Goal: Task Accomplishment & Management: Complete application form

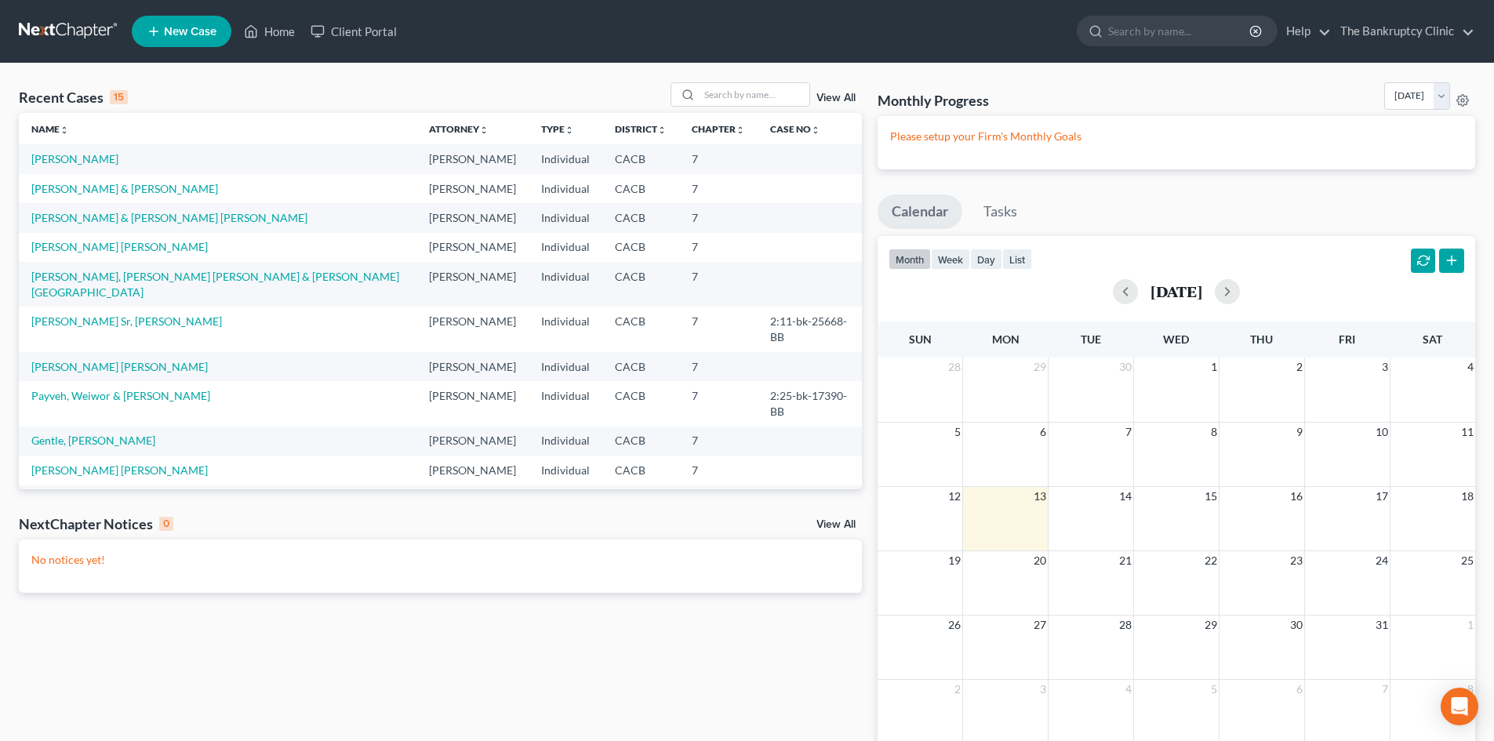
click at [202, 29] on span "New Case" at bounding box center [190, 32] width 53 height 12
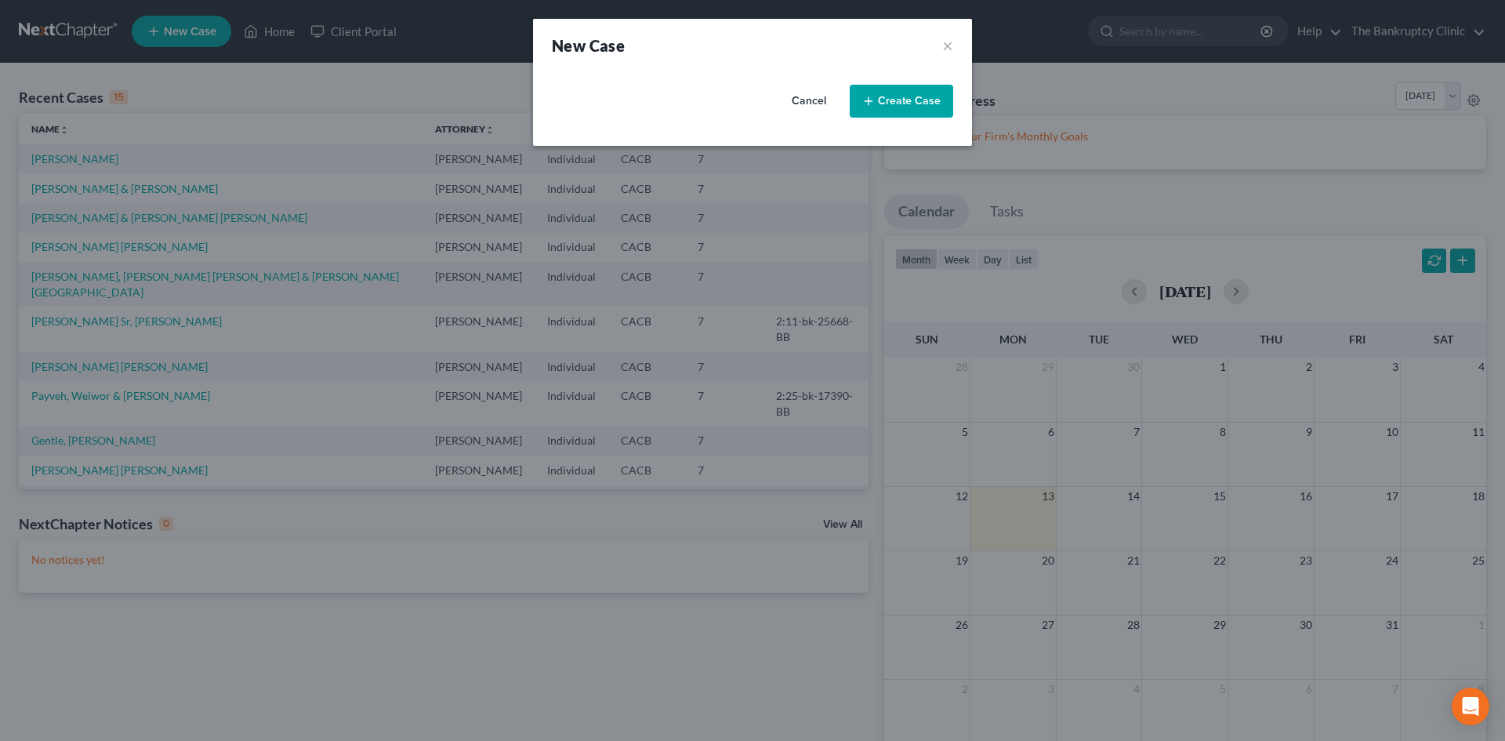
select select "7"
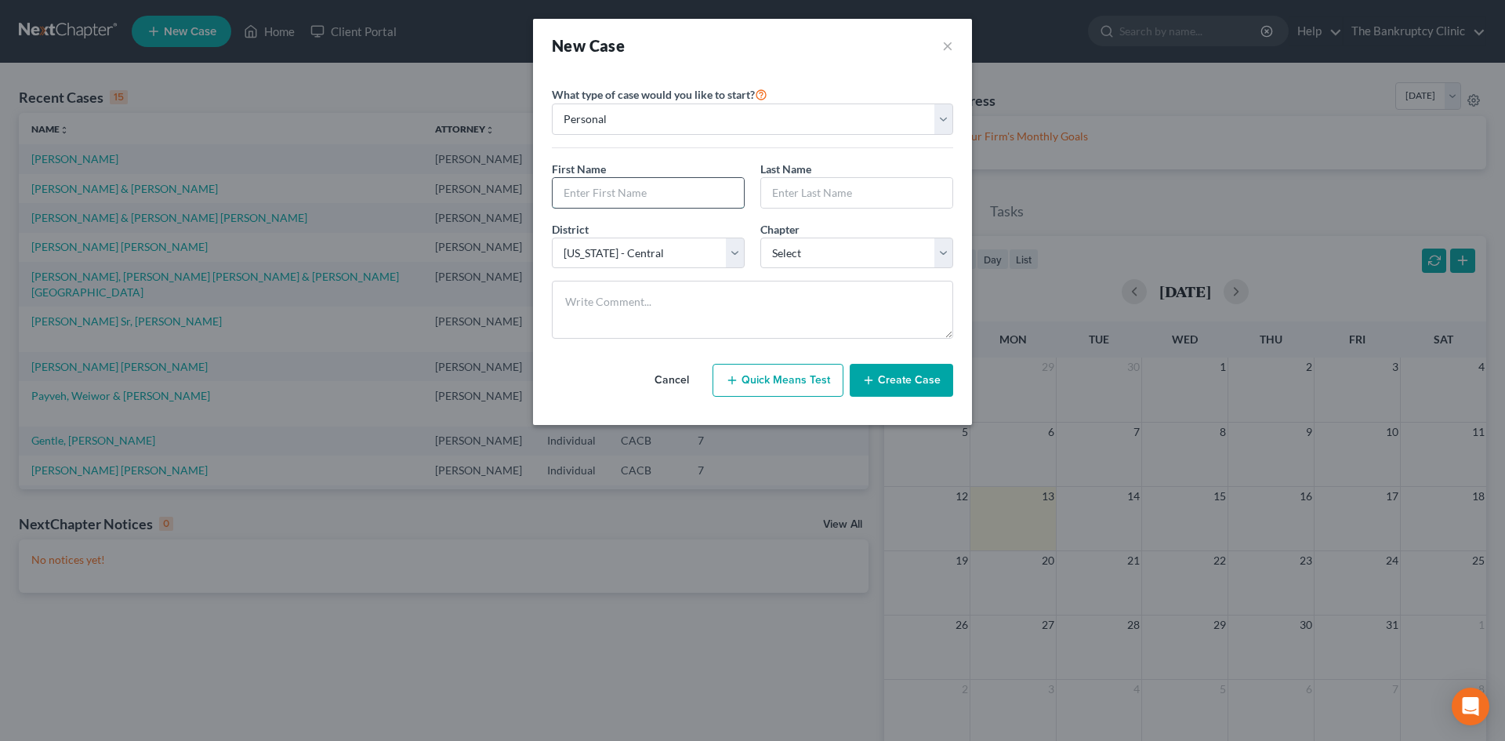
click at [572, 192] on input "text" at bounding box center [648, 193] width 191 height 30
click at [939, 116] on select "Personal Business" at bounding box center [752, 119] width 401 height 31
click at [910, 120] on select "Personal Business" at bounding box center [752, 119] width 401 height 31
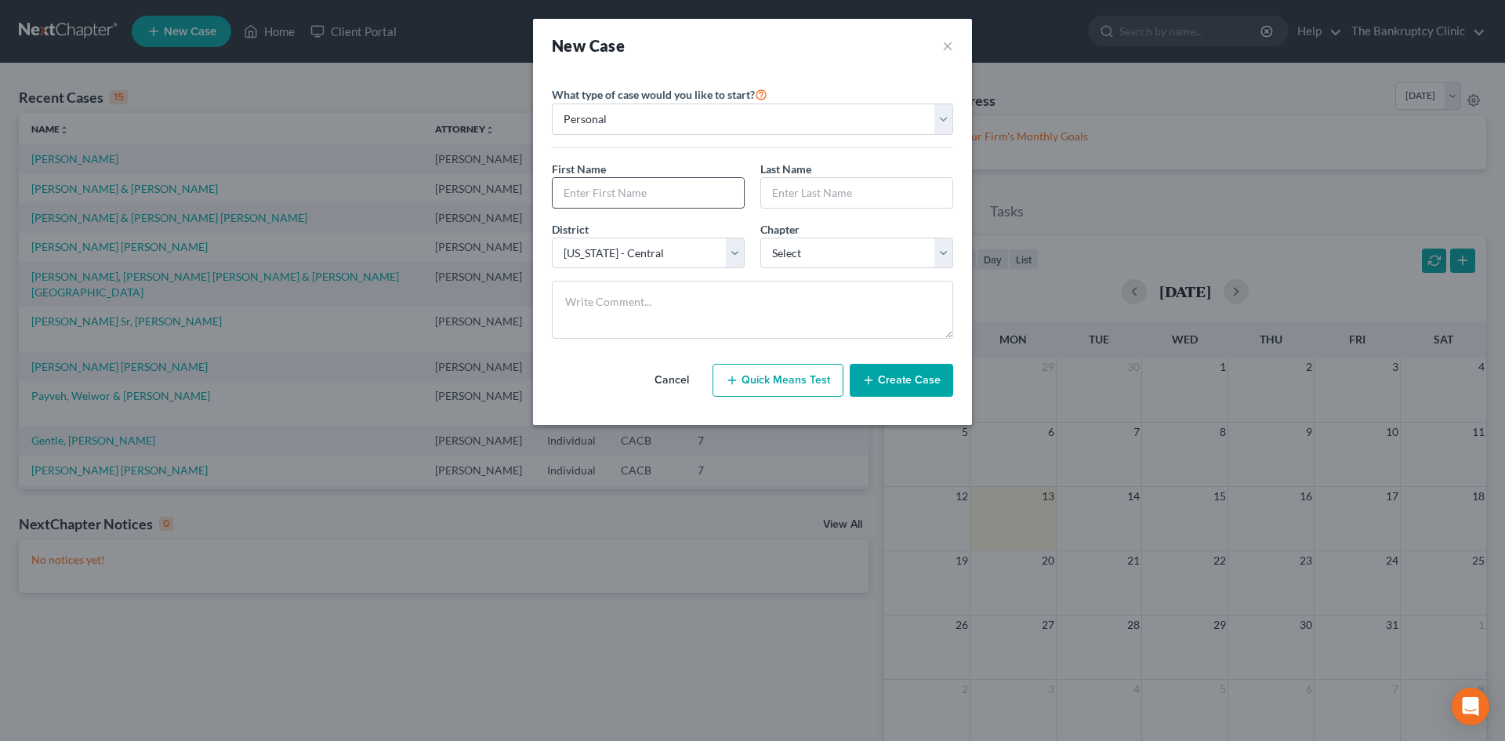
click at [695, 191] on input "text" at bounding box center [648, 193] width 191 height 30
type input "E"
type input "Jose"
click at [783, 190] on input "text" at bounding box center [856, 193] width 191 height 30
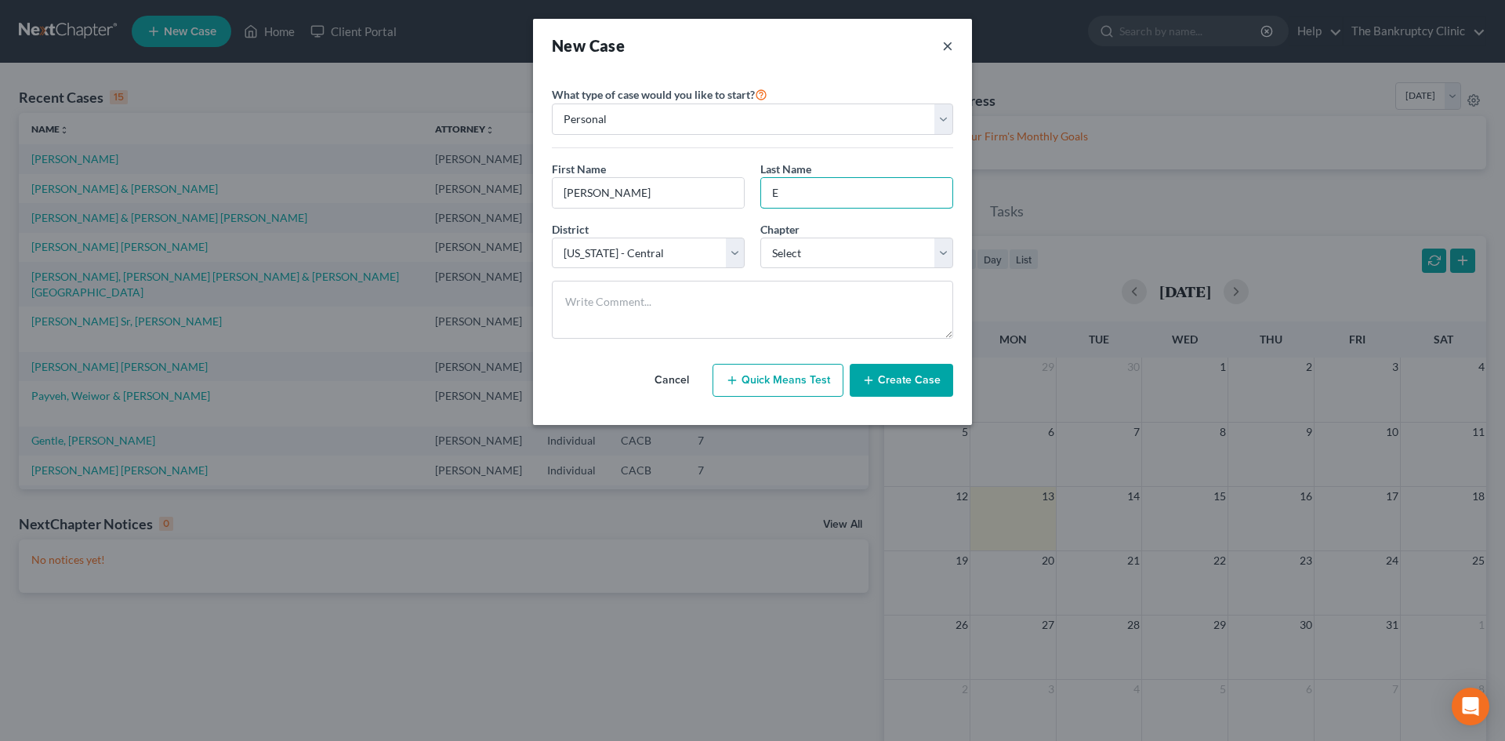
type input "E"
click at [949, 44] on button "×" at bounding box center [947, 46] width 11 height 22
click at [949, 44] on div "New Case × Please select case type * Bankruptcy Bankruptcy What type of case wo…" at bounding box center [752, 370] width 1505 height 741
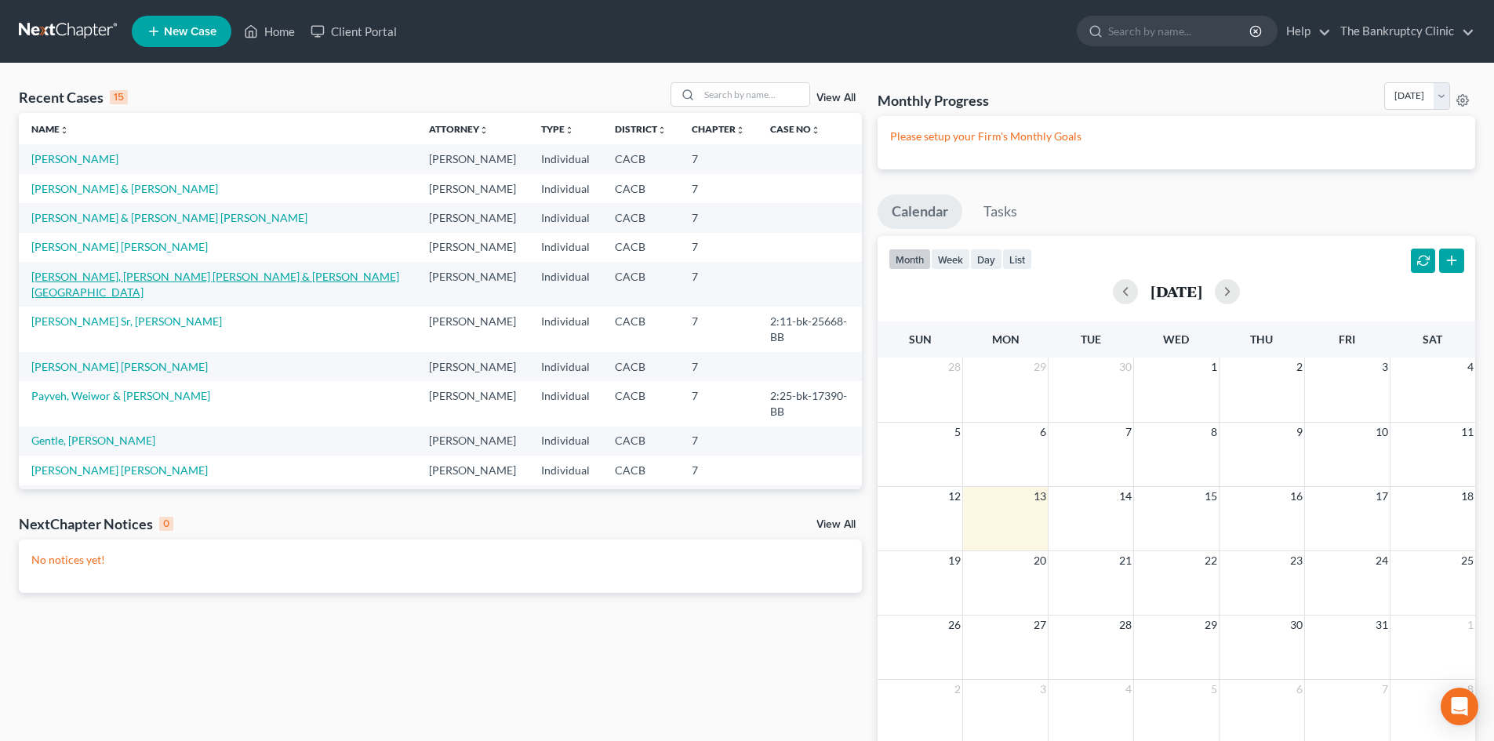
click at [137, 275] on link "[PERSON_NAME], [PERSON_NAME] [PERSON_NAME] & [PERSON_NAME][GEOGRAPHIC_DATA]" at bounding box center [215, 284] width 368 height 29
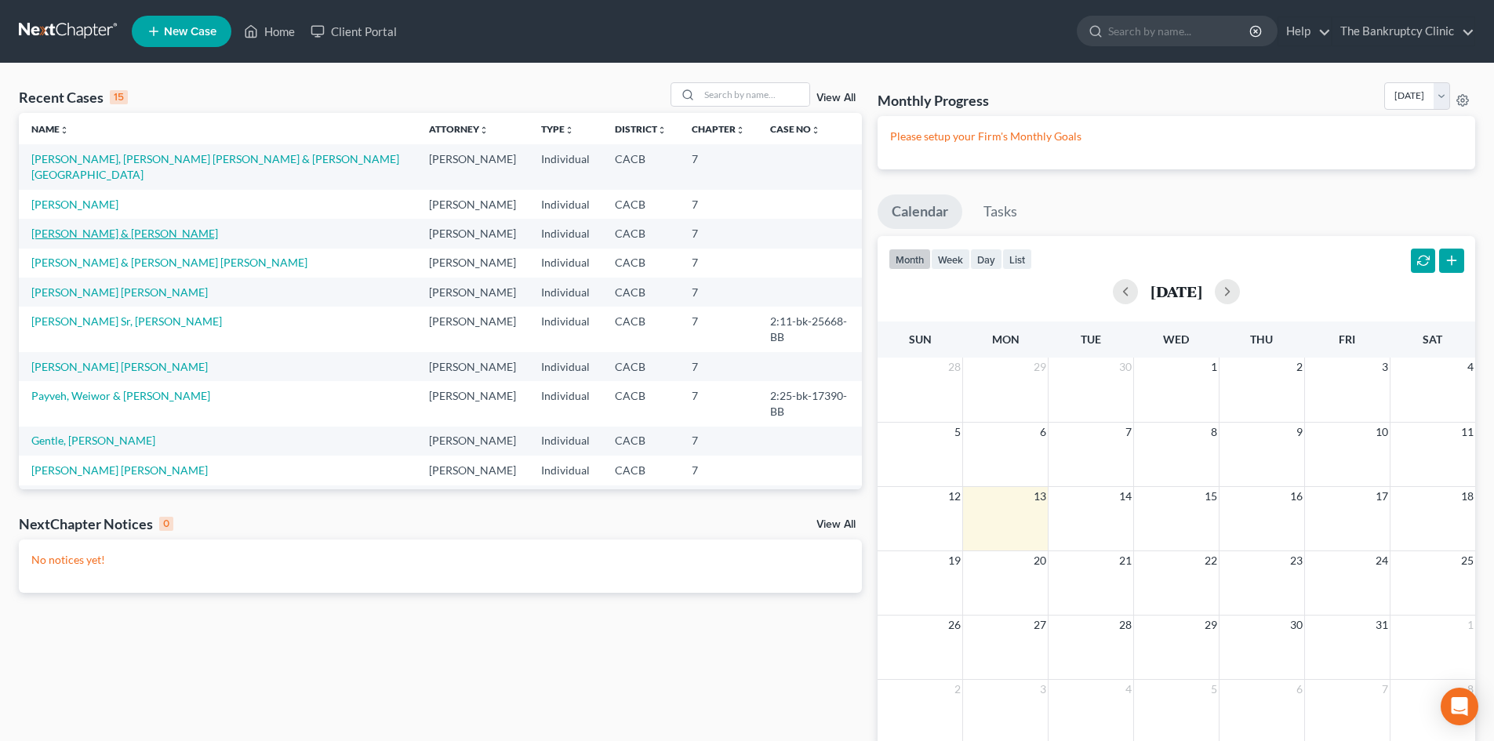
click at [130, 227] on link "[PERSON_NAME] & [PERSON_NAME]" at bounding box center [124, 233] width 187 height 13
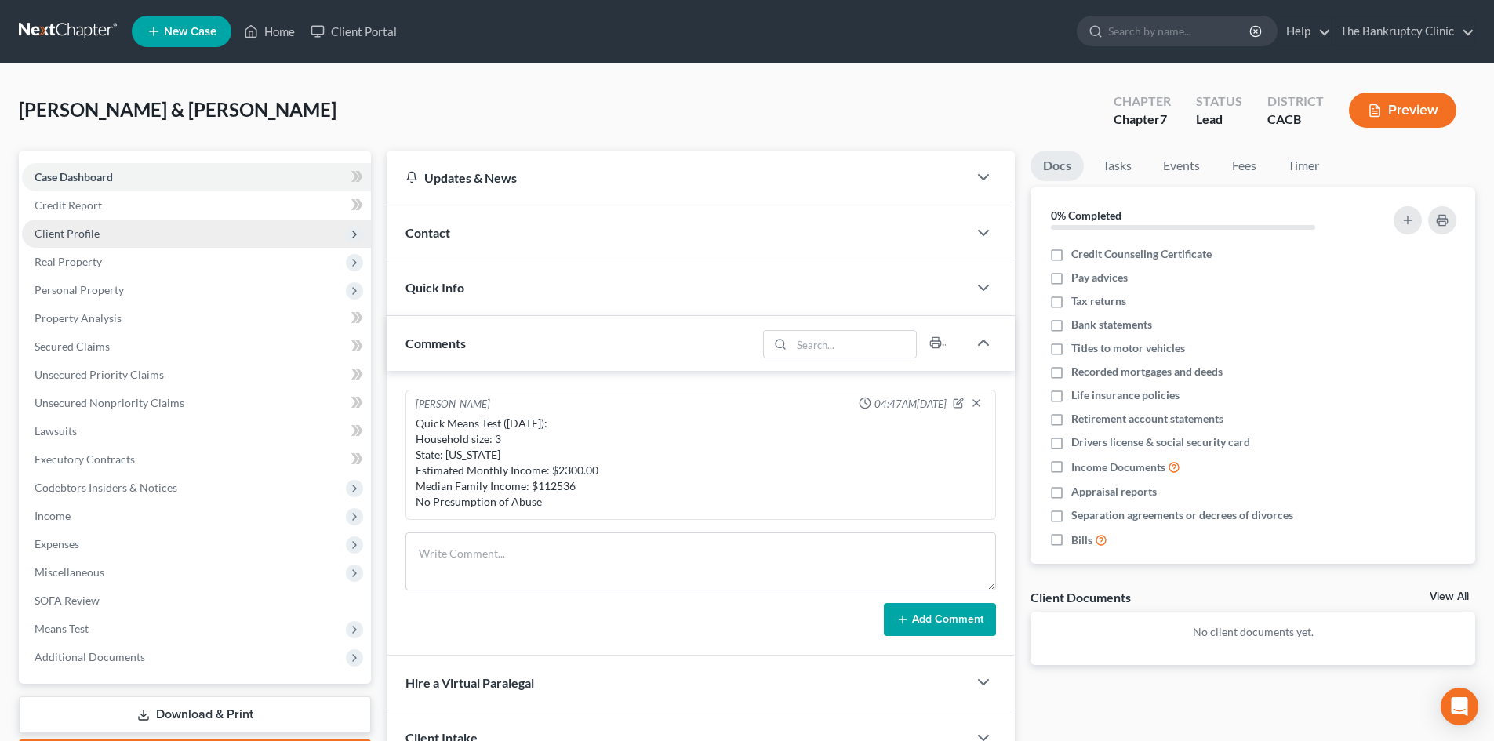
click at [73, 235] on span "Client Profile" at bounding box center [67, 233] width 65 height 13
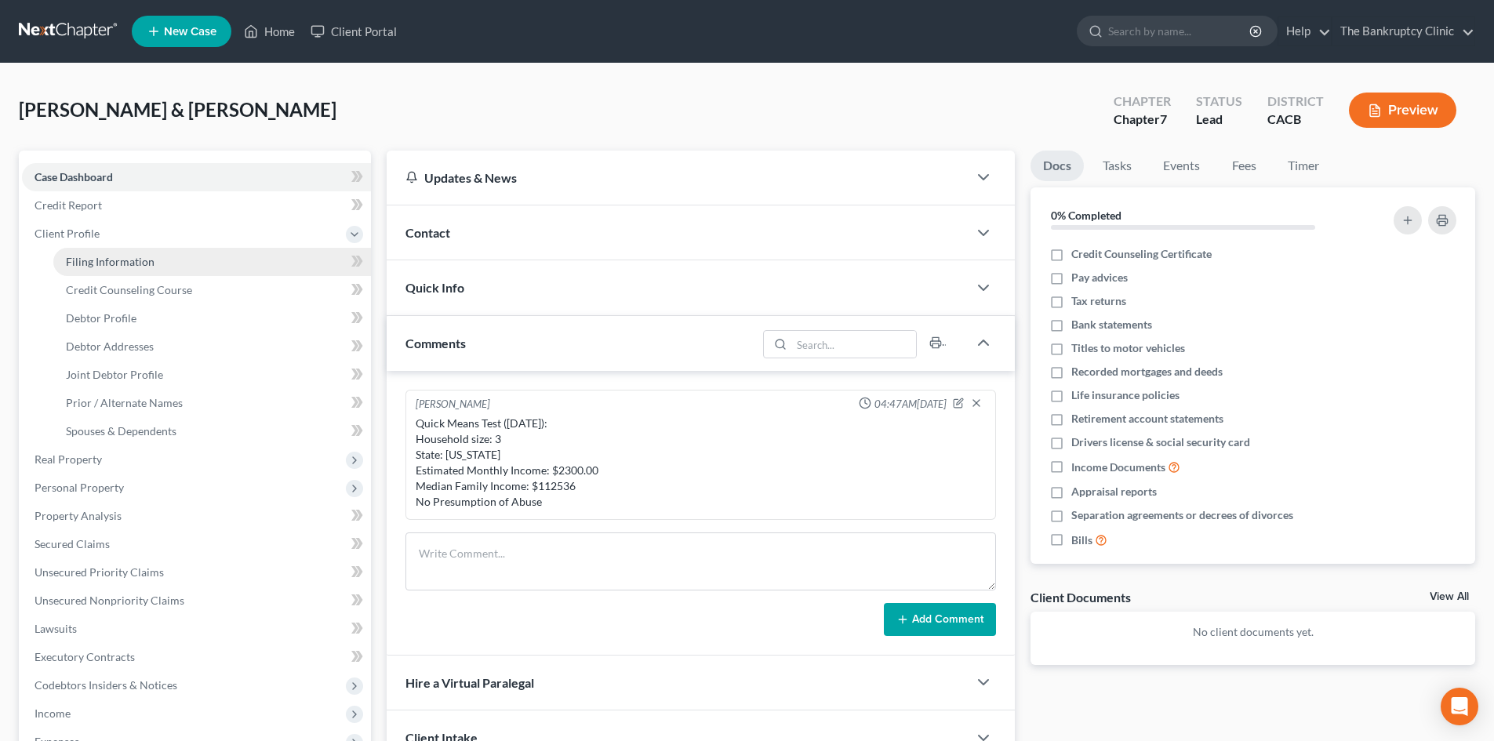
click at [89, 259] on span "Filing Information" at bounding box center [110, 261] width 89 height 13
select select "1"
select select "0"
select select "7"
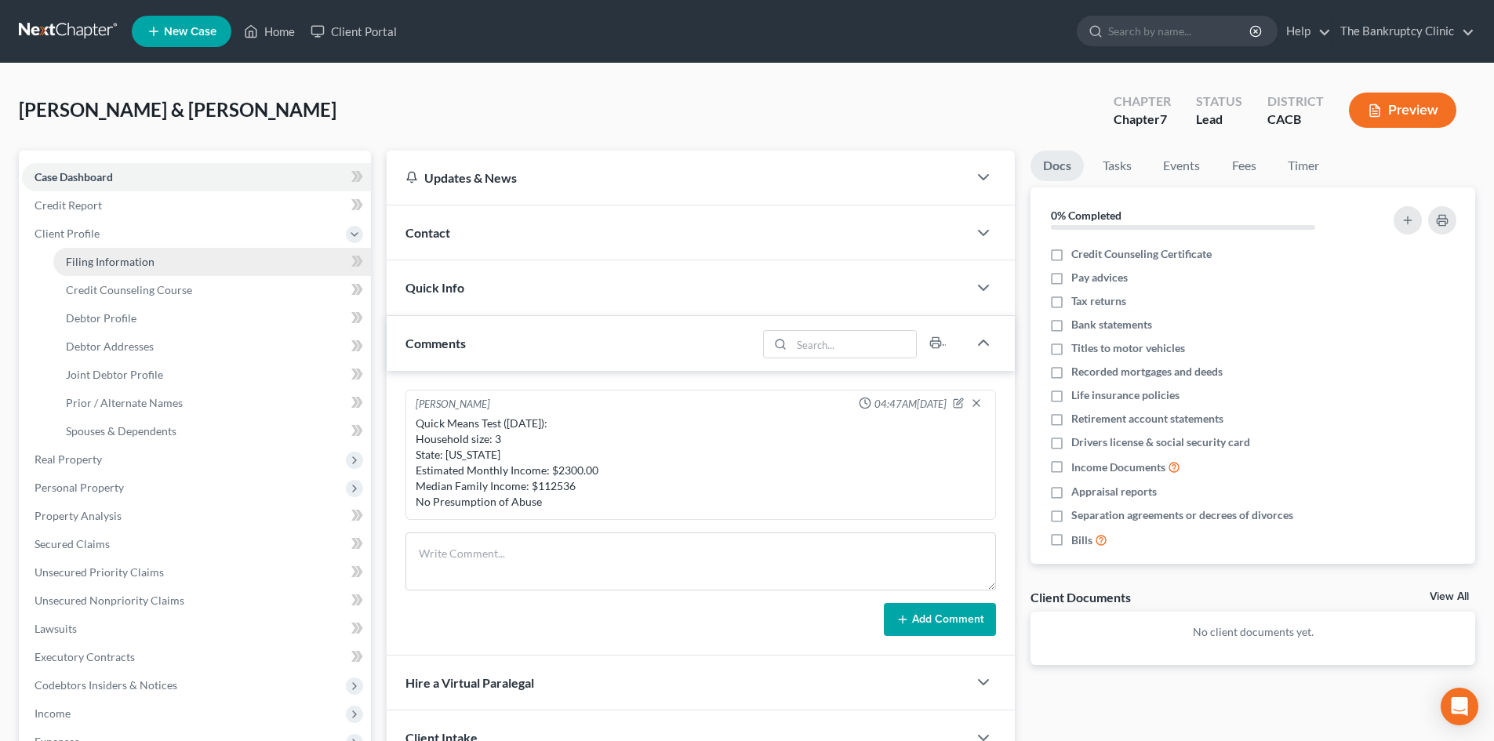
select select "4"
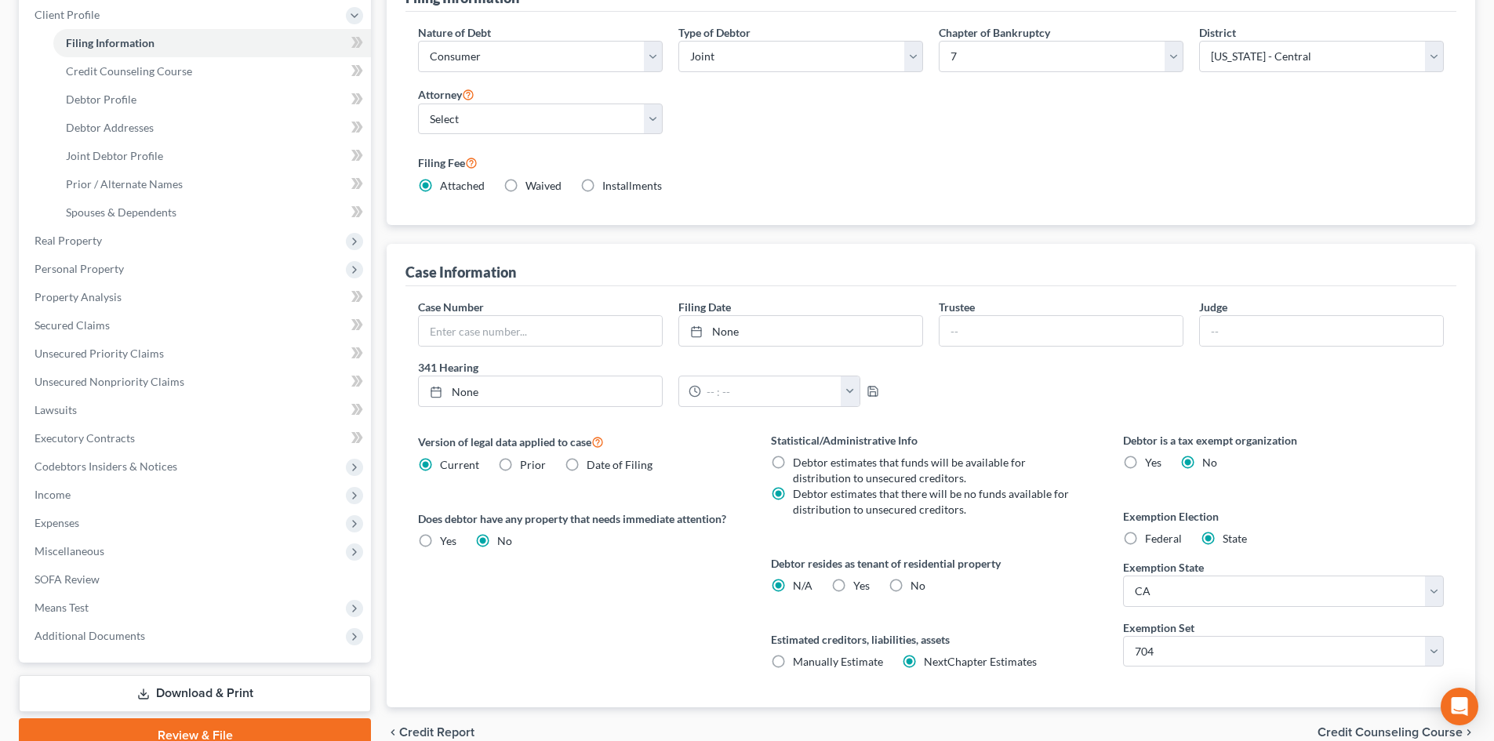
scroll to position [220, 0]
click at [1435, 647] on select "Select 703 704" at bounding box center [1283, 649] width 321 height 31
select select "0"
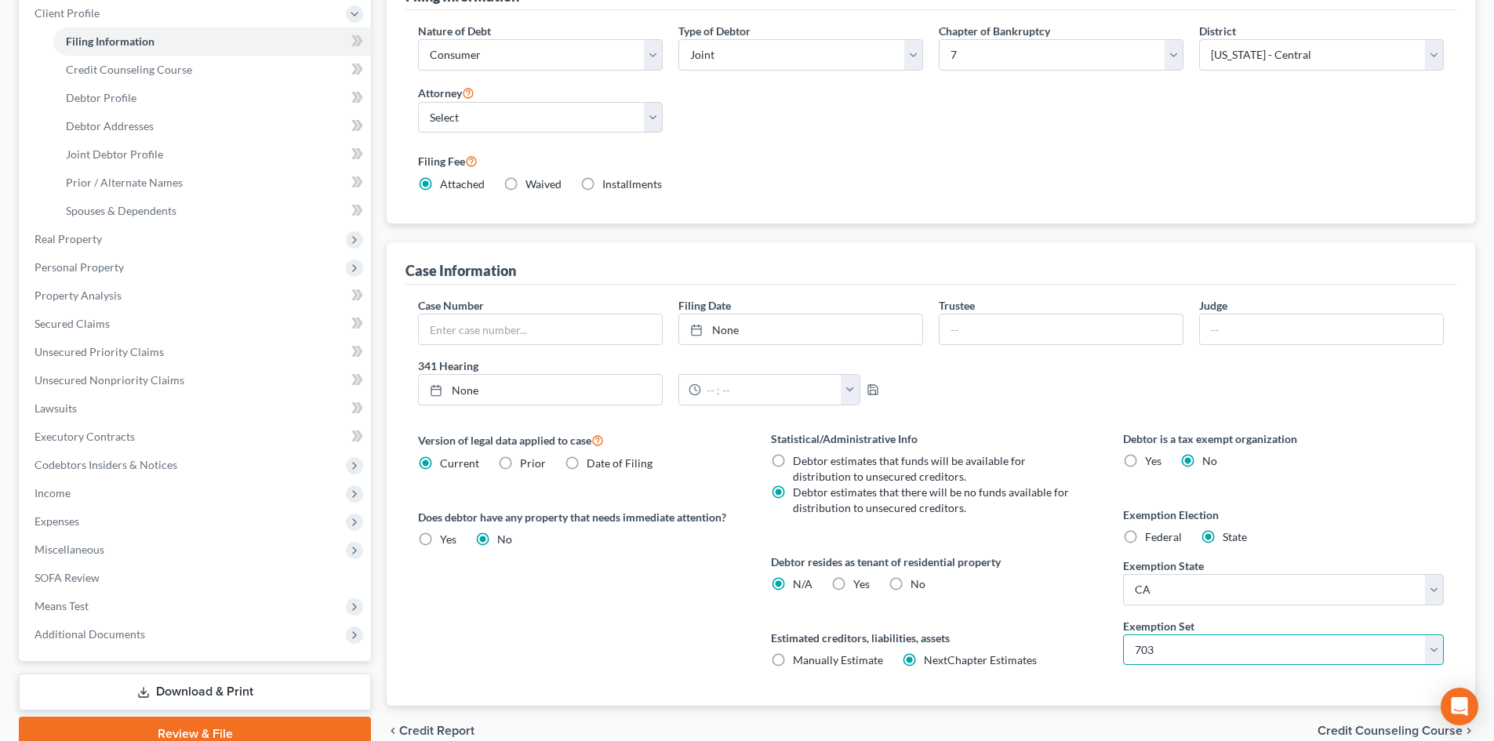
click at [1123, 634] on select "Select 703 704" at bounding box center [1283, 649] width 321 height 31
click at [1383, 704] on div "Debtor is a tax exempt organization Yes No Exemption Election Federal State Exe…" at bounding box center [1283, 567] width 352 height 275
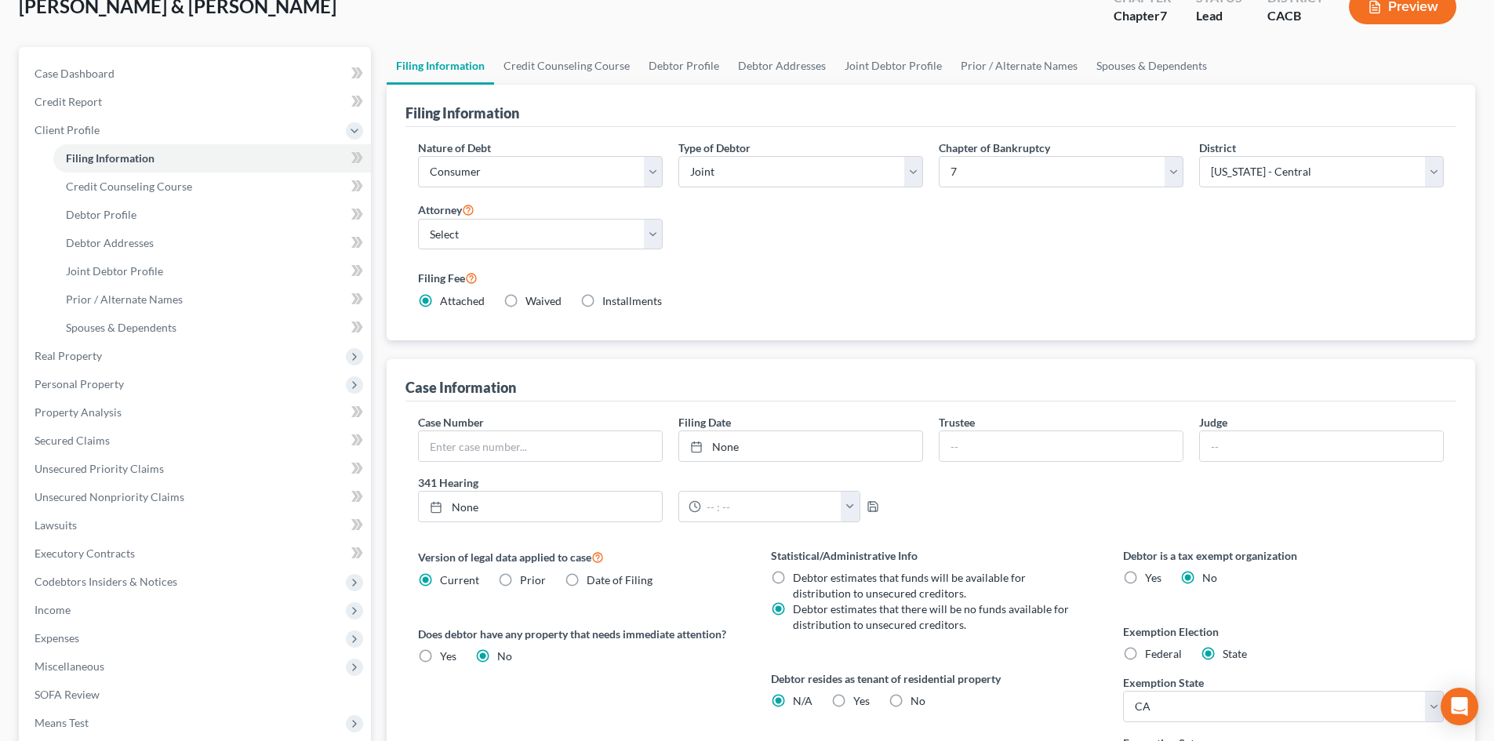
scroll to position [0, 0]
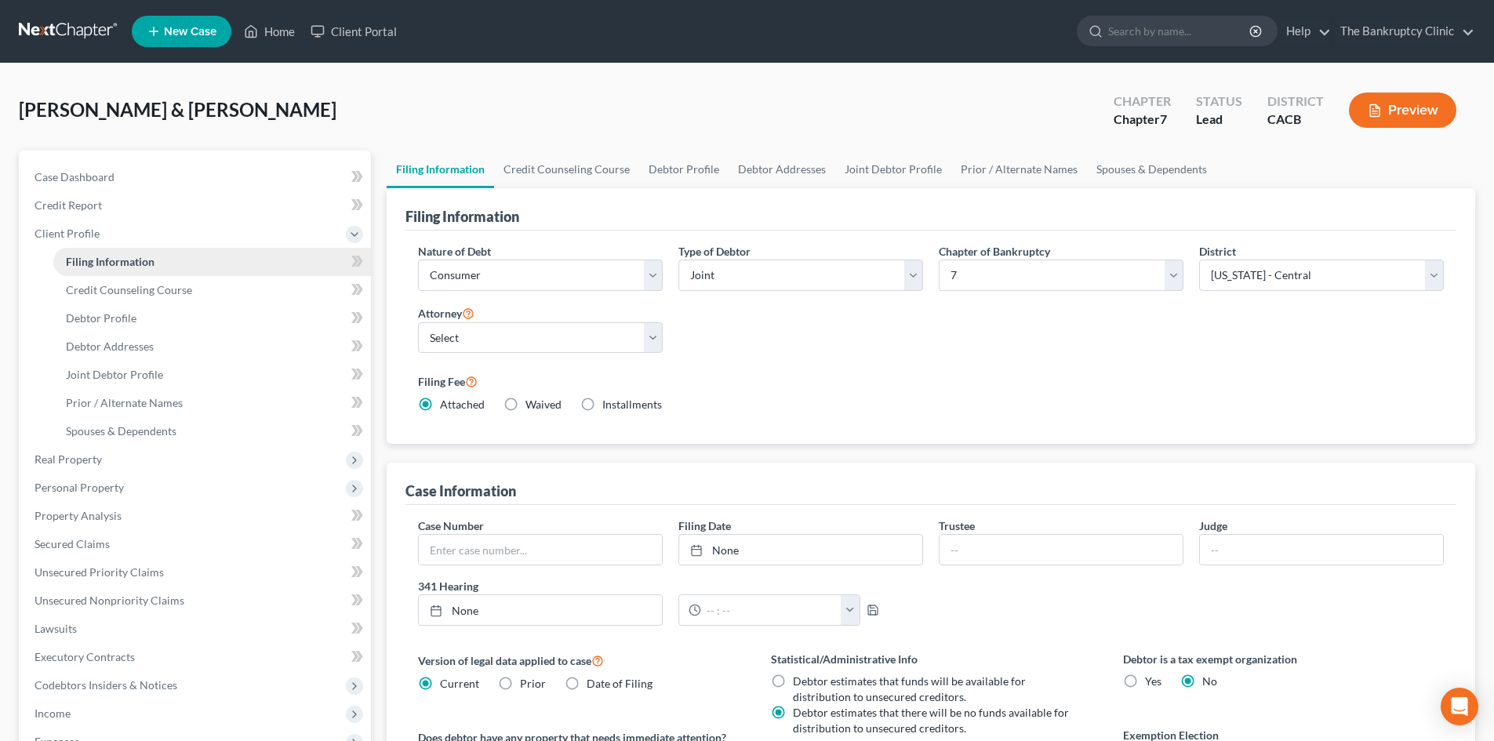
click at [143, 258] on span "Filing Information" at bounding box center [110, 261] width 89 height 13
click at [143, 288] on span "Credit Counseling Course" at bounding box center [129, 289] width 126 height 13
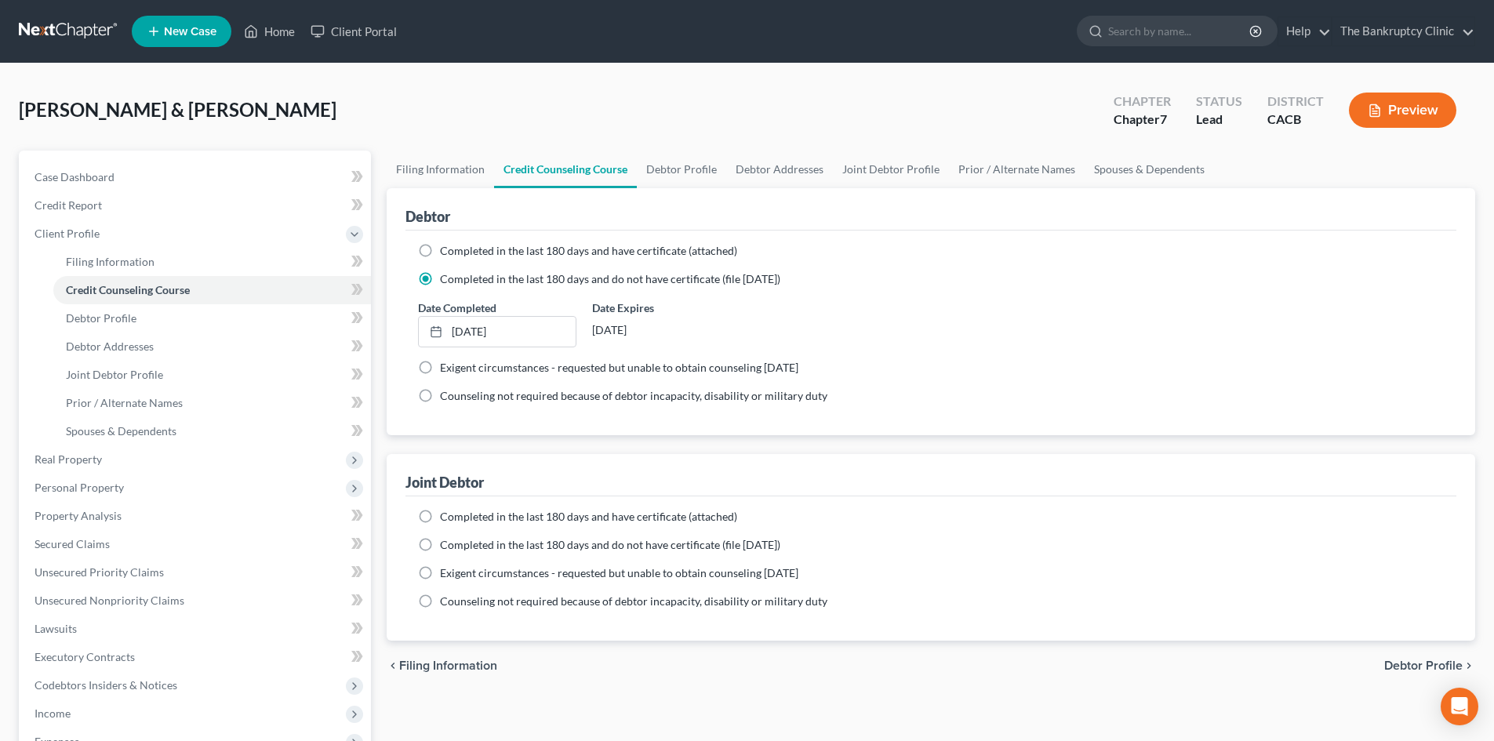
click at [440, 249] on label "Completed in the last 180 days and have certificate (attached)" at bounding box center [588, 251] width 297 height 16
click at [446, 249] on input "Completed in the last 180 days and have certificate (attached)" at bounding box center [451, 248] width 10 height 10
radio input "true"
click at [440, 249] on label "Completed in the last 180 days and have certificate (attached)" at bounding box center [588, 251] width 297 height 16
click at [446, 249] on input "Completed in the last 180 days and have certificate (attached)" at bounding box center [451, 248] width 10 height 10
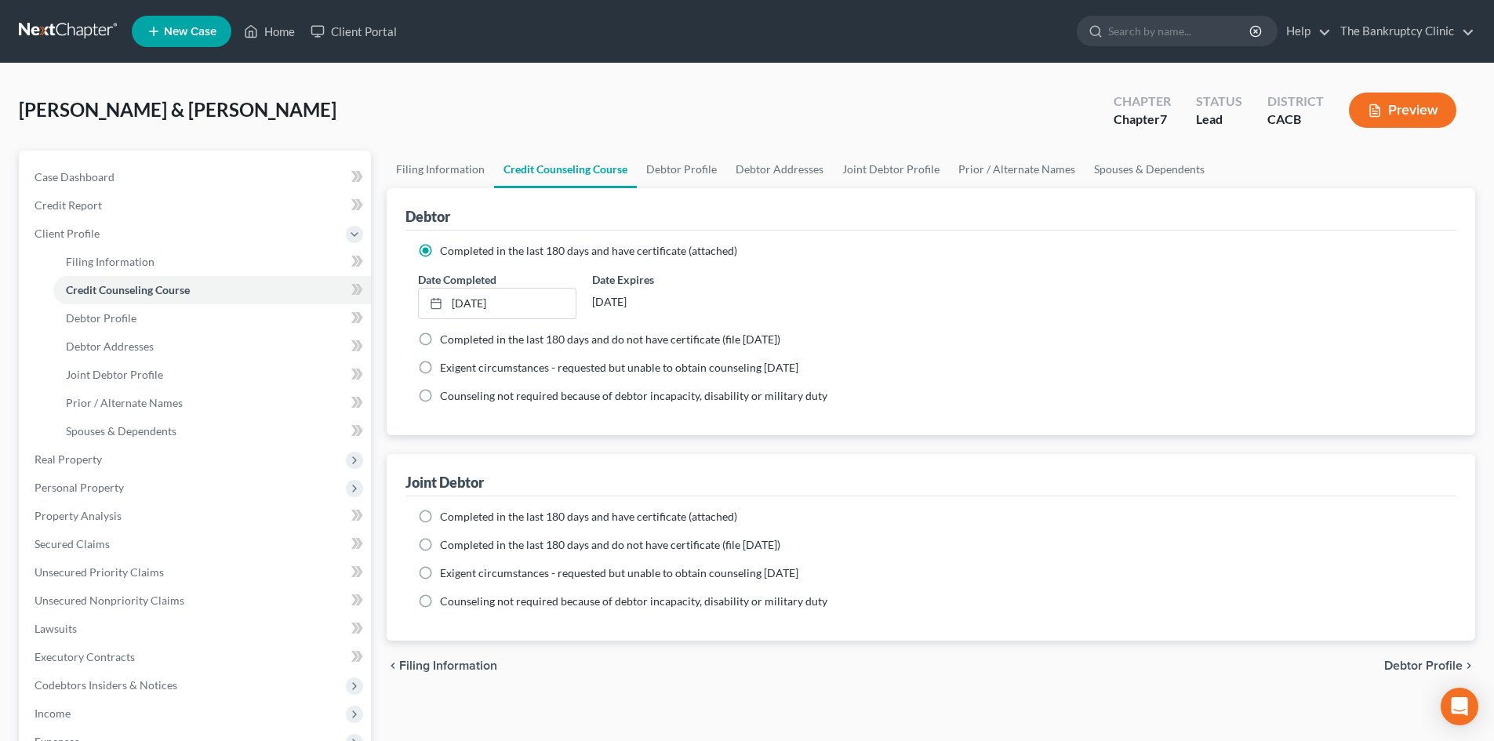
click at [440, 340] on label "Completed in the last 180 days and do not have certificate (file within 14 days)" at bounding box center [610, 340] width 340 height 16
click at [446, 340] on input "Completed in the last 180 days and do not have certificate (file within 14 days)" at bounding box center [451, 337] width 10 height 10
radio input "true"
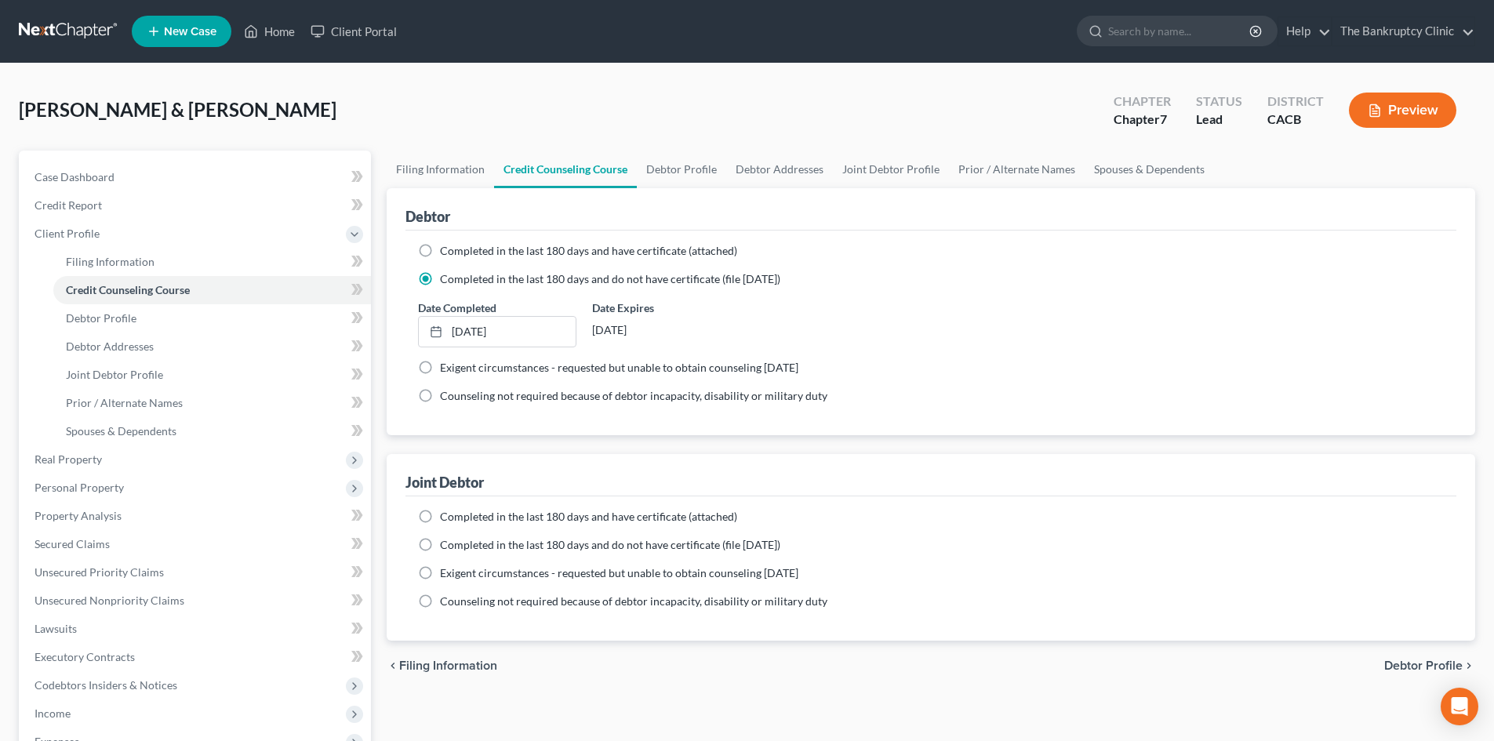
click at [440, 249] on label "Completed in the last 180 days and have certificate (attached)" at bounding box center [588, 251] width 297 height 16
click at [446, 249] on input "Completed in the last 180 days and have certificate (attached)" at bounding box center [451, 248] width 10 height 10
radio input "true"
click at [440, 249] on label "Completed in the last 180 days and have certificate (attached)" at bounding box center [588, 251] width 297 height 16
click at [446, 249] on input "Completed in the last 180 days and have certificate (attached)" at bounding box center [451, 248] width 10 height 10
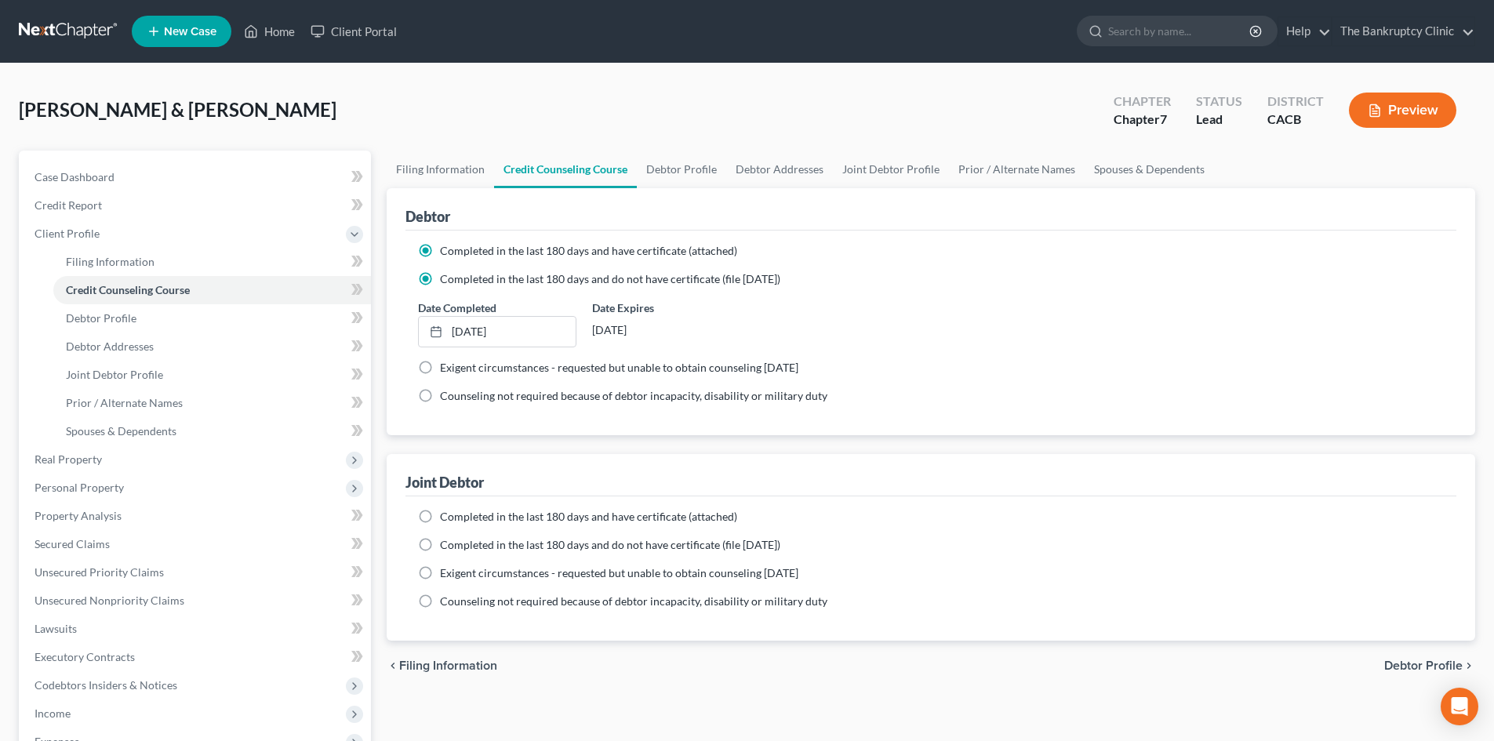
radio input "false"
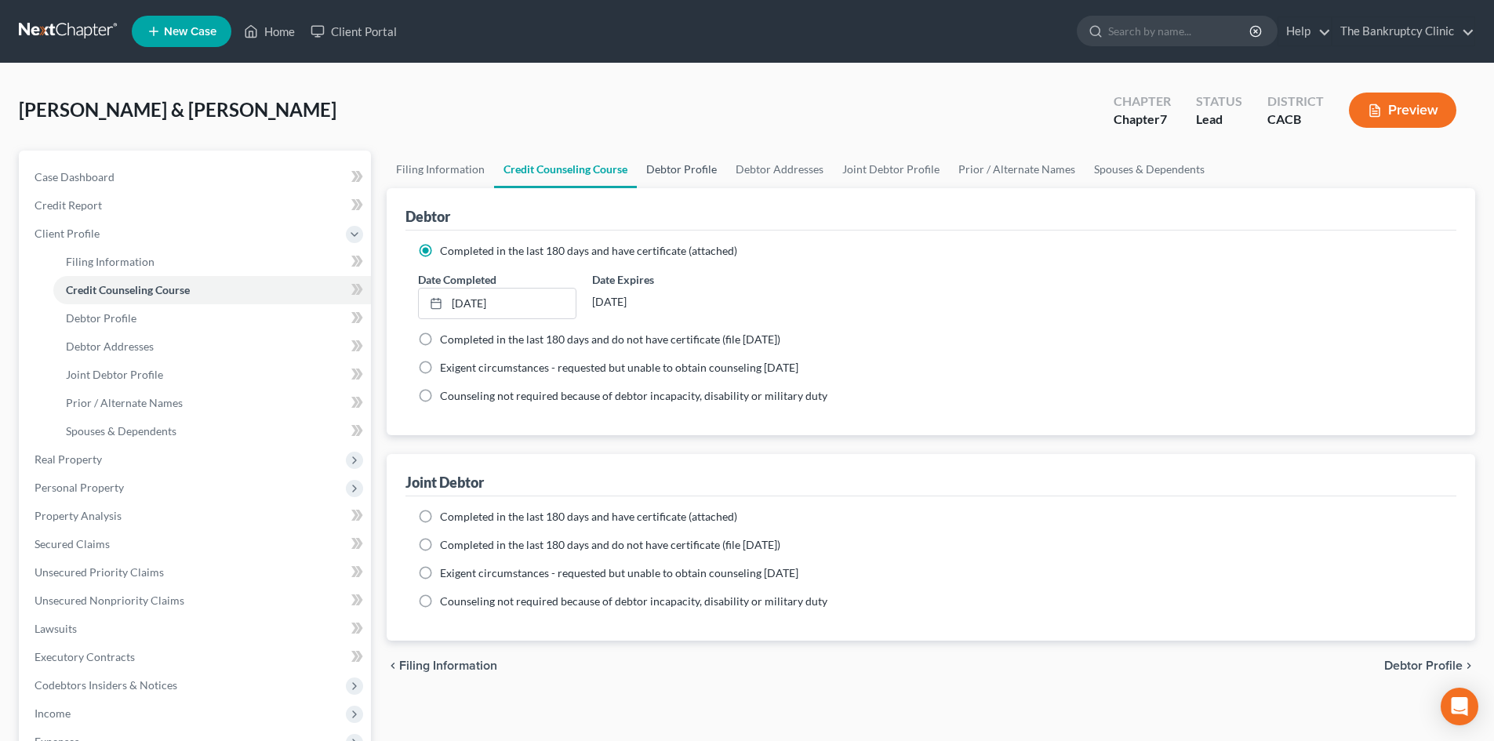
click at [688, 165] on link "Debtor Profile" at bounding box center [681, 170] width 89 height 38
select select "1"
select select "2"
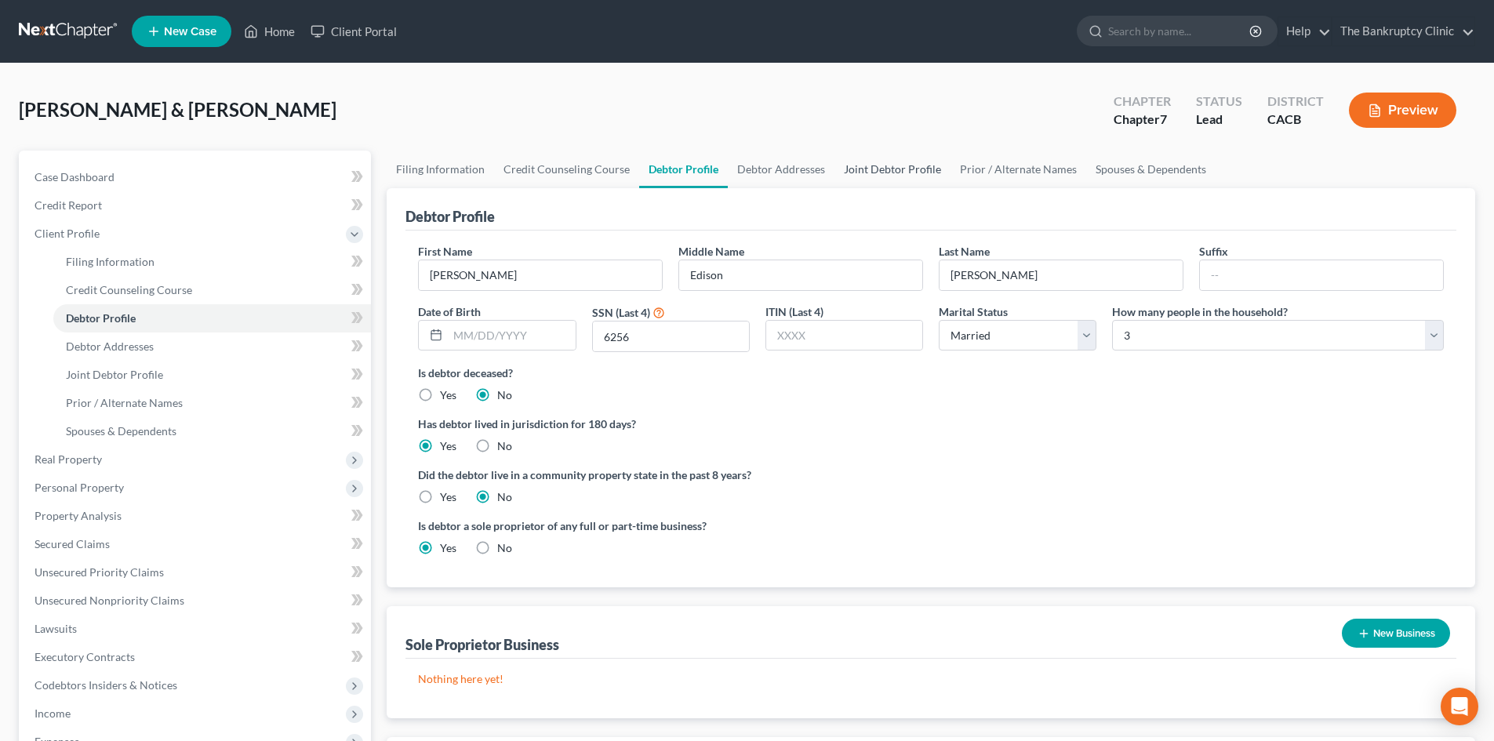
click at [852, 169] on link "Joint Debtor Profile" at bounding box center [892, 170] width 116 height 38
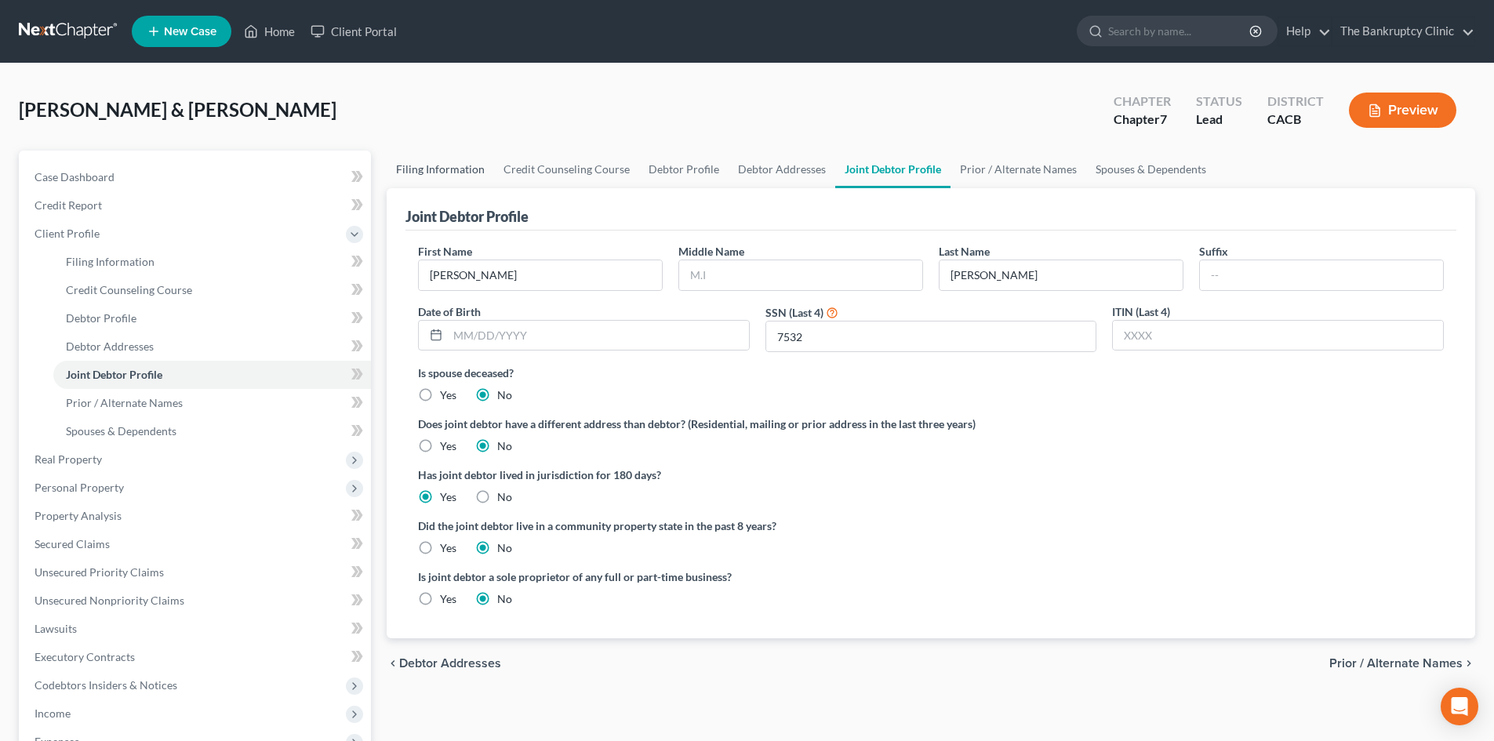
click at [446, 171] on link "Filing Information" at bounding box center [440, 170] width 107 height 38
select select "1"
select select "0"
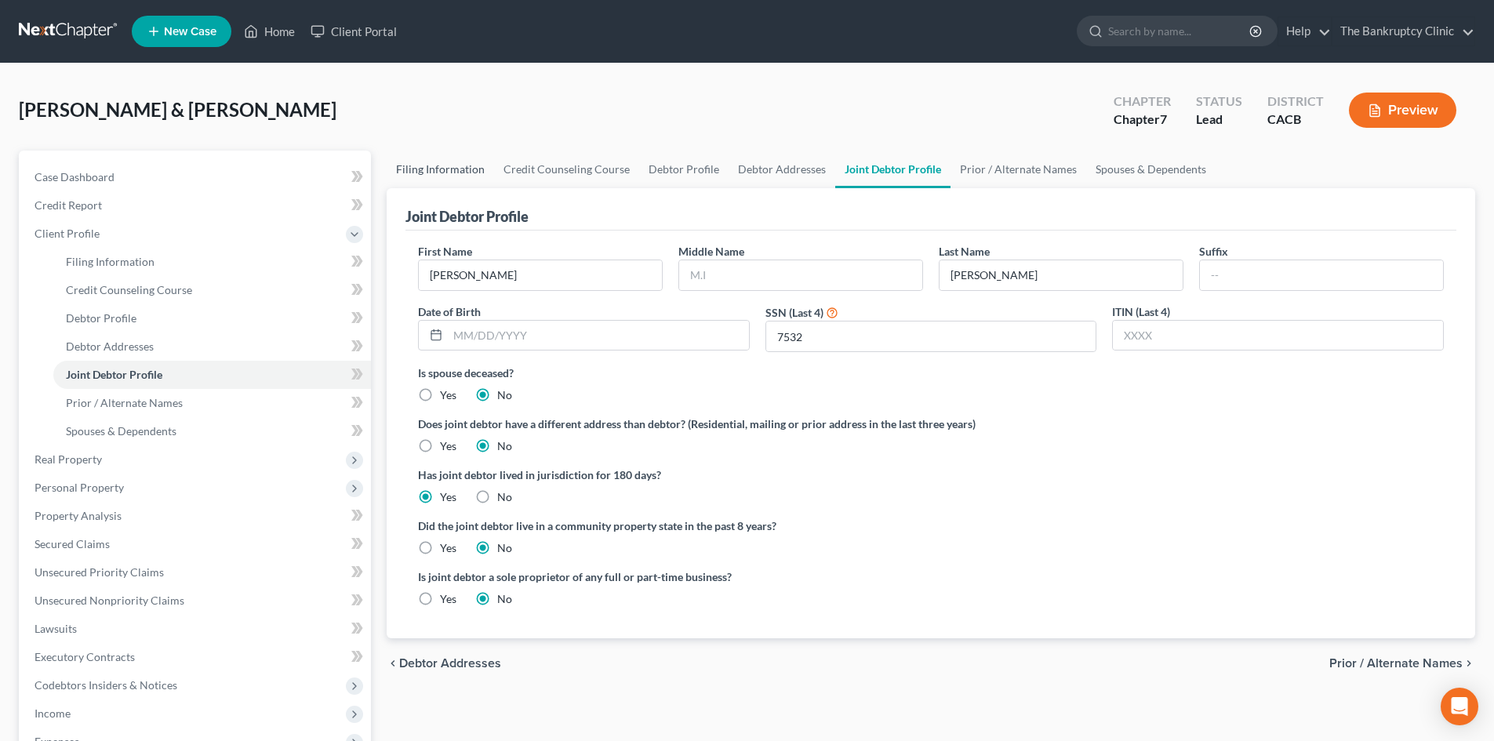
select select "7"
select select "0"
select select "4"
select select "0"
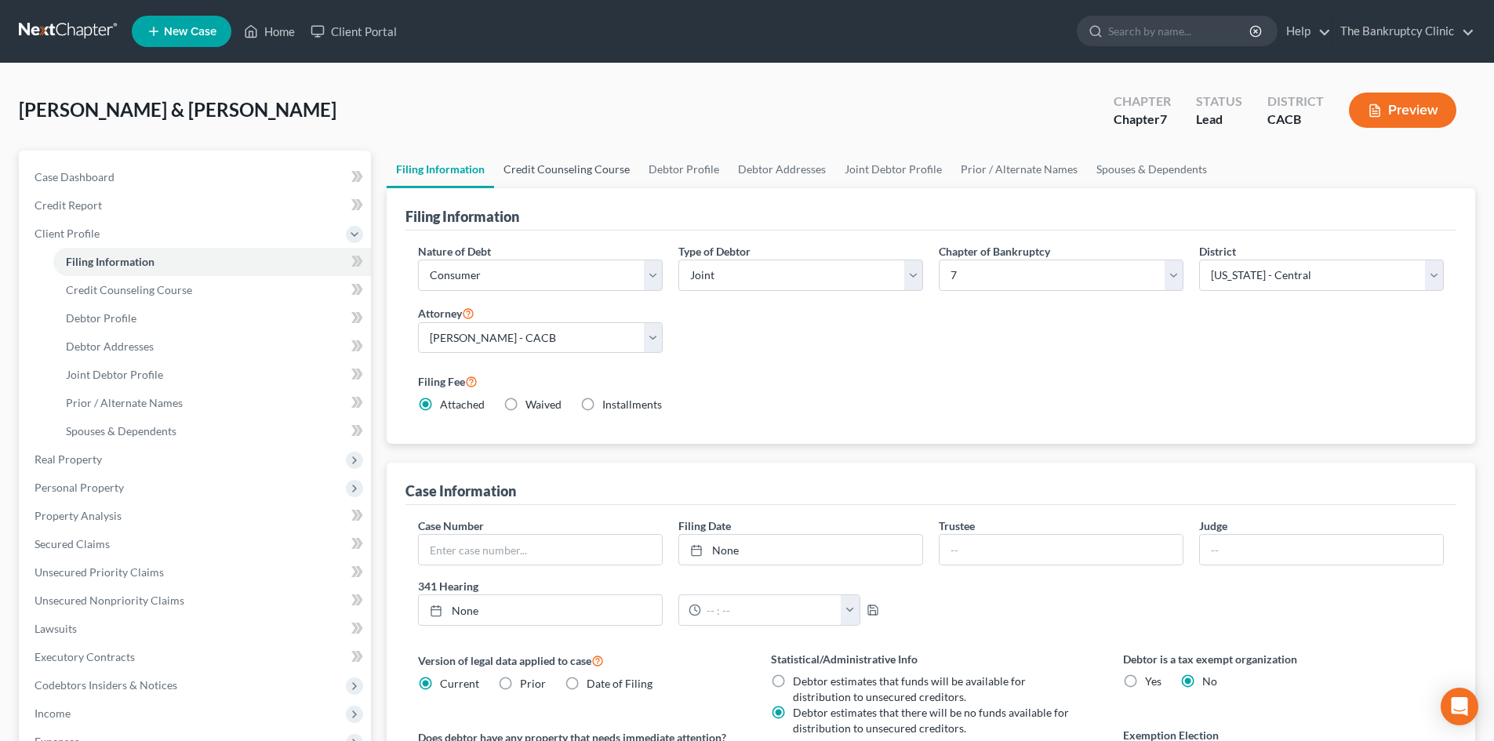
click at [554, 169] on link "Credit Counseling Course" at bounding box center [566, 170] width 145 height 38
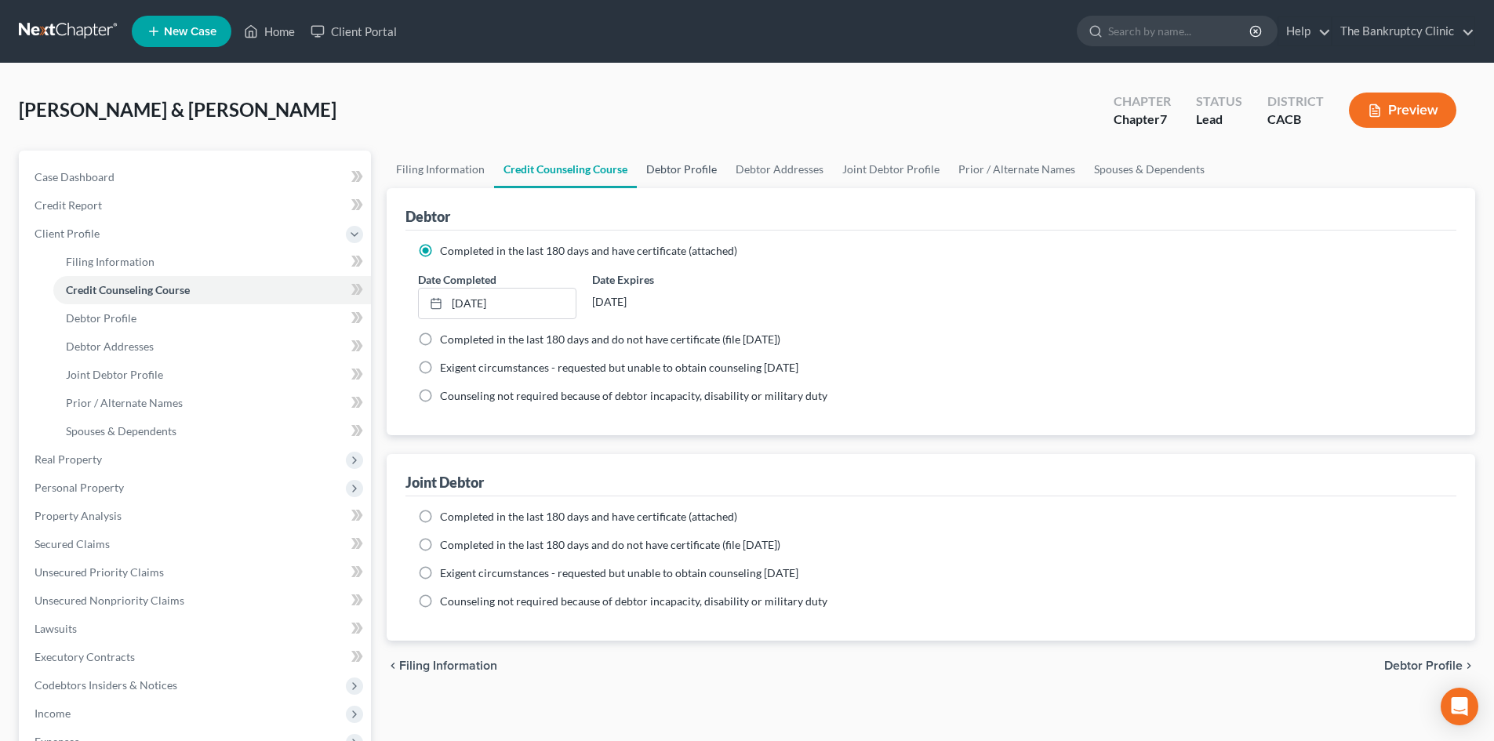
click at [664, 161] on link "Debtor Profile" at bounding box center [681, 170] width 89 height 38
select select "1"
select select "2"
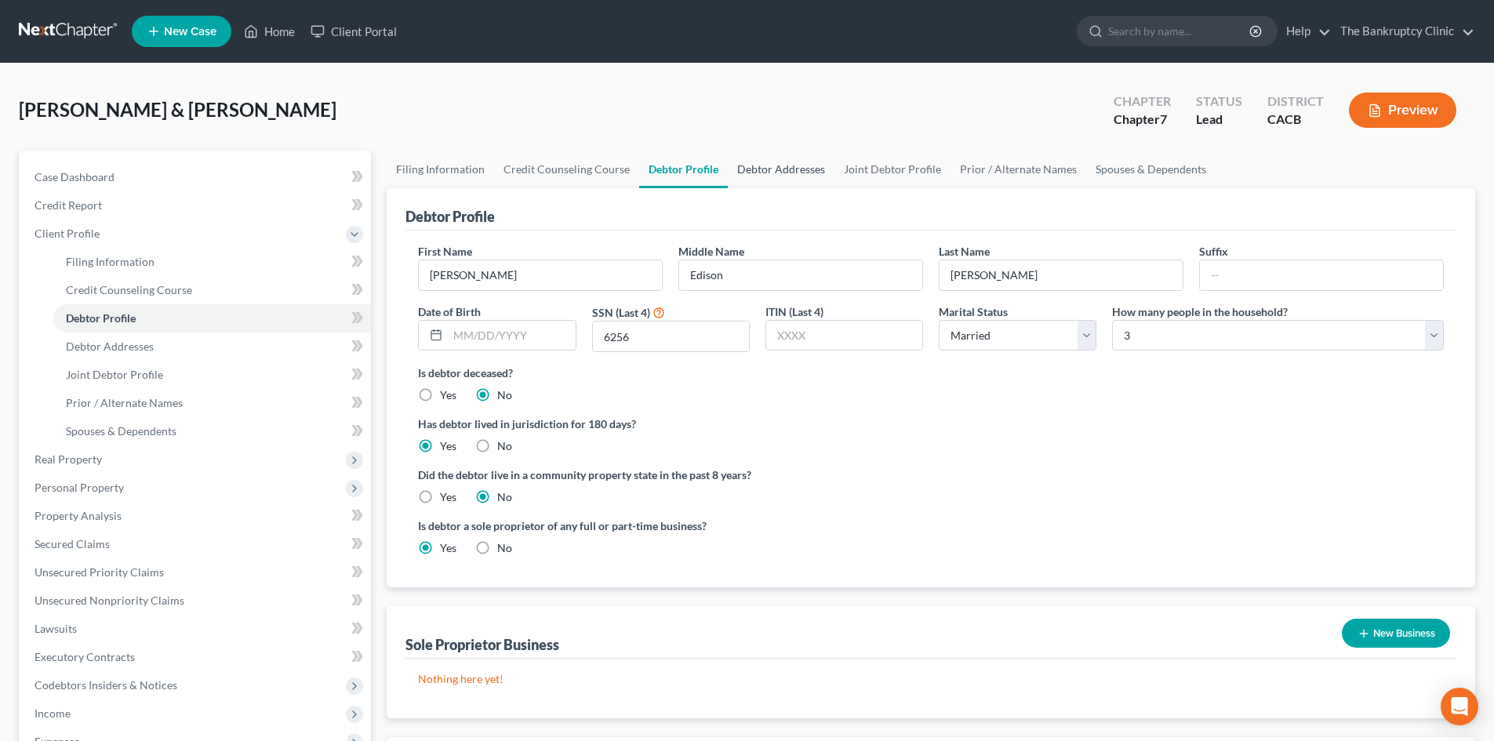
click at [761, 165] on link "Debtor Addresses" at bounding box center [781, 170] width 107 height 38
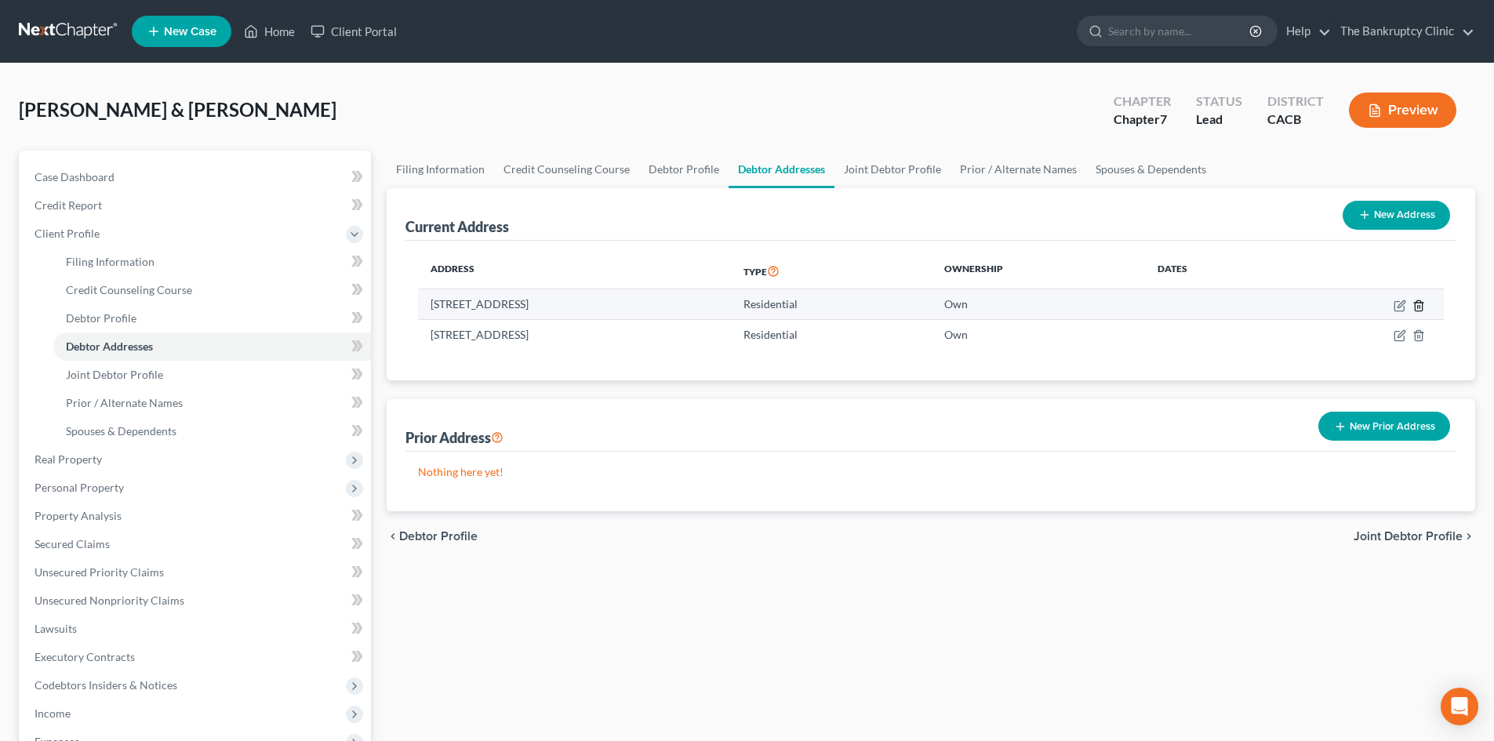
click at [1417, 304] on icon "button" at bounding box center [1418, 306] width 13 height 13
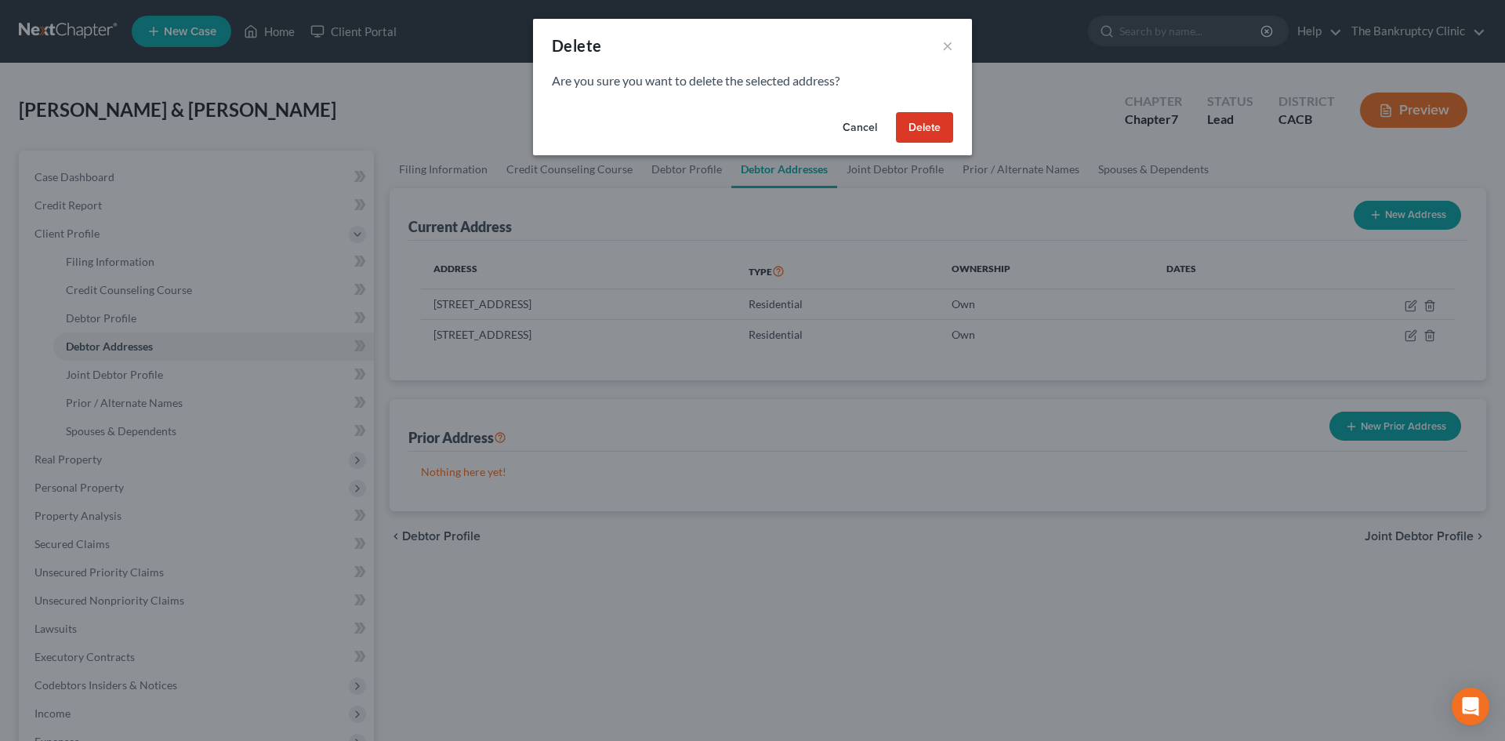
click at [939, 125] on button "Delete" at bounding box center [924, 127] width 57 height 31
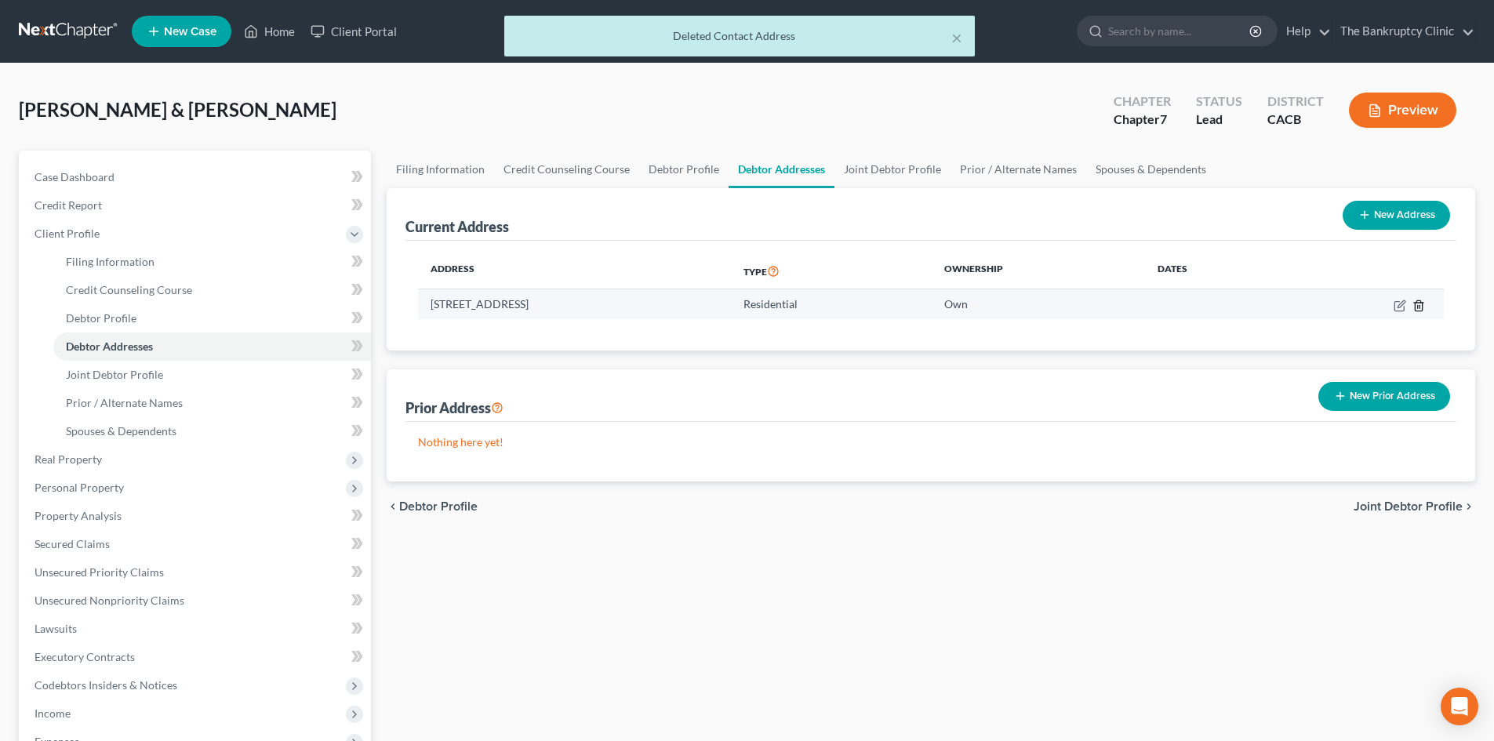
click at [1418, 306] on line "button" at bounding box center [1418, 306] width 0 height 3
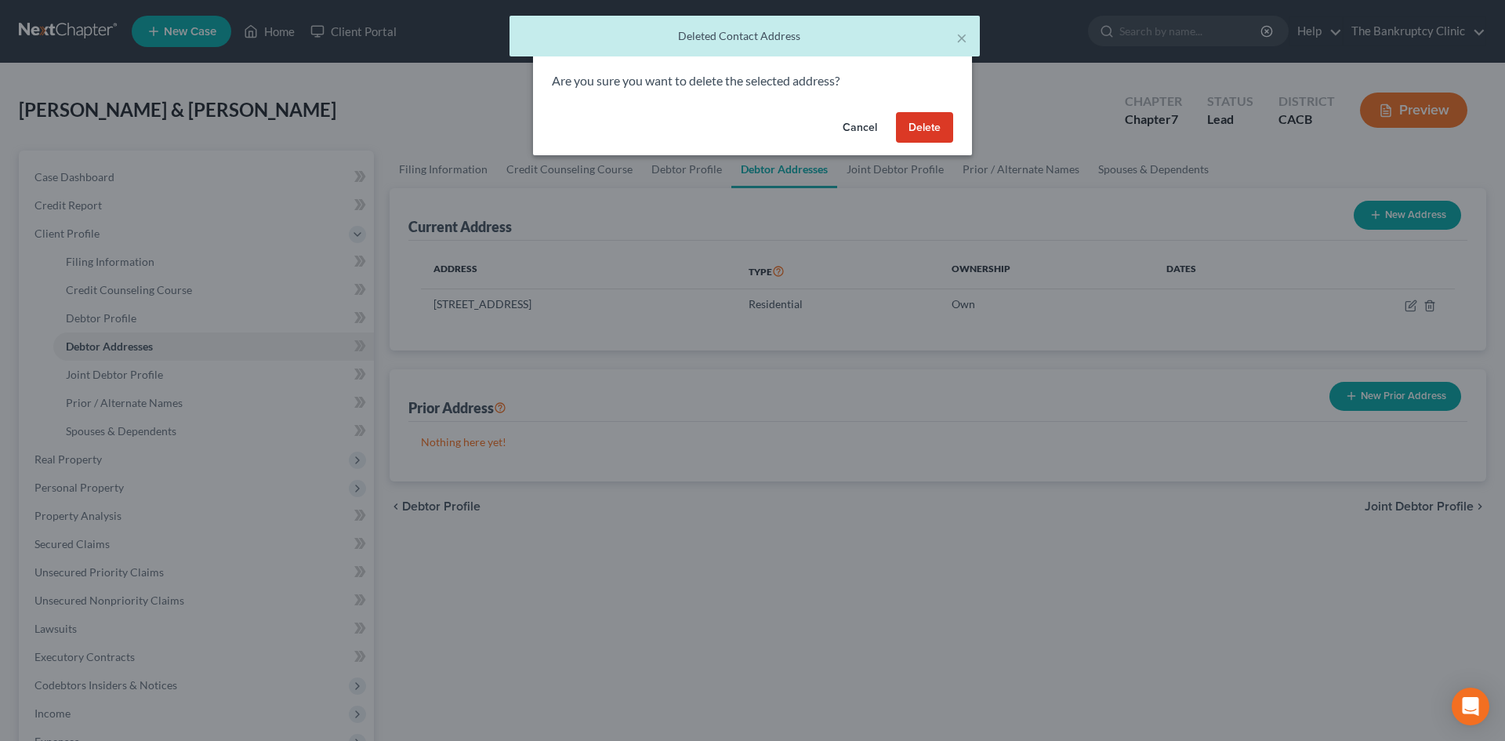
click at [906, 119] on button "Delete" at bounding box center [924, 127] width 57 height 31
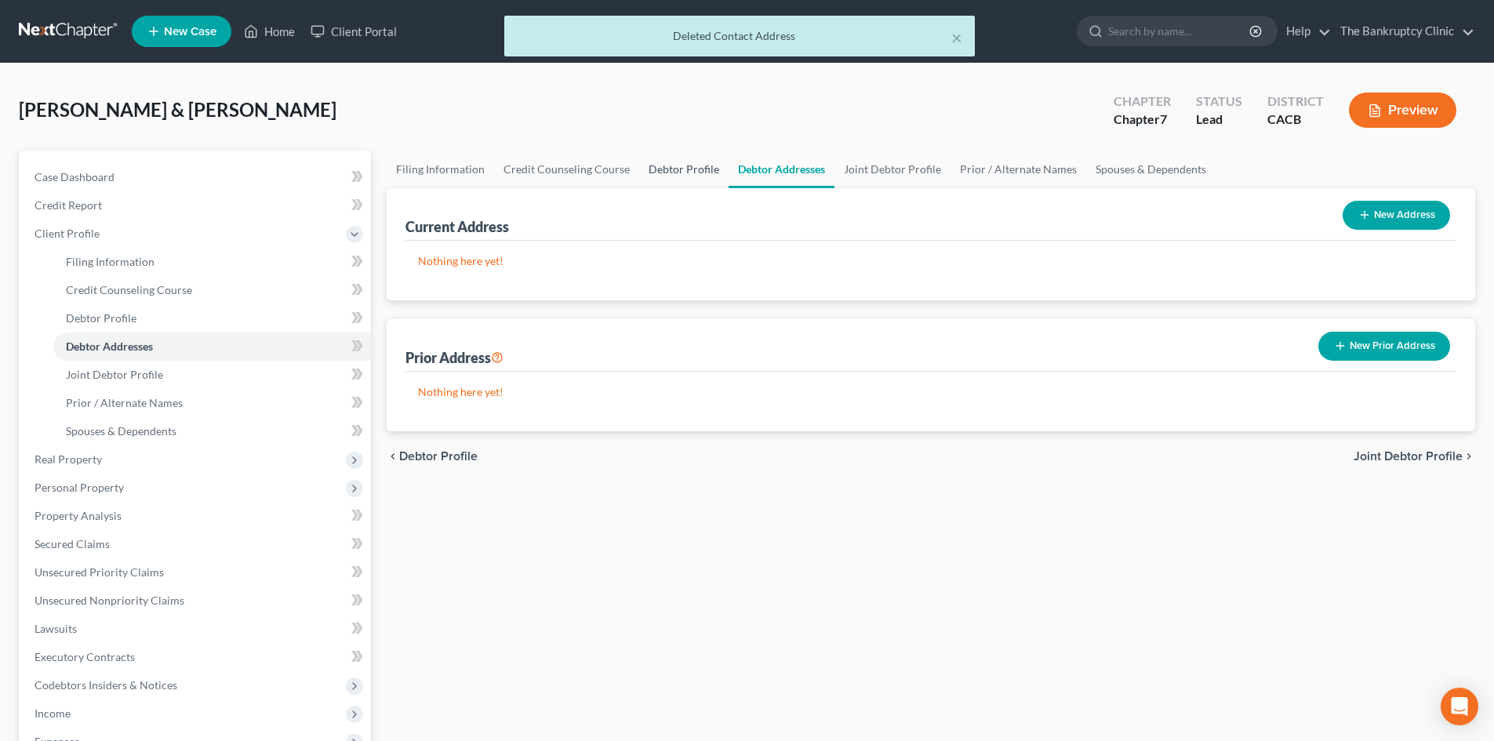
click at [682, 173] on link "Debtor Profile" at bounding box center [683, 170] width 89 height 38
select select "1"
select select "2"
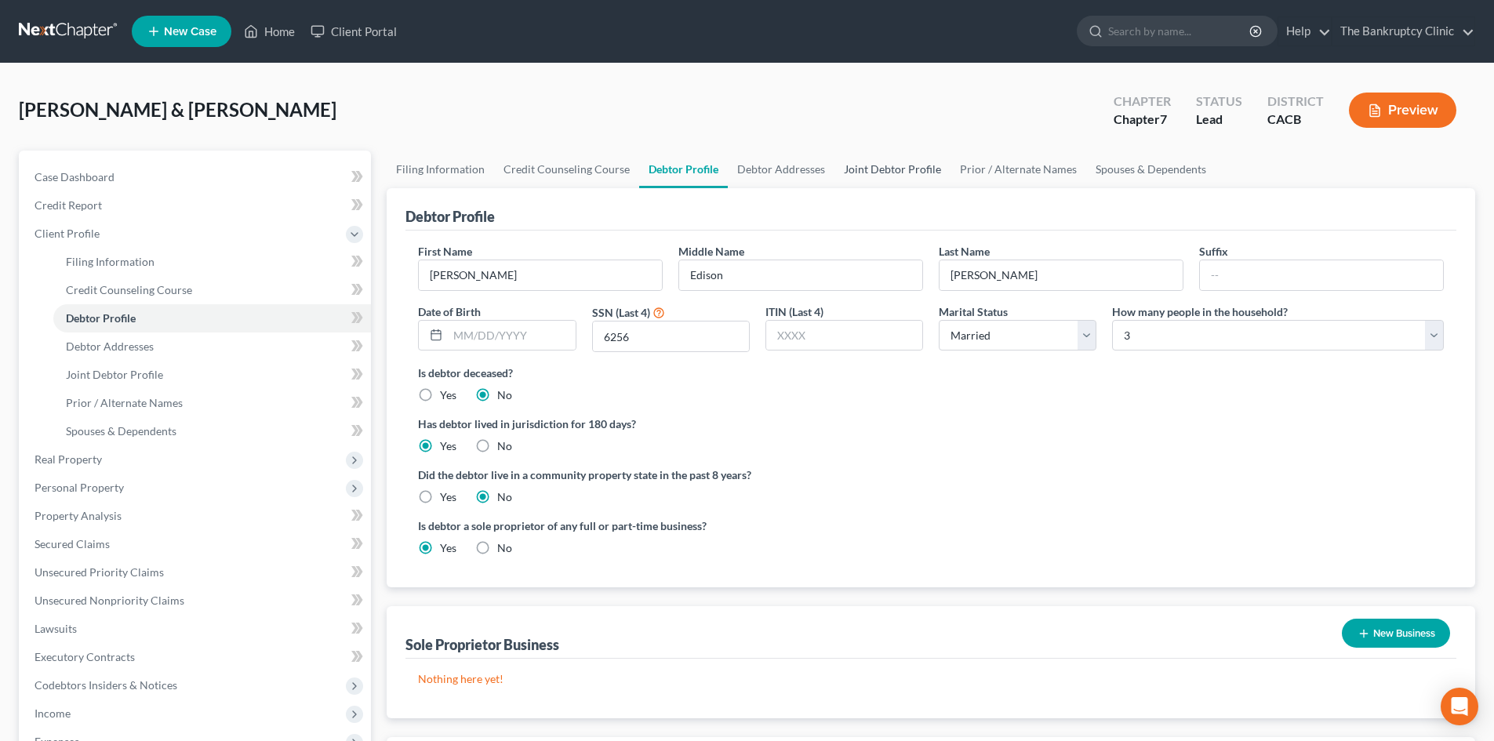
click at [865, 162] on link "Joint Debtor Profile" at bounding box center [892, 170] width 116 height 38
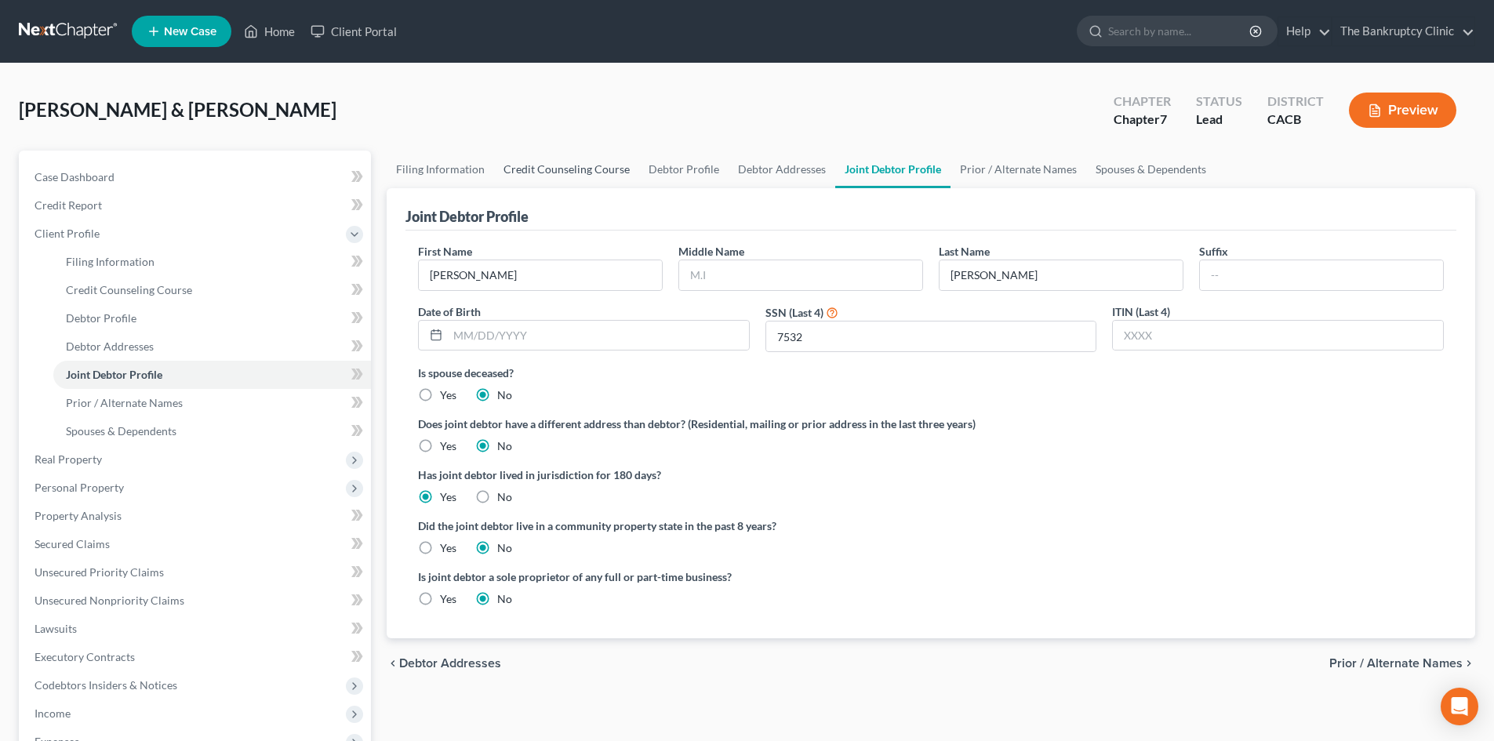
click at [587, 166] on link "Credit Counseling Course" at bounding box center [566, 170] width 145 height 38
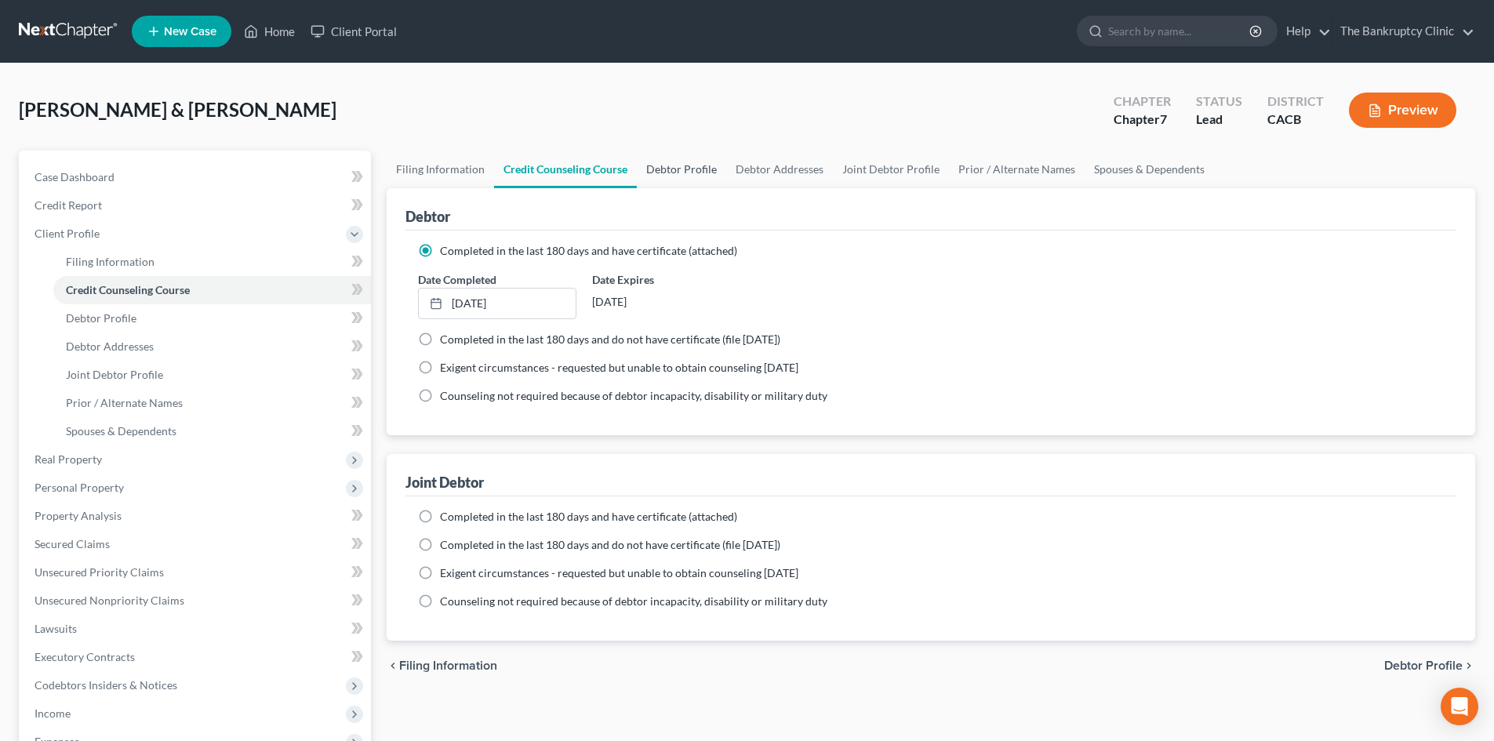
click at [670, 173] on link "Debtor Profile" at bounding box center [681, 170] width 89 height 38
select select "1"
select select "2"
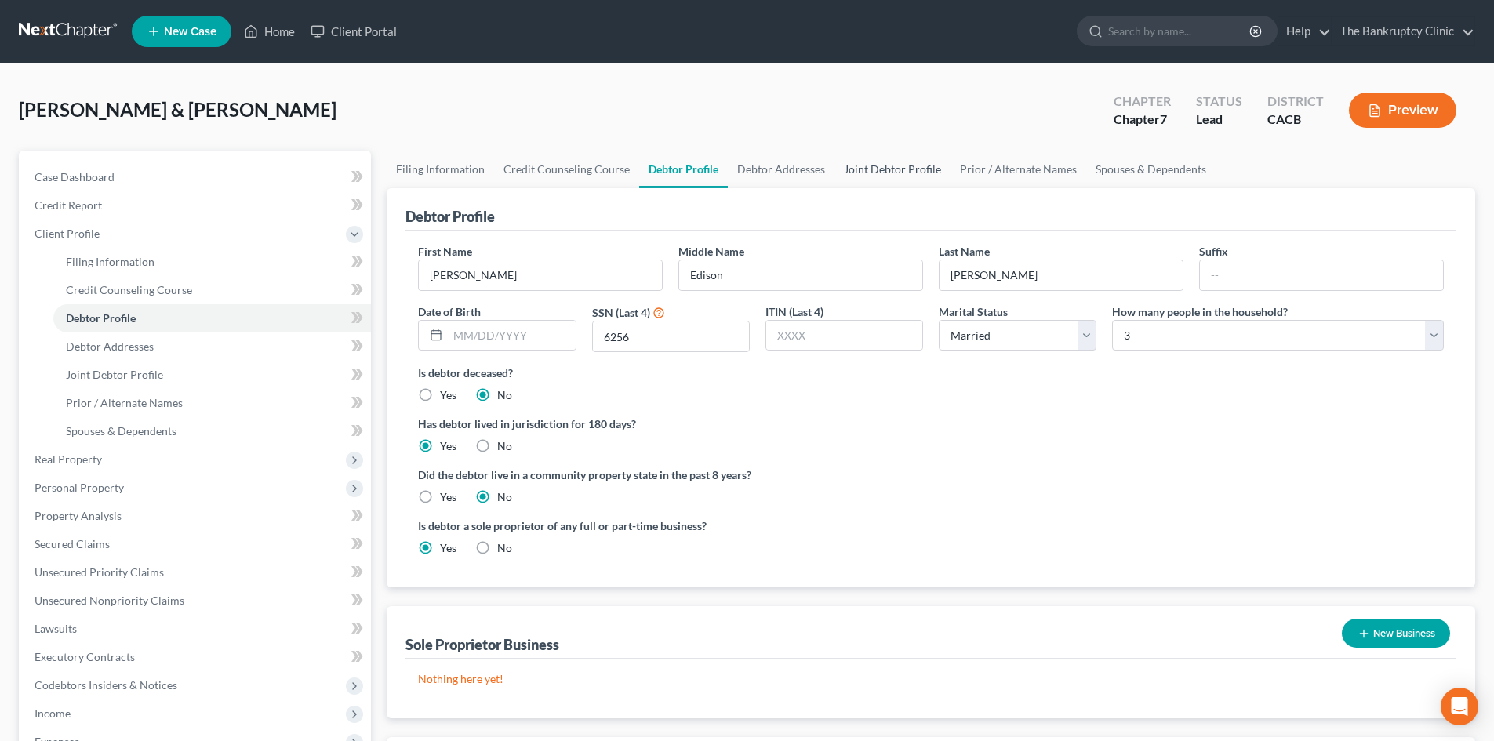
click at [859, 163] on link "Joint Debtor Profile" at bounding box center [892, 170] width 116 height 38
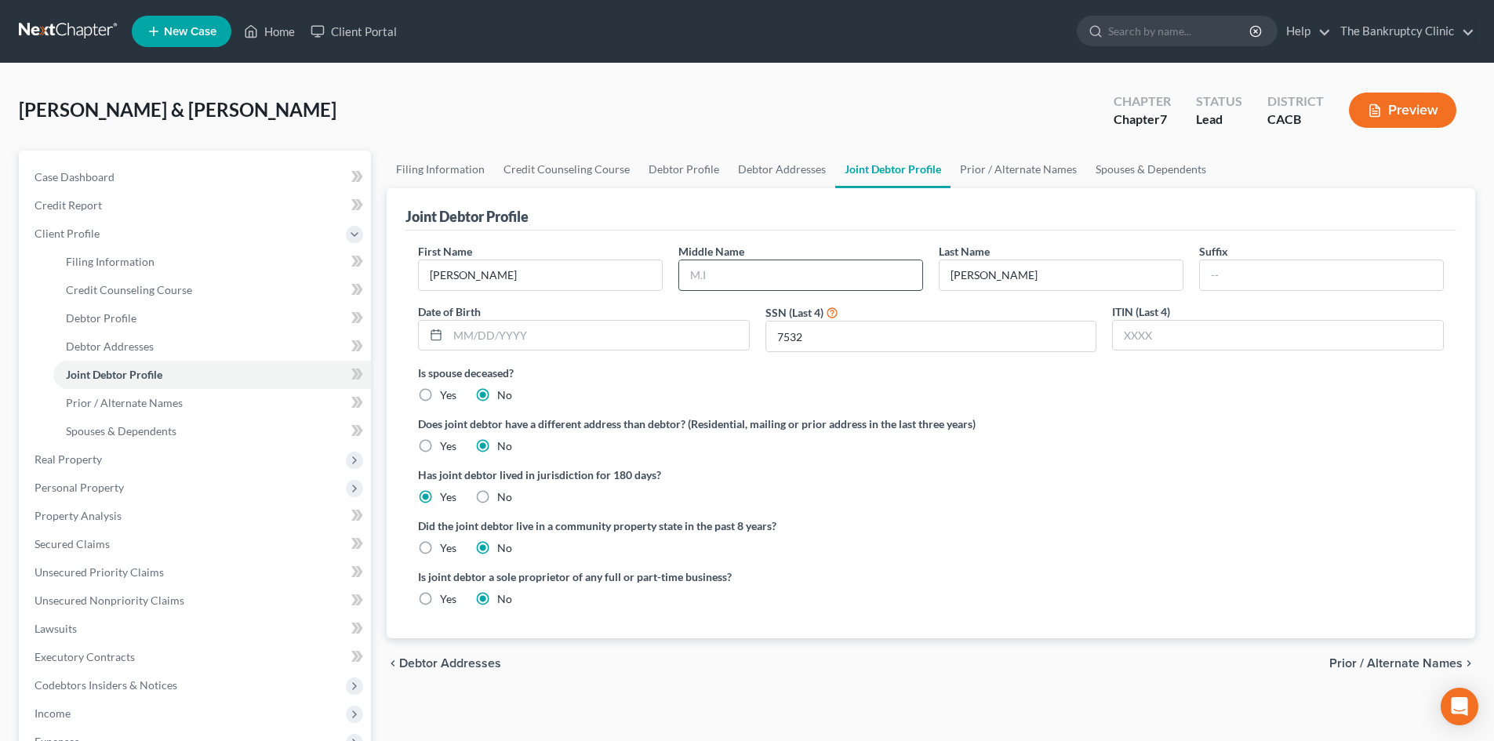
click at [708, 274] on input "text" at bounding box center [800, 275] width 243 height 30
type input "Andrea"
click at [654, 171] on link "Debtor Profile" at bounding box center [683, 170] width 89 height 38
select select "1"
select select "2"
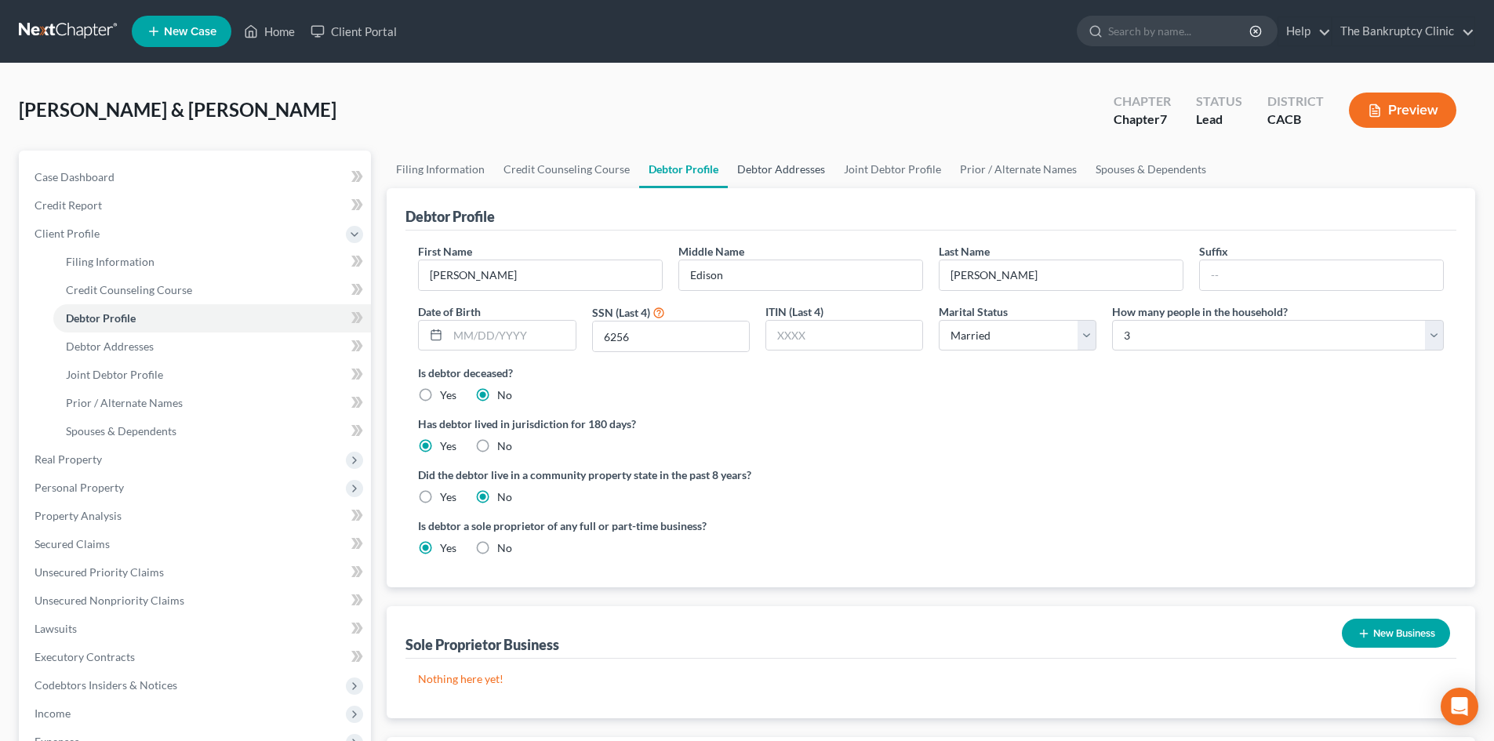
click at [786, 168] on link "Debtor Addresses" at bounding box center [781, 170] width 107 height 38
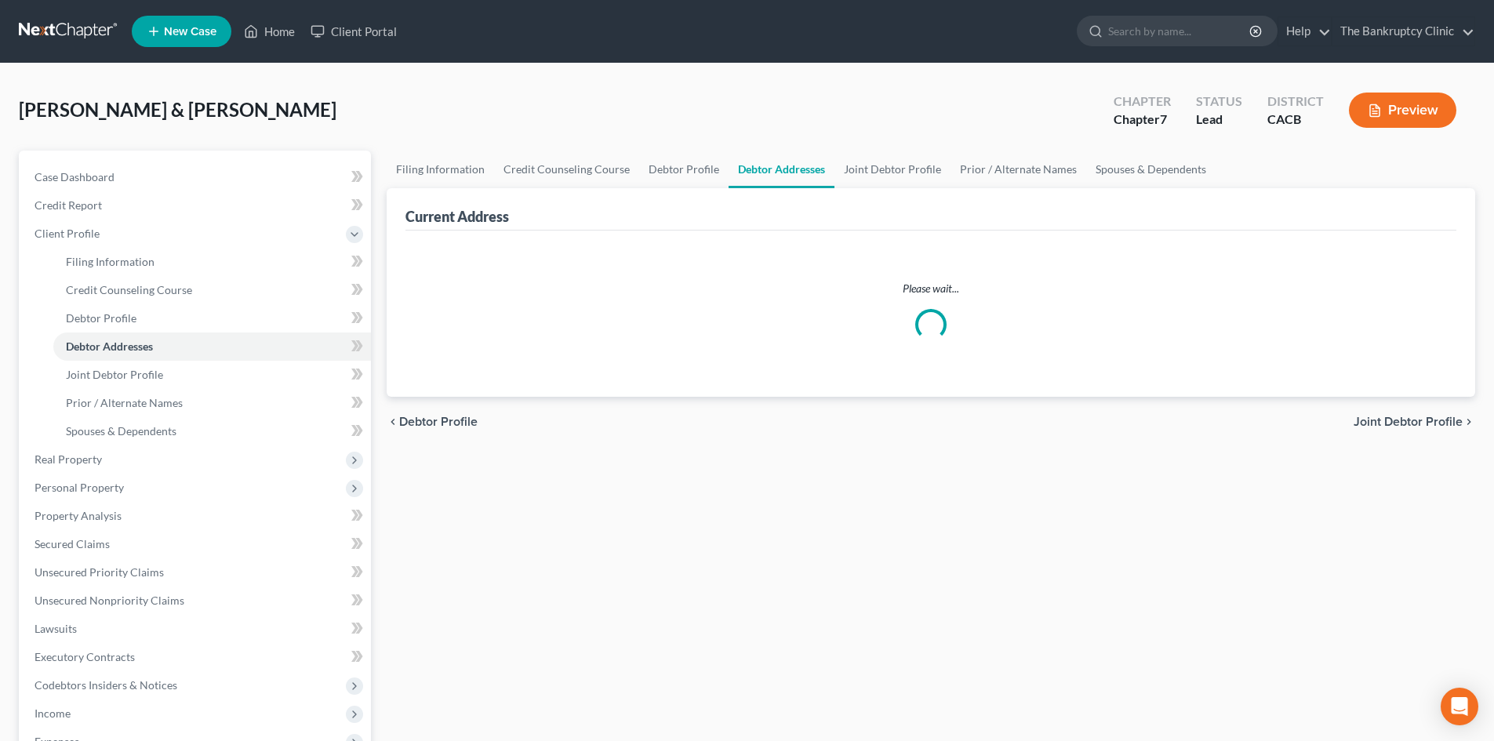
select select "0"
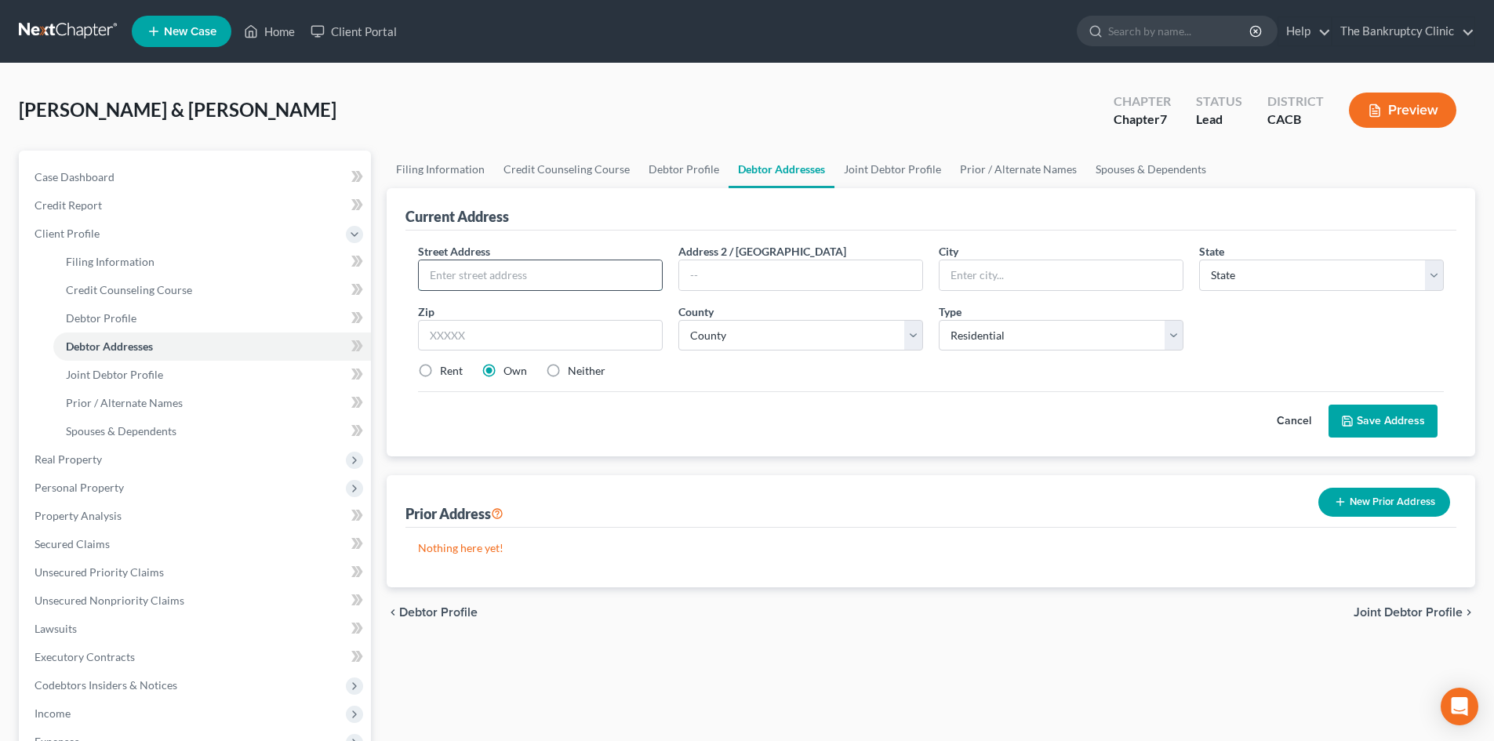
click at [485, 275] on input "text" at bounding box center [540, 275] width 243 height 30
type input "1"
click at [952, 281] on input "text" at bounding box center [1060, 275] width 243 height 30
click at [590, 274] on input "1613 Chealsea" at bounding box center [540, 275] width 243 height 30
type input "1613 Chealsea Rd"
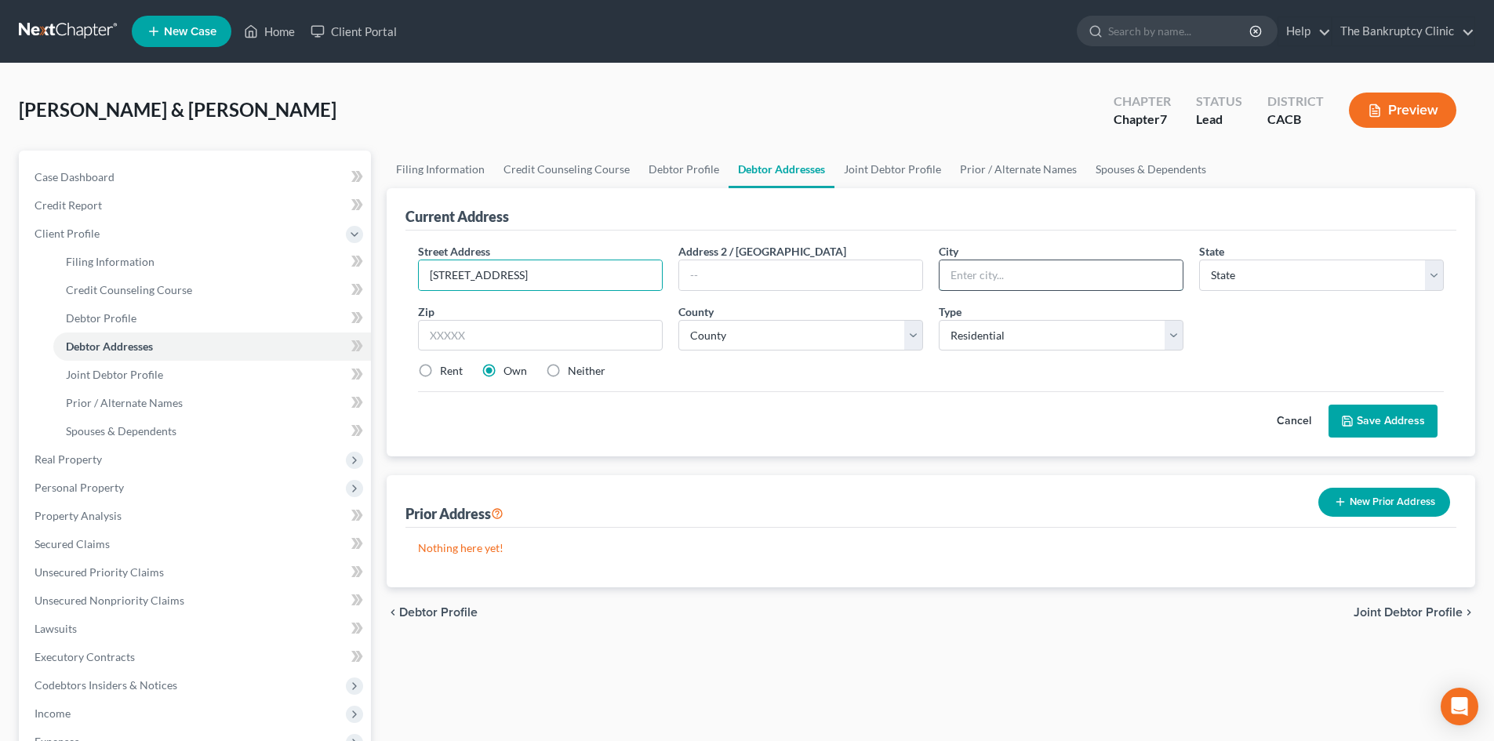
click at [941, 264] on input "text" at bounding box center [1060, 275] width 243 height 30
type input "San Marino"
click at [699, 270] on input "text" at bounding box center [800, 275] width 243 height 30
type input "s"
type input "Suite 244"
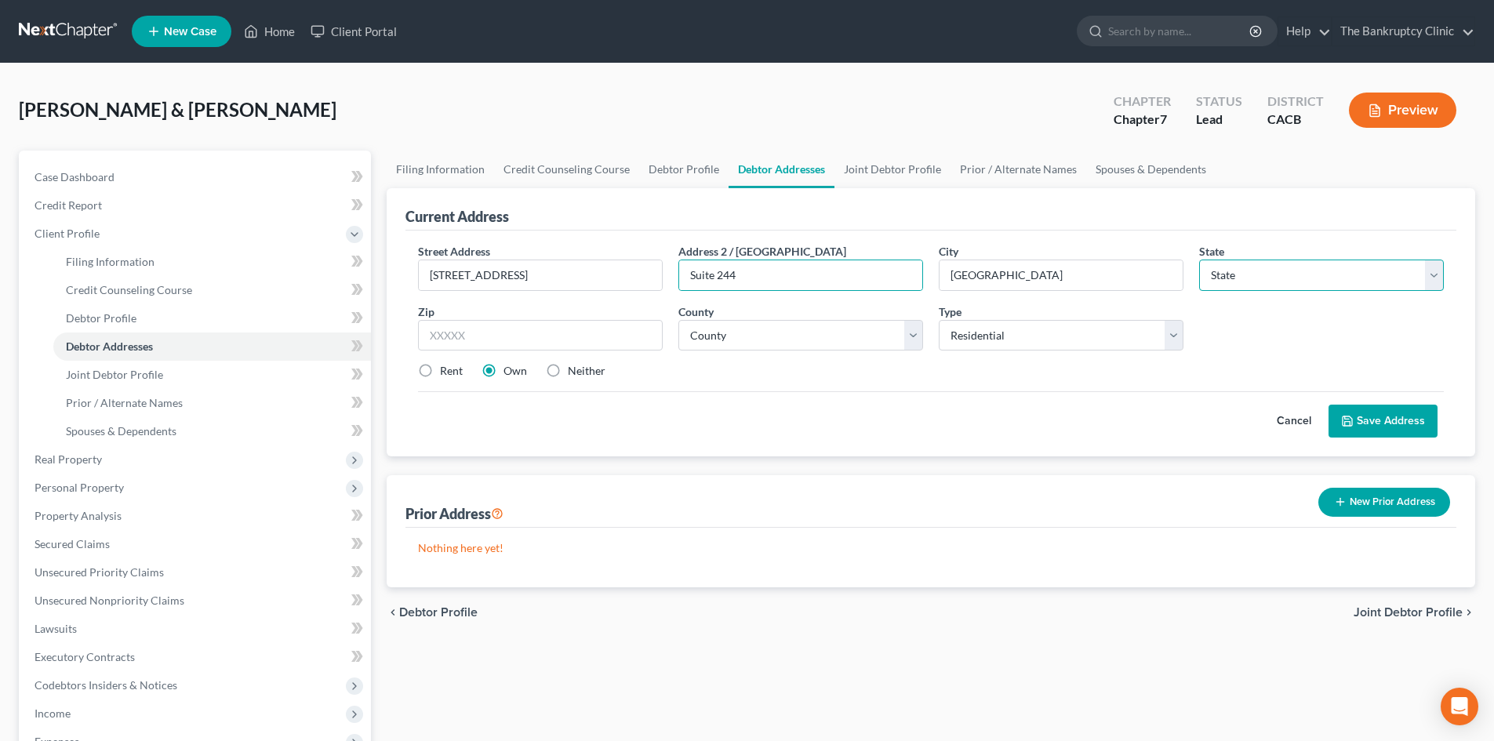
click at [1215, 272] on select "State AL AK AR AZ CA CO CT DE DC FL GA GU HI ID IL IN IA KS KY LA ME MD MA MI M…" at bounding box center [1321, 275] width 245 height 31
select select "4"
click at [1199, 260] on select "State AL AK AR AZ CA CO CT DE DC FL GA GU HI ID IL IN IA KS KY LA ME MD MA MI M…" at bounding box center [1321, 275] width 245 height 31
click at [446, 332] on input "text" at bounding box center [540, 335] width 245 height 31
type input "91108"
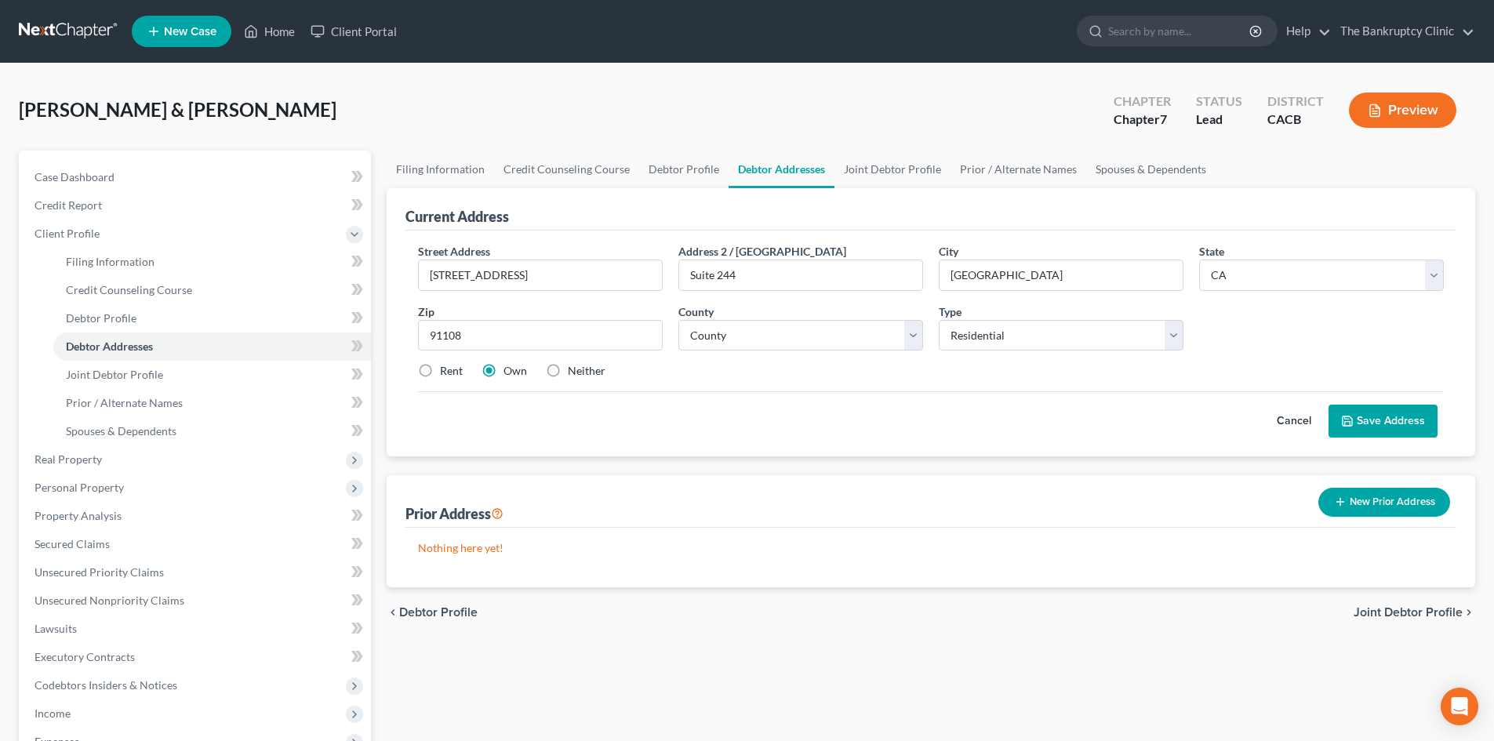
click at [440, 372] on label "Rent" at bounding box center [451, 371] width 23 height 16
click at [446, 372] on input "Rent" at bounding box center [451, 368] width 10 height 10
radio input "true"
click at [918, 339] on select "County Alameda County Alpine County Amador County Butte County Calaveras County…" at bounding box center [800, 335] width 245 height 31
select select "18"
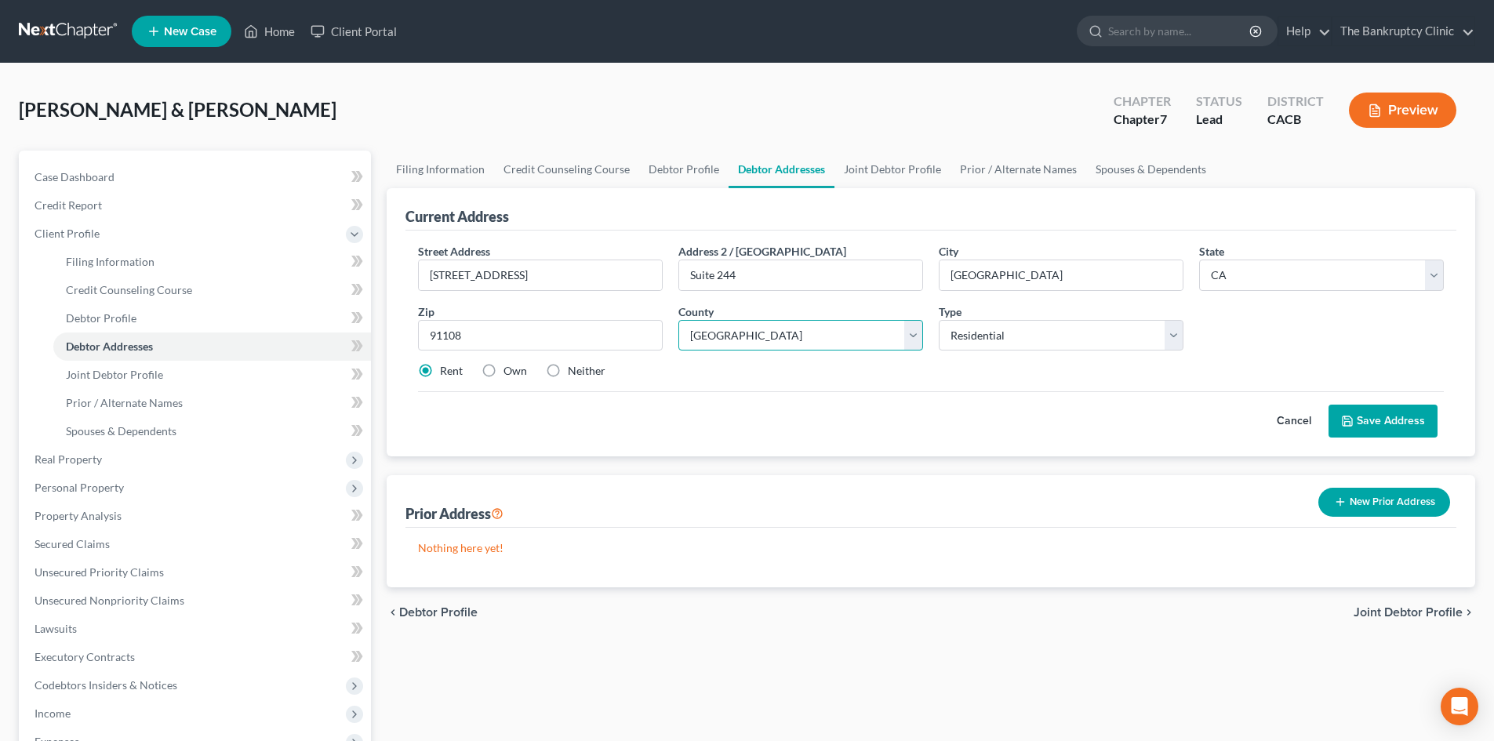
click at [678, 320] on select "County Alameda County Alpine County Amador County Butte County Calaveras County…" at bounding box center [800, 335] width 245 height 31
click at [1175, 336] on select "Select Residential Mailing Rental Business" at bounding box center [1061, 335] width 245 height 31
click at [939, 320] on select "Select Residential Mailing Rental Business" at bounding box center [1061, 335] width 245 height 31
click at [1172, 332] on select "Select Residential Mailing Rental Business" at bounding box center [1061, 335] width 245 height 31
select select "0"
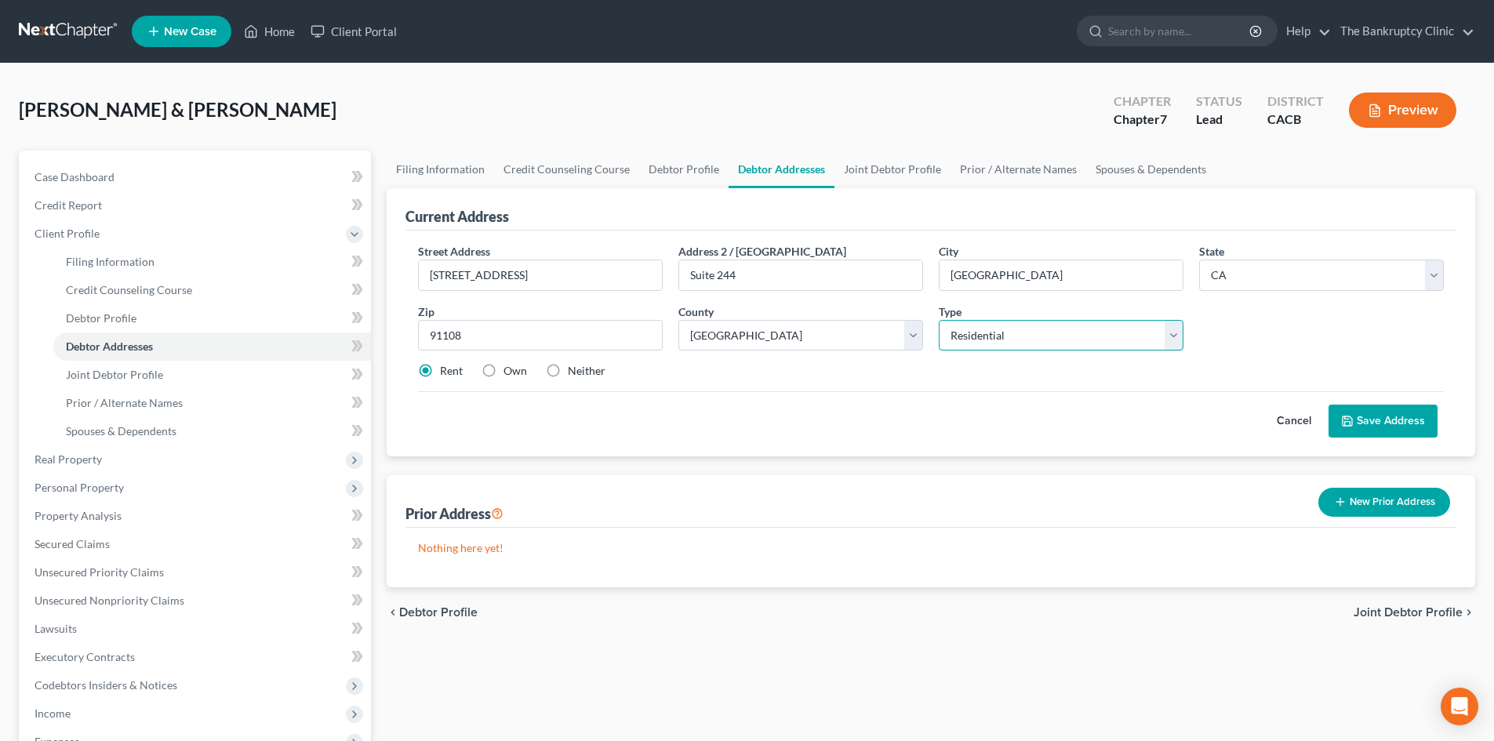
click at [939, 320] on select "Select Residential Mailing Rental Business" at bounding box center [1061, 335] width 245 height 31
click at [897, 165] on link "Joint Debtor Profile" at bounding box center [892, 170] width 116 height 38
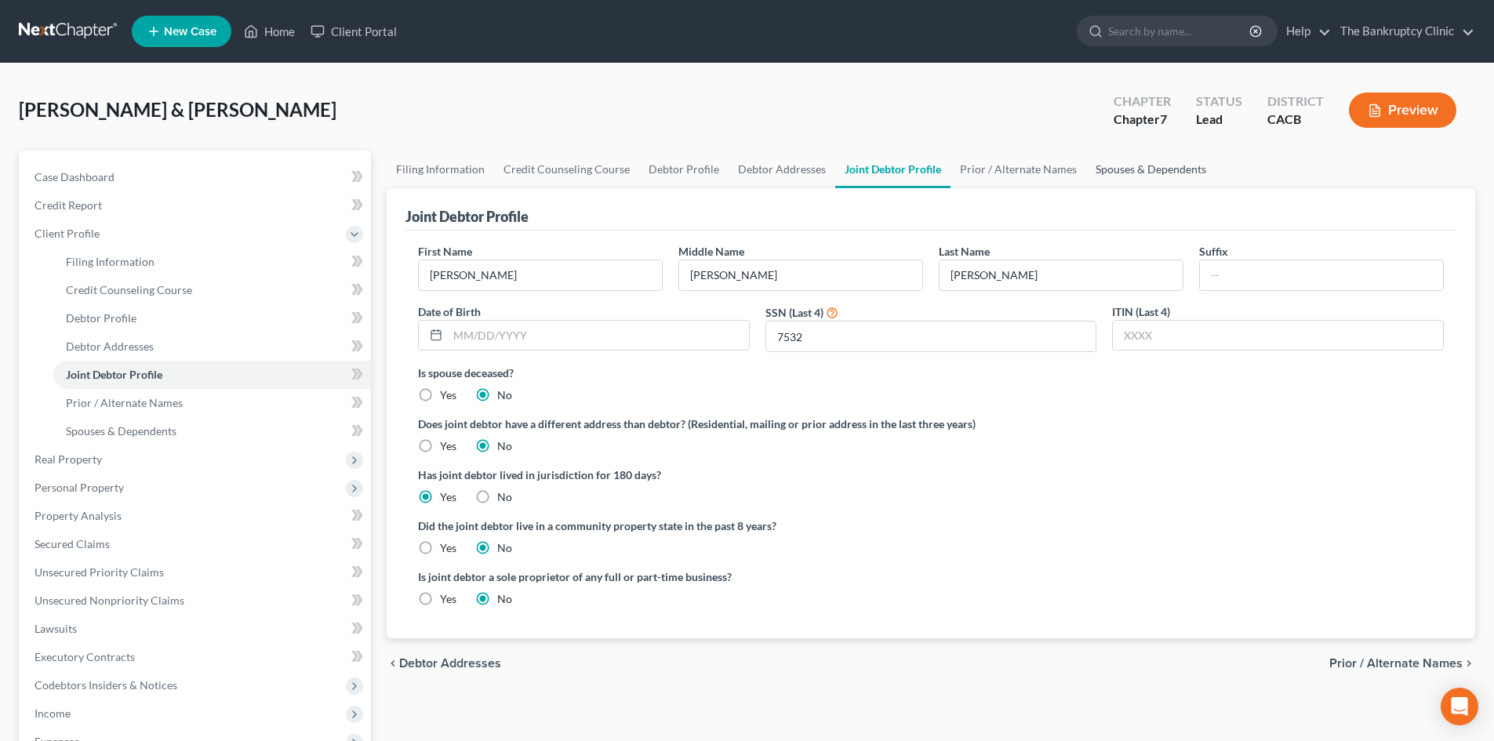
click at [1106, 169] on link "Spouses & Dependents" at bounding box center [1150, 170] width 129 height 38
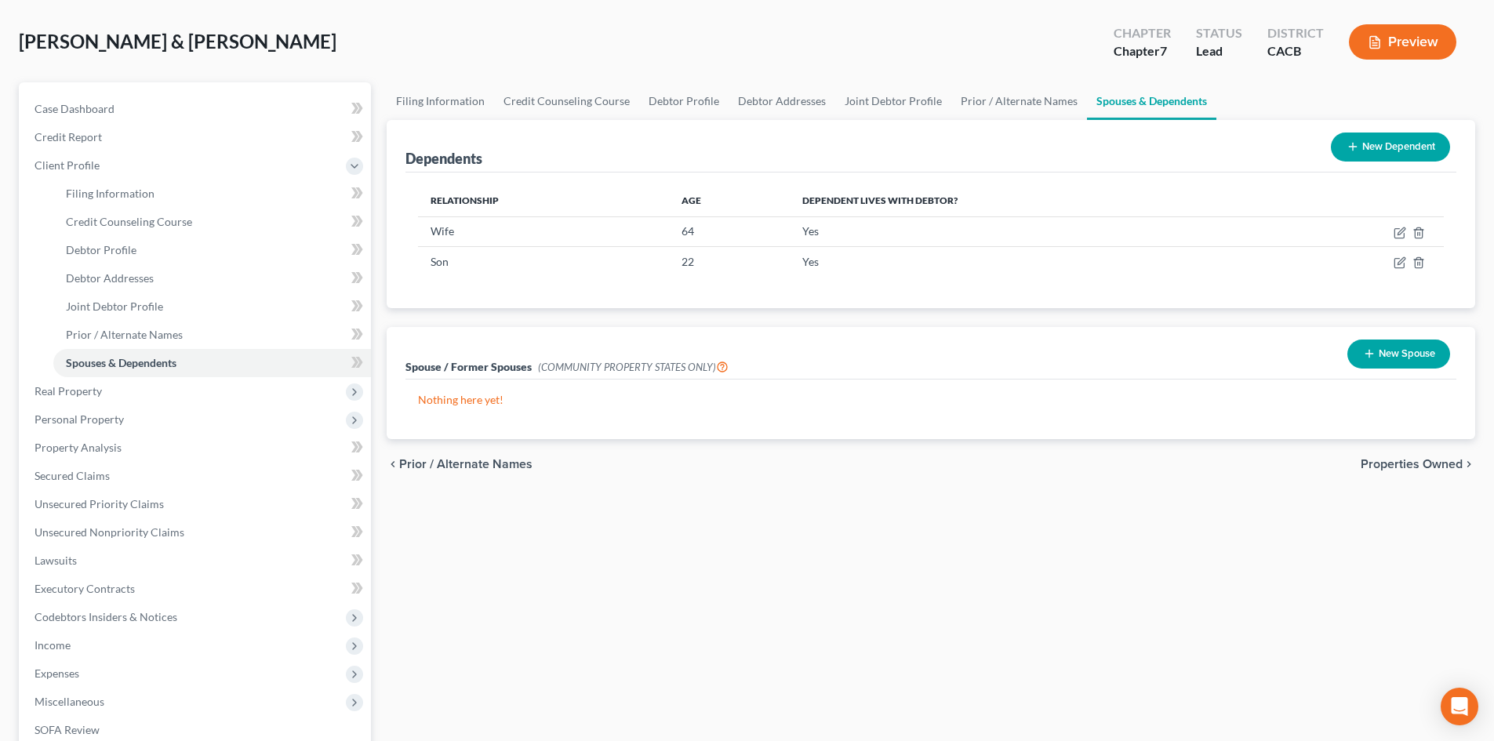
scroll to position [69, 0]
click at [118, 416] on span "Personal Property" at bounding box center [79, 418] width 89 height 13
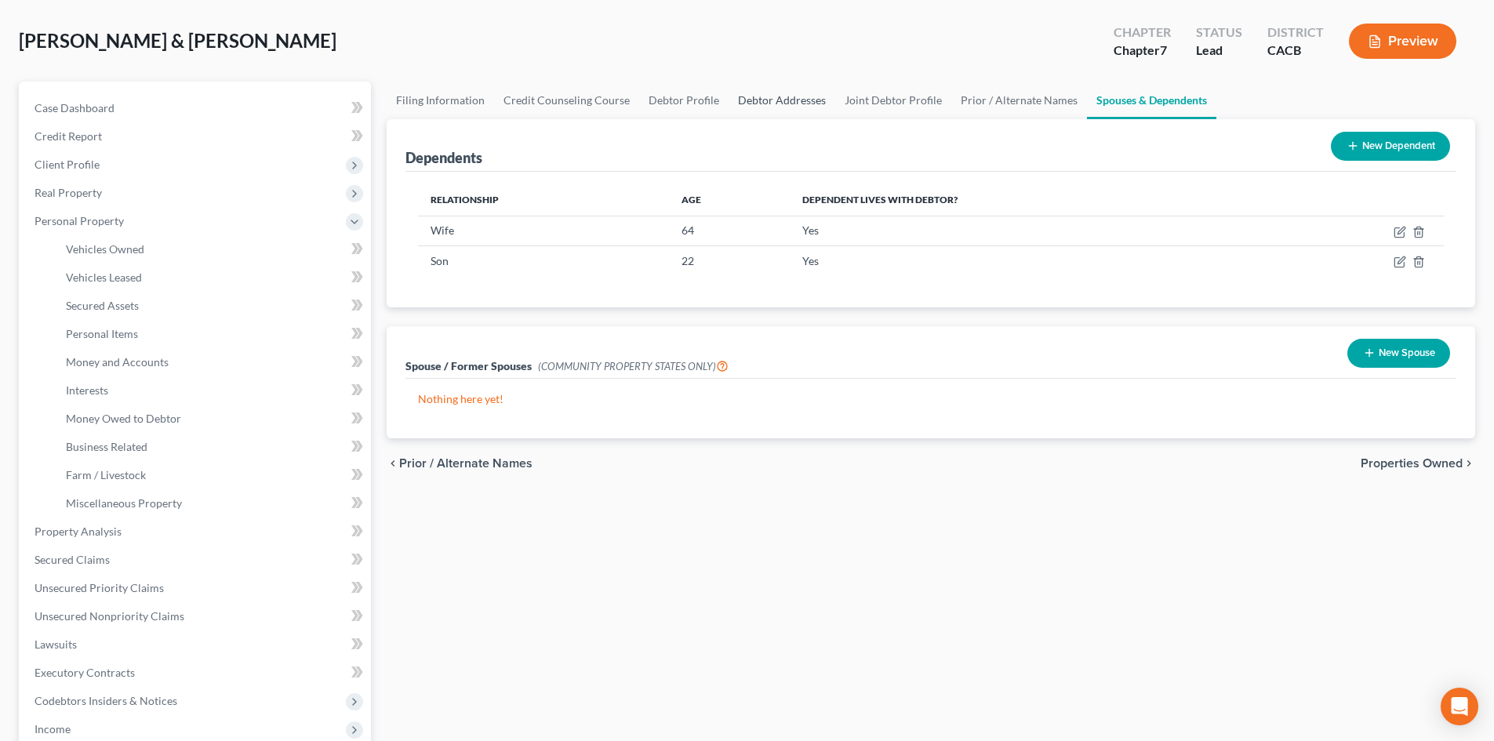
click at [762, 93] on link "Debtor Addresses" at bounding box center [781, 101] width 107 height 38
select select "0"
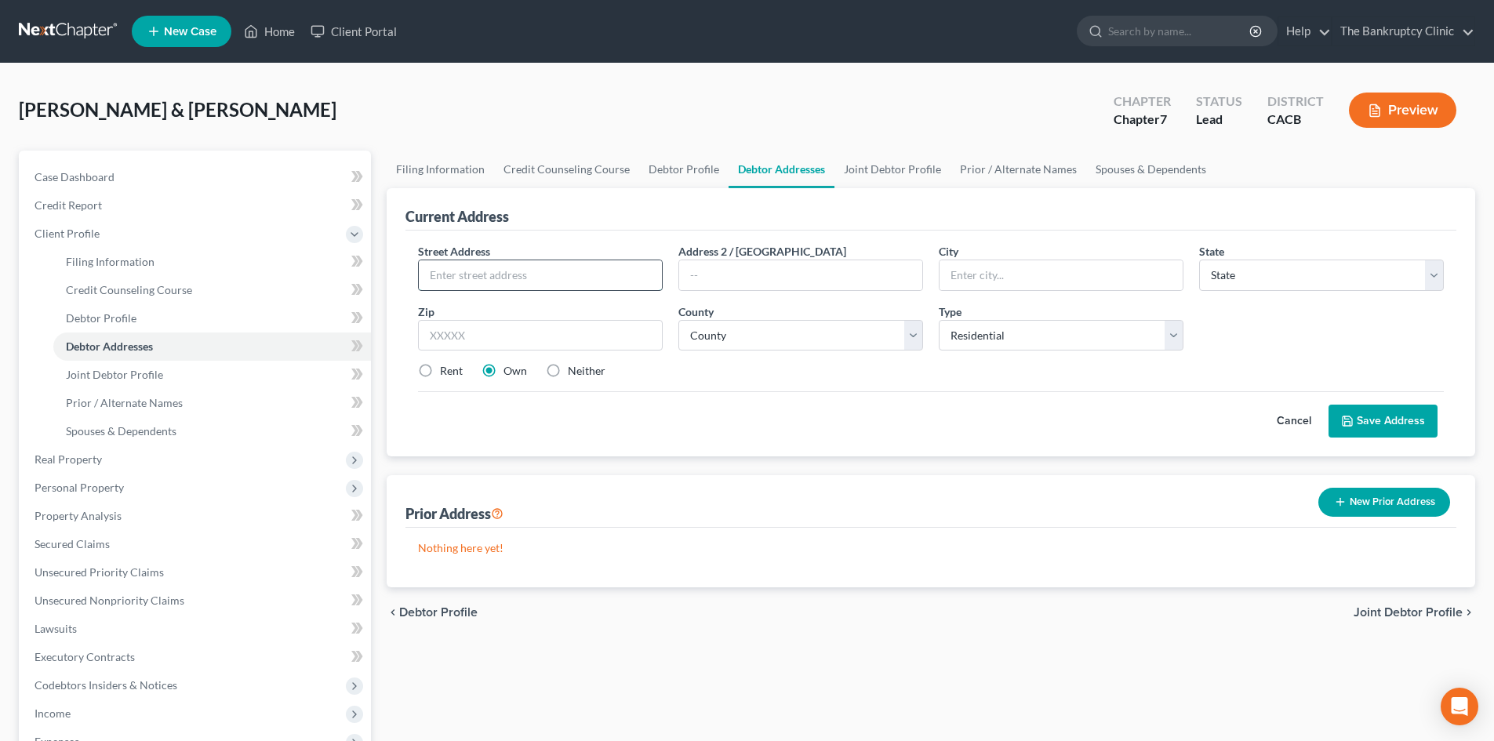
click at [484, 271] on input "text" at bounding box center [540, 275] width 243 height 30
click at [1328, 405] on button "Save Address" at bounding box center [1382, 421] width 109 height 33
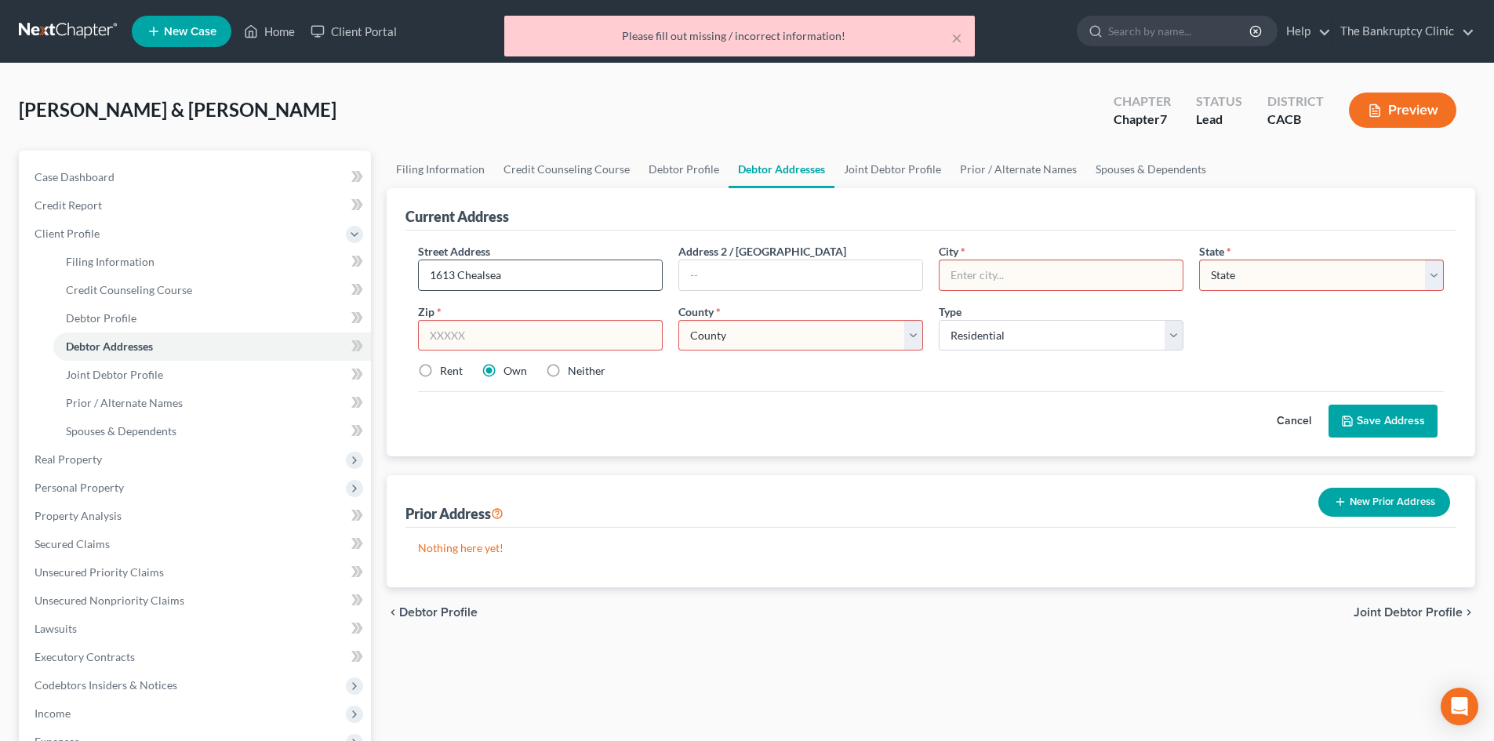
click at [1328, 405] on button "Save Address" at bounding box center [1382, 421] width 109 height 33
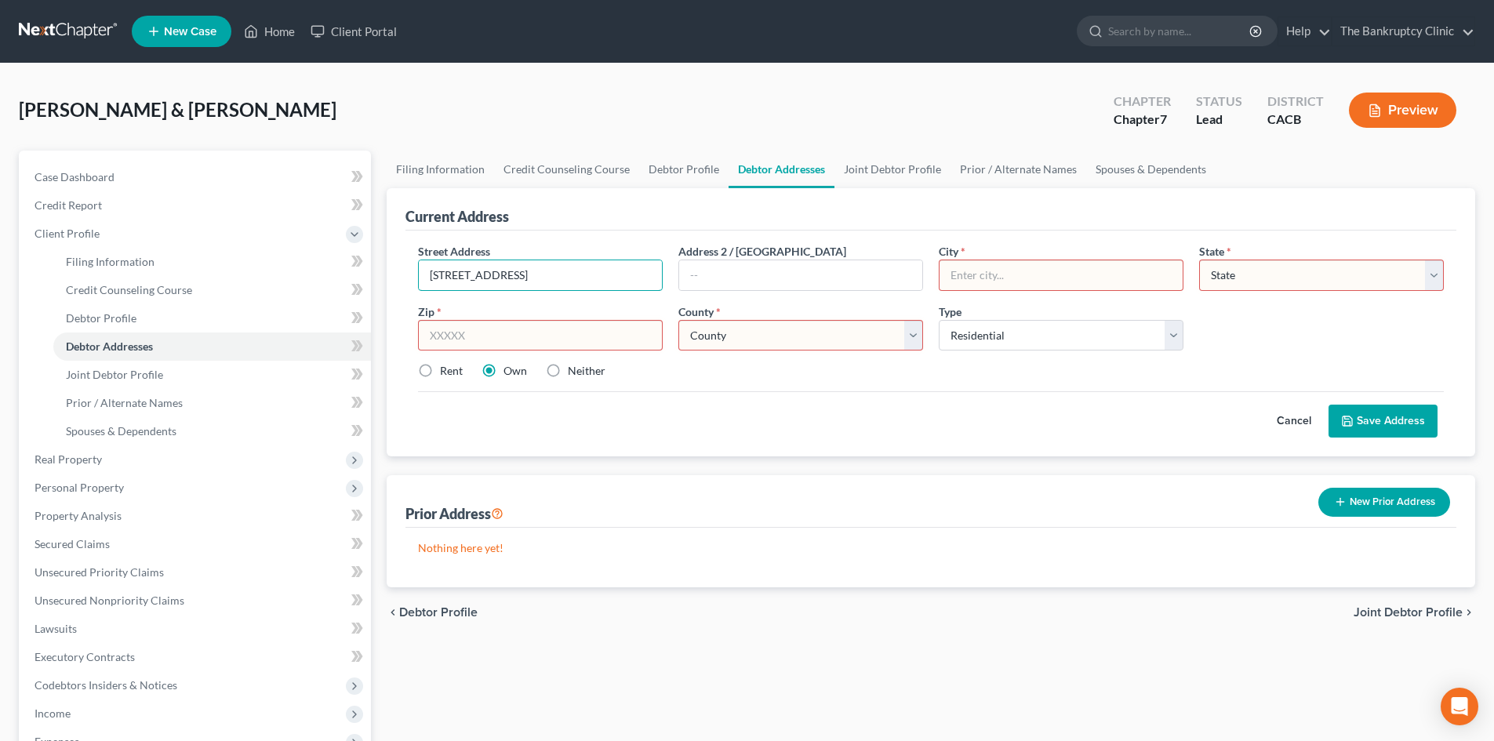
type input "1613 Chealsea Rd"
click at [952, 280] on input "text" at bounding box center [1060, 275] width 243 height 30
type input "San Marino"
click at [1441, 279] on select "State AL AK AR AZ CA CO CT DE DC FL GA GU HI ID IL IN IA KS KY LA ME MD MA MI M…" at bounding box center [1321, 275] width 245 height 31
select select "4"
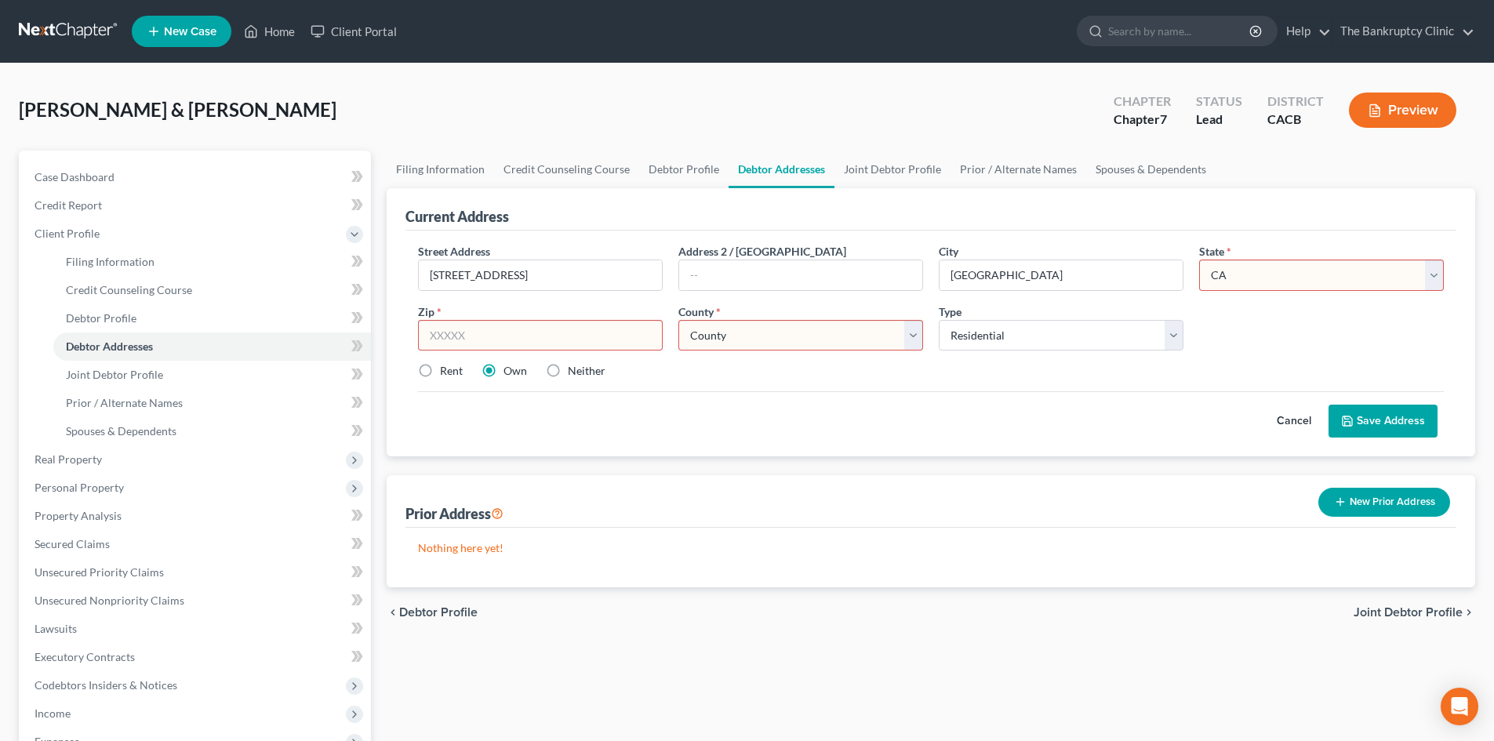
click at [1199, 260] on select "State AL AK AR AZ CA CO CT DE DC FL GA GU HI ID IL IN IA KS KY LA ME MD MA MI M…" at bounding box center [1321, 275] width 245 height 31
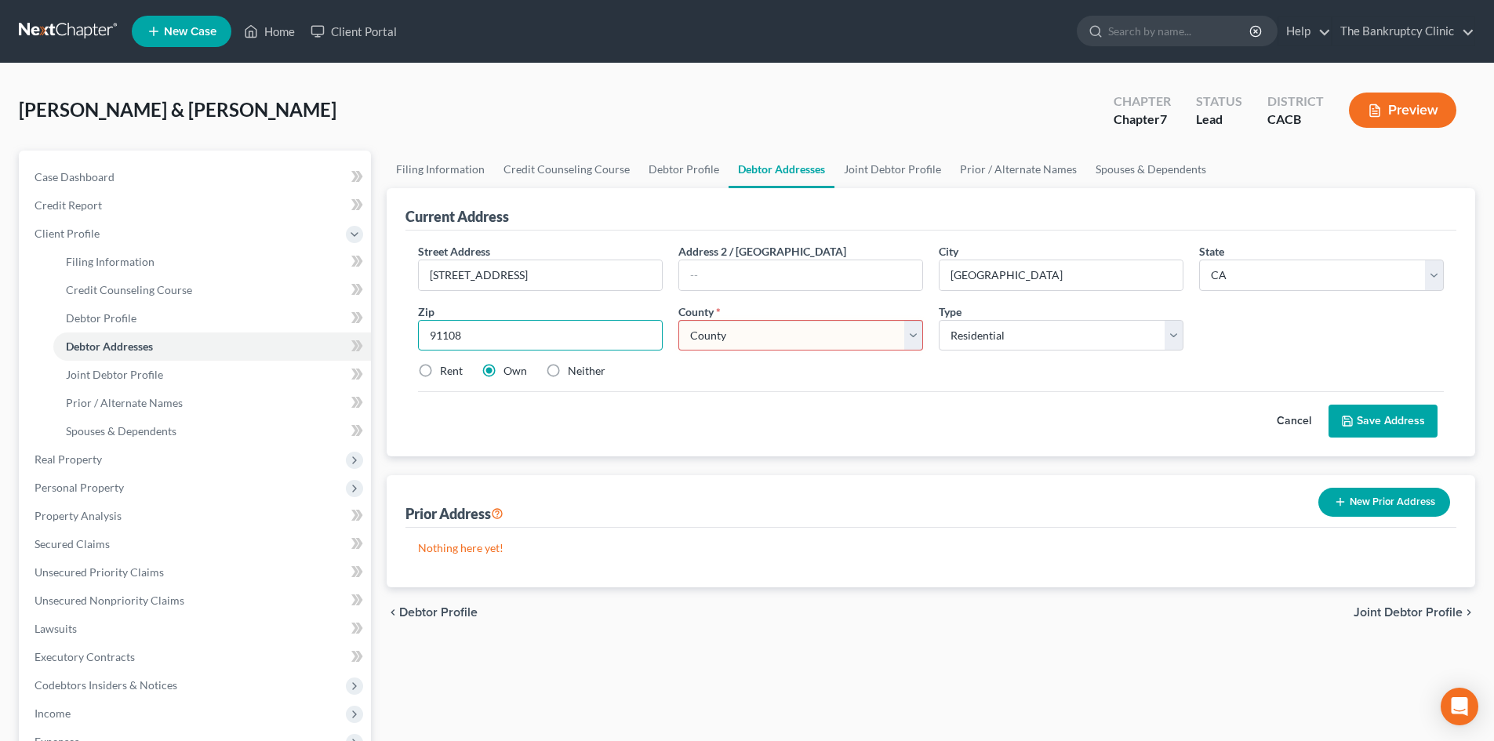
type input "91108"
click at [912, 336] on select "County Alameda County Alpine County Amador County Butte County Calaveras County…" at bounding box center [800, 335] width 245 height 31
select select "18"
click at [678, 320] on select "County Alameda County Alpine County Amador County Butte County Calaveras County…" at bounding box center [800, 335] width 245 height 31
click at [440, 369] on label "Rent" at bounding box center [451, 371] width 23 height 16
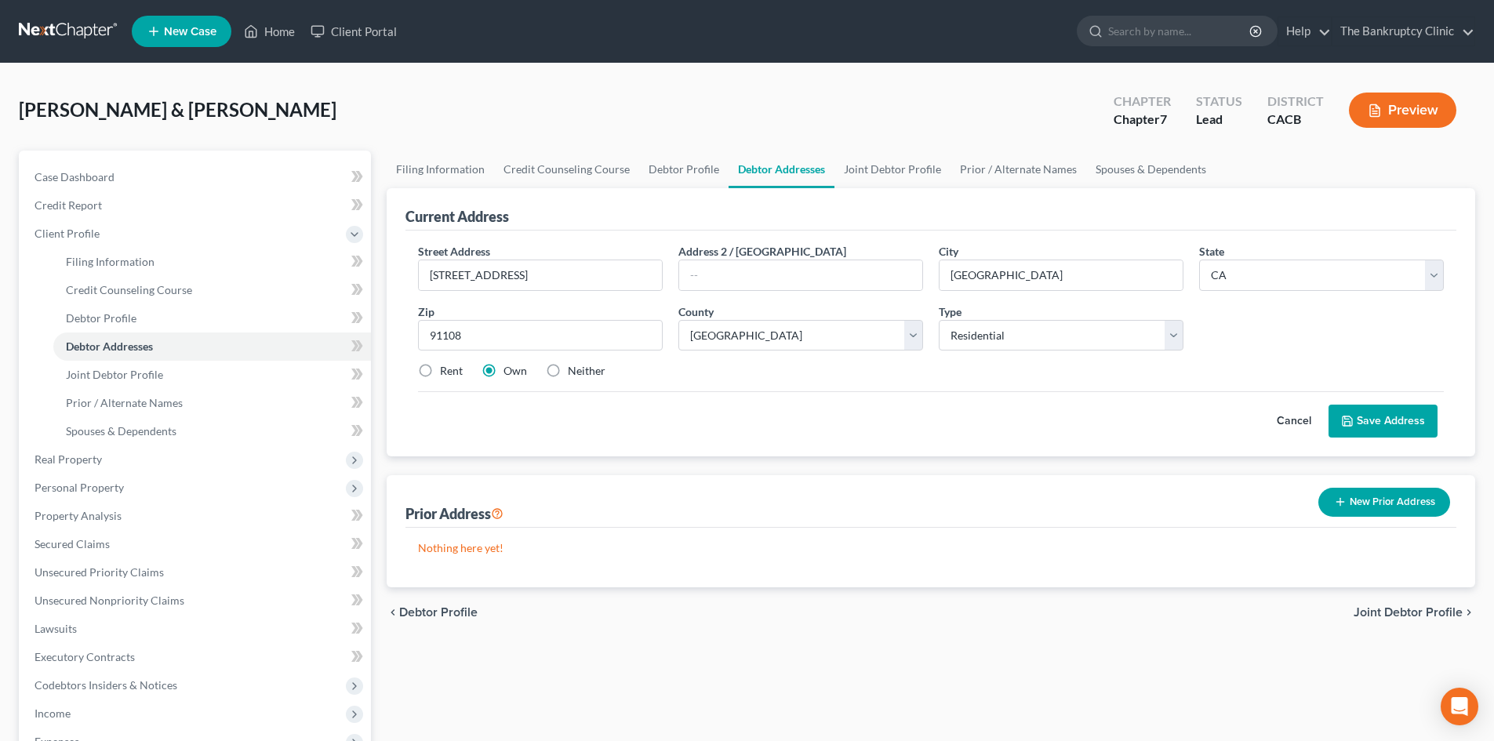
click at [446, 369] on input "Rent" at bounding box center [451, 368] width 10 height 10
radio input "true"
click at [1399, 422] on button "Save Address" at bounding box center [1382, 421] width 109 height 33
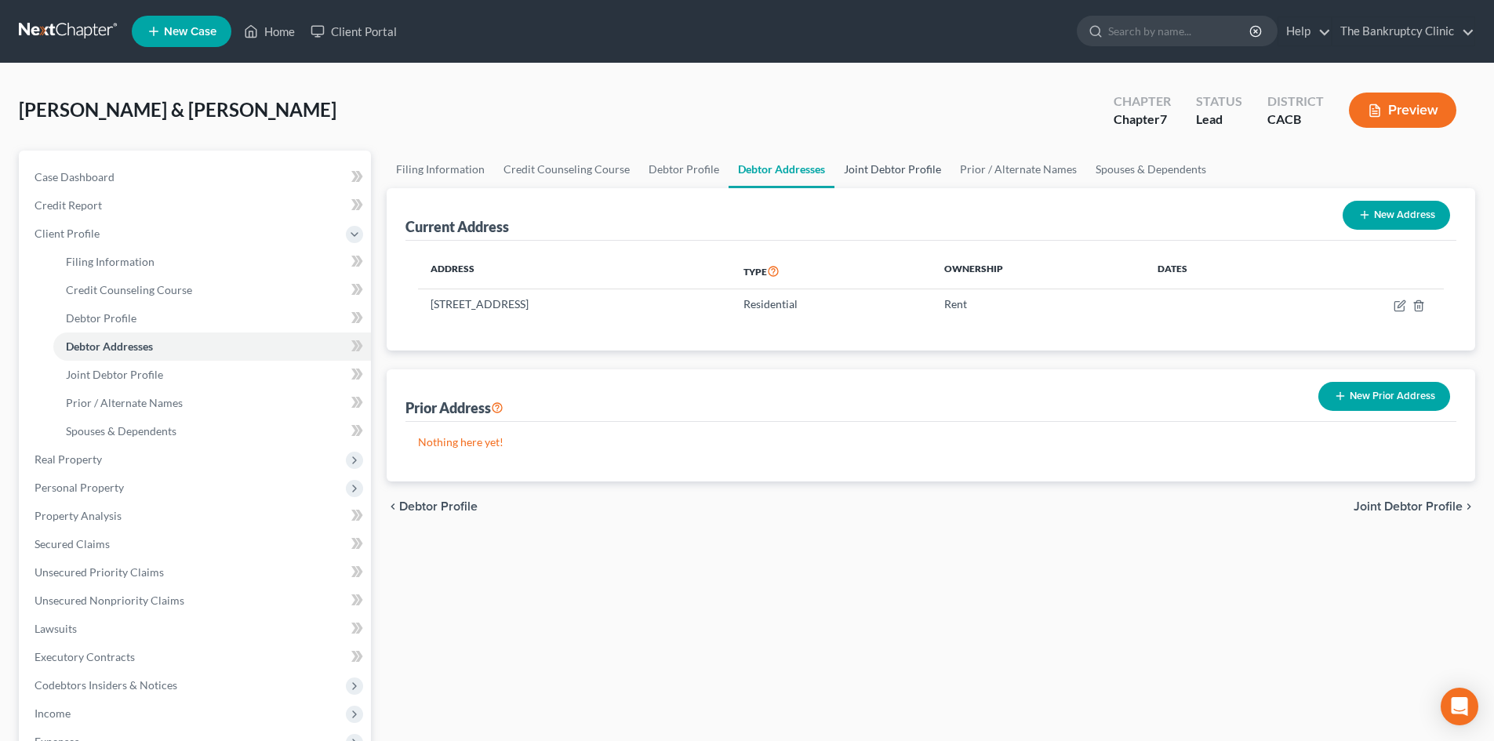
click at [890, 161] on link "Joint Debtor Profile" at bounding box center [892, 170] width 116 height 38
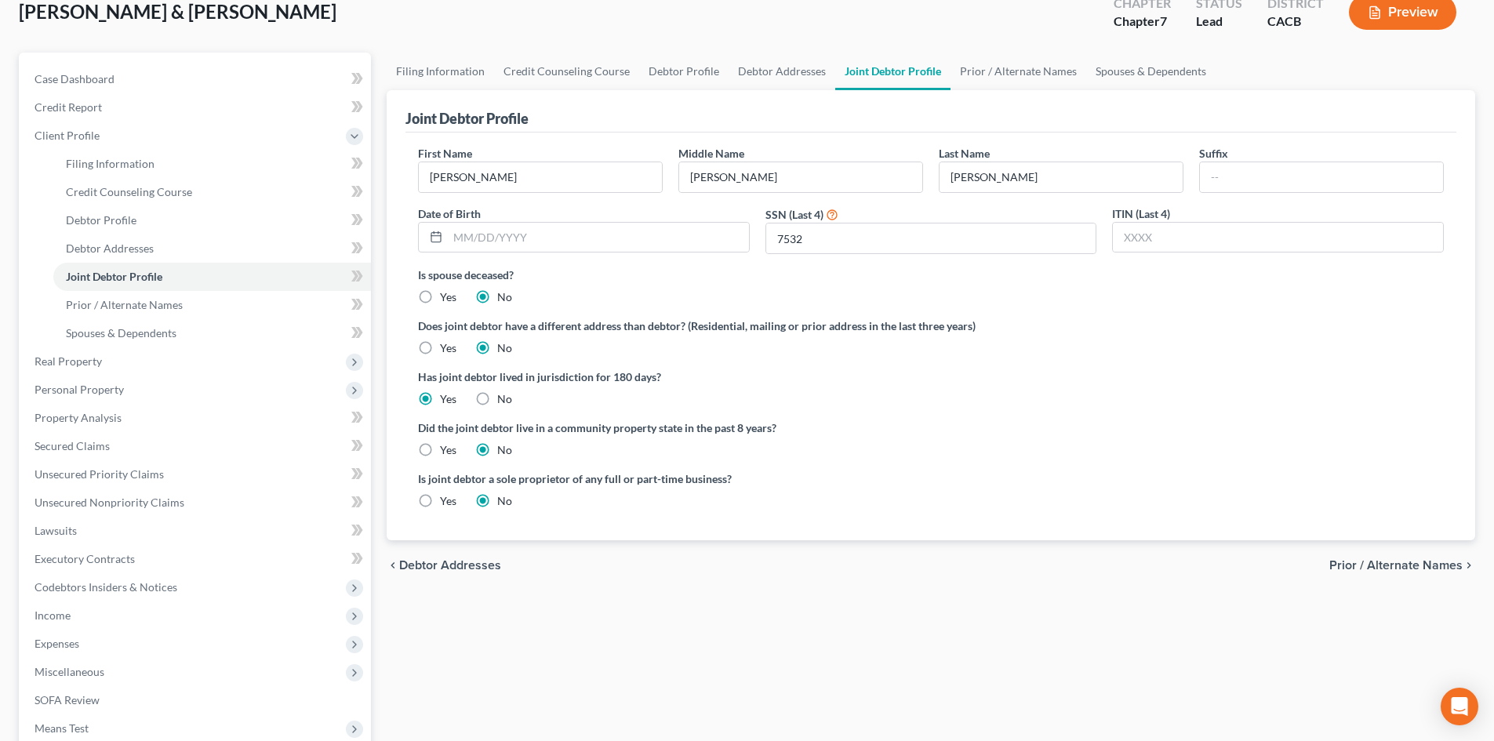
scroll to position [114, 0]
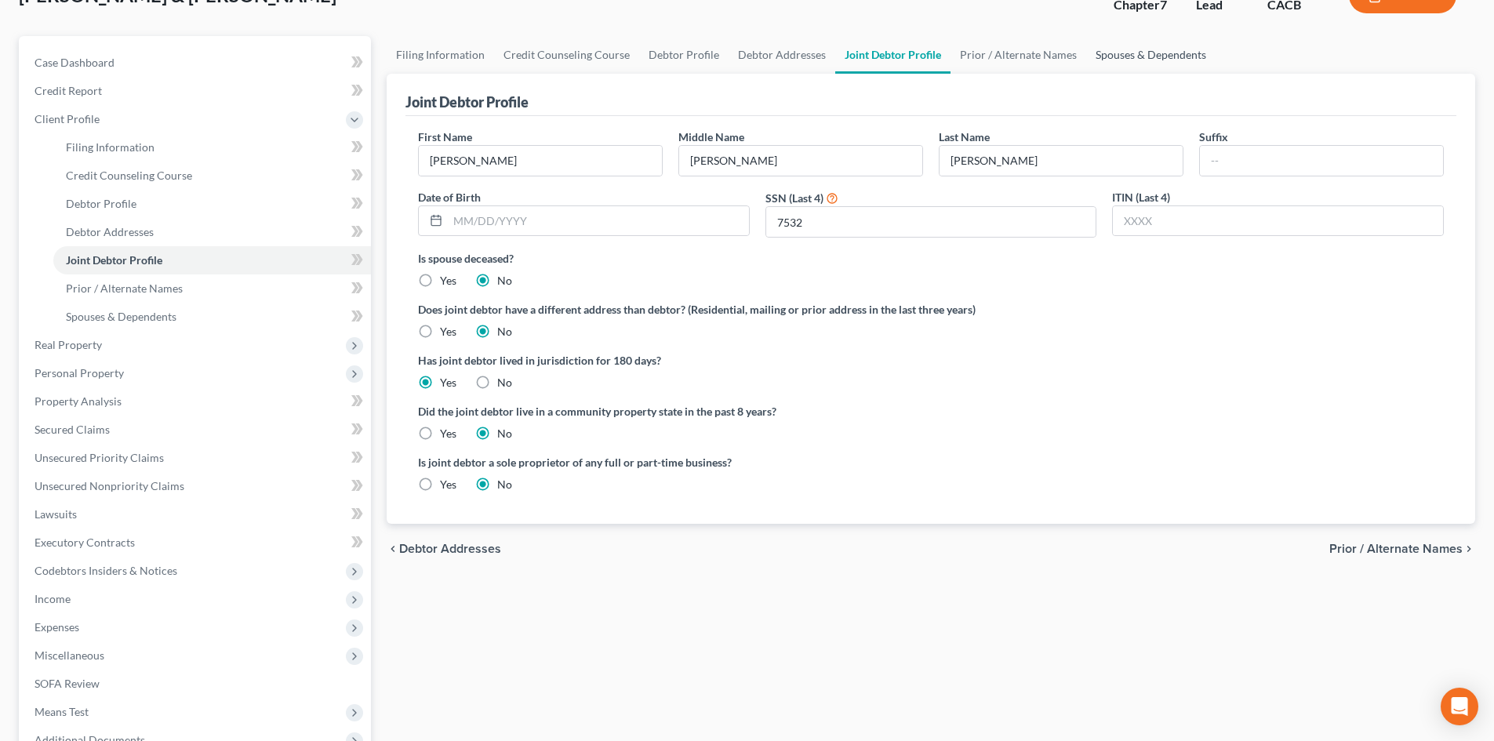
click at [1135, 49] on link "Spouses & Dependents" at bounding box center [1150, 55] width 129 height 38
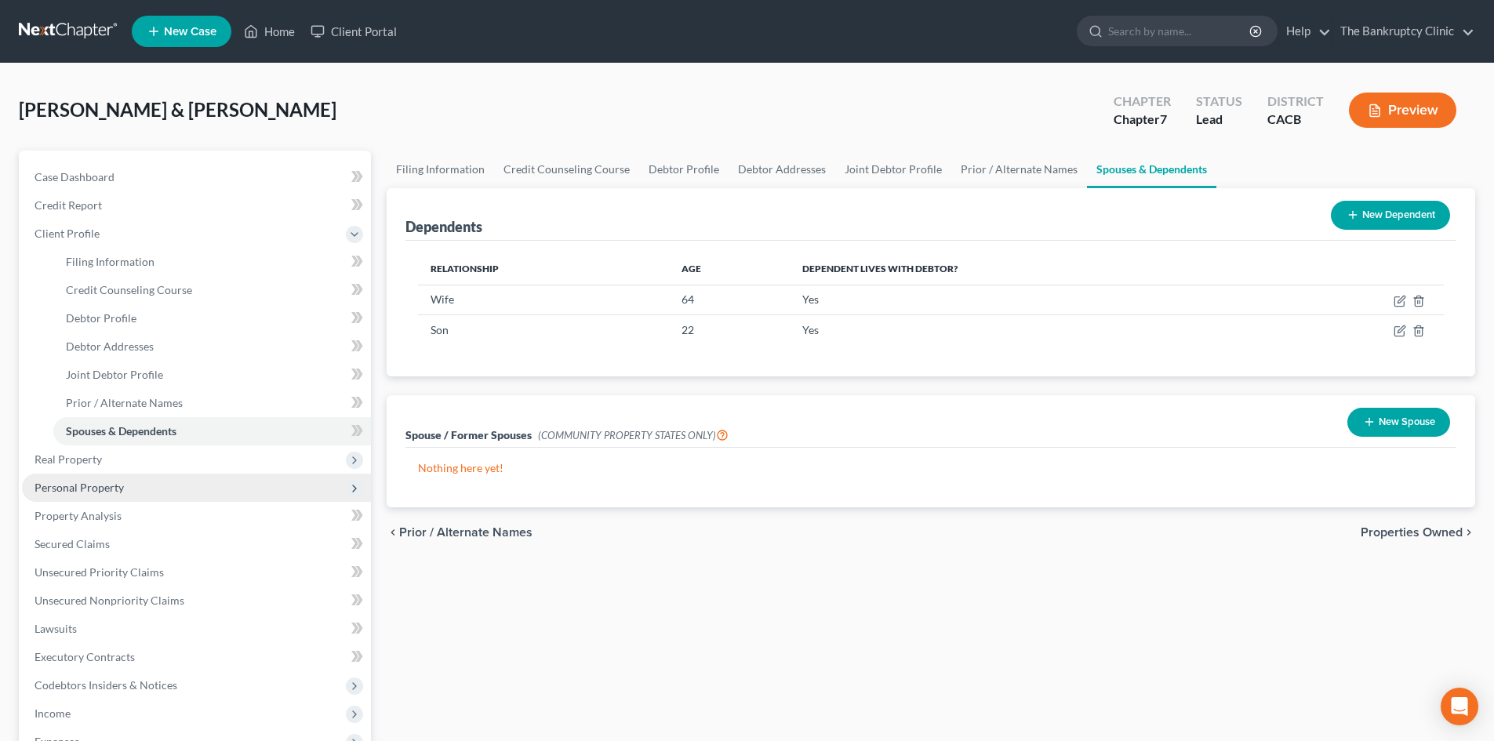
click at [119, 487] on span "Personal Property" at bounding box center [79, 487] width 89 height 13
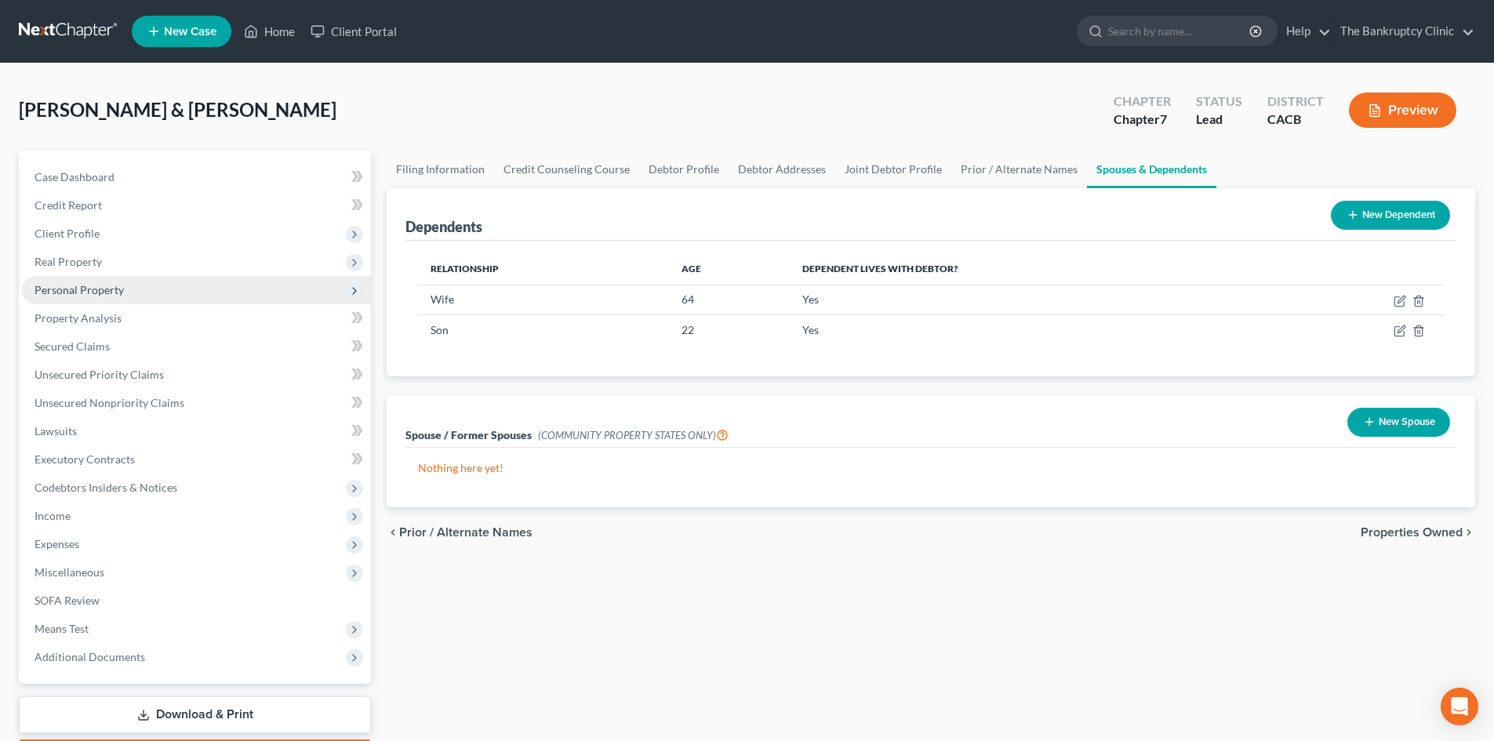
click at [127, 289] on span "Personal Property" at bounding box center [196, 290] width 349 height 28
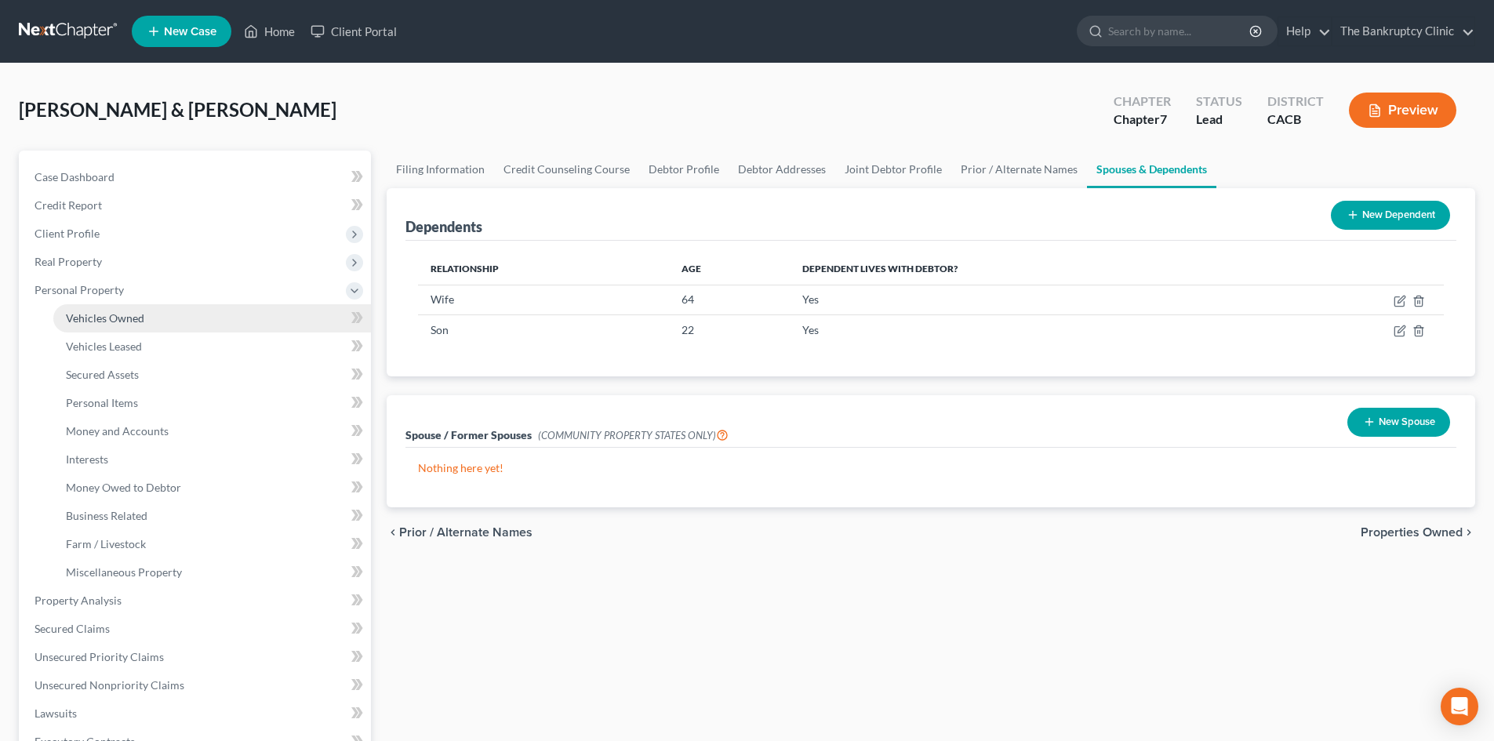
click at [104, 311] on span "Vehicles Owned" at bounding box center [105, 317] width 78 height 13
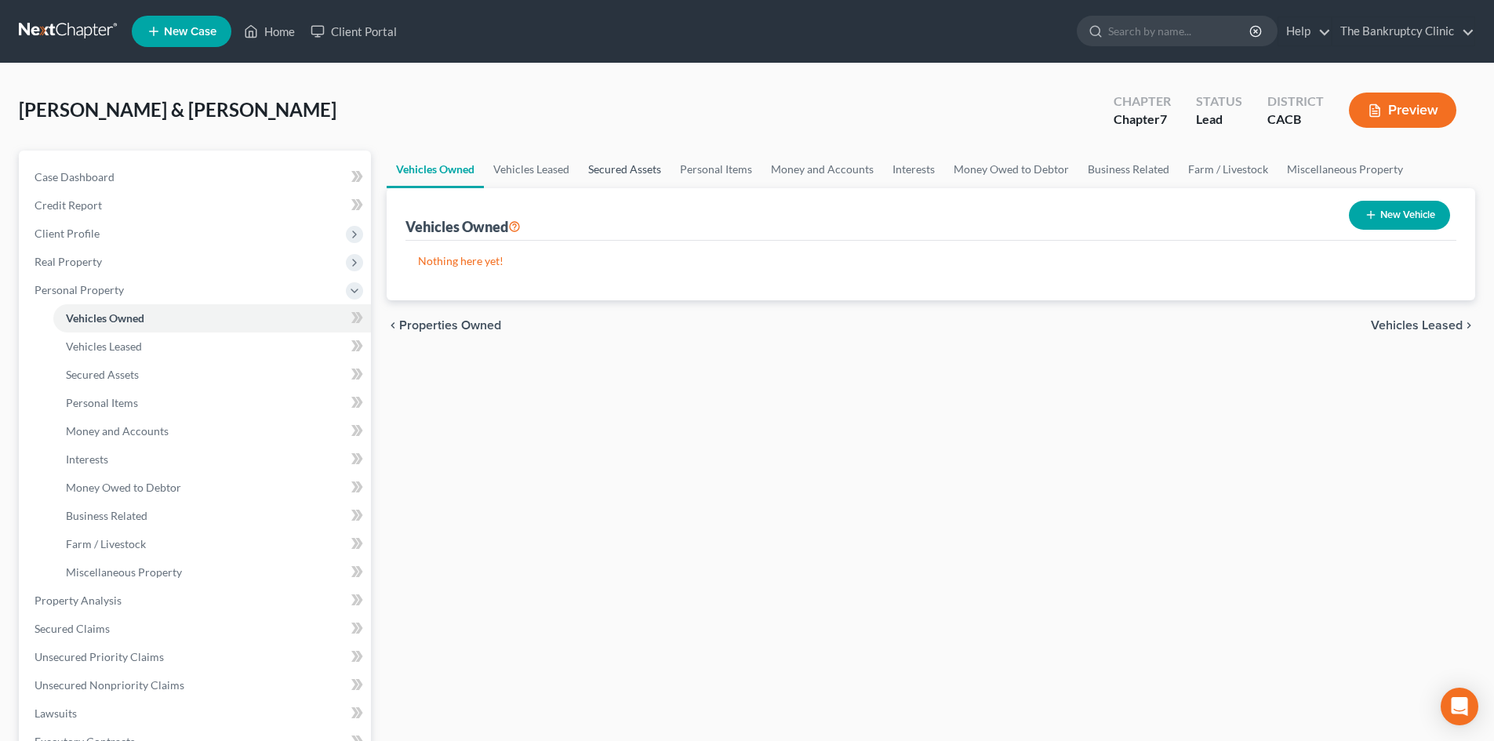
click at [615, 170] on link "Secured Assets" at bounding box center [625, 170] width 92 height 38
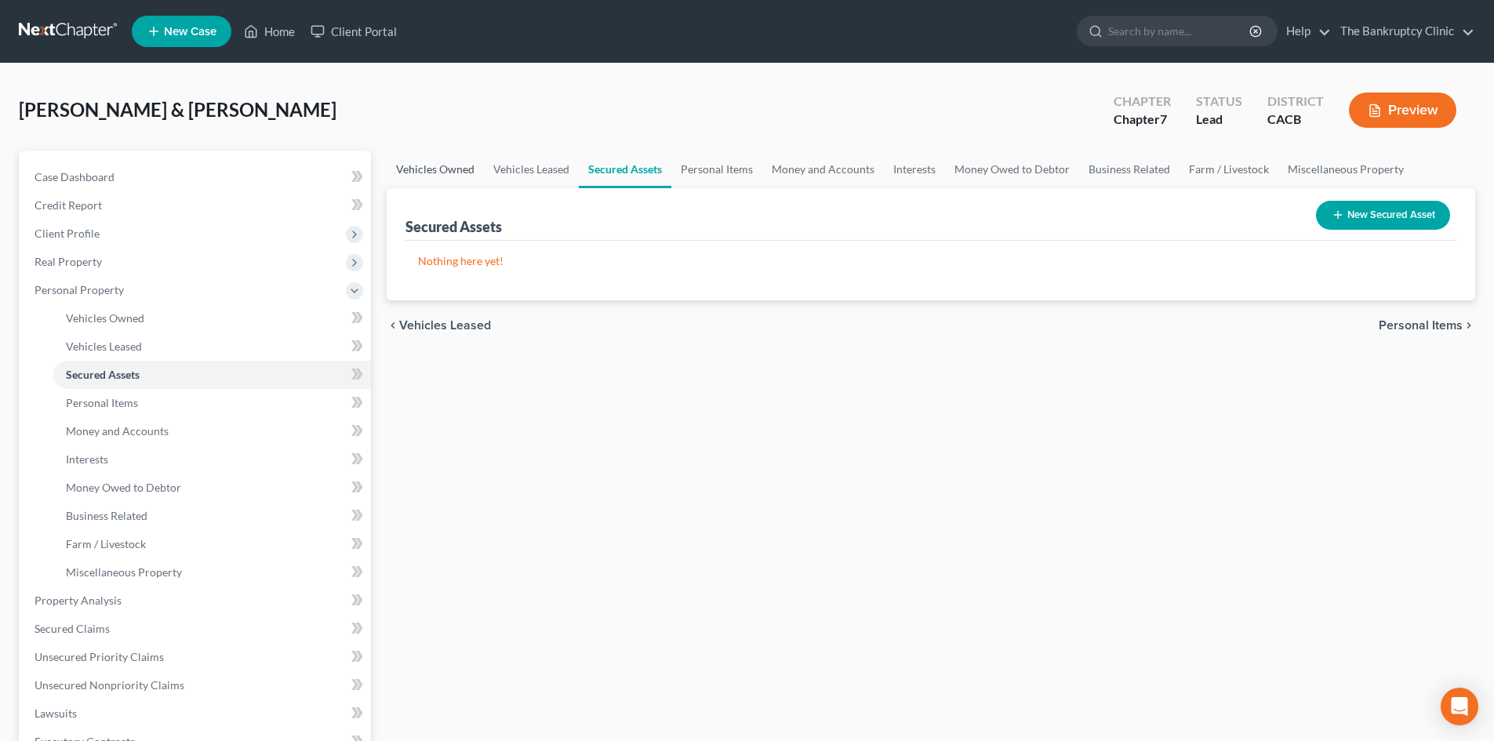
click at [430, 166] on link "Vehicles Owned" at bounding box center [435, 170] width 97 height 38
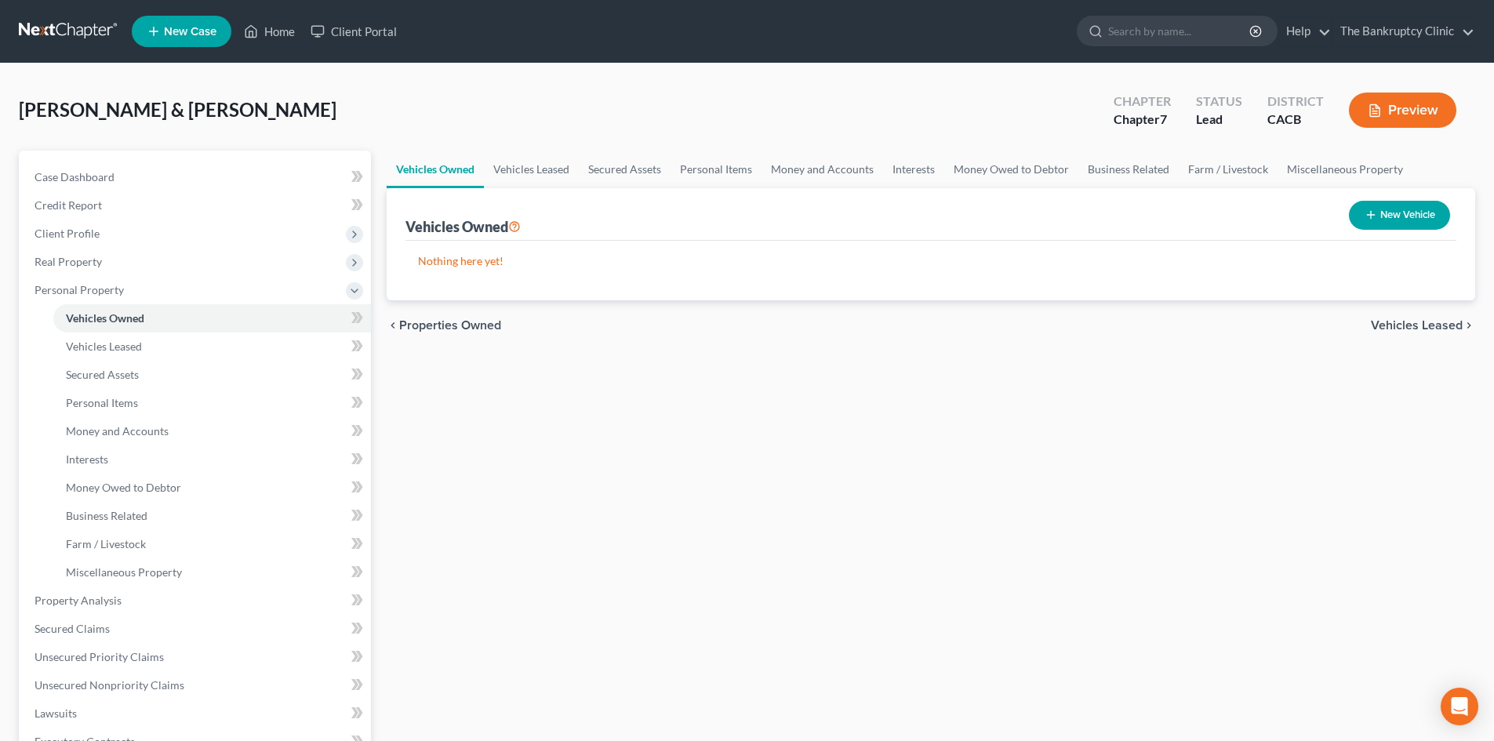
click at [1379, 217] on button "New Vehicle" at bounding box center [1399, 215] width 101 height 29
select select "0"
select select "2"
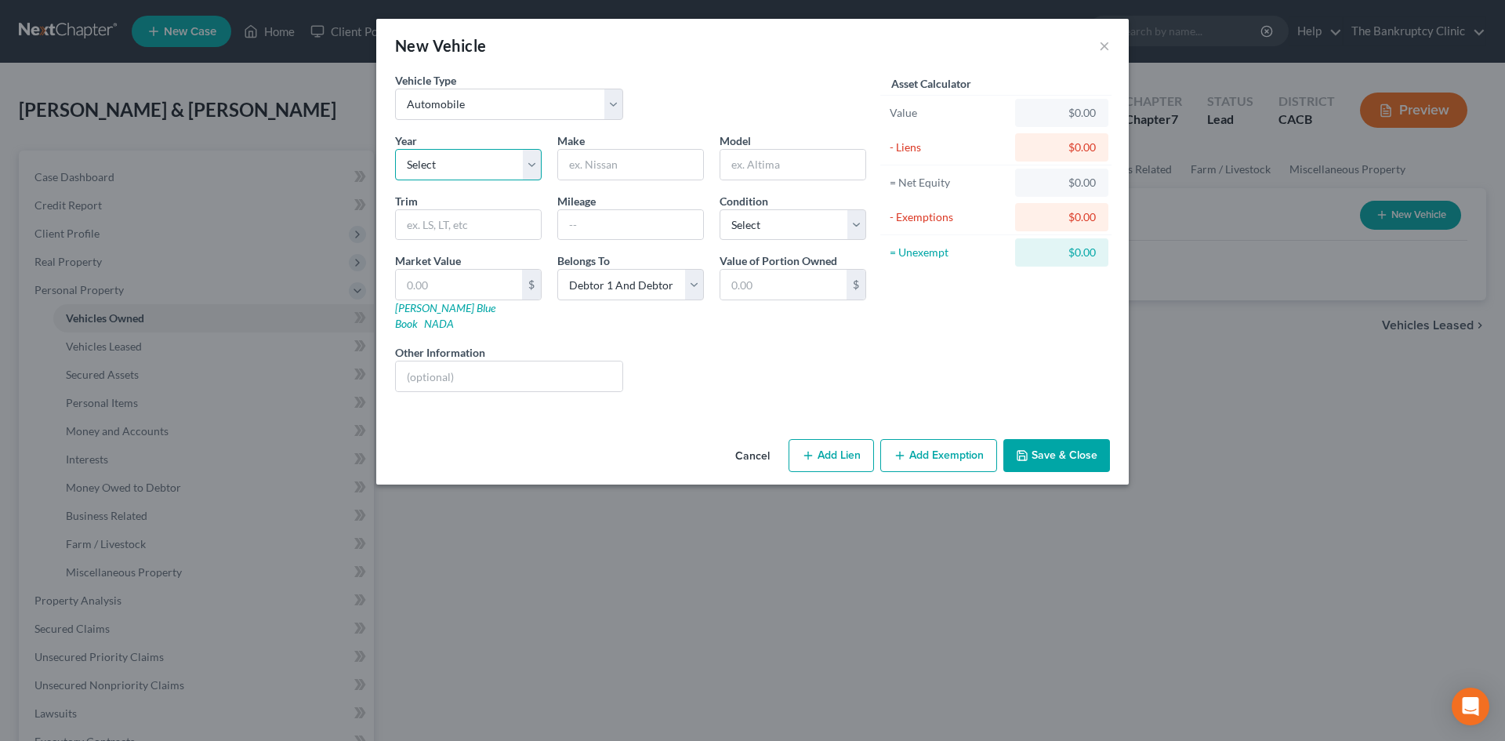
click at [535, 168] on select "Select 2026 2025 2024 2023 2022 2021 2020 2019 2018 2017 2016 2015 2014 2013 20…" at bounding box center [468, 164] width 147 height 31
select select "8"
click at [395, 149] on select "Select 2026 2025 2024 2023 2022 2021 2020 2019 2018 2017 2016 2015 2014 2013 20…" at bounding box center [468, 164] width 147 height 31
click at [580, 163] on input "text" at bounding box center [630, 165] width 145 height 30
type input "Toyota"
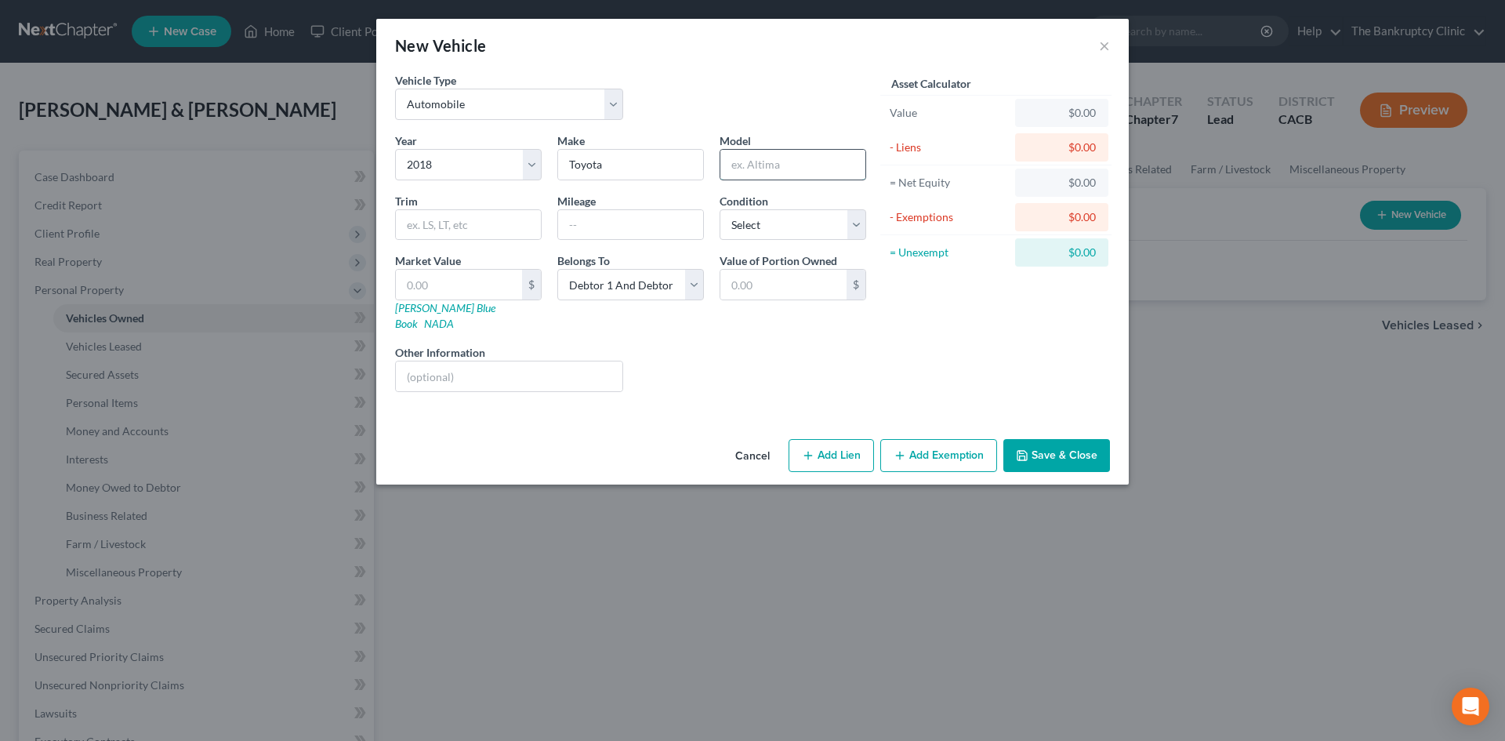
click at [742, 162] on input "text" at bounding box center [793, 165] width 145 height 30
type input "Camry"
click at [565, 216] on input "text" at bounding box center [630, 225] width 145 height 30
click at [753, 441] on button "Cancel" at bounding box center [753, 456] width 60 height 31
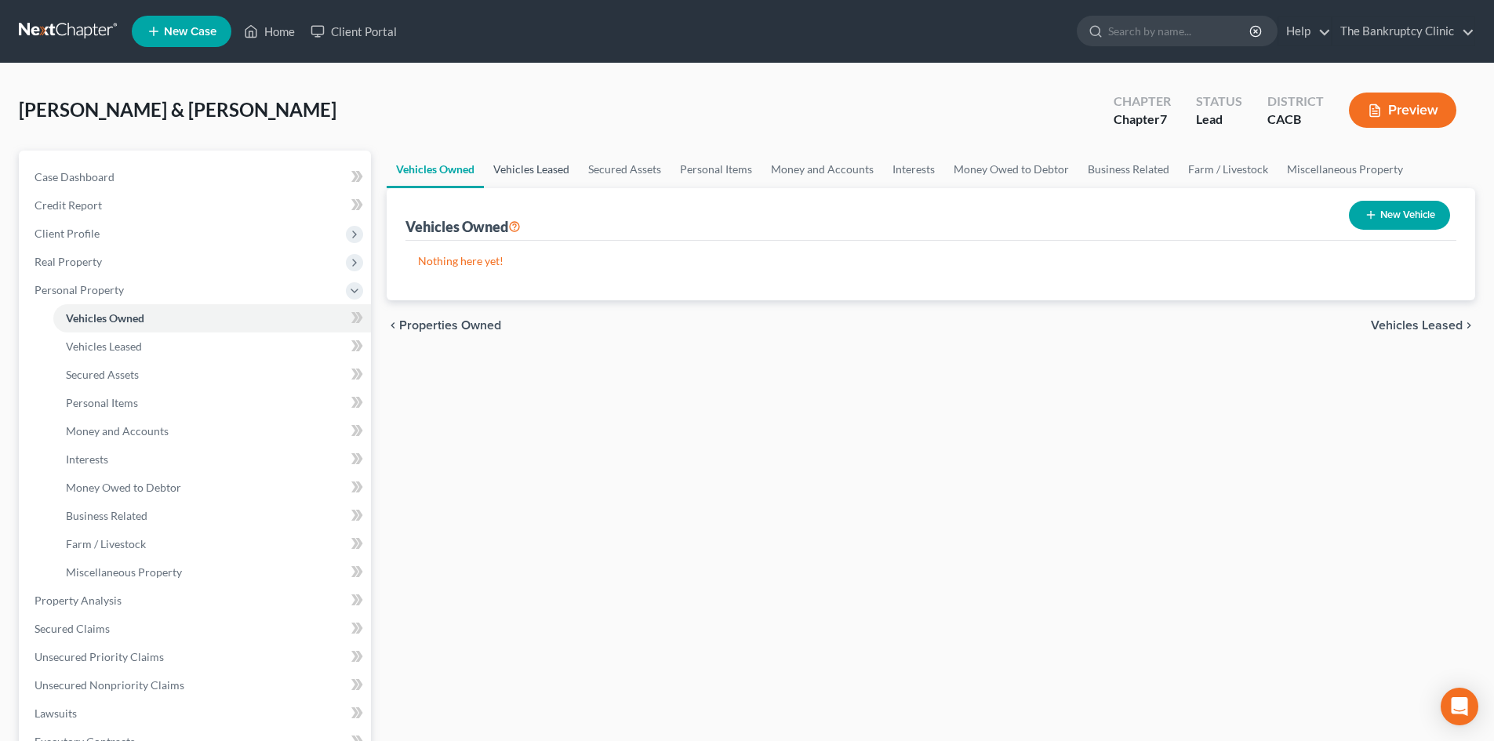
click at [528, 169] on link "Vehicles Leased" at bounding box center [531, 170] width 95 height 38
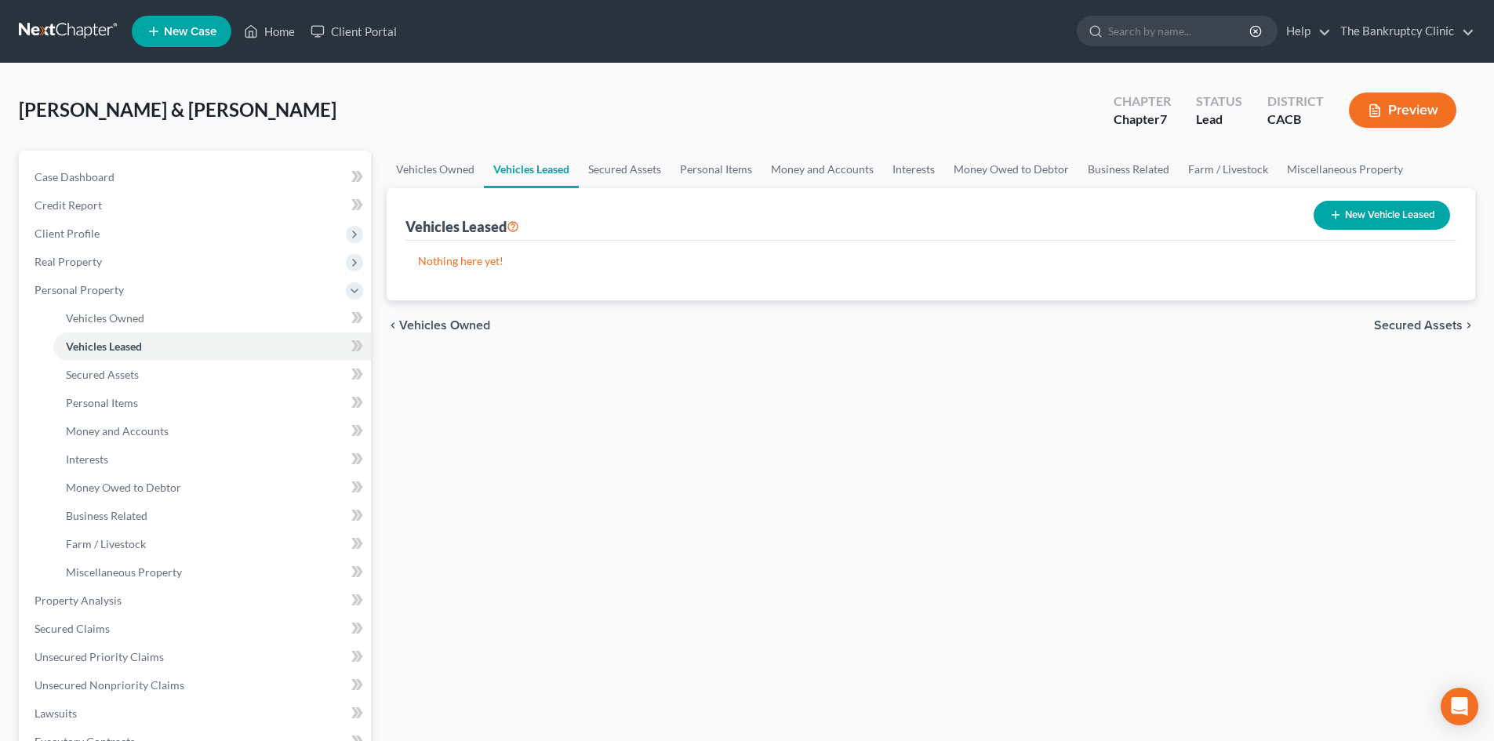
click at [1408, 209] on button "New Vehicle Leased" at bounding box center [1381, 215] width 136 height 29
select select "2"
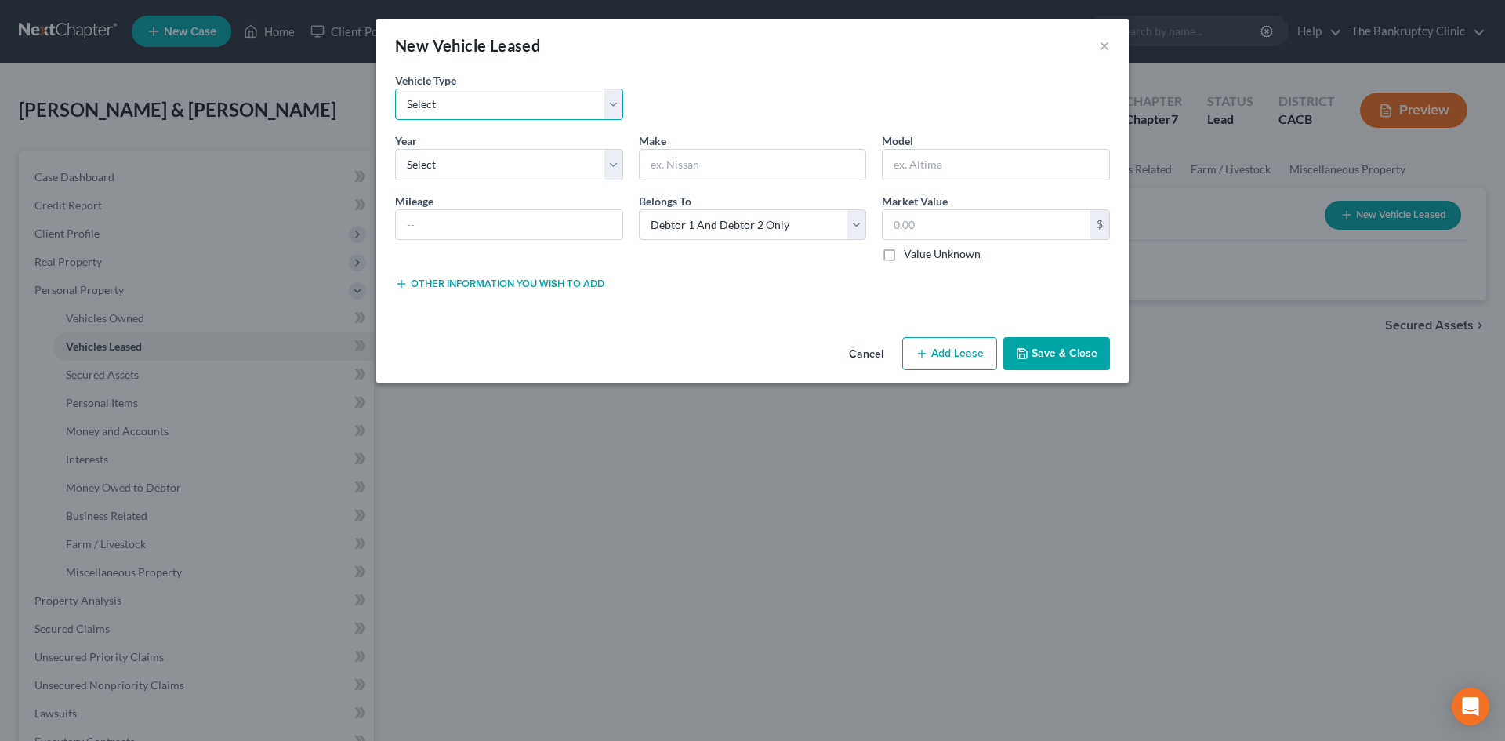
click at [617, 103] on select "Select Automobile Truck Trailer Watercraft Aircraft Motor Home Atv Other Vehicle" at bounding box center [509, 104] width 228 height 31
select select "0"
click at [395, 89] on select "Select Automobile Truck Trailer Watercraft Aircraft Motor Home Atv Other Vehicle" at bounding box center [509, 104] width 228 height 31
click at [608, 172] on select "Select 2026 2025 2024 2023 2022 2021 2020 2019 2018 2017 2016 2015 2014 2013 20…" at bounding box center [509, 164] width 228 height 31
select select "3"
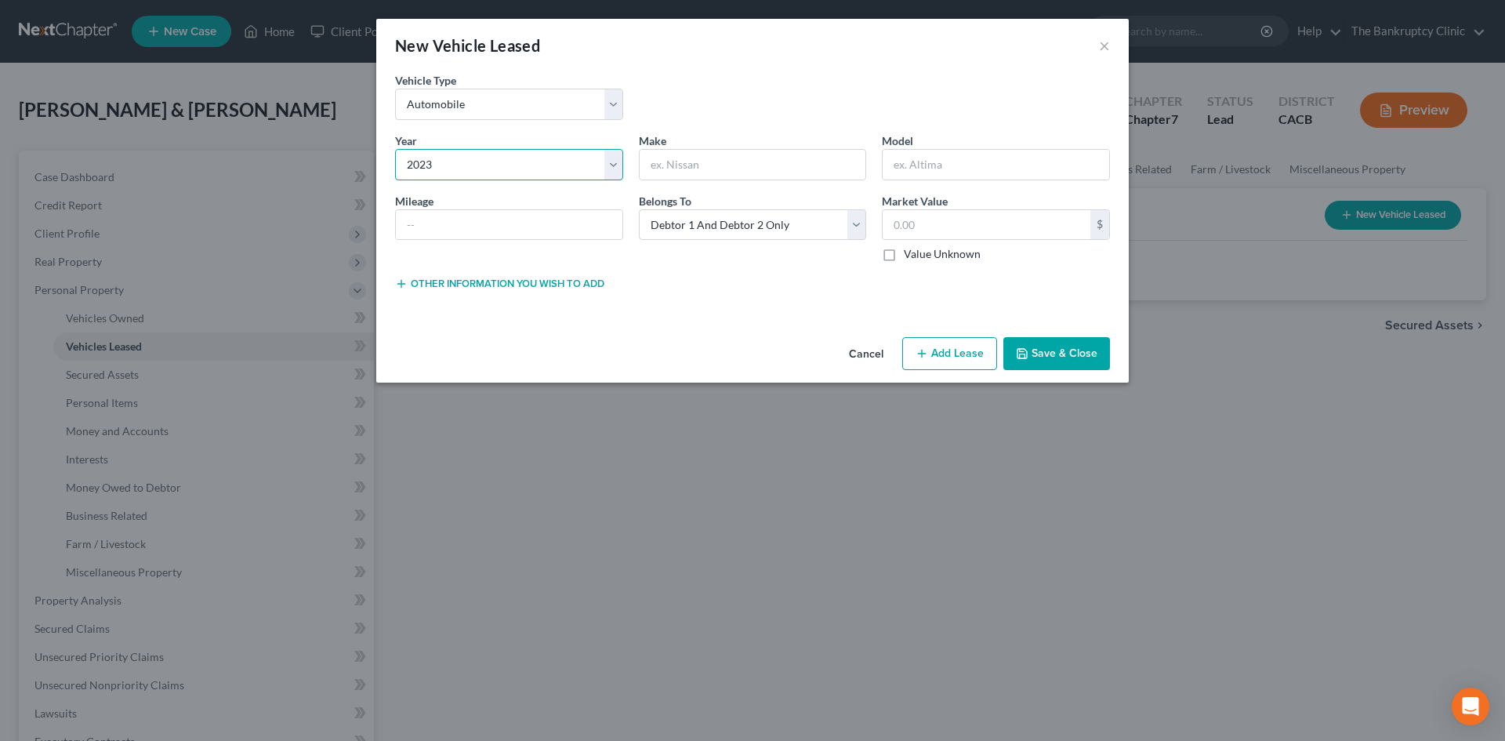
click at [395, 149] on select "Select 2026 2025 2024 2023 2022 2021 2020 2019 2018 2017 2016 2015 2014 2013 20…" at bounding box center [509, 164] width 228 height 31
click at [476, 224] on input "text" at bounding box center [509, 225] width 227 height 30
click at [418, 227] on input "35000." at bounding box center [509, 225] width 227 height 30
type input "35,000."
click at [657, 163] on input "text" at bounding box center [753, 165] width 227 height 30
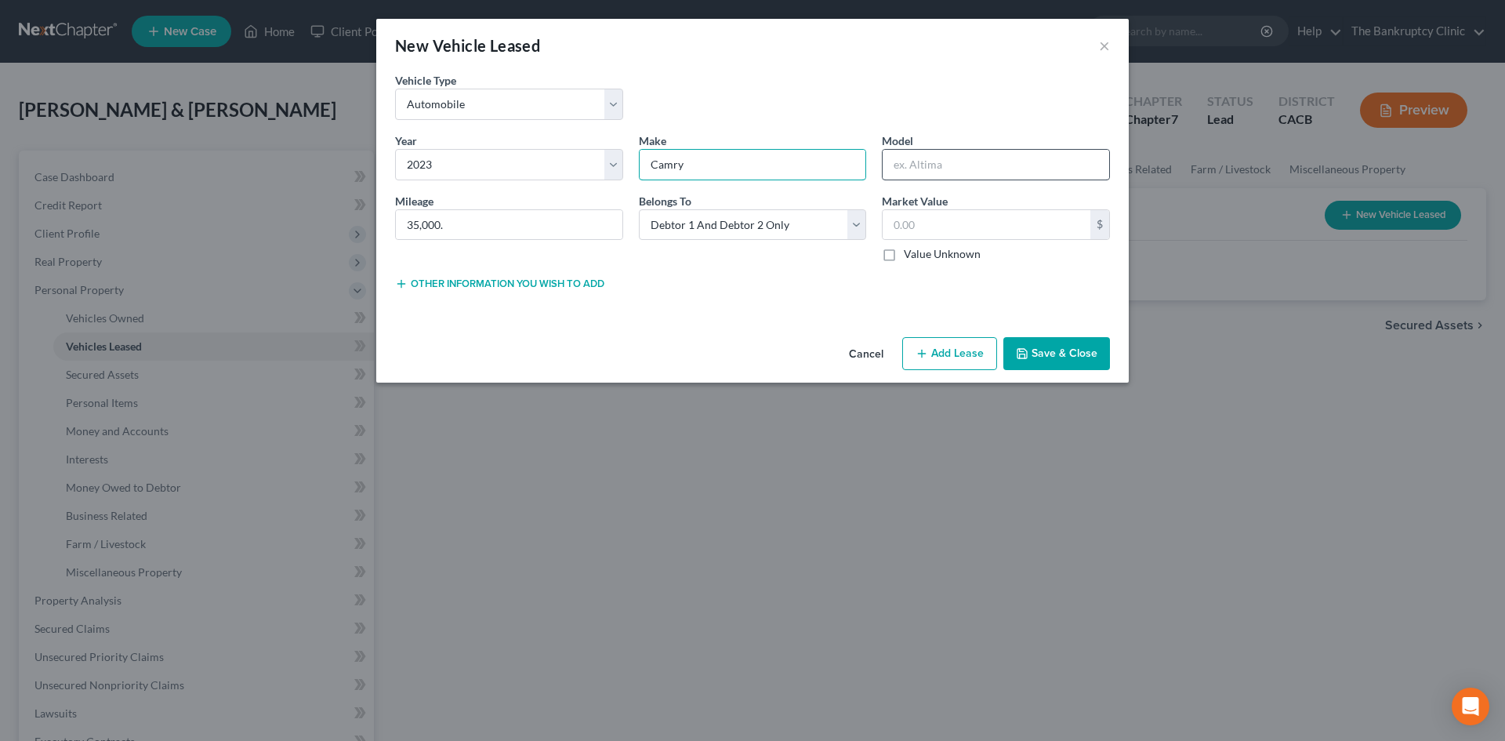
type input "Camry"
click at [925, 163] on input "text" at bounding box center [996, 165] width 227 height 30
click at [946, 221] on input "text" at bounding box center [987, 225] width 208 height 30
type input "2"
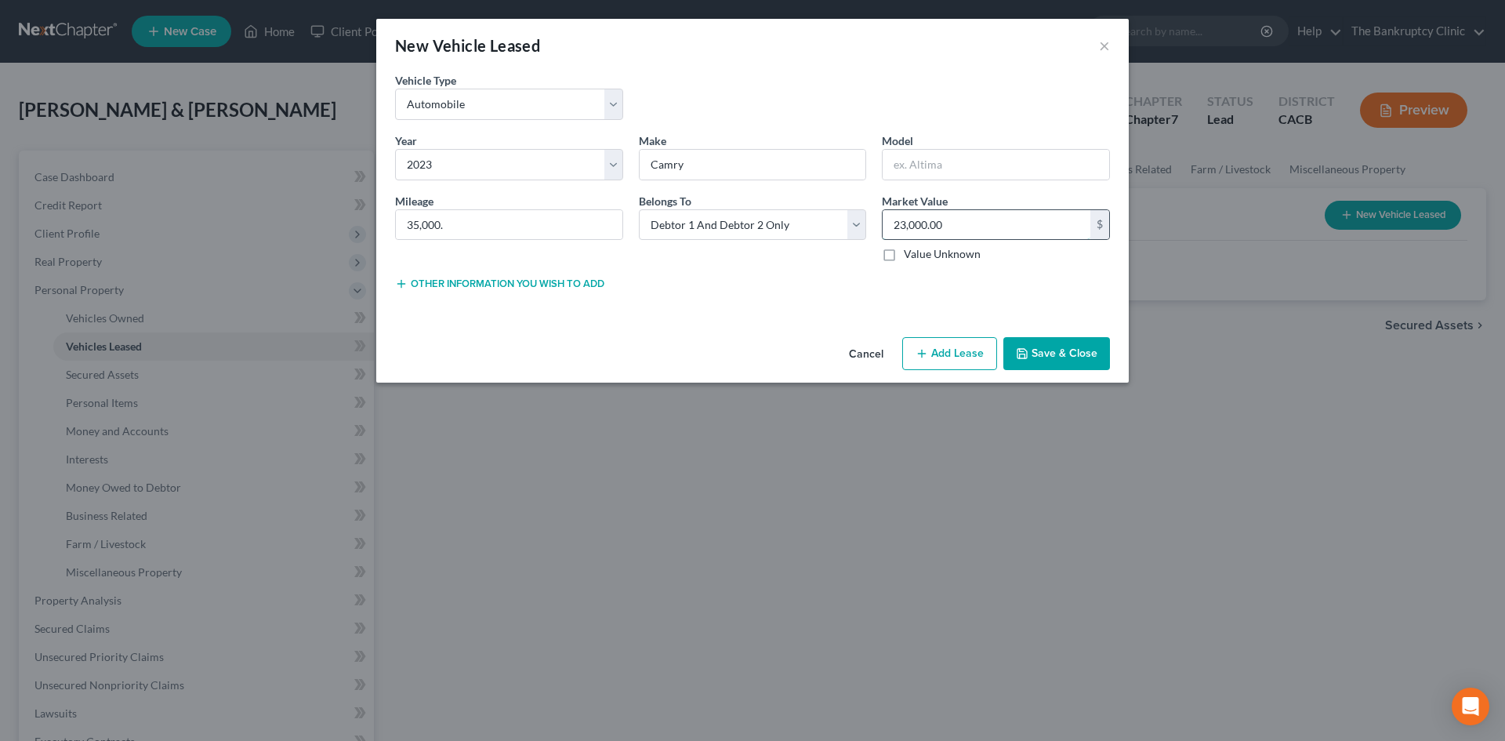
click at [906, 224] on input "23,000.00" at bounding box center [987, 225] width 208 height 30
click at [927, 223] on input "21,000.00" at bounding box center [987, 225] width 208 height 30
type input "21,999.00"
click at [961, 353] on button "Add Lease" at bounding box center [949, 353] width 95 height 33
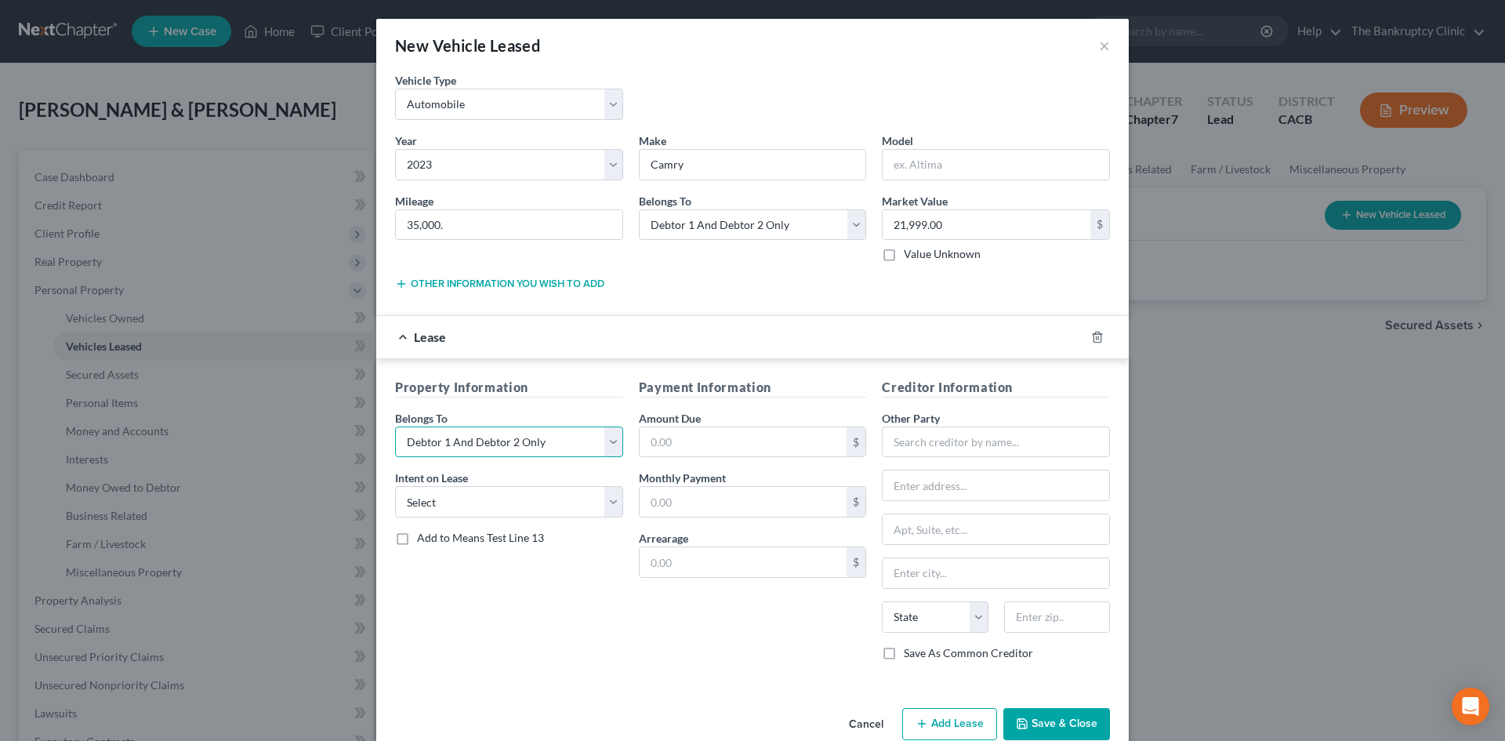
click at [607, 447] on select "Select Debtor 1 Only Debtor 2 Only Debtor 1 And Debtor 2 Only At Least One Of T…" at bounding box center [509, 442] width 228 height 31
select select "1"
click at [395, 427] on select "Select Debtor 1 Only Debtor 2 Only Debtor 1 And Debtor 2 Only At Least One Of T…" at bounding box center [509, 442] width 228 height 31
click at [606, 507] on select "Select None Assume Reject" at bounding box center [509, 501] width 228 height 31
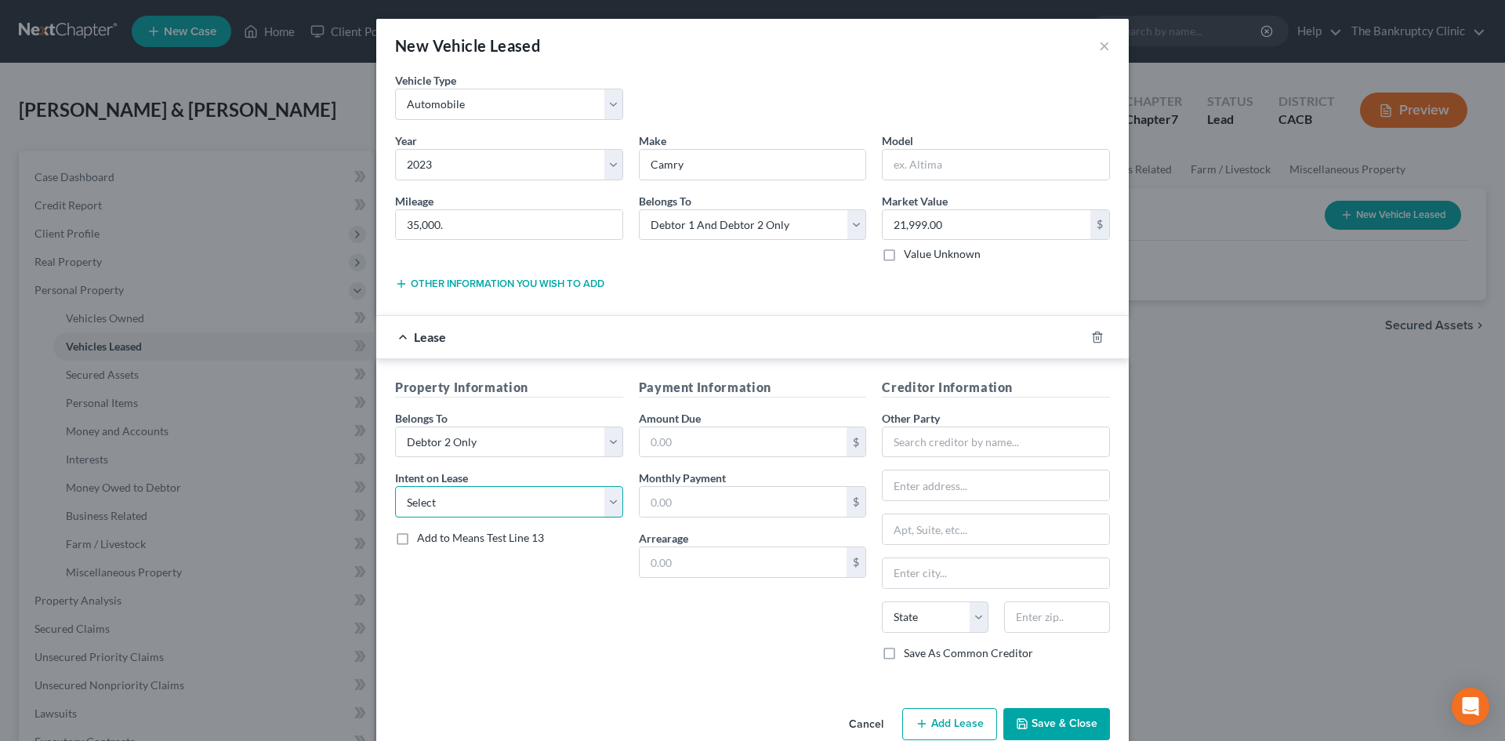
click at [606, 507] on select "Select None Assume Reject" at bounding box center [509, 501] width 228 height 31
select select "1"
click at [395, 486] on select "Select None Assume Reject" at bounding box center [509, 501] width 228 height 31
click at [674, 503] on input "text" at bounding box center [744, 502] width 208 height 30
click at [673, 499] on input "text" at bounding box center [744, 502] width 208 height 30
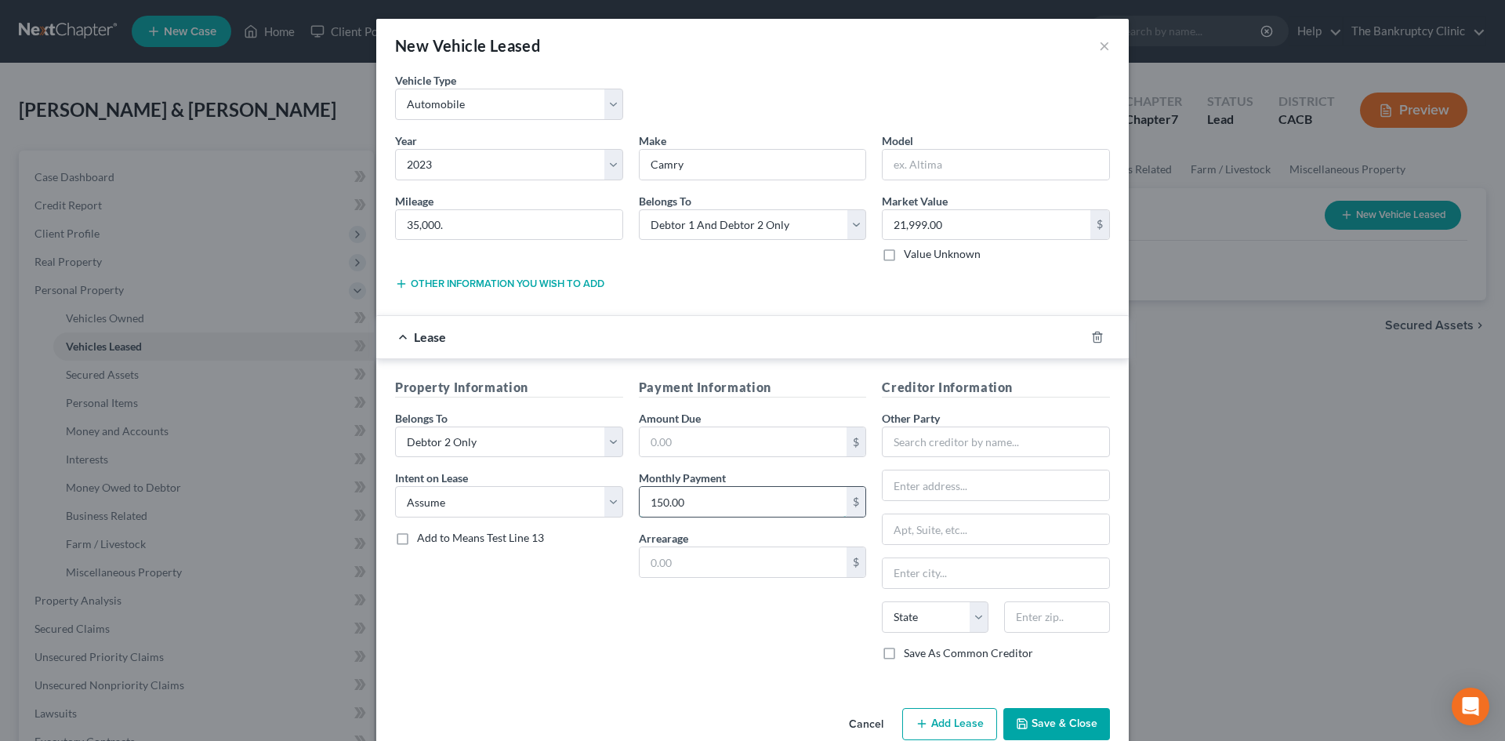
click at [641, 503] on input "150.00" at bounding box center [744, 502] width 208 height 30
type input "1,150.00"
click at [959, 441] on input "text" at bounding box center [996, 442] width 228 height 31
type input "w"
click at [925, 483] on input "text" at bounding box center [996, 485] width 227 height 30
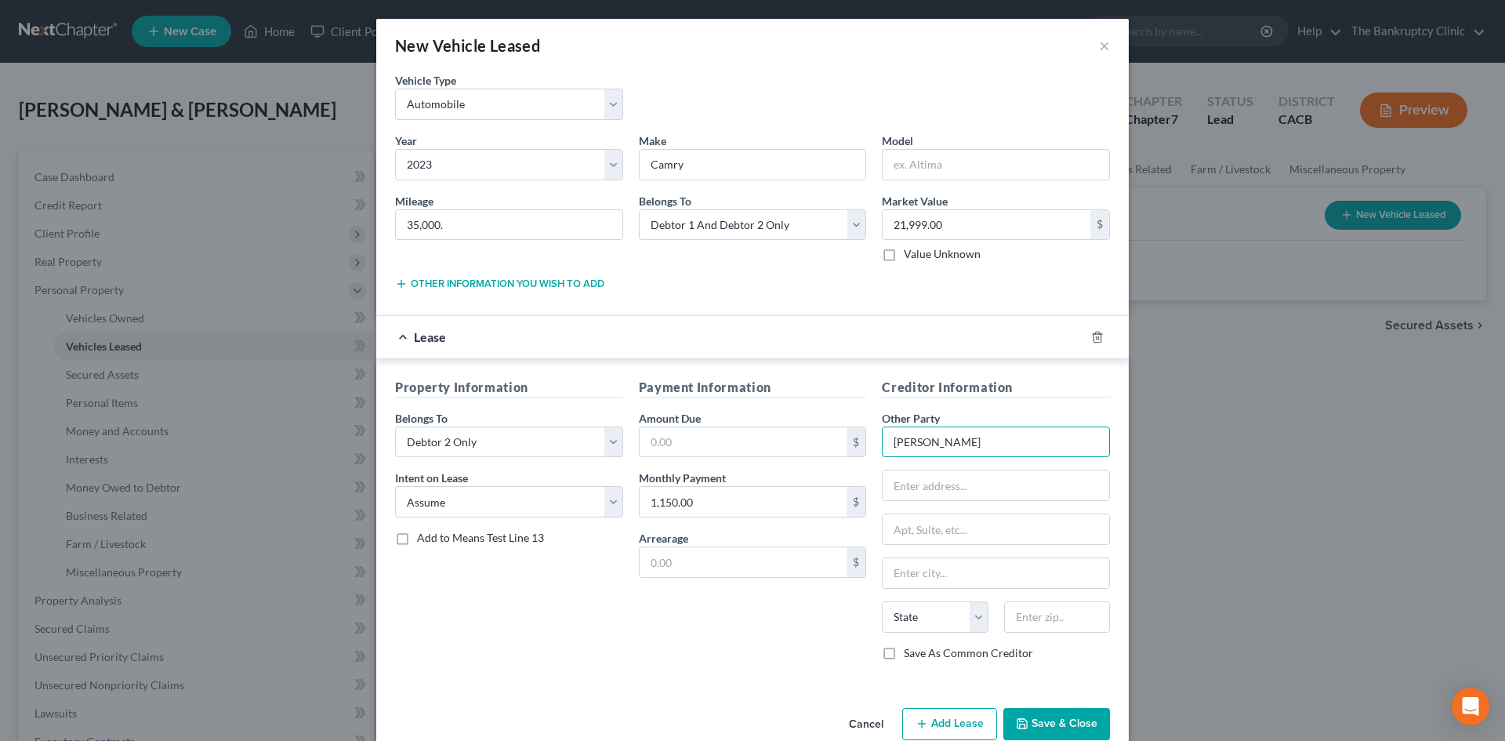
click at [983, 438] on input "Claudia Echeverry" at bounding box center [996, 442] width 228 height 31
type input "C"
click at [925, 444] on input "text" at bounding box center [996, 442] width 228 height 31
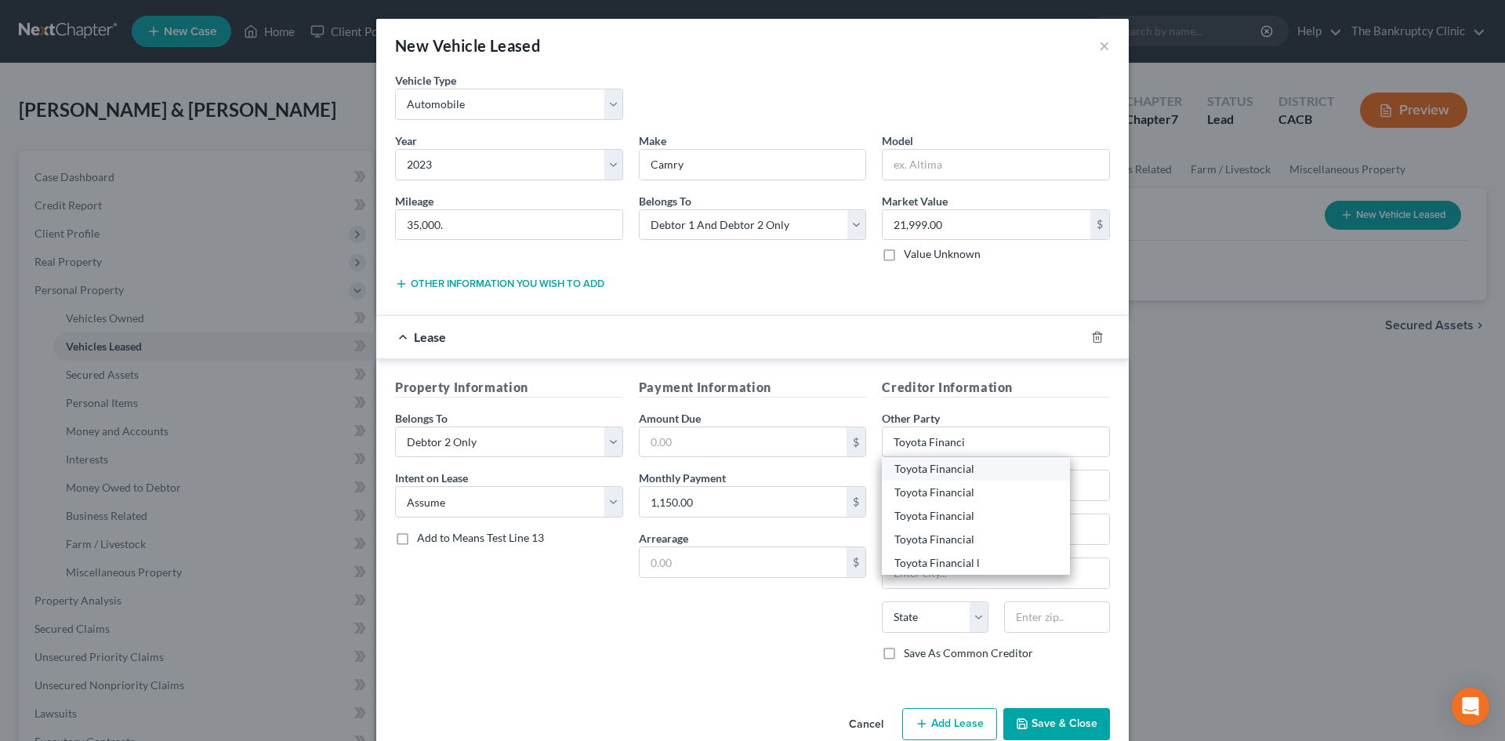
click at [930, 466] on div "Toyota Financial" at bounding box center [976, 469] width 163 height 16
type input "Toyota Financial"
type input "PO Box 5855"
type input "Carol Stream"
select select "14"
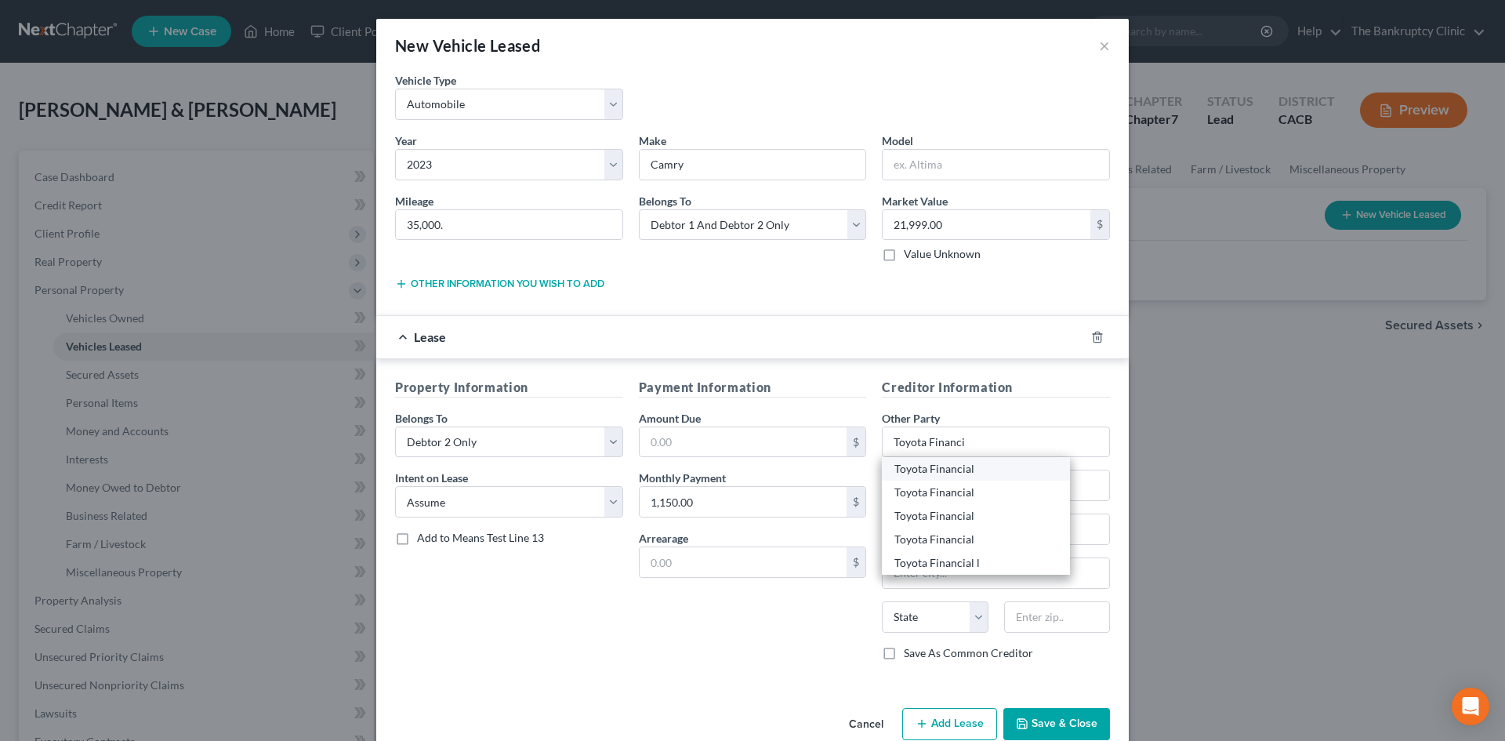
type input "60197"
click at [965, 485] on input "PO Box 5855" at bounding box center [996, 485] width 227 height 30
type input "PO Box 22171"
click at [961, 571] on input "Carol Stream" at bounding box center [996, 573] width 227 height 30
type input "C"
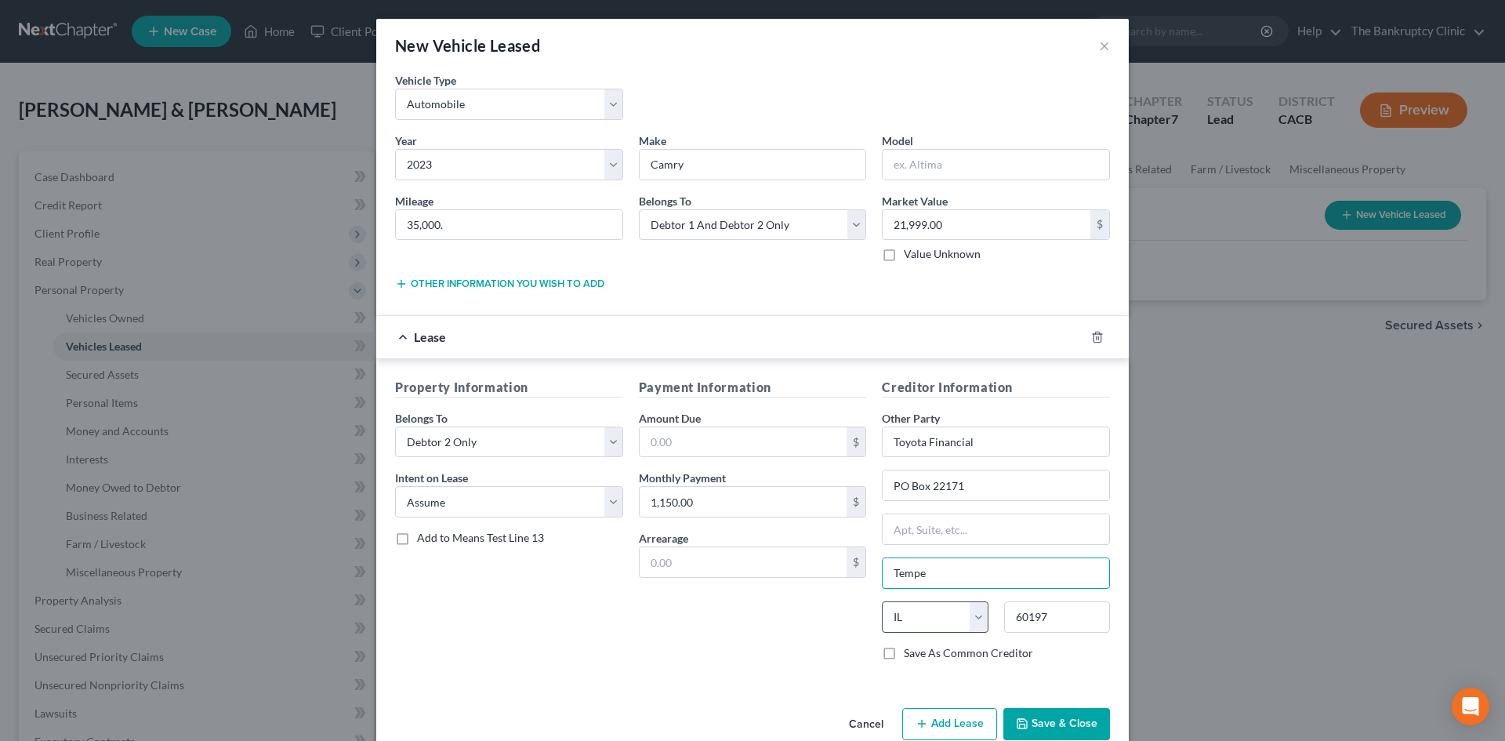
type input "Tempe"
click at [923, 619] on select "State AL AK AR AZ CA CO CT DE DC FL GA GU HI ID IL IN IA KS KY LA ME MD MA MI M…" at bounding box center [935, 616] width 106 height 31
select select "3"
click at [882, 601] on select "State AL AK AR AZ CA CO CT DE DC FL GA GU HI ID IL IN IA KS KY LA ME MD MA MI M…" at bounding box center [935, 616] width 106 height 31
click at [1055, 609] on input "60197" at bounding box center [1057, 616] width 106 height 31
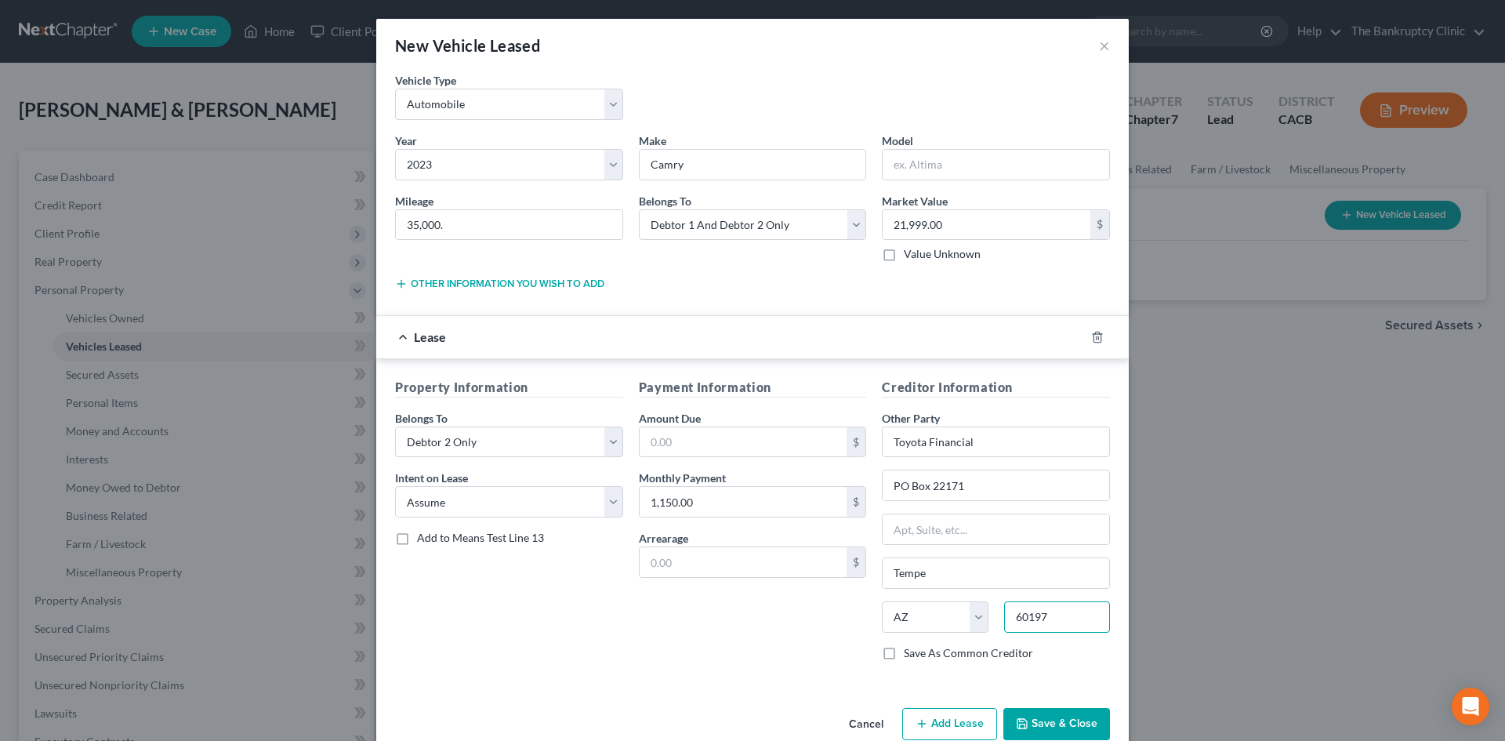
click at [1090, 608] on input "60197" at bounding box center [1057, 616] width 106 height 31
type input "6"
type input "85285"
click at [904, 651] on label "Save As Common Creditor" at bounding box center [968, 653] width 129 height 16
click at [910, 651] on input "Save As Common Creditor" at bounding box center [915, 650] width 10 height 10
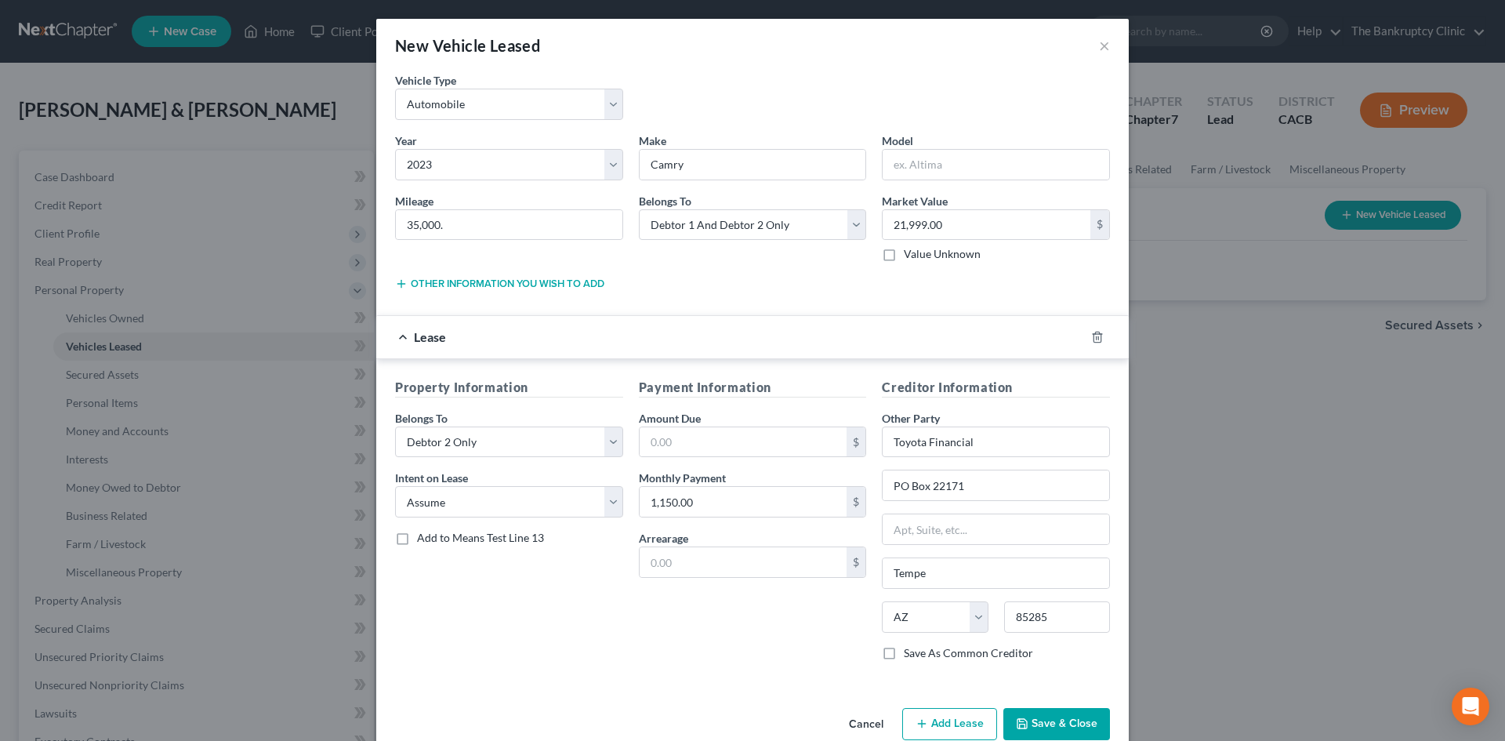
checkbox input "true"
click at [1038, 720] on button "Save & Close" at bounding box center [1057, 724] width 107 height 33
click at [895, 162] on input "text" at bounding box center [996, 165] width 227 height 30
type input "e"
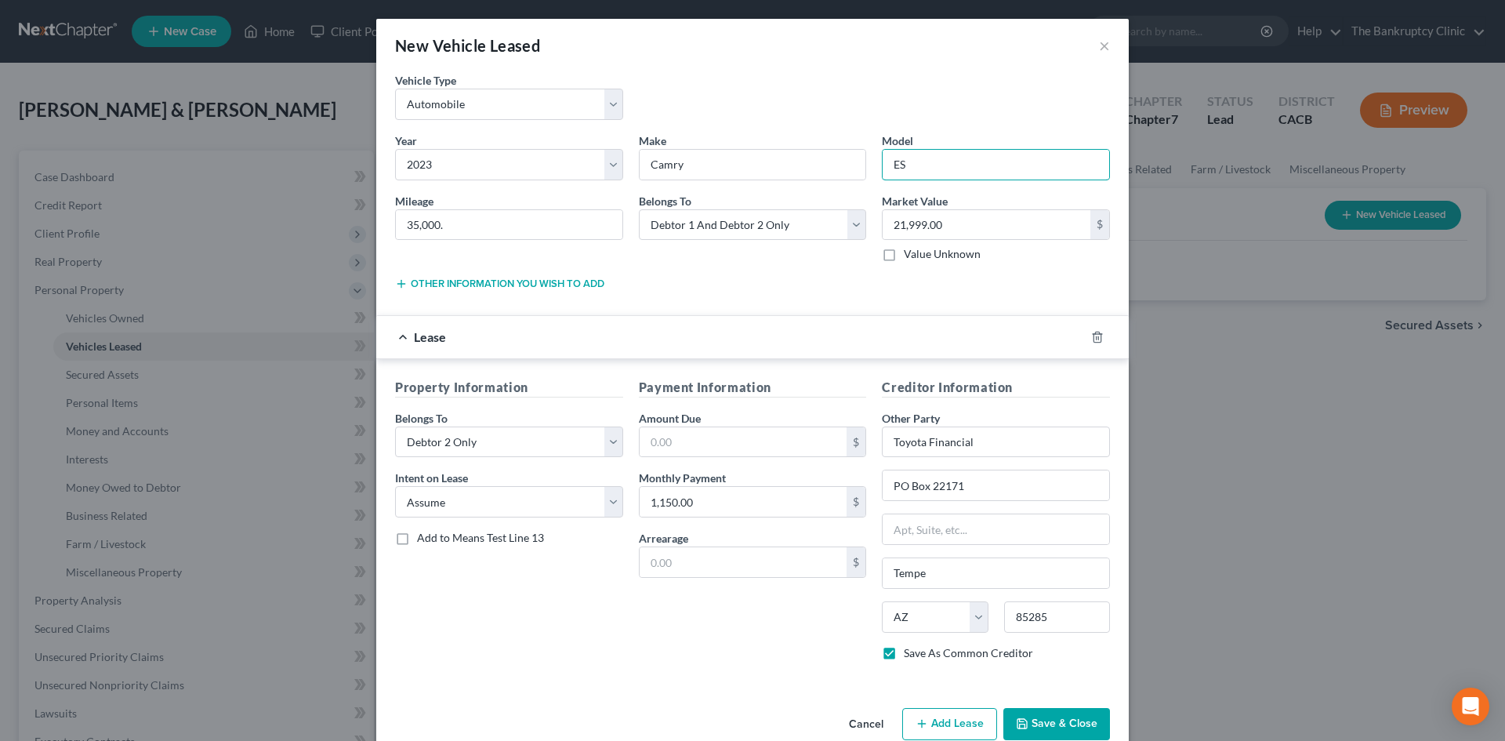
type input "ES"
click at [1078, 717] on button "Save & Close" at bounding box center [1057, 724] width 107 height 33
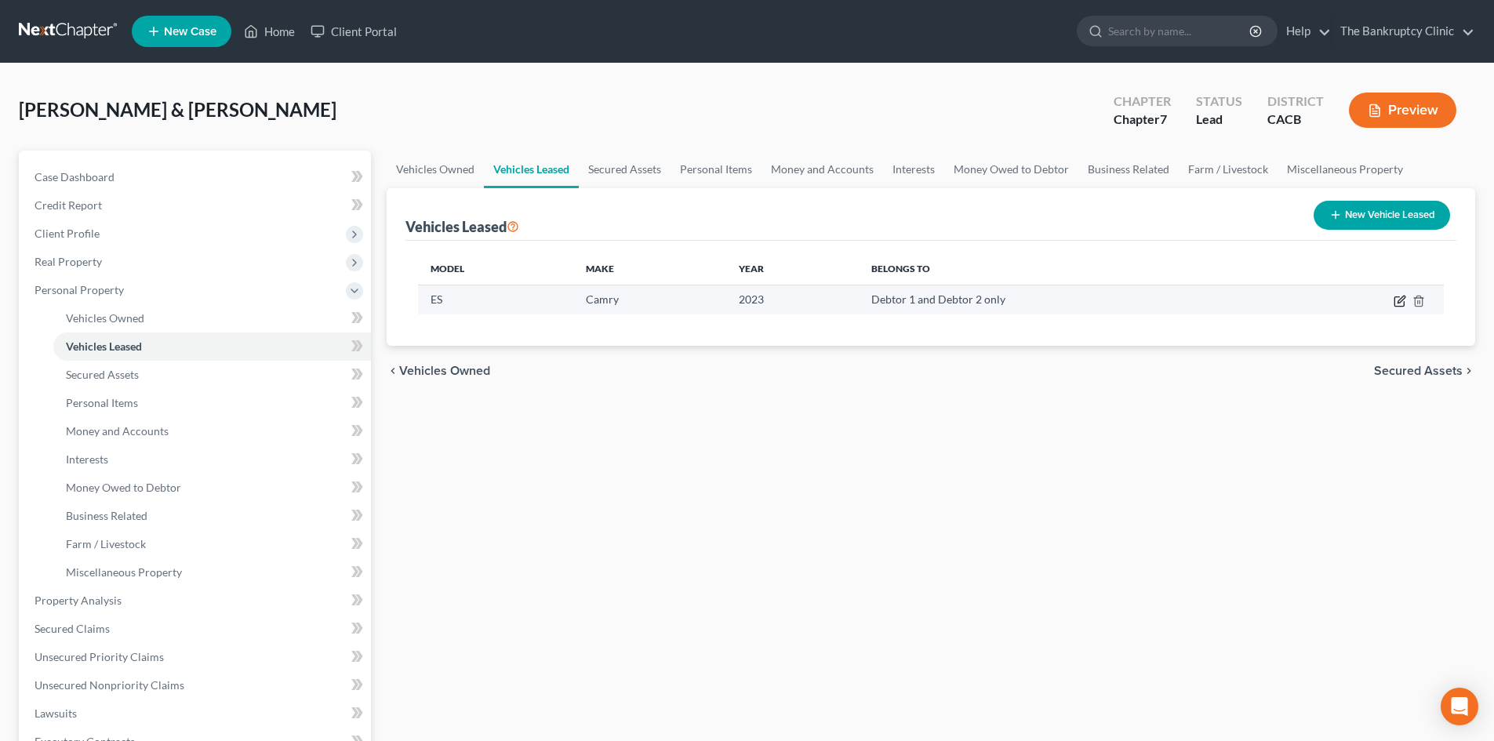
click at [1400, 300] on icon "button" at bounding box center [1400, 299] width 7 height 7
select select "0"
select select "3"
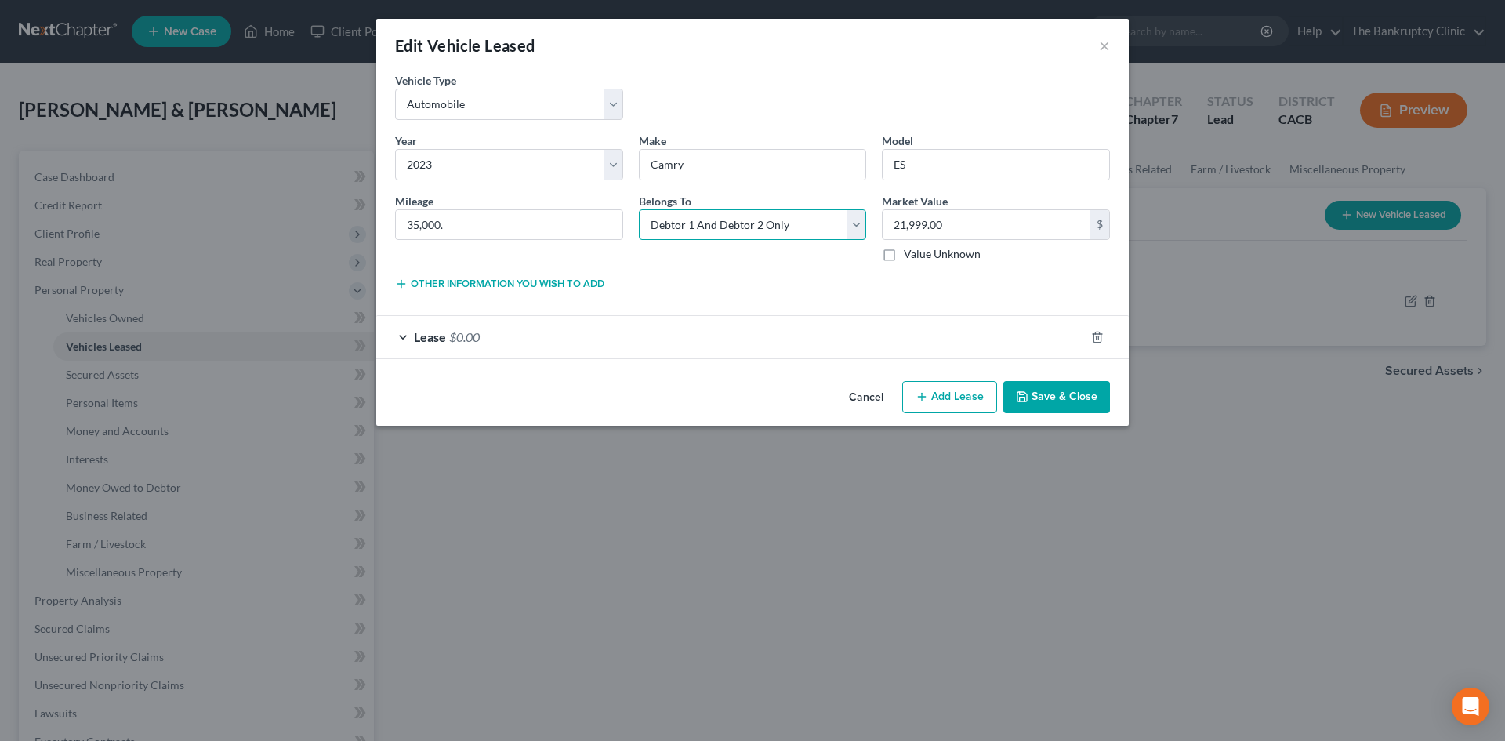
click at [854, 231] on select "Select Debtor 1 Only Debtor 2 Only Debtor 1 And Debtor 2 Only At Least One Of T…" at bounding box center [753, 224] width 228 height 31
select select "0"
click at [639, 209] on select "Select Debtor 1 Only Debtor 2 Only Debtor 1 And Debtor 2 Only At Least One Of T…" at bounding box center [753, 224] width 228 height 31
click at [1052, 393] on button "Save & Close" at bounding box center [1057, 397] width 107 height 33
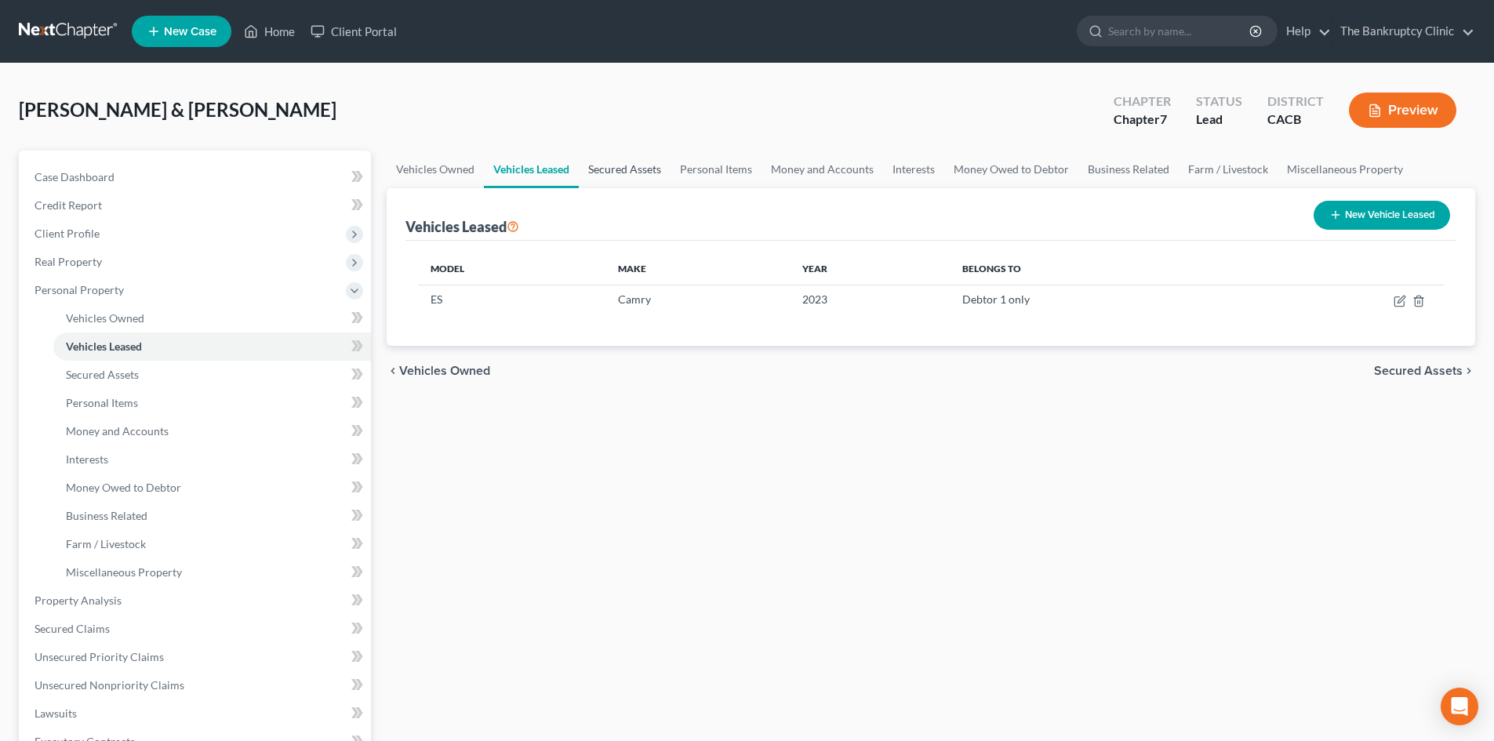
click at [623, 172] on link "Secured Assets" at bounding box center [625, 170] width 92 height 38
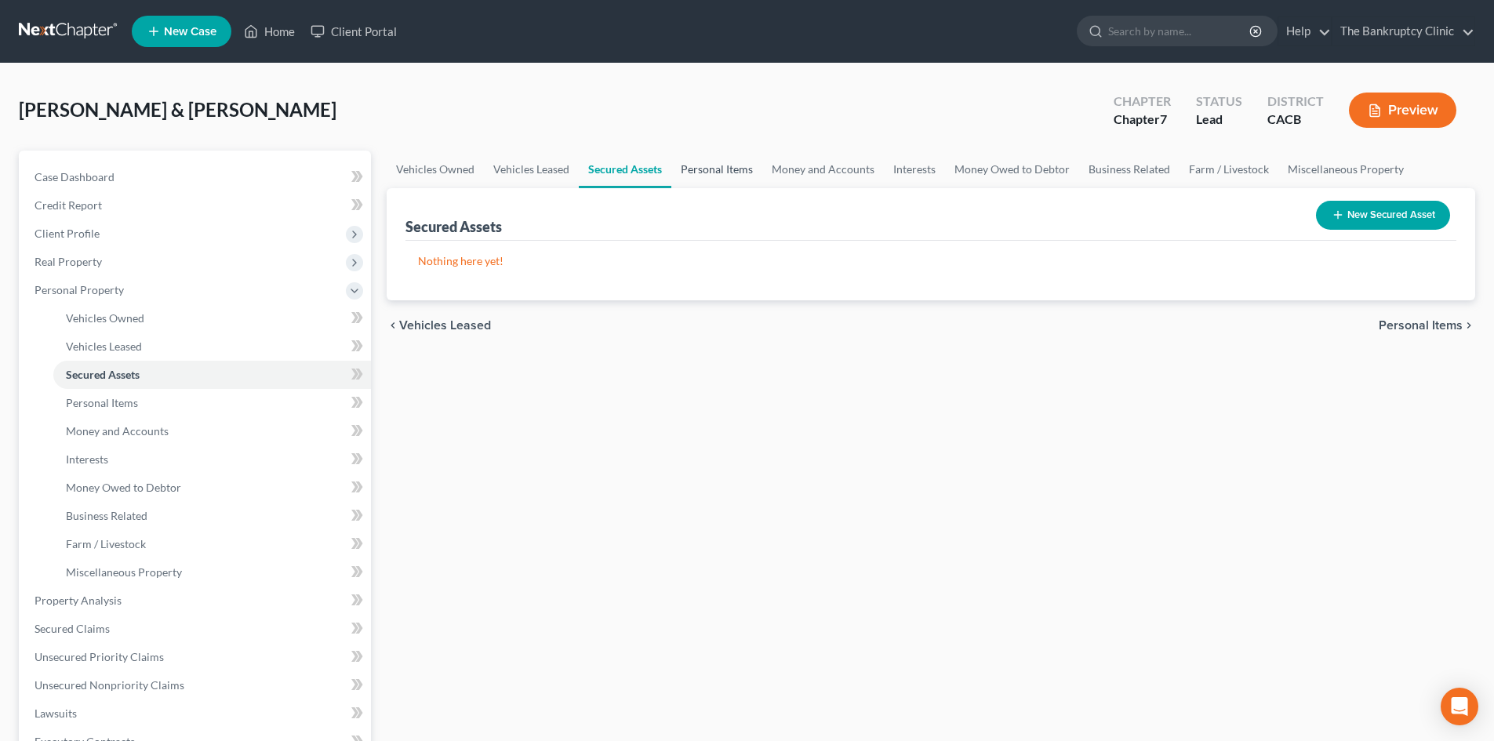
click at [730, 168] on link "Personal Items" at bounding box center [716, 170] width 91 height 38
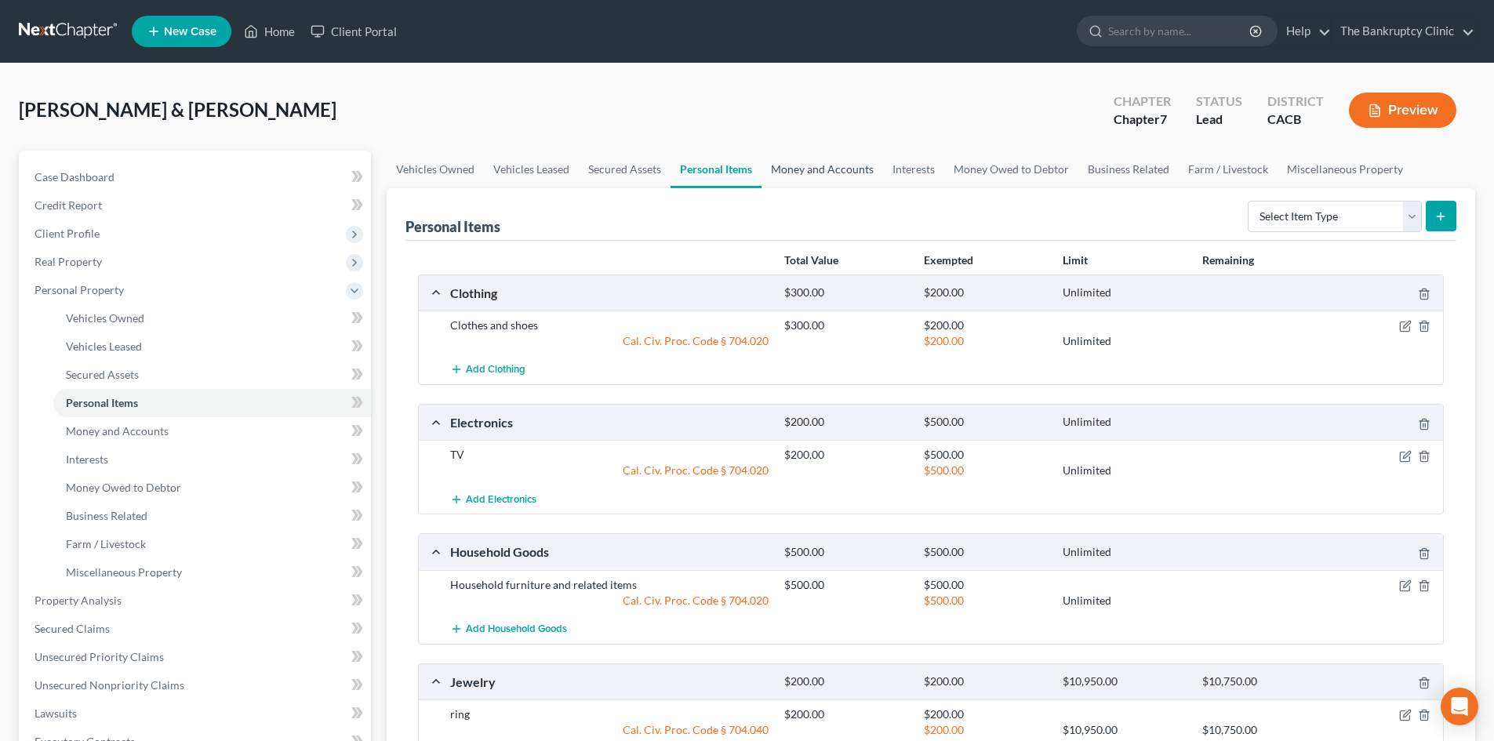
click at [800, 173] on link "Money and Accounts" at bounding box center [822, 170] width 122 height 38
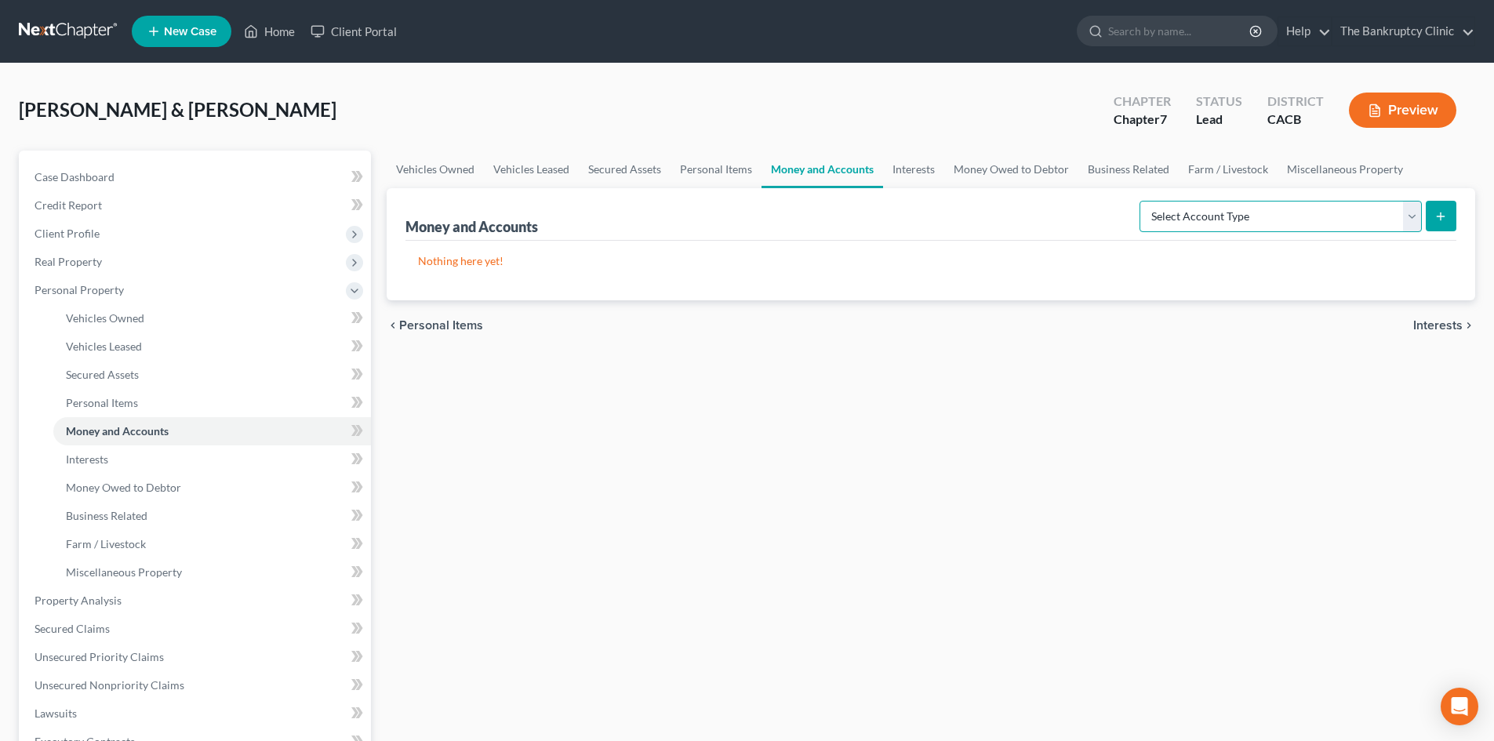
click at [1414, 213] on select "Select Account Type Brokerage Cash on Hand Certificates of Deposit Checking Acc…" at bounding box center [1280, 216] width 282 height 31
select select "cash_on_hand"
click at [1142, 201] on select "Select Account Type Brokerage Cash on Hand Certificates of Deposit Checking Acc…" at bounding box center [1280, 216] width 282 height 31
drag, startPoint x: 1398, startPoint y: 230, endPoint x: 1431, endPoint y: 222, distance: 33.9
click at [1370, 260] on p "Nothing here yet!" at bounding box center [931, 261] width 1026 height 16
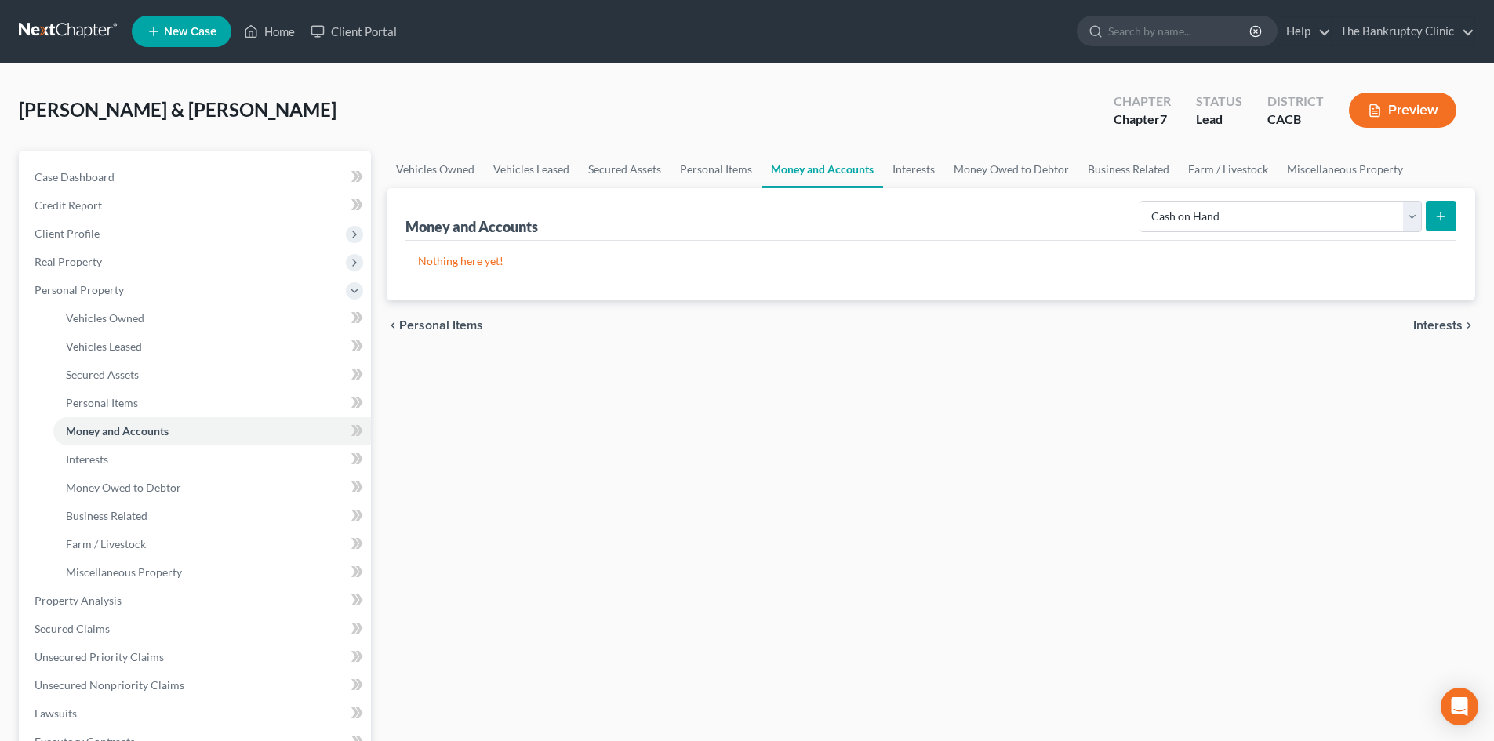
click at [1443, 218] on icon "submit" at bounding box center [1440, 216] width 13 height 13
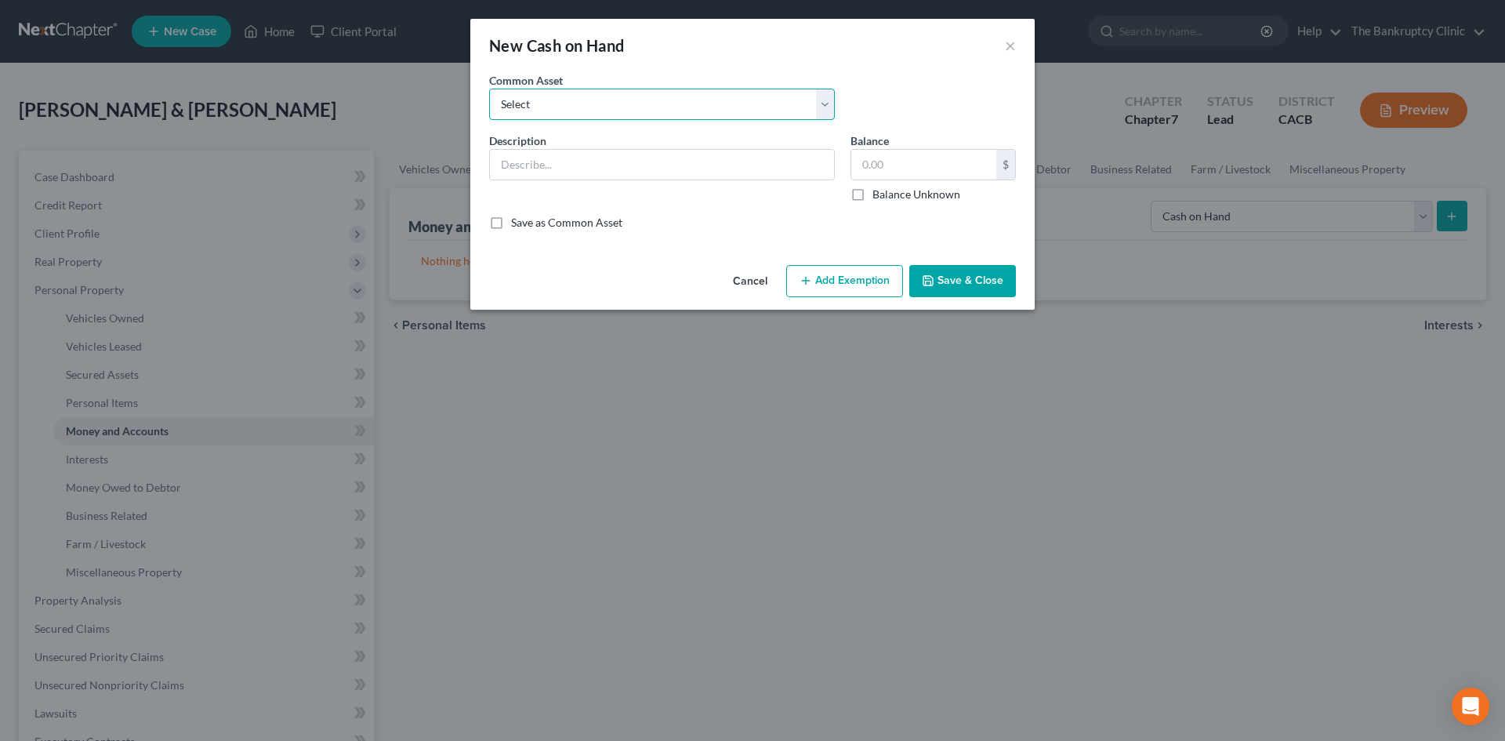
click at [828, 111] on select "Select Cash on hand Cash on hand Cash on hand Cash on hand Cash on hand Cash on…" at bounding box center [662, 104] width 346 height 31
select select "0"
click at [489, 89] on select "Select Cash on hand Cash on hand Cash on hand Cash on hand Cash on hand Cash on…" at bounding box center [662, 104] width 346 height 31
click at [799, 150] on input "text" at bounding box center [662, 165] width 344 height 30
type input "Cash on hand"
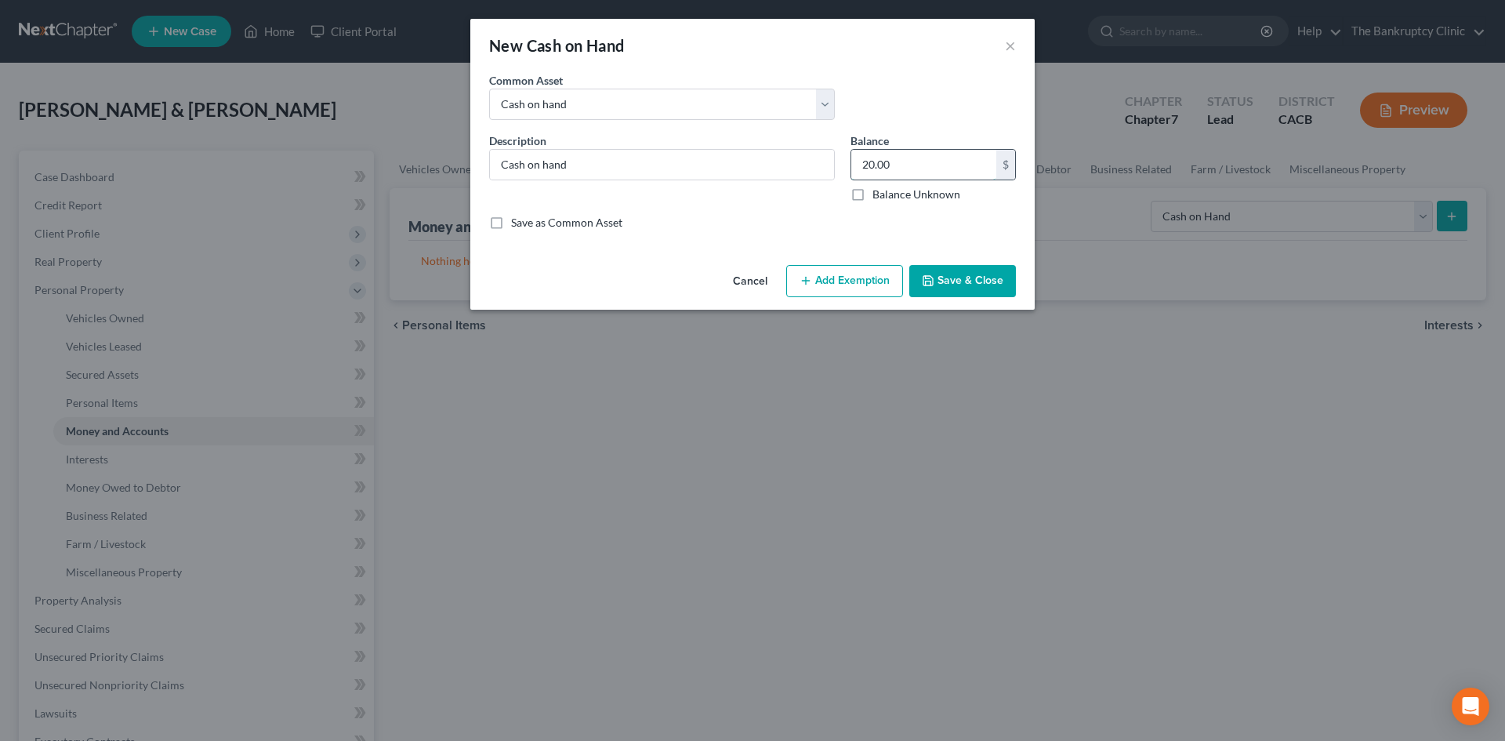
click at [874, 162] on input "20.00" at bounding box center [924, 165] width 145 height 30
type input "200.00"
click at [511, 222] on label "Save as Common Asset" at bounding box center [566, 223] width 111 height 16
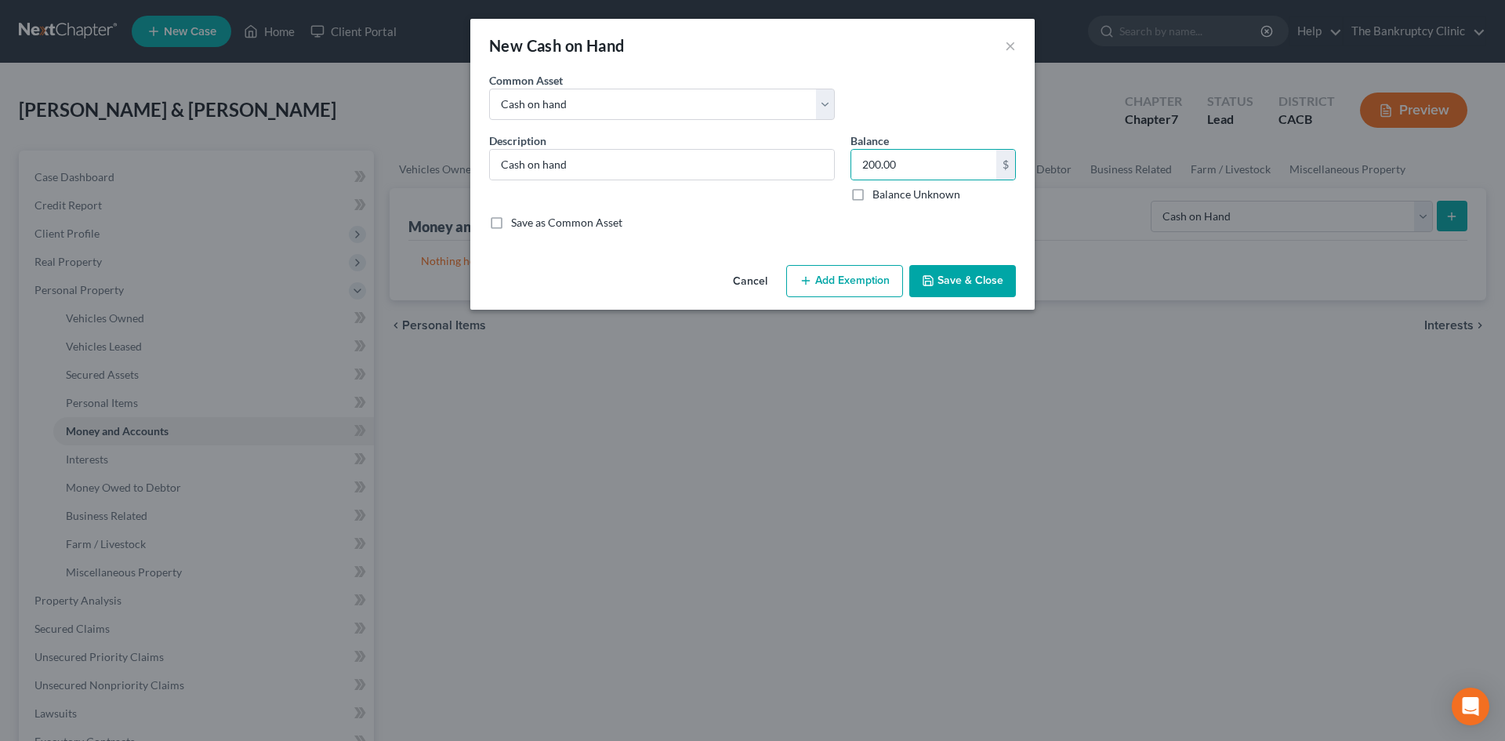
click at [518, 222] on input "Save as Common Asset" at bounding box center [523, 220] width 10 height 10
checkbox input "true"
click at [855, 285] on button "Add Exemption" at bounding box center [844, 281] width 117 height 33
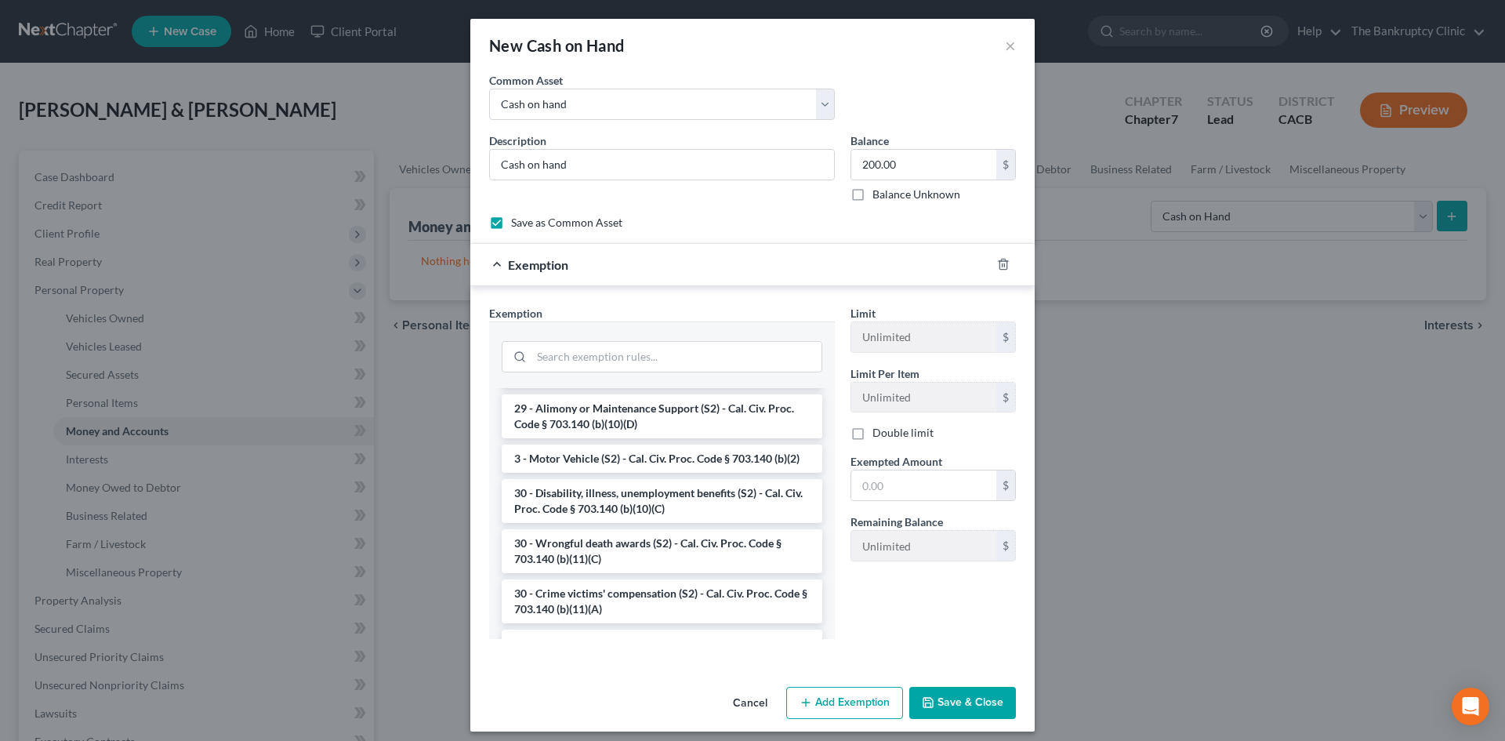
scroll to position [596, 0]
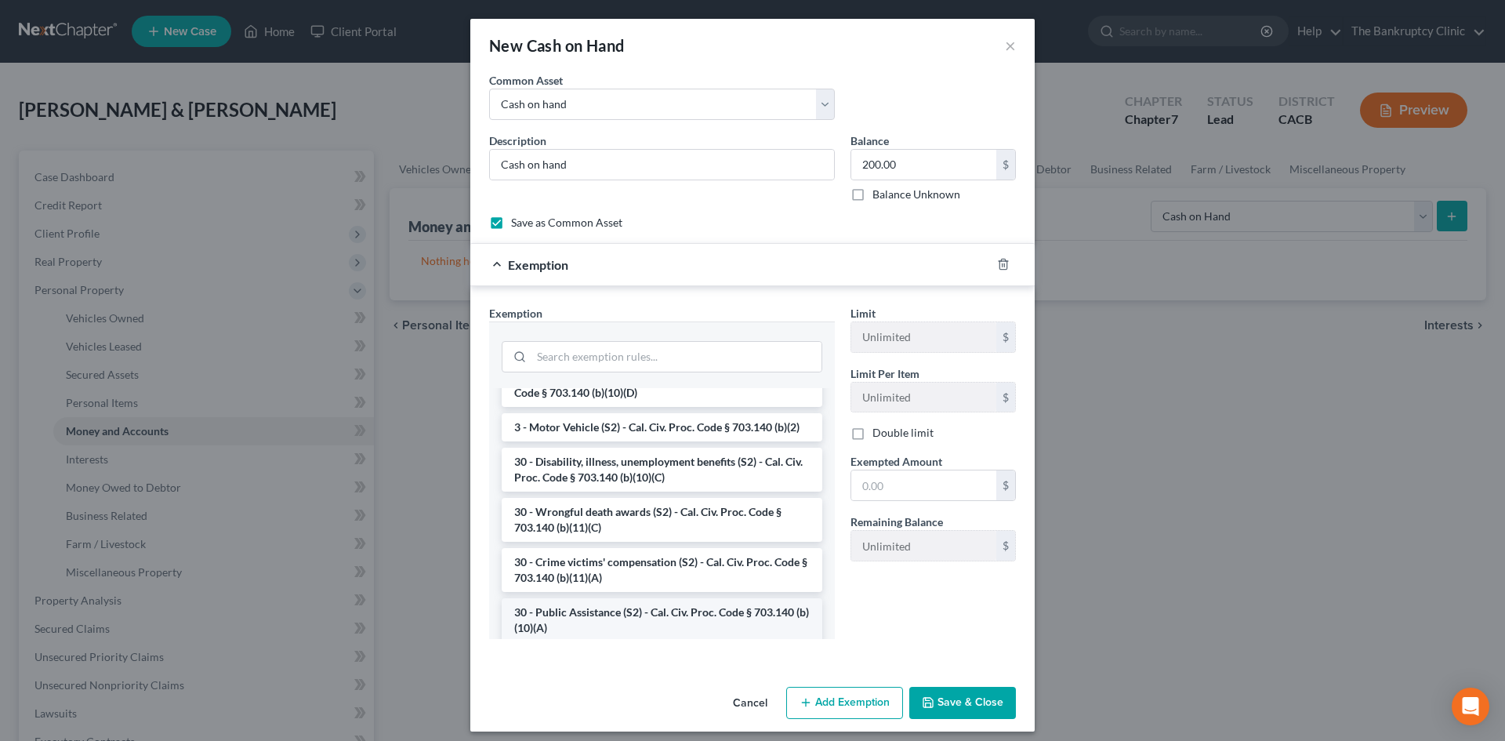
click at [728, 631] on li "30 - Public Assistance (S2) - Cal. Civ. Proc. Code § 703.140 (b)(10)(A)" at bounding box center [662, 620] width 321 height 44
click at [728, 688] on button "Cancel" at bounding box center [751, 703] width 60 height 31
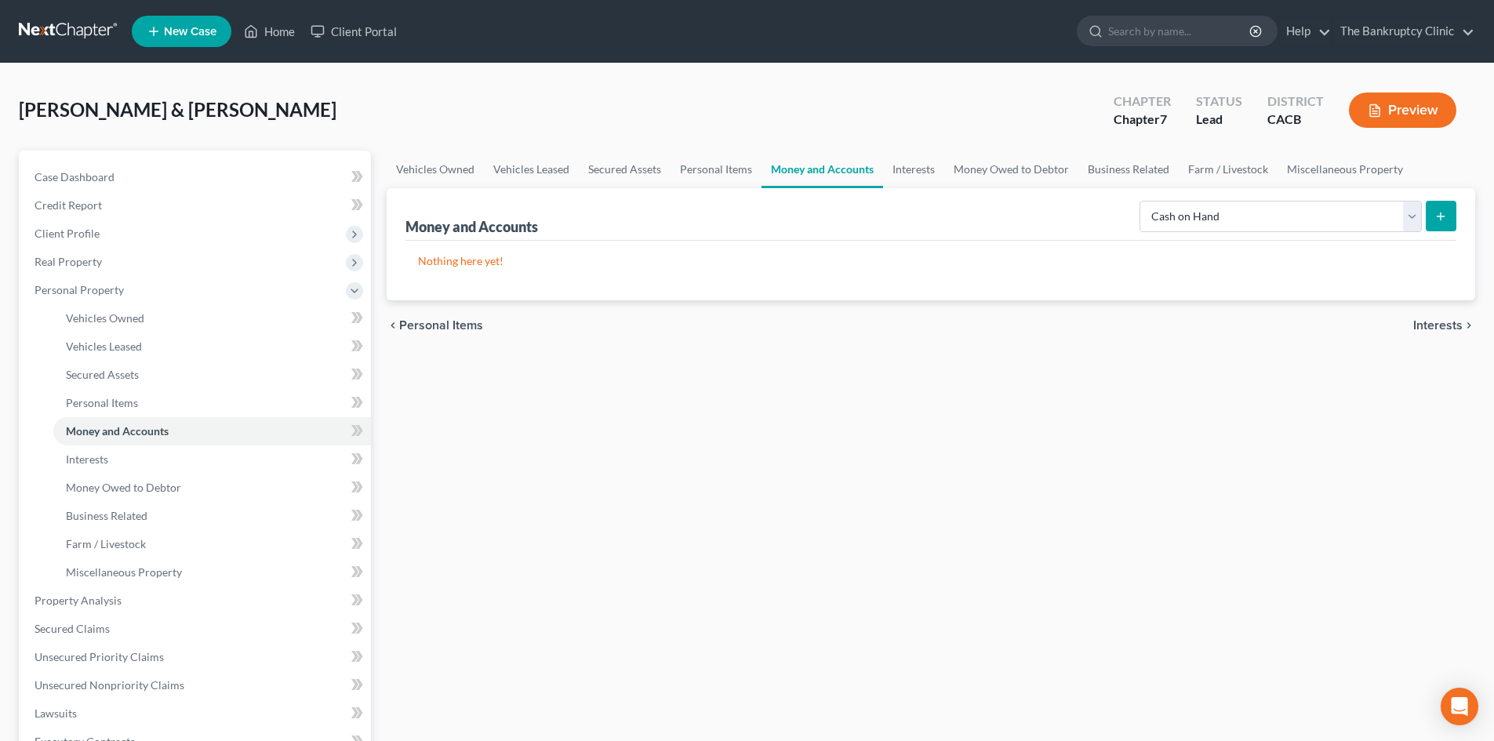
click at [1455, 221] on button "submit" at bounding box center [1440, 216] width 31 height 31
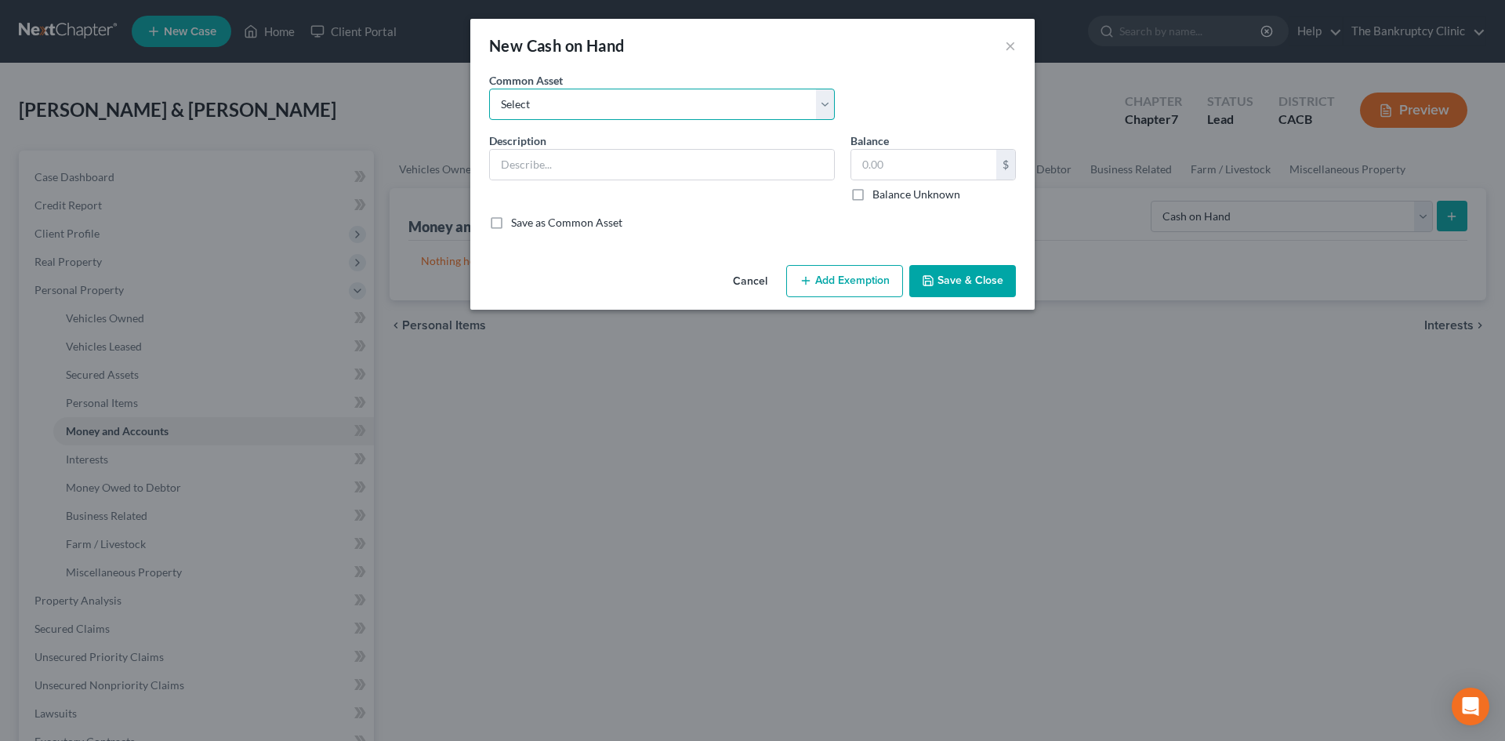
click at [826, 114] on select "Select Cash on hand Cash on hand Cash on hand Cash on hand Cash on hand Cash on…" at bounding box center [662, 104] width 346 height 31
select select "0"
click at [489, 89] on select "Select Cash on hand Cash on hand Cash on hand Cash on hand Cash on hand Cash on…" at bounding box center [662, 104] width 346 height 31
type input "Cash on hand"
click at [870, 162] on input "20.00" at bounding box center [924, 165] width 145 height 30
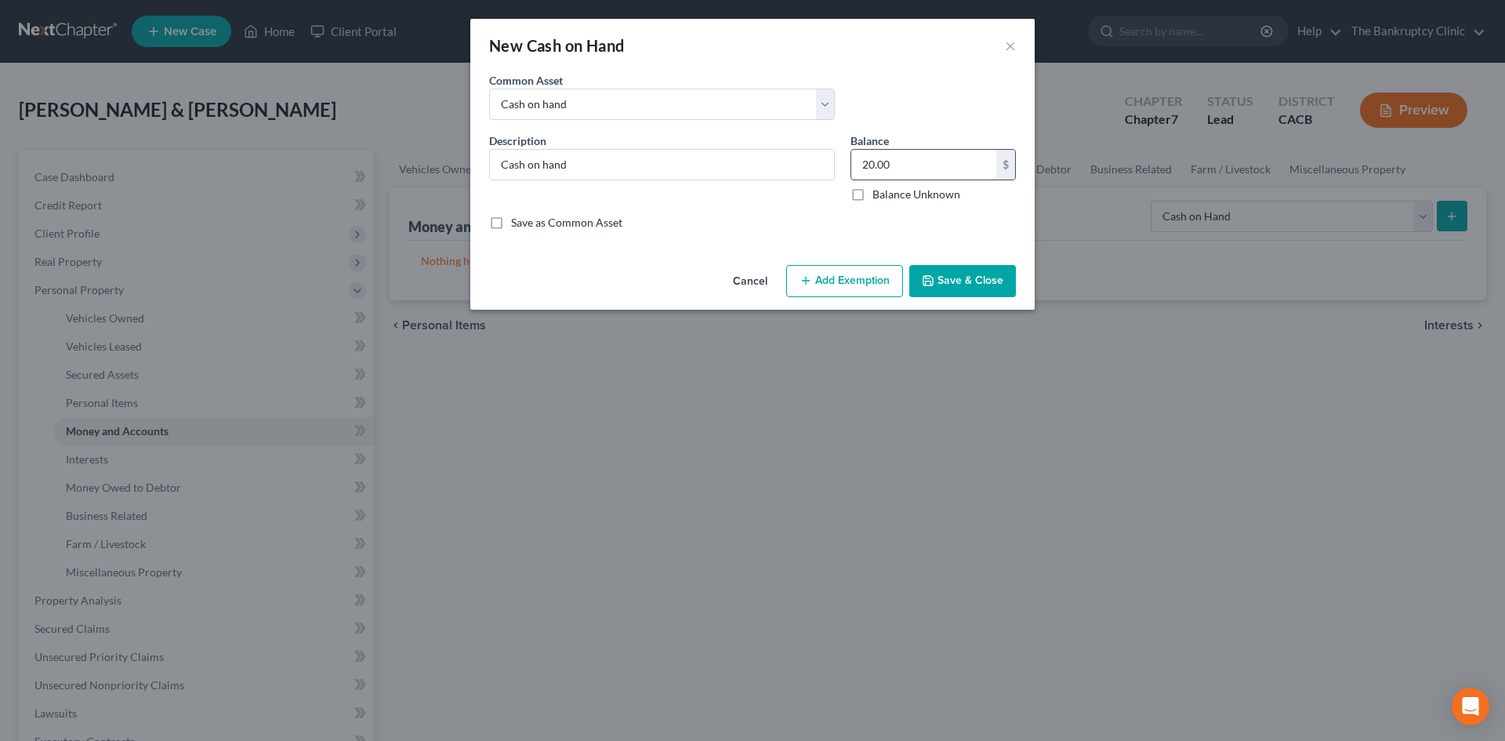
click at [870, 162] on input "20.00" at bounding box center [924, 165] width 145 height 30
type input "200.00"
click at [879, 280] on button "Add Exemption" at bounding box center [844, 281] width 117 height 33
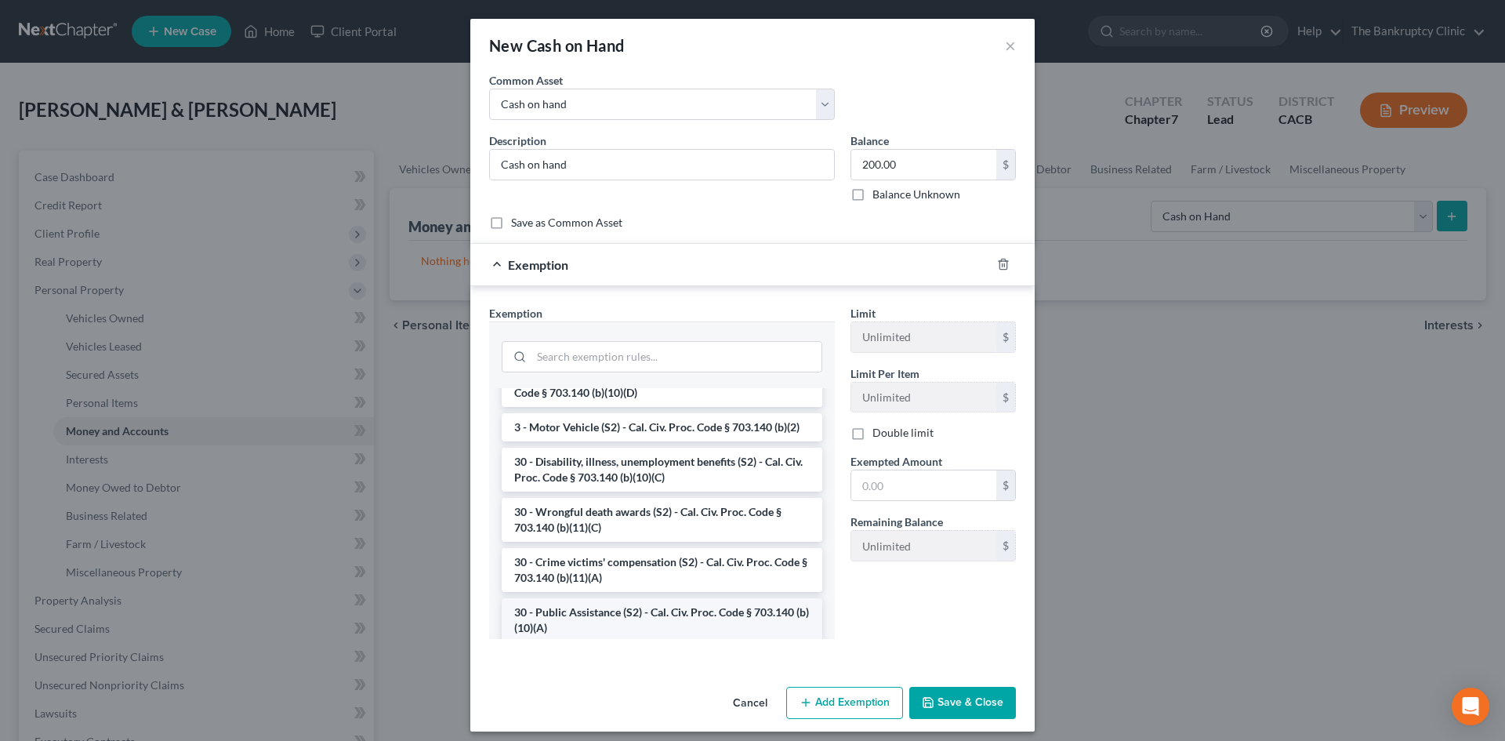
click at [785, 630] on li "30 - Public Assistance (S2) - Cal. Civ. Proc. Code § 703.140 (b)(10)(A)" at bounding box center [662, 620] width 321 height 44
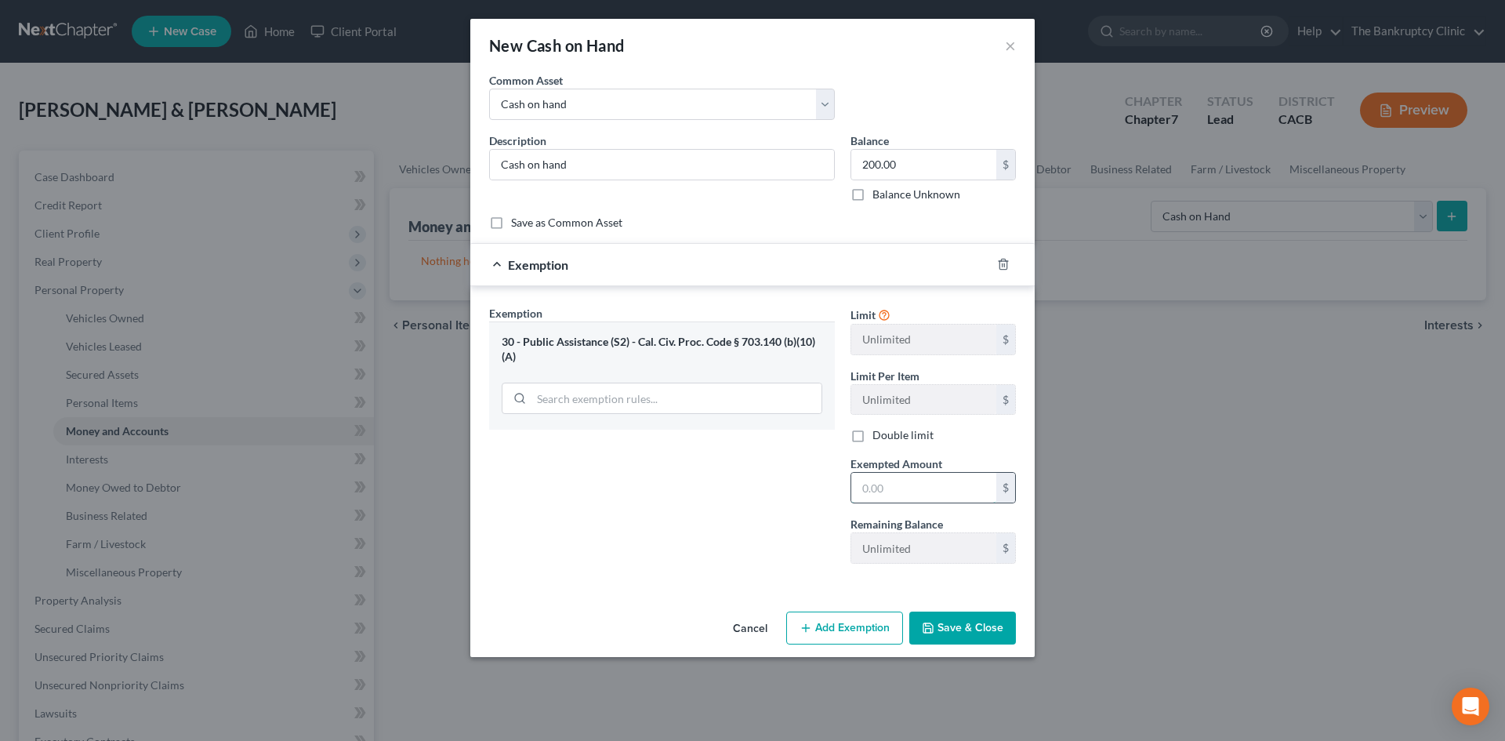
click at [918, 485] on input "text" at bounding box center [924, 488] width 145 height 30
type input "200.00"
click at [950, 622] on button "Save & Close" at bounding box center [963, 628] width 107 height 33
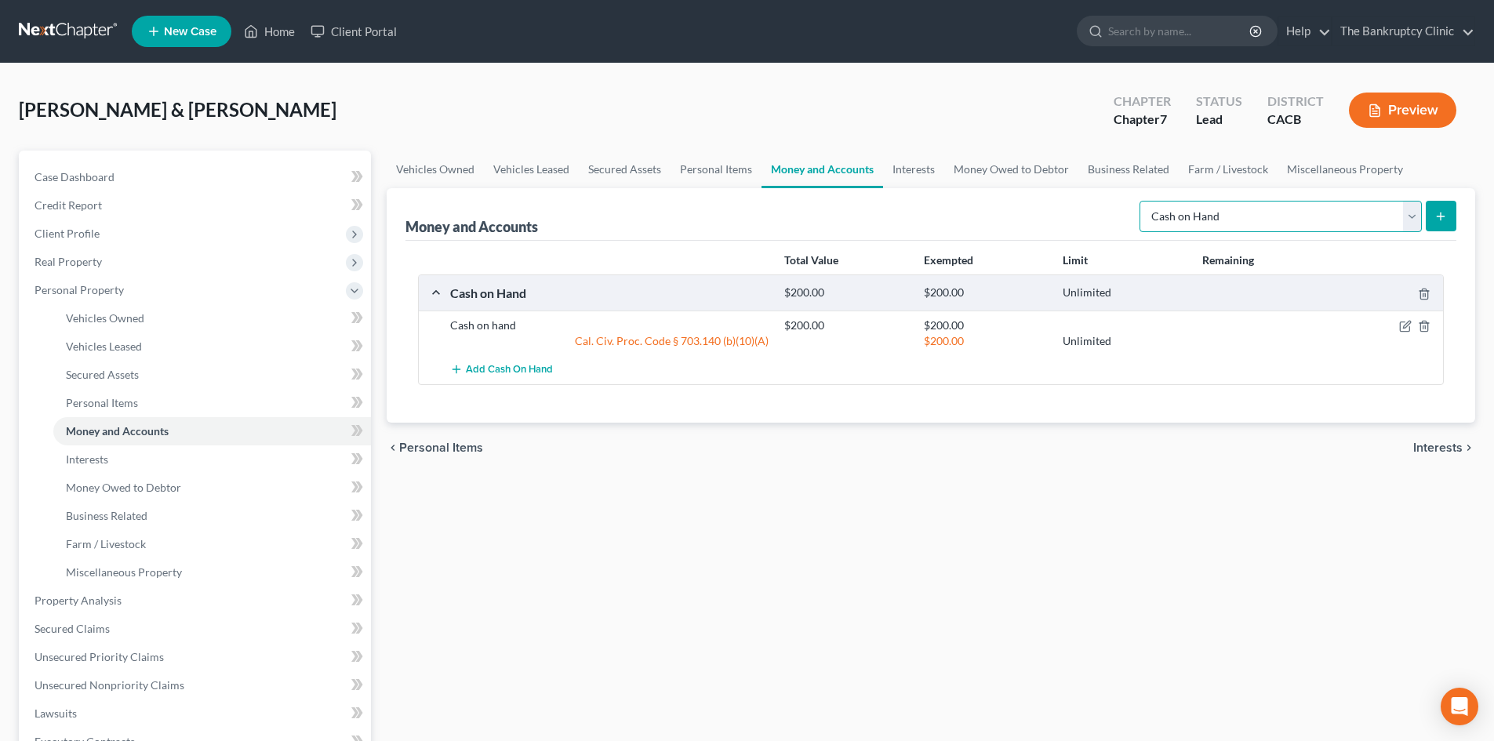
click at [1407, 220] on select "Select Account Type Brokerage Cash on Hand Certificates of Deposit Checking Acc…" at bounding box center [1280, 216] width 282 height 31
select select "checking"
click at [1142, 201] on select "Select Account Type Brokerage Cash on Hand Certificates of Deposit Checking Acc…" at bounding box center [1280, 216] width 282 height 31
click at [1446, 231] on button "submit" at bounding box center [1440, 216] width 31 height 31
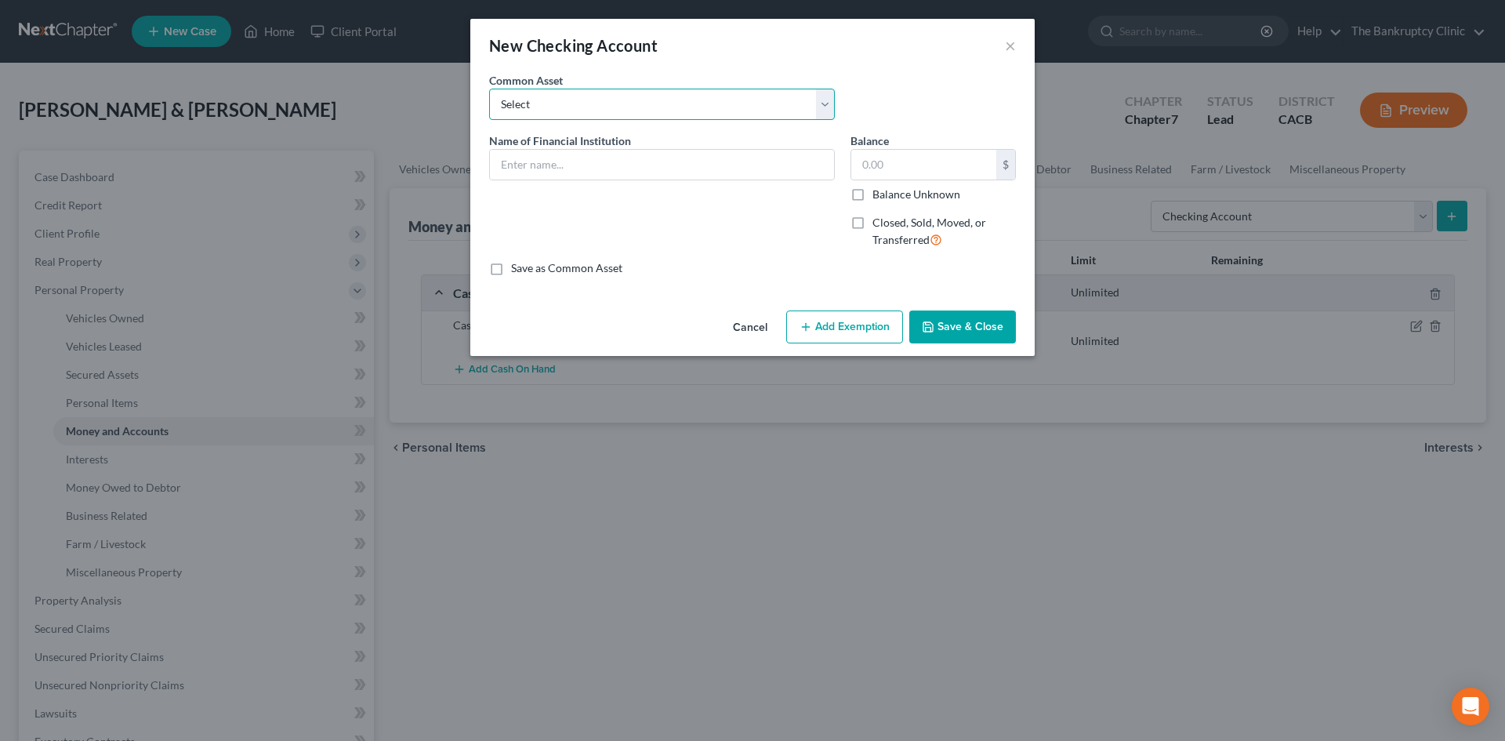
click at [827, 109] on select "Select Chase Bank Chase Bank for living expenses Chase Bank Citi Bank Bank of A…" at bounding box center [662, 104] width 346 height 31
select select "10"
click at [489, 89] on select "Select Chase Bank Chase Bank for living expenses Chase Bank Citi Bank Bank of A…" at bounding box center [662, 104] width 346 height 31
type input "Bank of Amerca"
click at [899, 162] on input "100.00" at bounding box center [924, 165] width 145 height 30
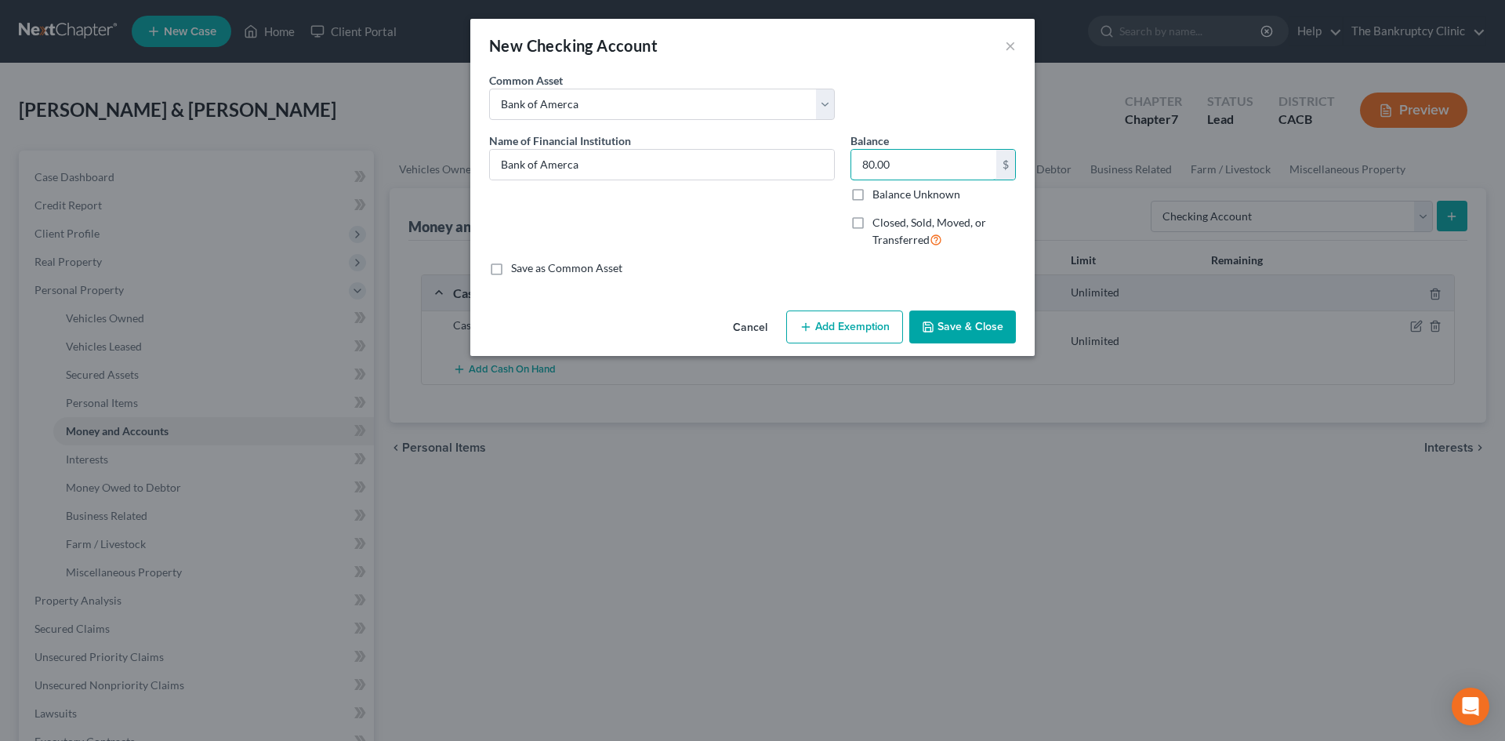
type input "80.00"
click at [866, 326] on button "Add Exemption" at bounding box center [844, 327] width 117 height 33
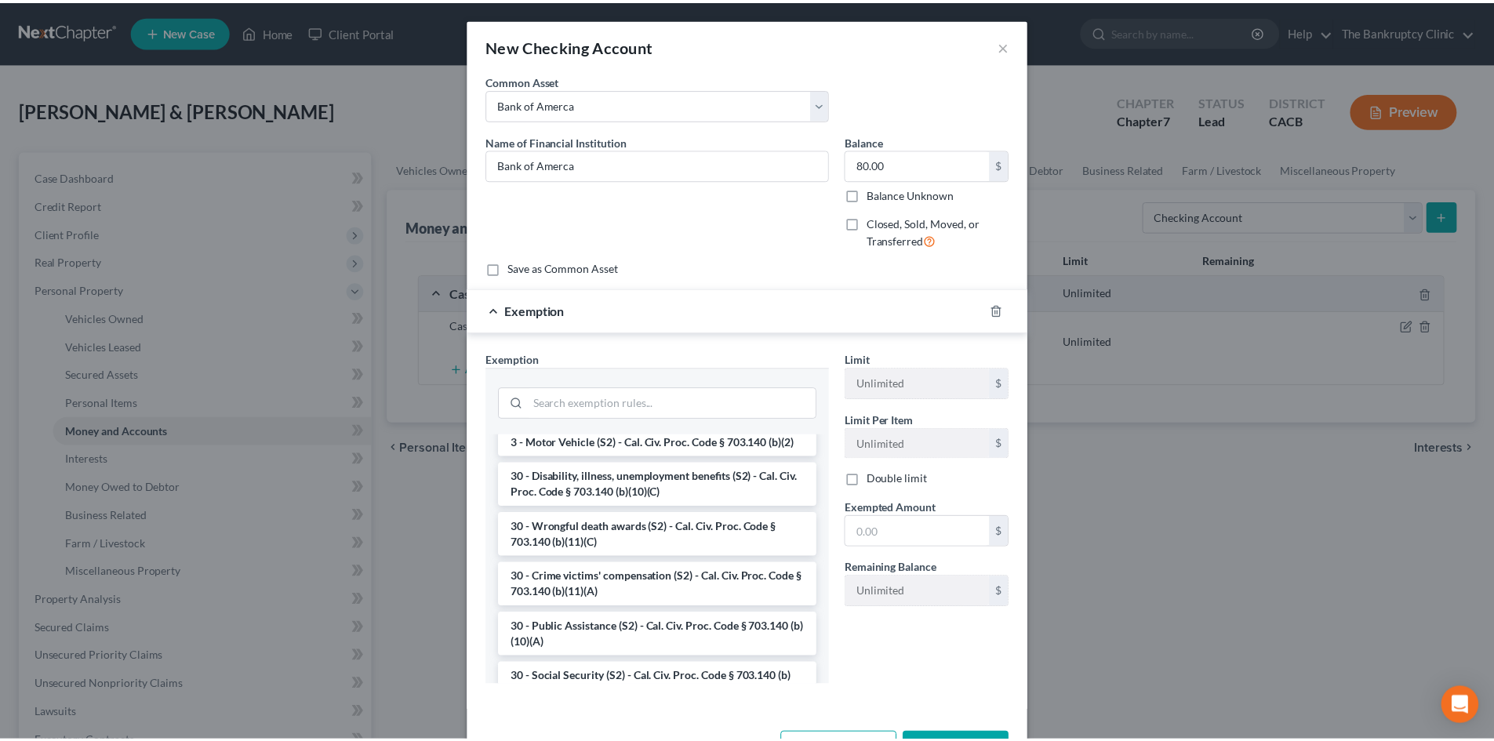
scroll to position [659, 0]
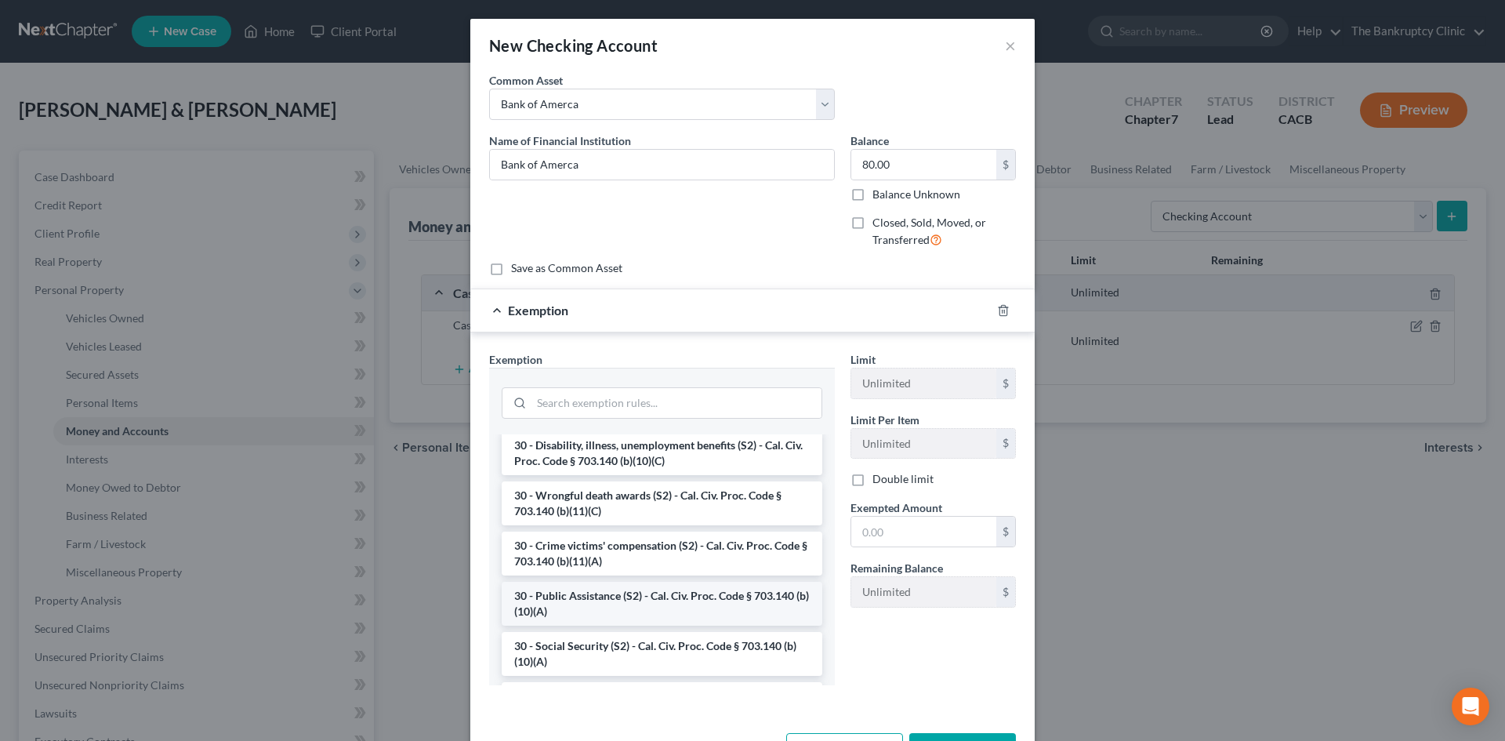
click at [705, 616] on li "30 - Public Assistance (S2) - Cal. Civ. Proc. Code § 703.140 (b)(10)(A)" at bounding box center [662, 604] width 321 height 44
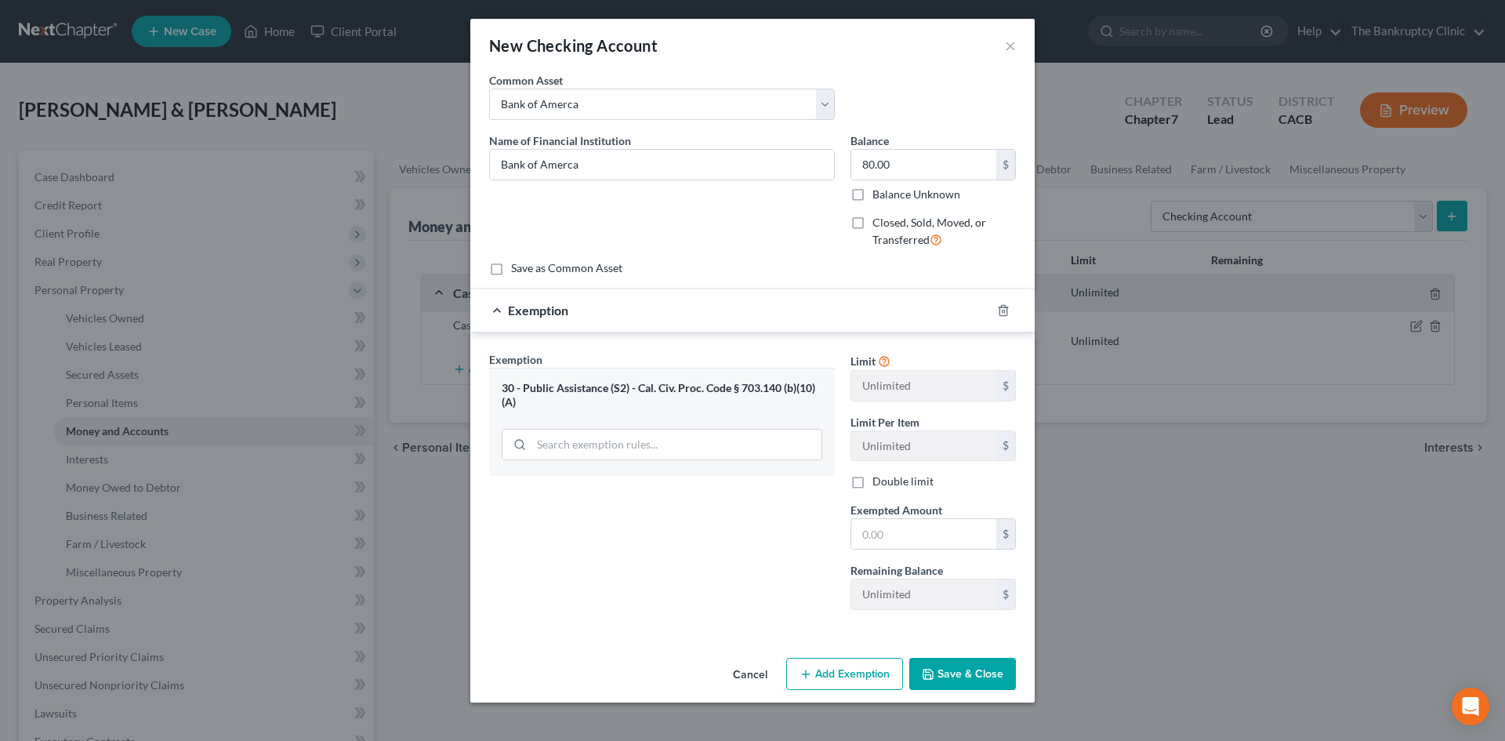
click at [952, 666] on button "Save & Close" at bounding box center [963, 674] width 107 height 33
click at [511, 266] on label "Save as Common Asset" at bounding box center [566, 268] width 111 height 16
click at [518, 266] on input "Save as Common Asset" at bounding box center [523, 265] width 10 height 10
checkbox input "true"
click at [919, 539] on input "text" at bounding box center [924, 534] width 145 height 30
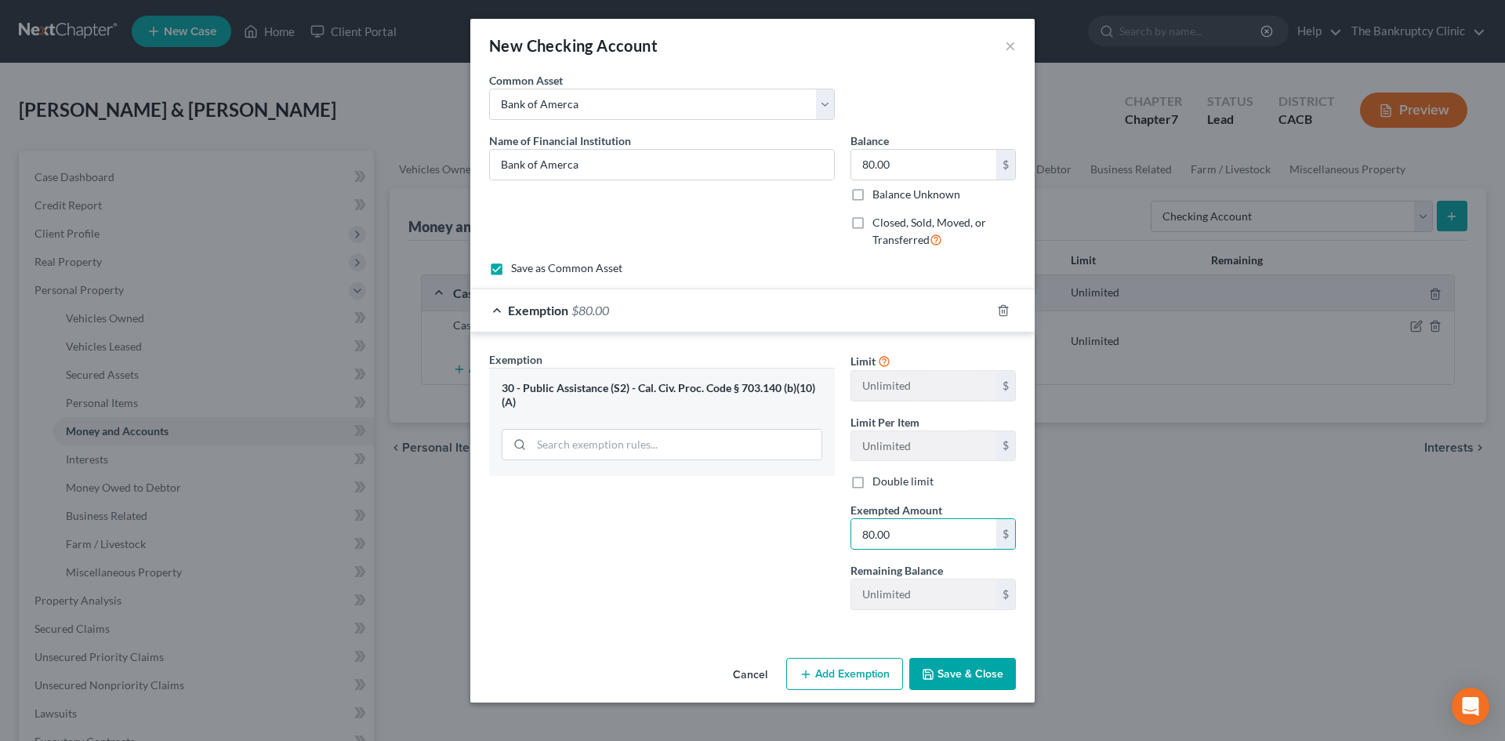
type input "80.00"
drag, startPoint x: 945, startPoint y: 681, endPoint x: 946, endPoint y: 706, distance: 25.9
click at [946, 706] on div "New Checking Account × An exemption set must first be selected from the Filing …" at bounding box center [752, 370] width 1505 height 741
drag, startPoint x: 872, startPoint y: 671, endPoint x: 1183, endPoint y: 734, distance: 317.5
click at [1256, 740] on html "Home New Case Client Portal The Bankruptcy Clinic thebankruptcyclinic1@gmail.co…" at bounding box center [752, 558] width 1505 height 1116
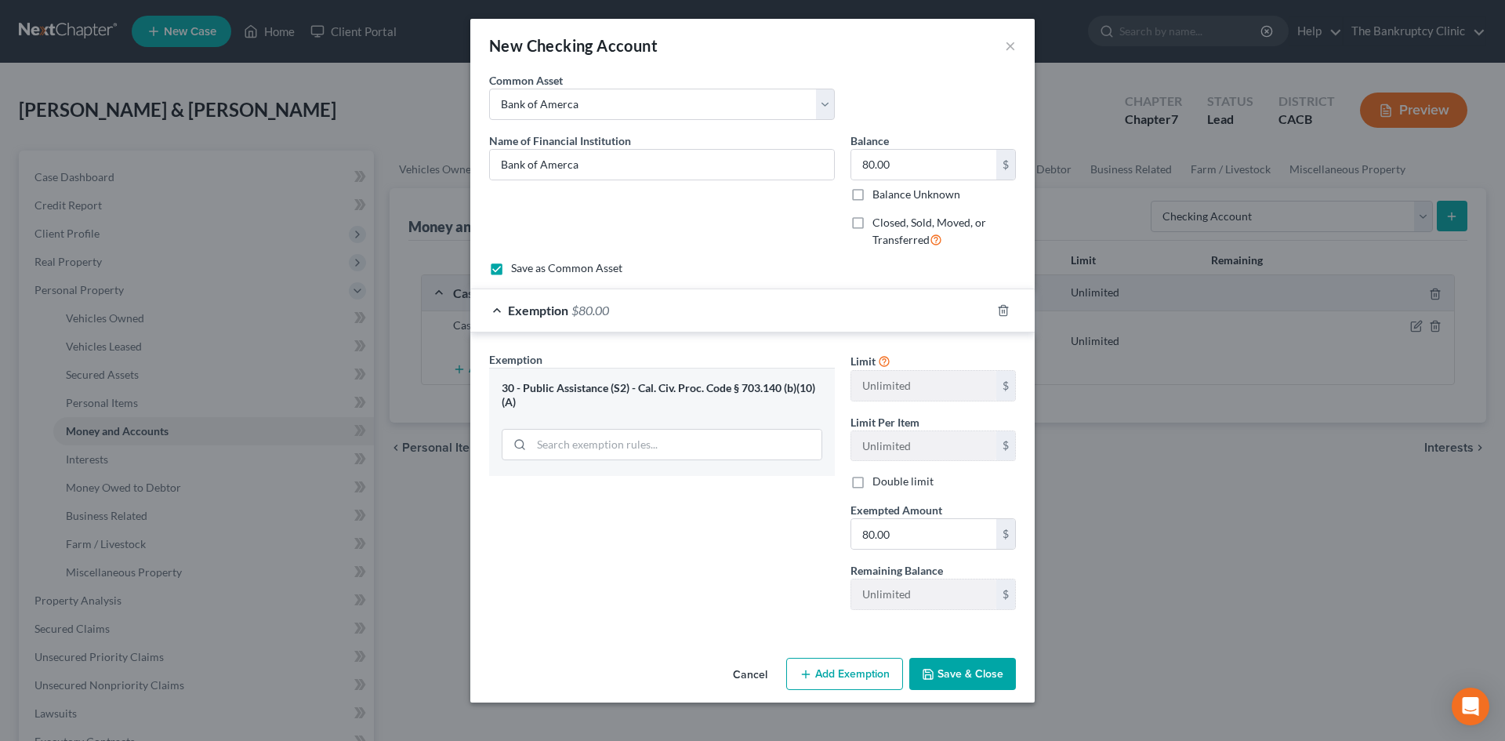
click at [945, 668] on button "Save & Close" at bounding box center [963, 674] width 107 height 33
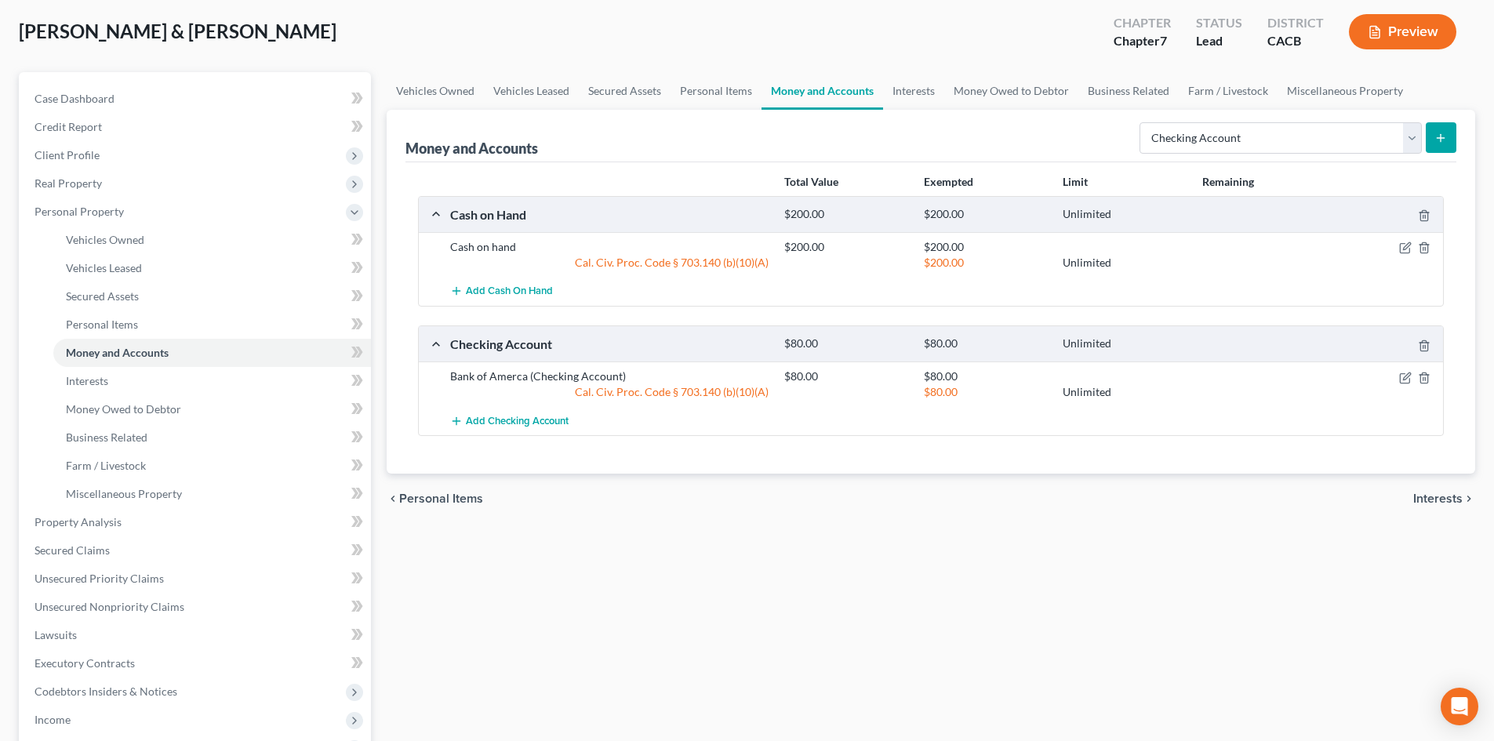
scroll to position [0, 0]
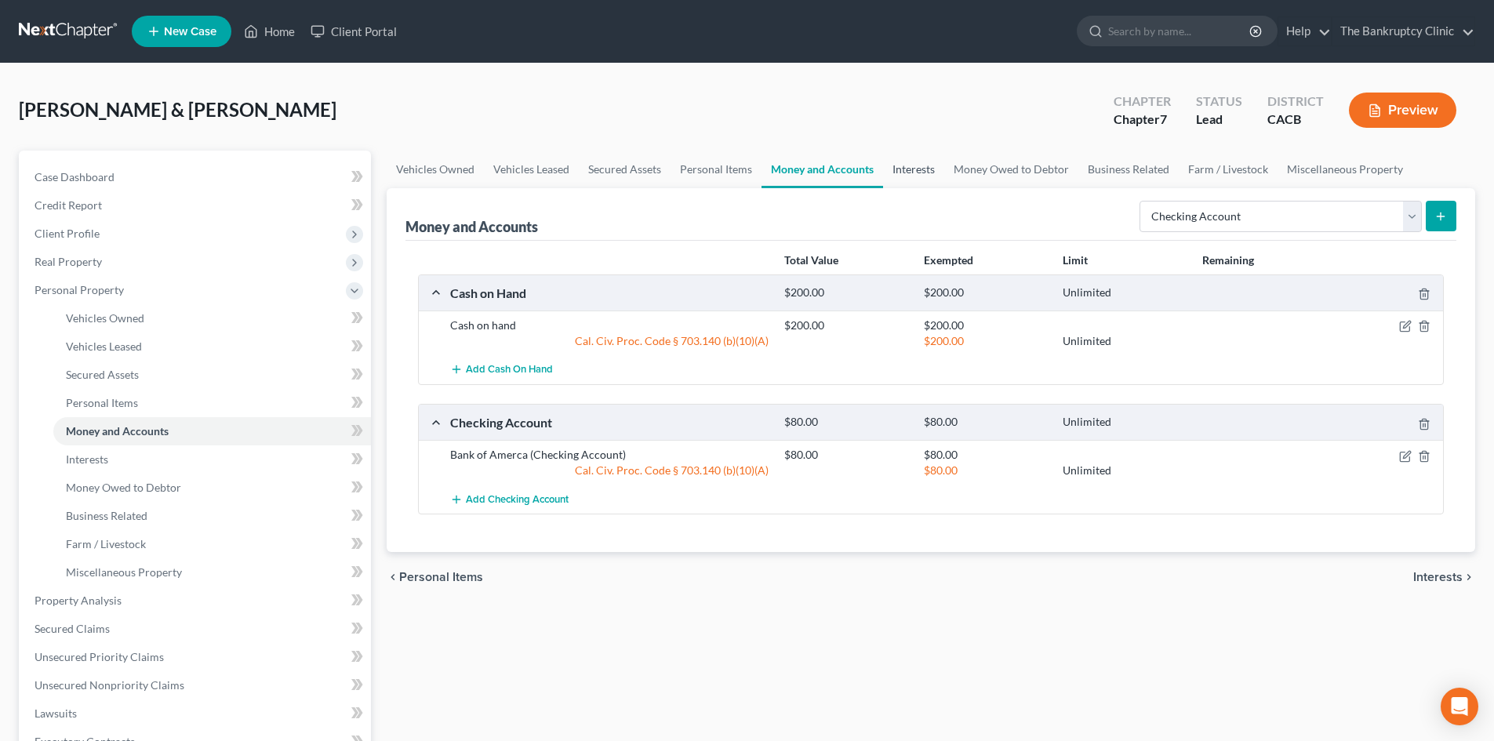
click at [908, 169] on link "Interests" at bounding box center [913, 170] width 61 height 38
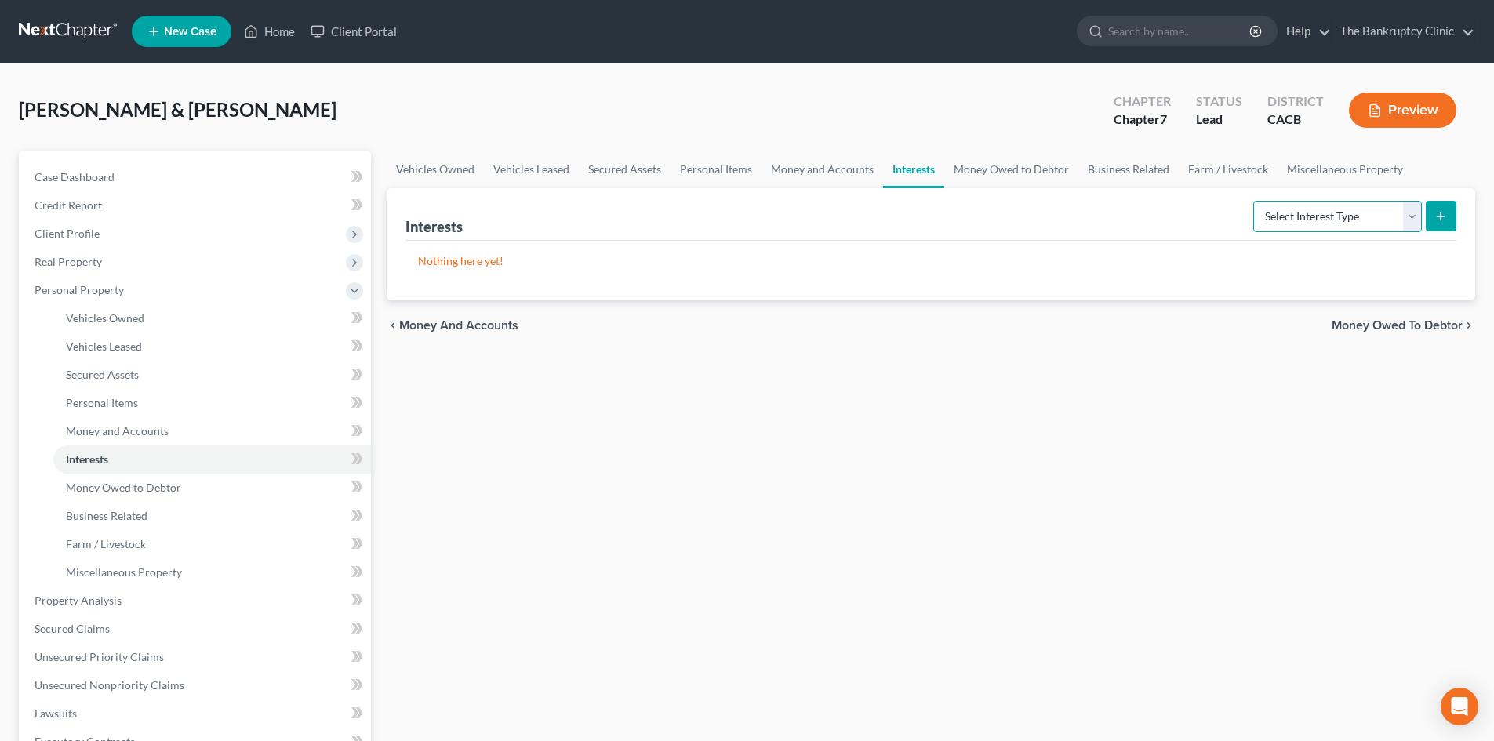
click at [1413, 226] on select "Select Interest Type 401K Annuity Bond Education IRA Government Bond Government…" at bounding box center [1337, 216] width 169 height 31
click at [985, 167] on link "Money Owed to Debtor" at bounding box center [1011, 170] width 134 height 38
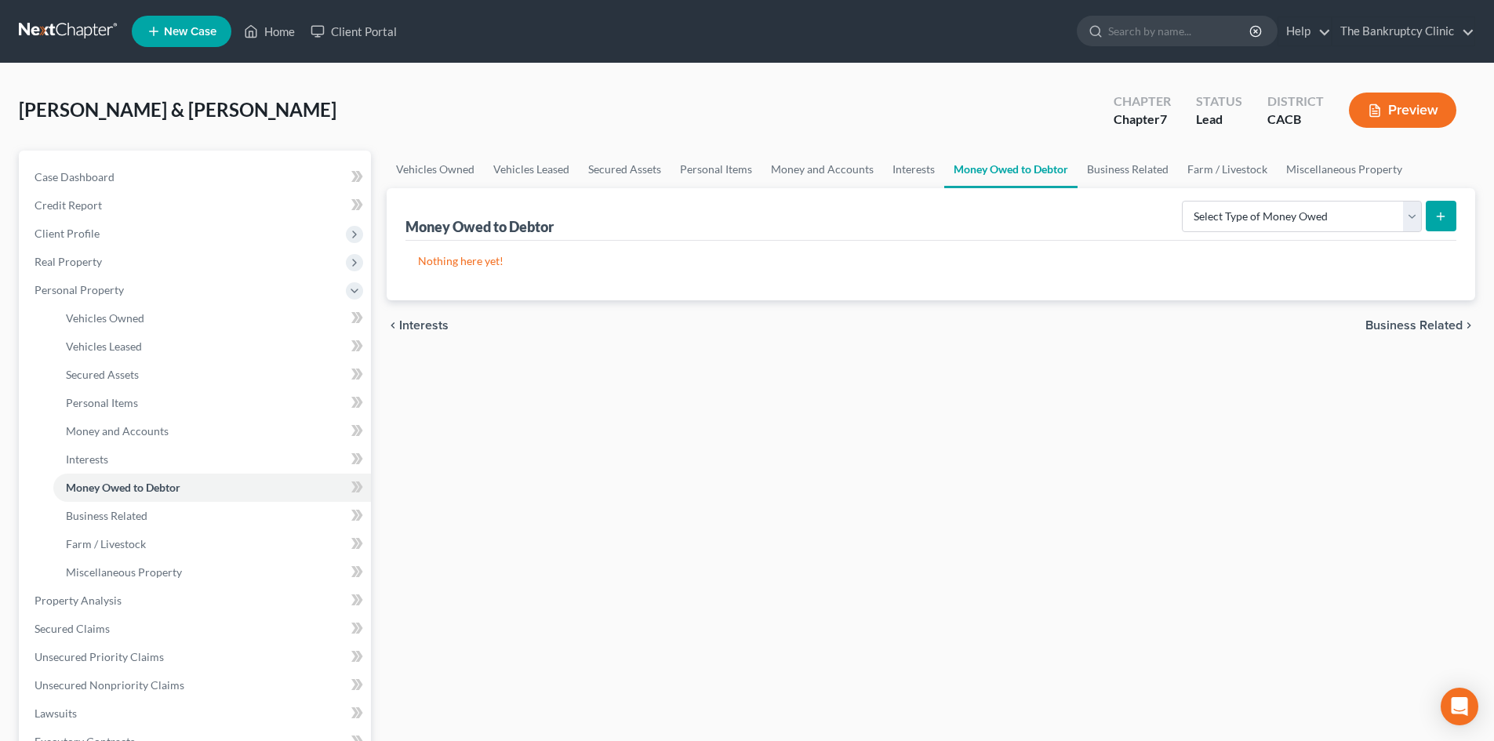
click at [1048, 170] on link "Money Owed to Debtor" at bounding box center [1010, 170] width 133 height 38
click at [1411, 218] on select "Select Type of Money Owed Accounts Receivable Alimony Child Support Claims Agai…" at bounding box center [1302, 216] width 240 height 31
click at [824, 539] on div "Vehicles Owned Vehicles Leased Secured Assets Personal Items Money and Accounts…" at bounding box center [931, 604] width 1104 height 906
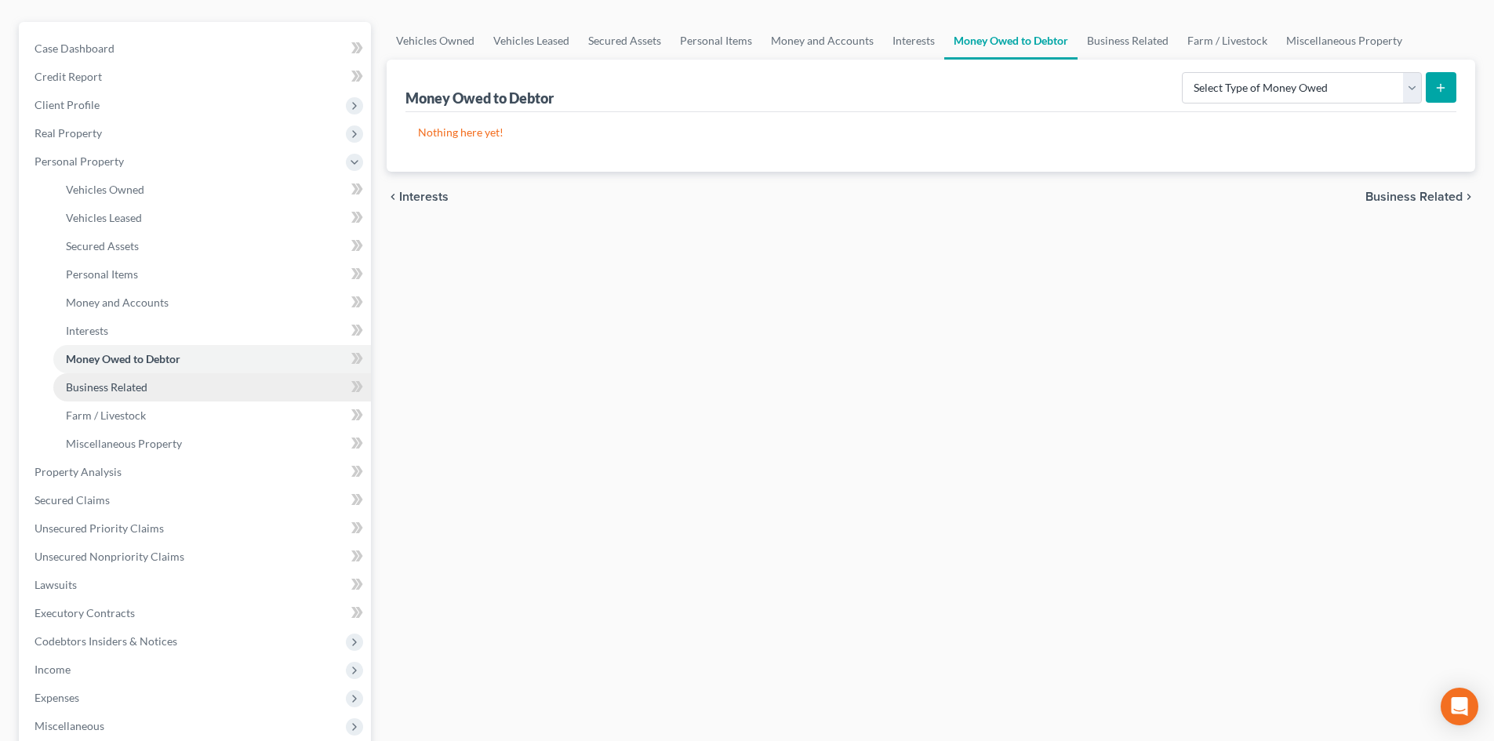
scroll to position [136, 0]
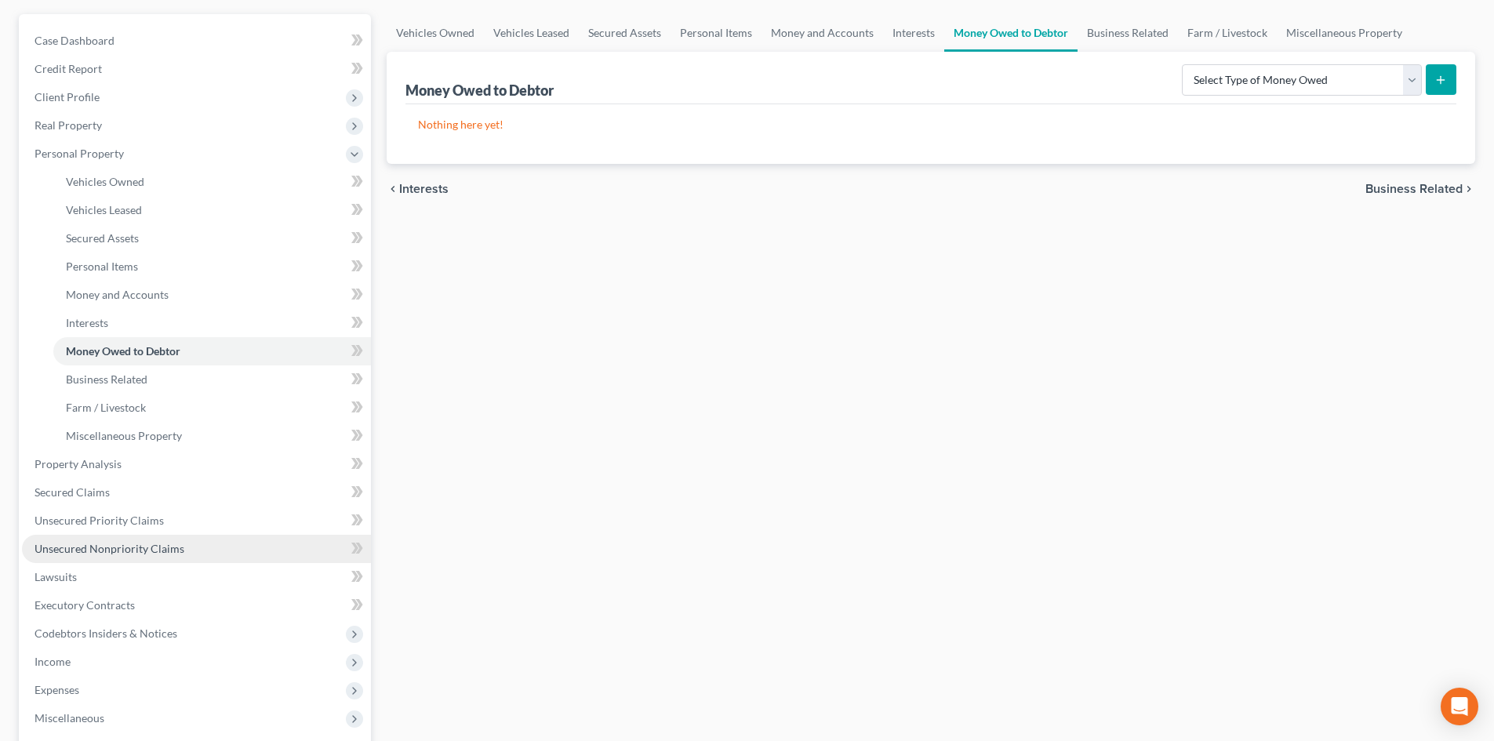
click at [54, 550] on span "Unsecured Nonpriority Claims" at bounding box center [110, 548] width 150 height 13
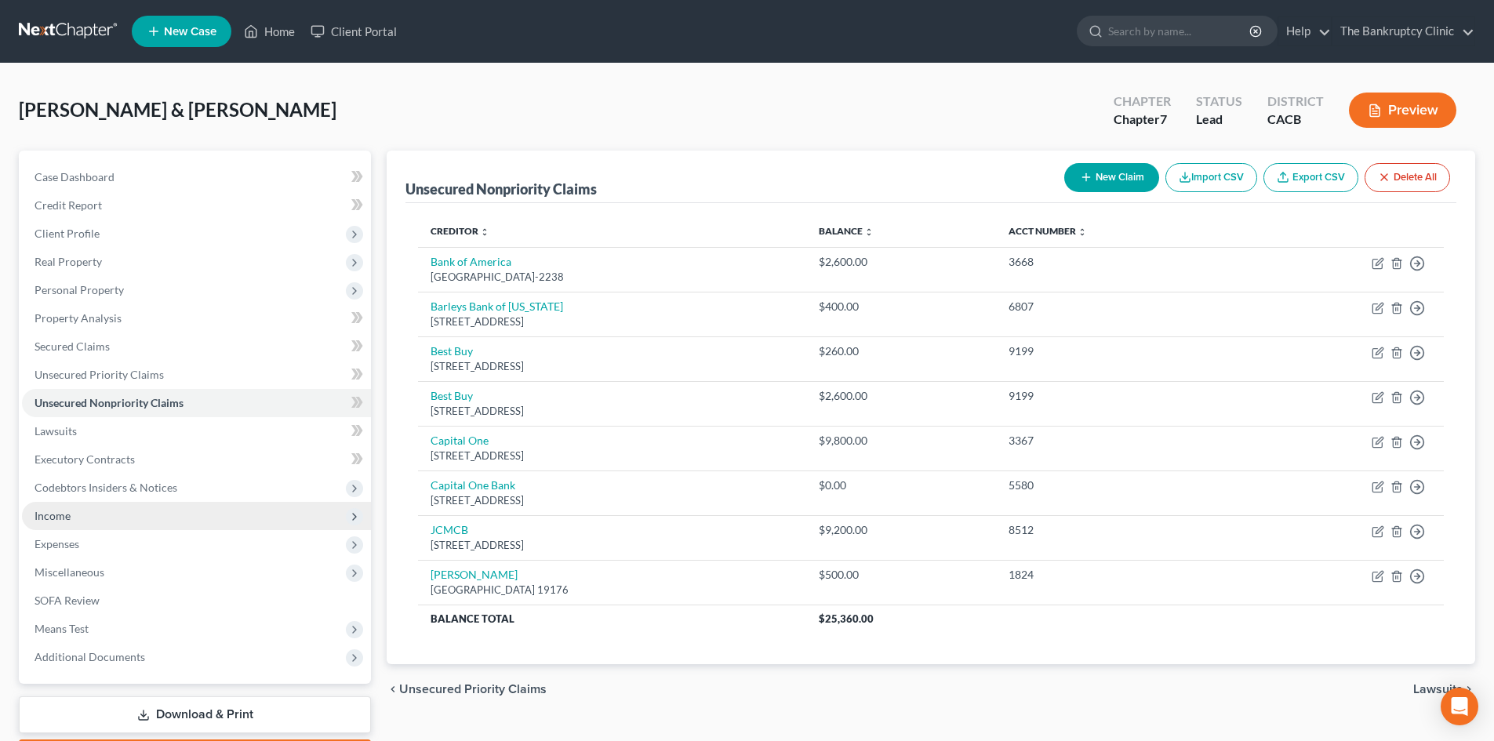
click at [71, 521] on span "Income" at bounding box center [196, 516] width 349 height 28
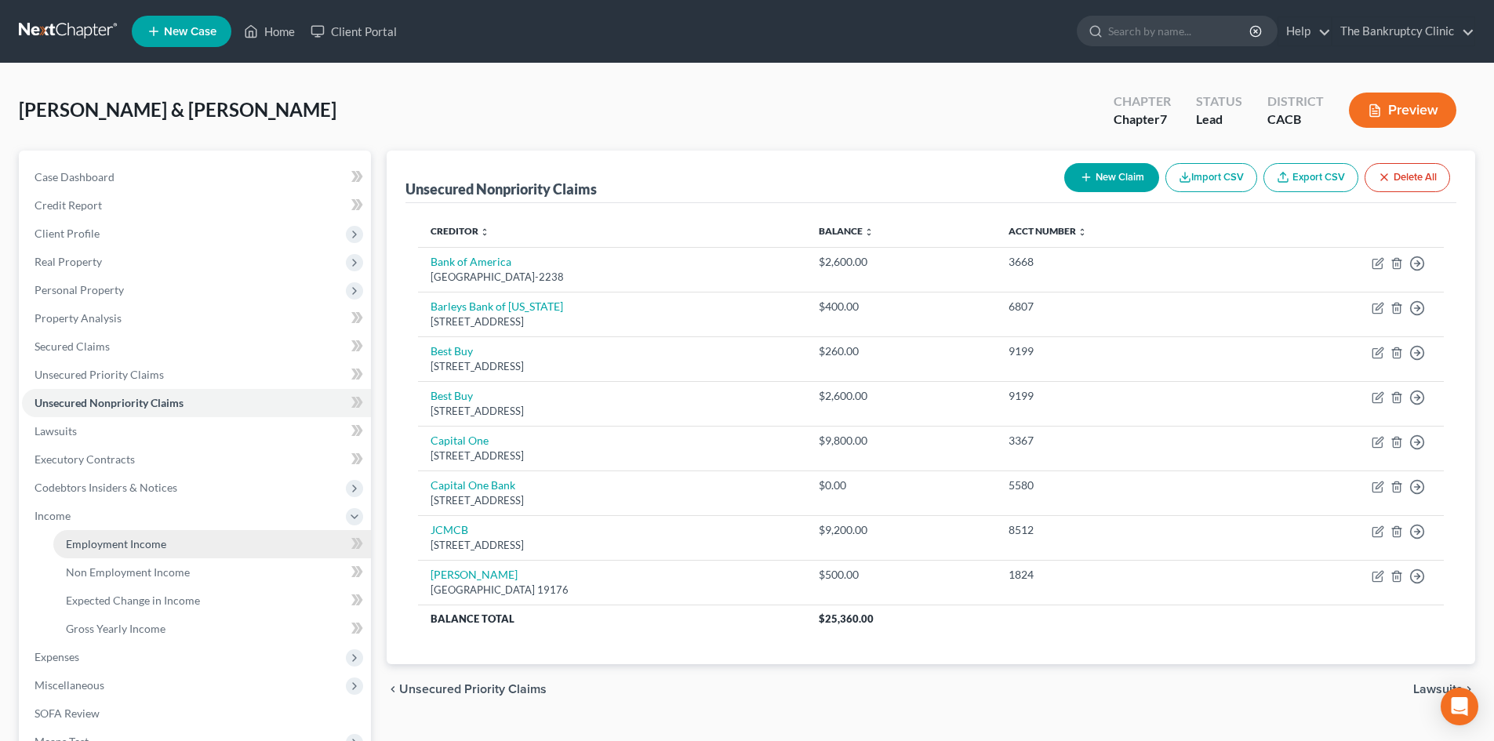
click at [99, 545] on span "Employment Income" at bounding box center [116, 543] width 100 height 13
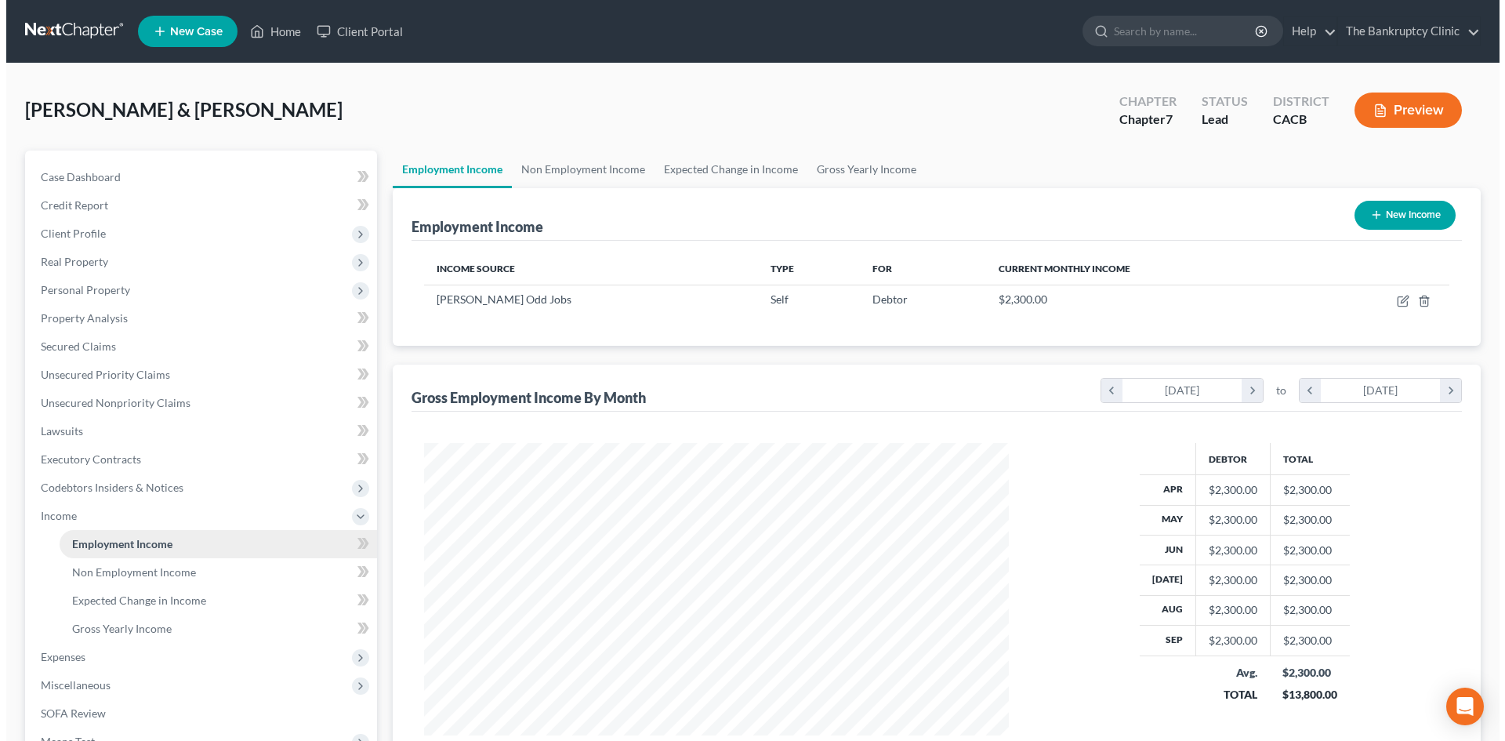
scroll to position [292, 616]
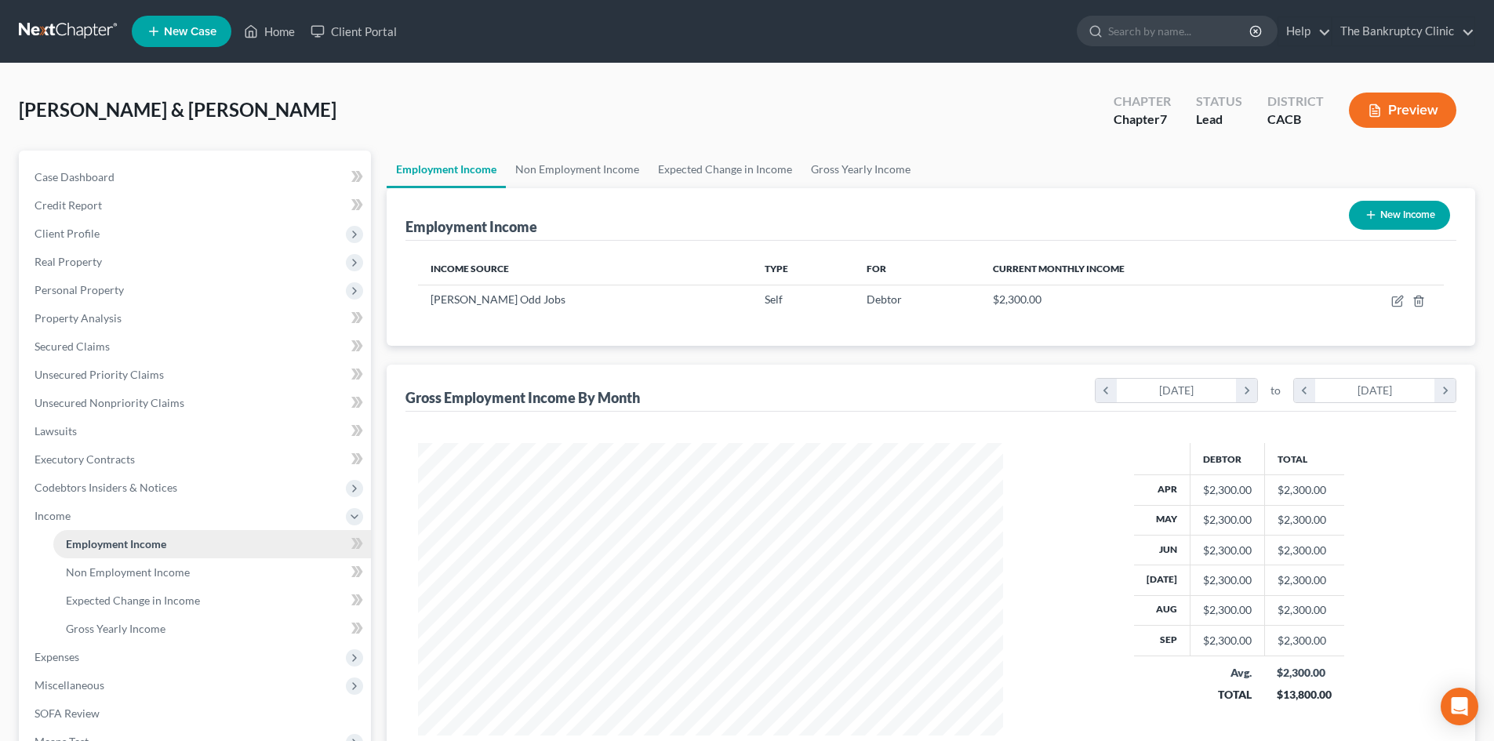
click at [111, 538] on span "Employment Income" at bounding box center [116, 543] width 100 height 13
click at [1392, 303] on icon "button" at bounding box center [1396, 301] width 9 height 9
select select "1"
select select "4"
select select "0"
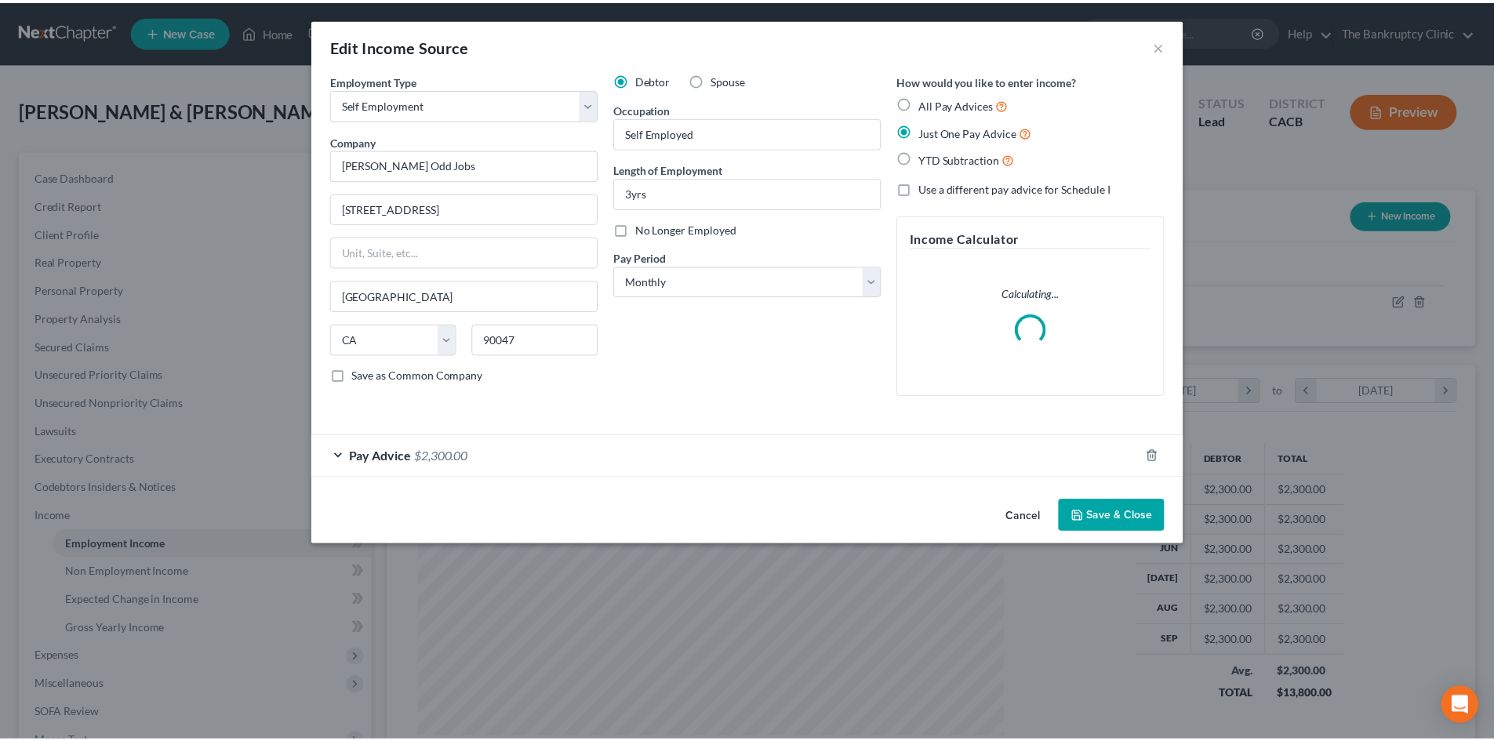
scroll to position [295, 622]
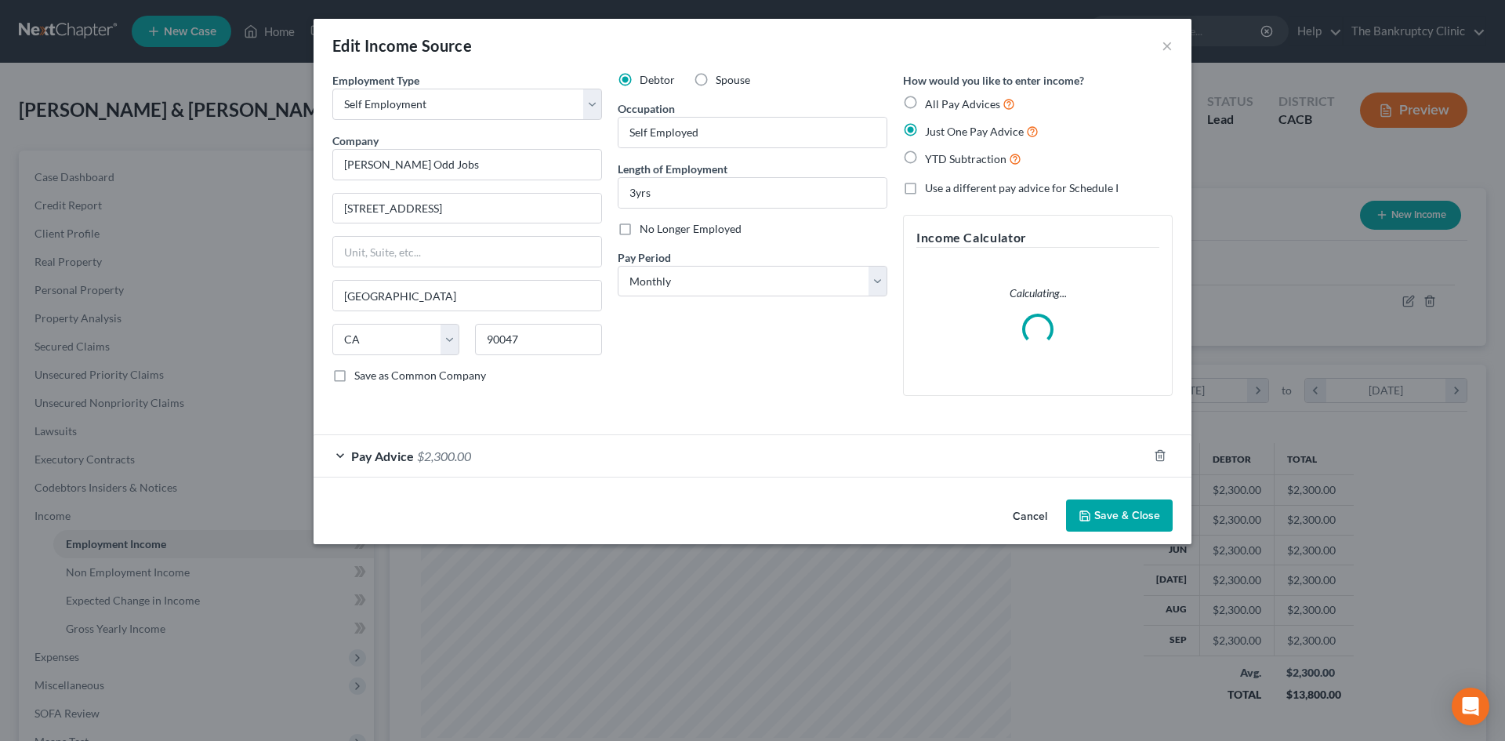
click at [1040, 511] on button "Cancel" at bounding box center [1031, 516] width 60 height 31
click at [1040, 511] on div "Edit Income Source × Employment Type * Select Full or Part Time Employment Self…" at bounding box center [752, 370] width 1505 height 741
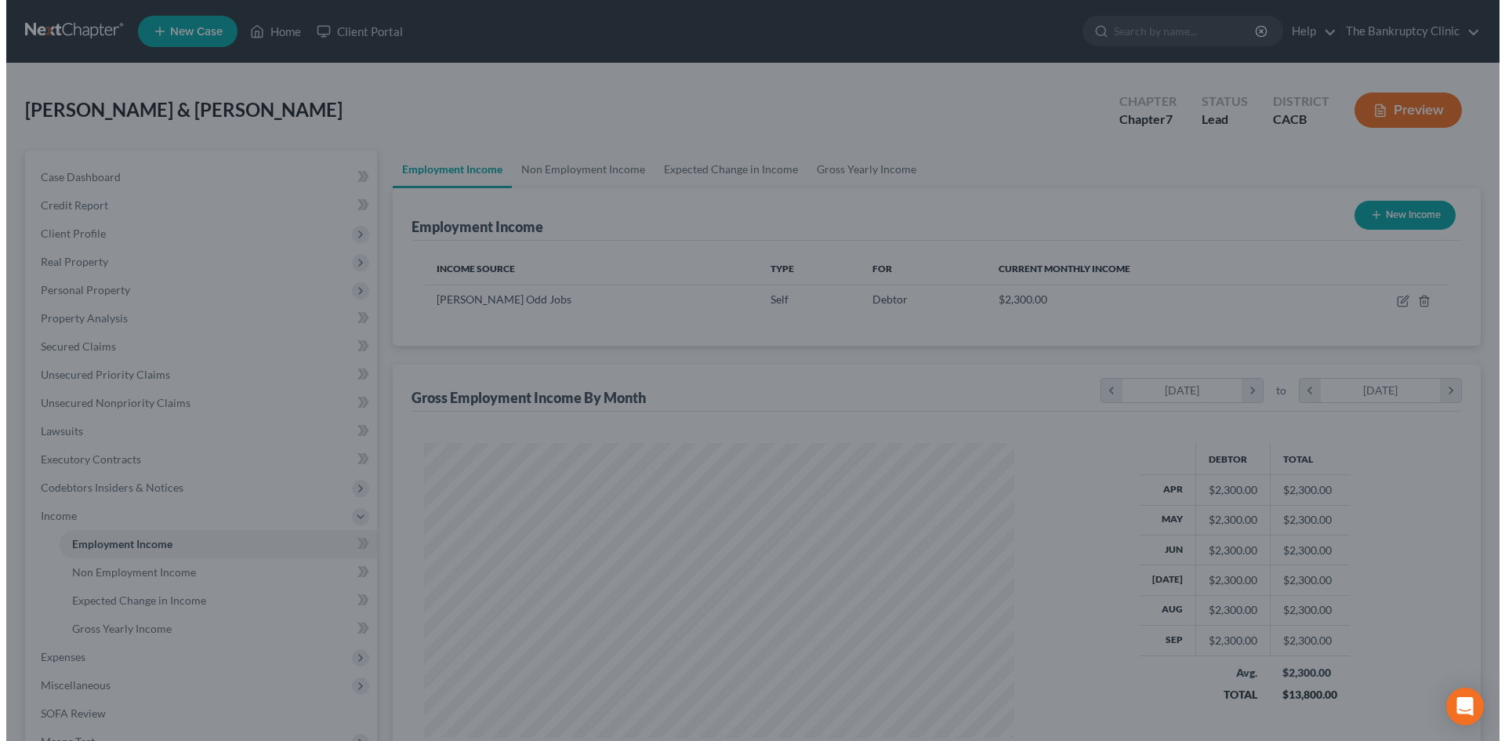
scroll to position [783803, 783479]
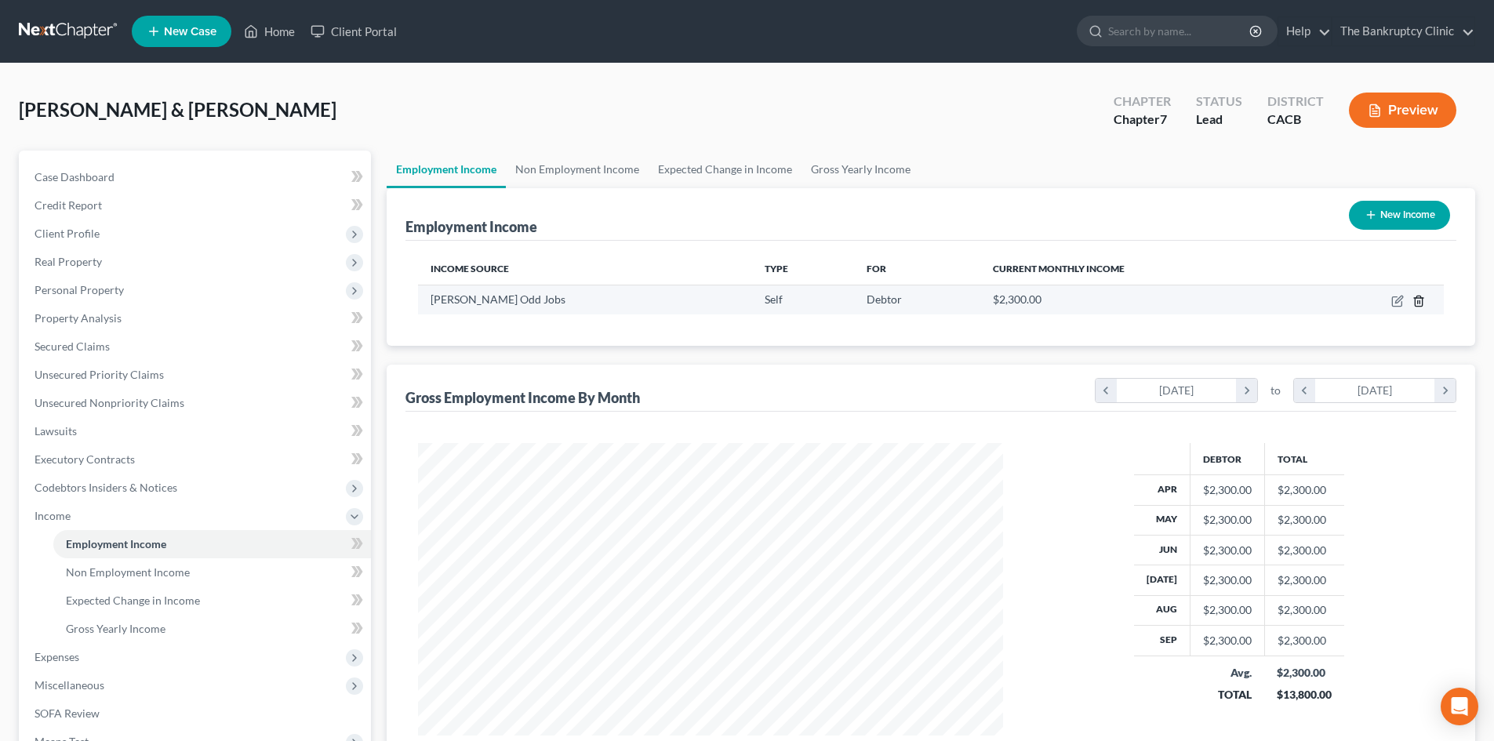
click at [1415, 299] on icon "button" at bounding box center [1418, 301] width 7 height 10
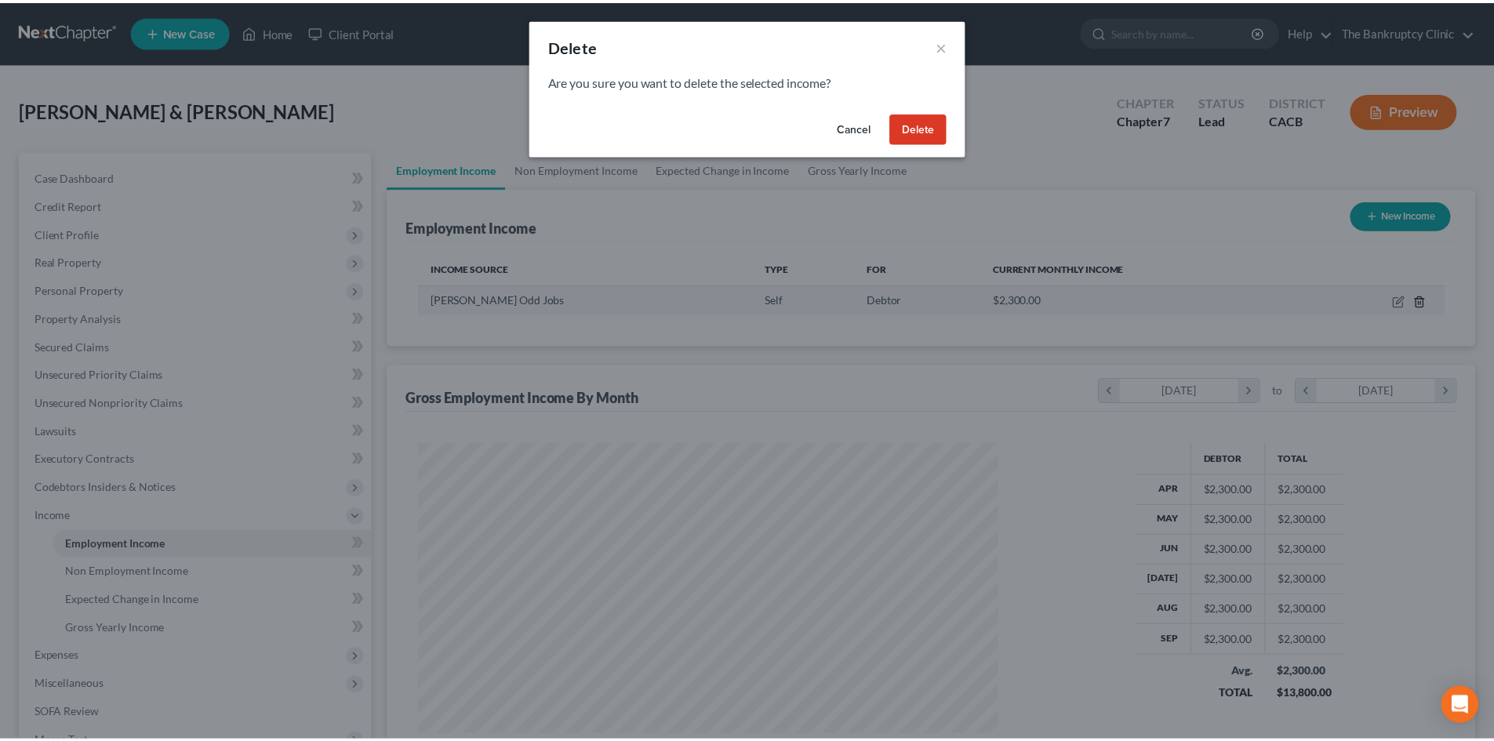
scroll to position [295, 622]
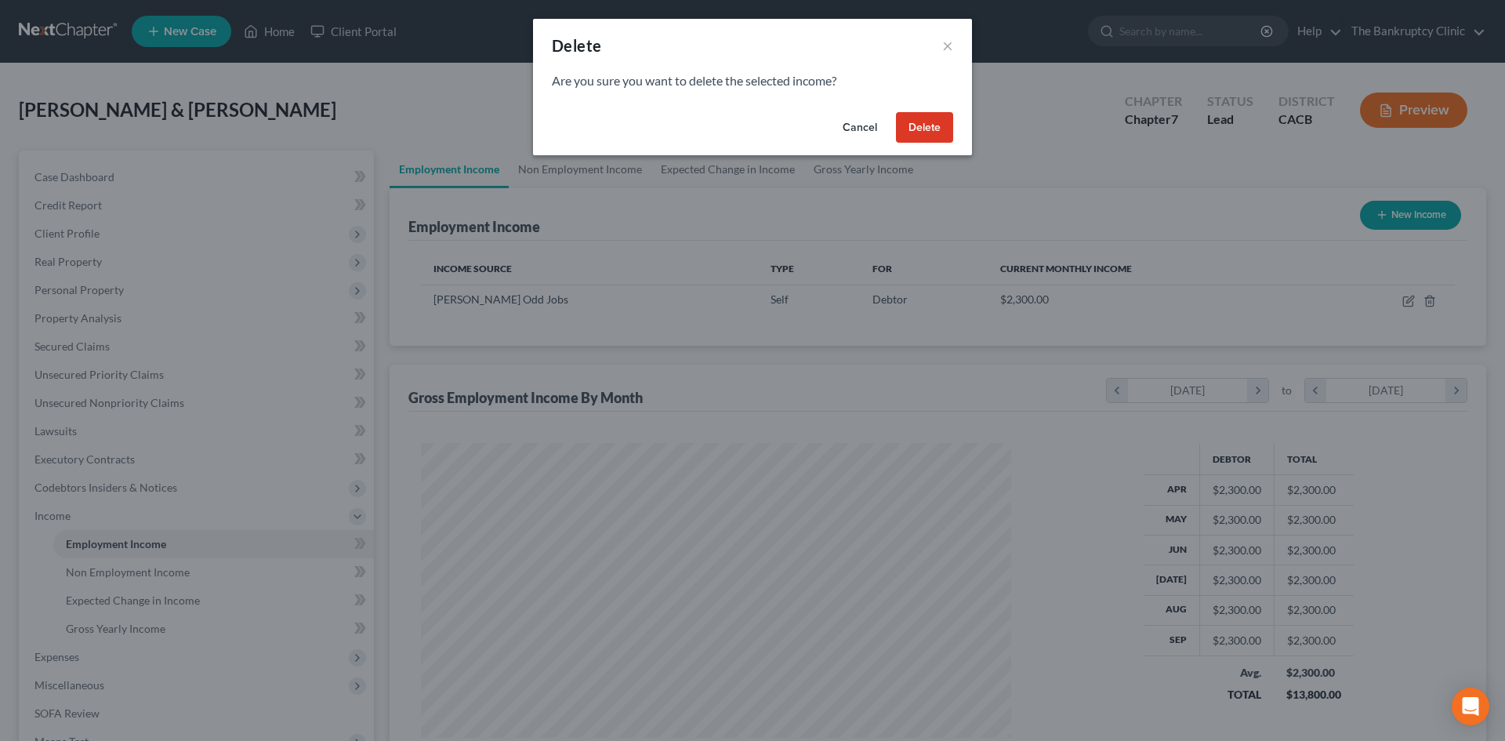
drag, startPoint x: 944, startPoint y: 127, endPoint x: 917, endPoint y: 124, distance: 27.6
click at [917, 124] on button "Delete" at bounding box center [924, 127] width 57 height 31
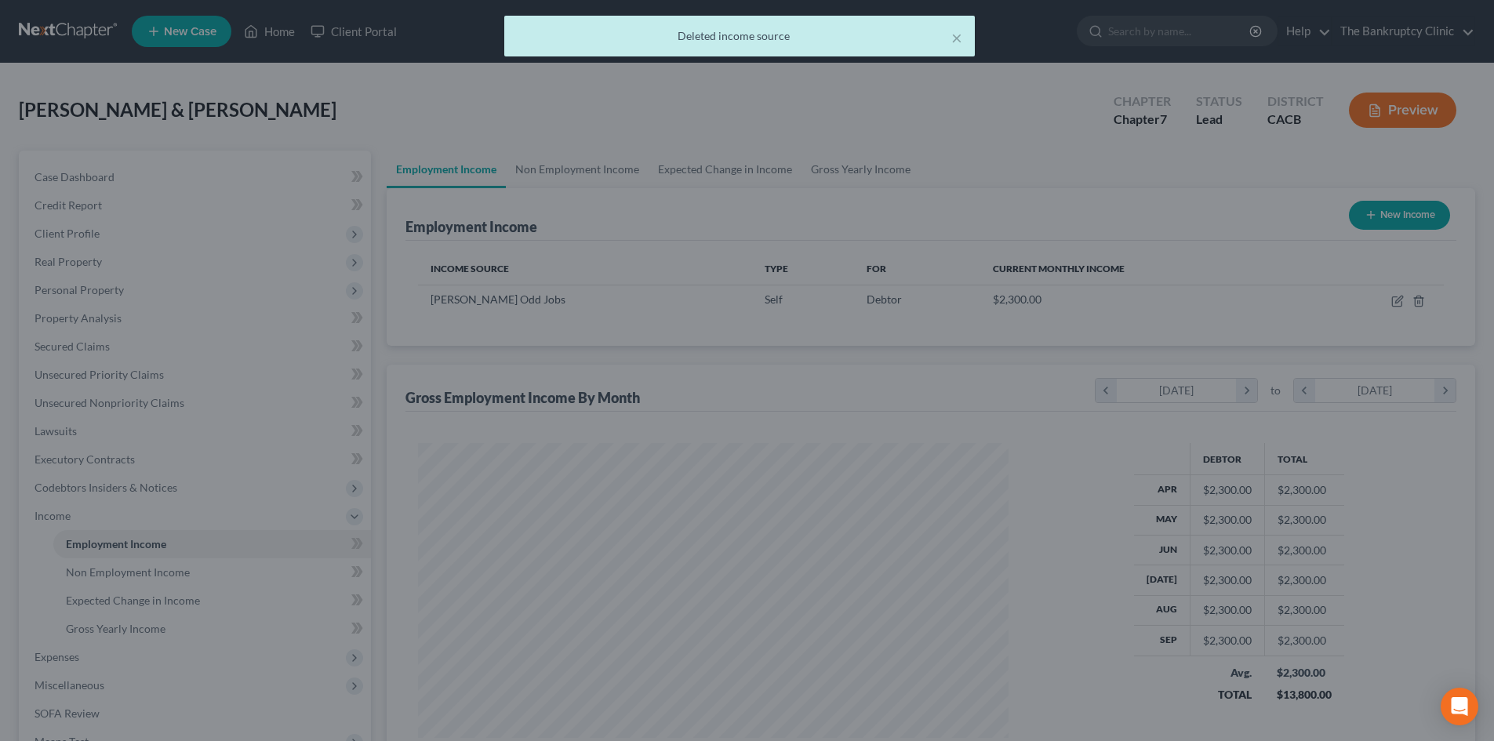
scroll to position [783803, 783479]
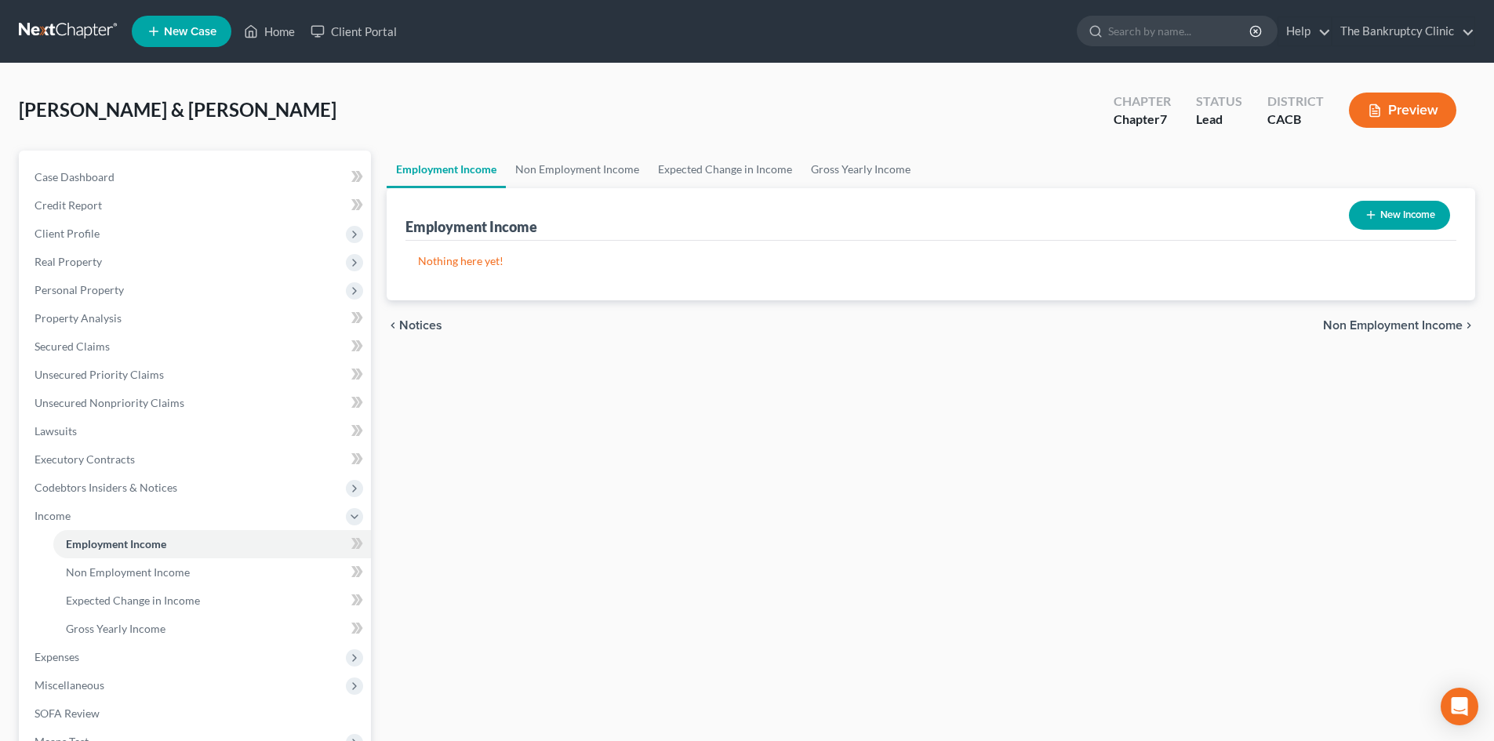
click at [1387, 218] on button "New Income" at bounding box center [1399, 215] width 101 height 29
select select "0"
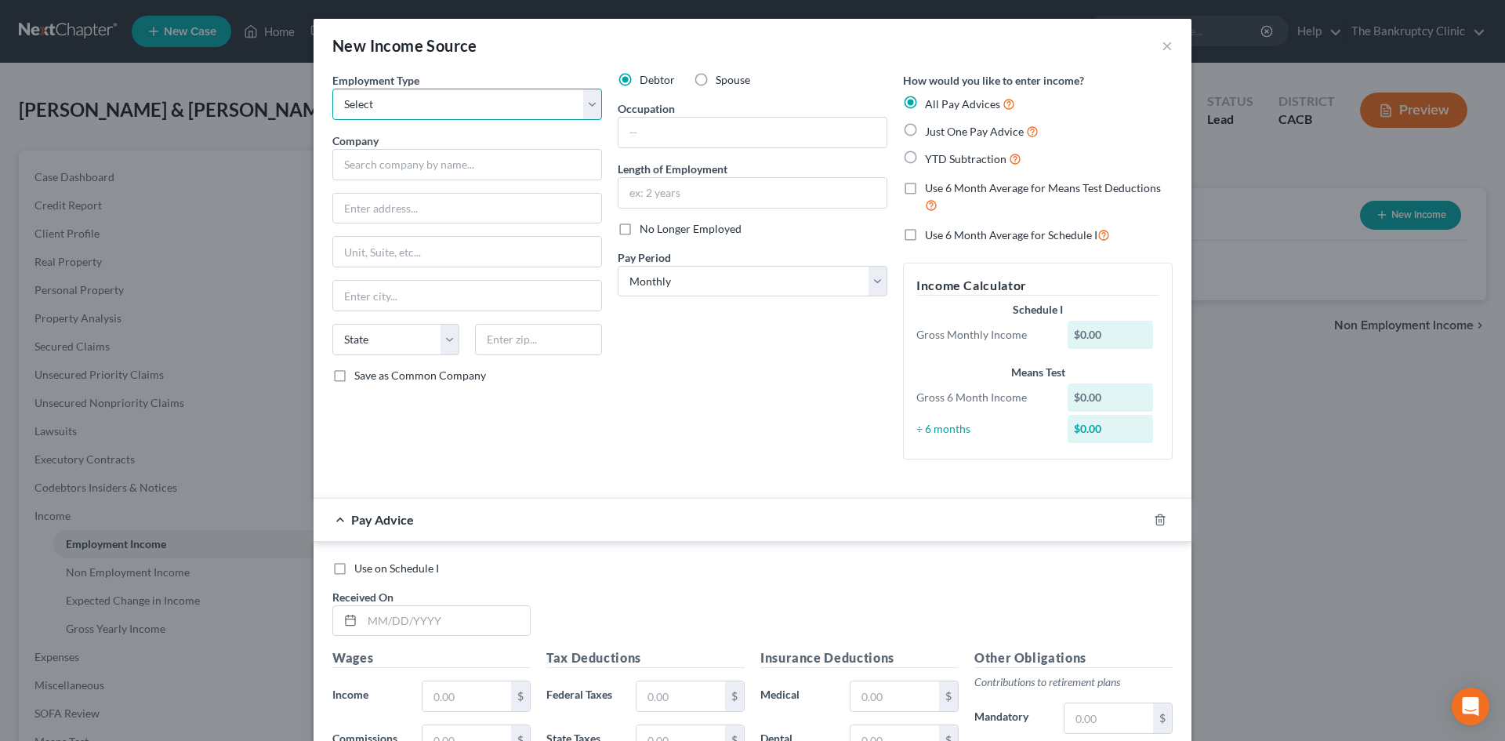
click at [590, 108] on select "Select Full or [DEMOGRAPHIC_DATA] Employment Self Employment" at bounding box center [467, 104] width 270 height 31
select select "1"
click at [332, 89] on select "Select Full or [DEMOGRAPHIC_DATA] Employment Self Employment" at bounding box center [467, 104] width 270 height 31
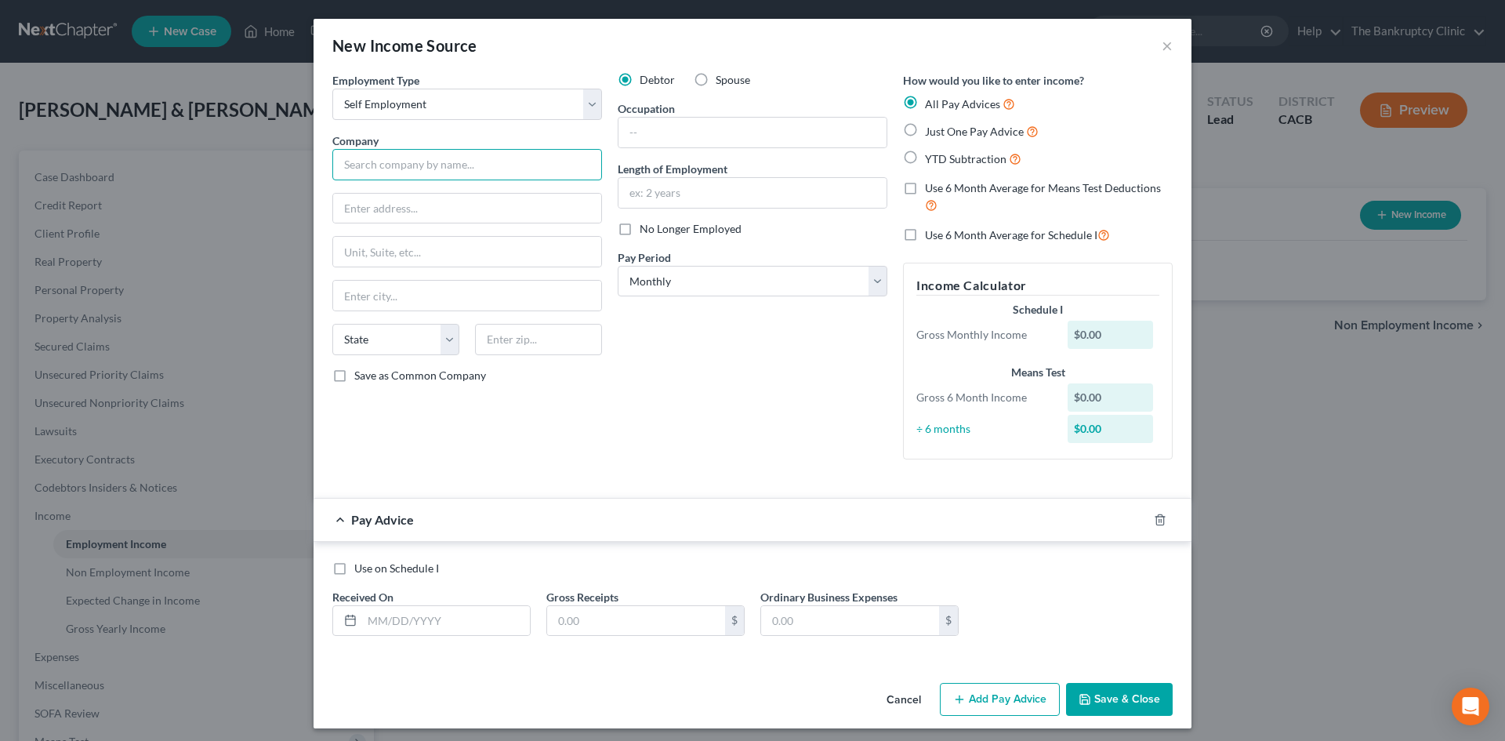
click at [498, 167] on input "text" at bounding box center [467, 164] width 270 height 31
click at [580, 105] on select "Select Full or [DEMOGRAPHIC_DATA] Employment Self Employment" at bounding box center [467, 104] width 270 height 31
click at [408, 84] on span "Employment Type" at bounding box center [375, 80] width 87 height 13
click at [906, 692] on button "Cancel" at bounding box center [904, 700] width 60 height 31
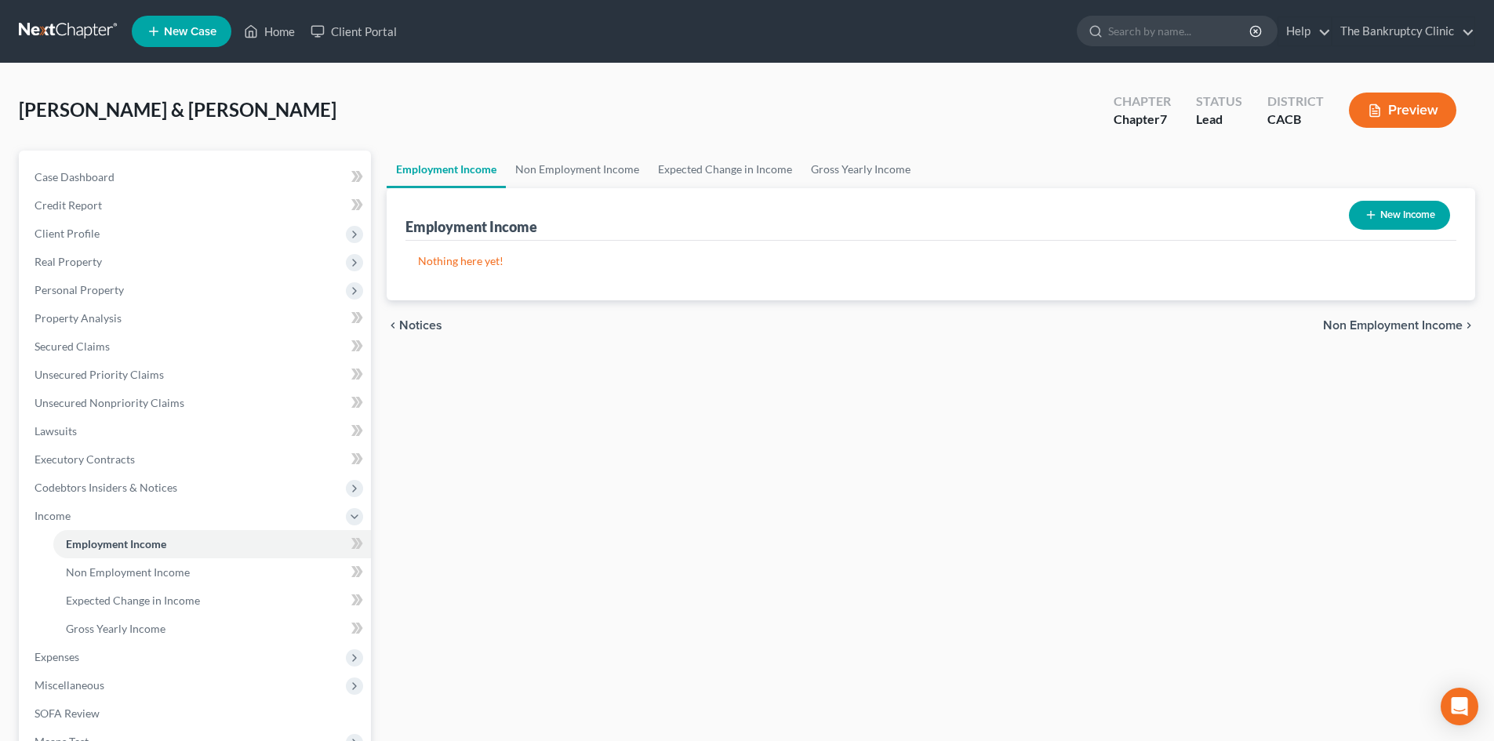
scroll to position [78, 0]
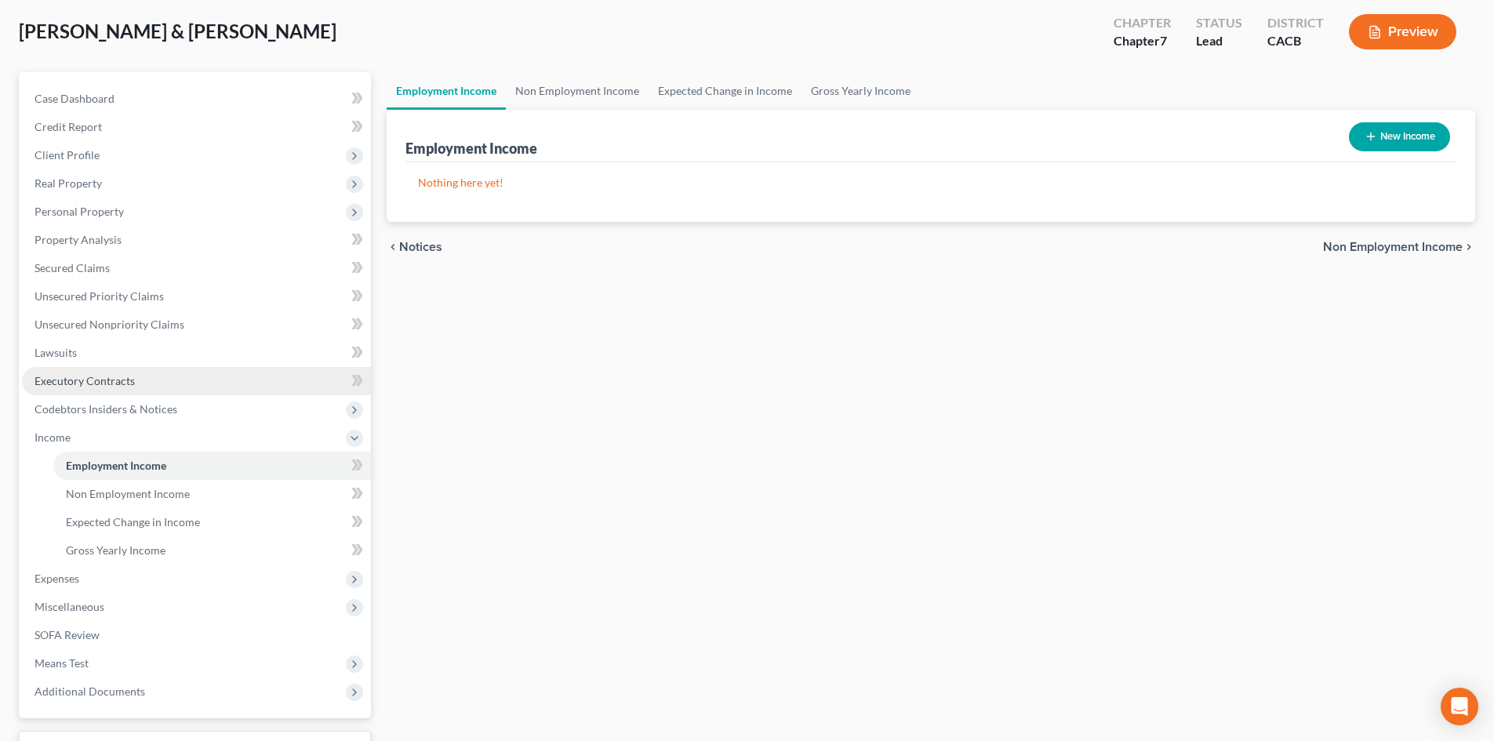
click at [104, 377] on span "Executory Contracts" at bounding box center [85, 380] width 100 height 13
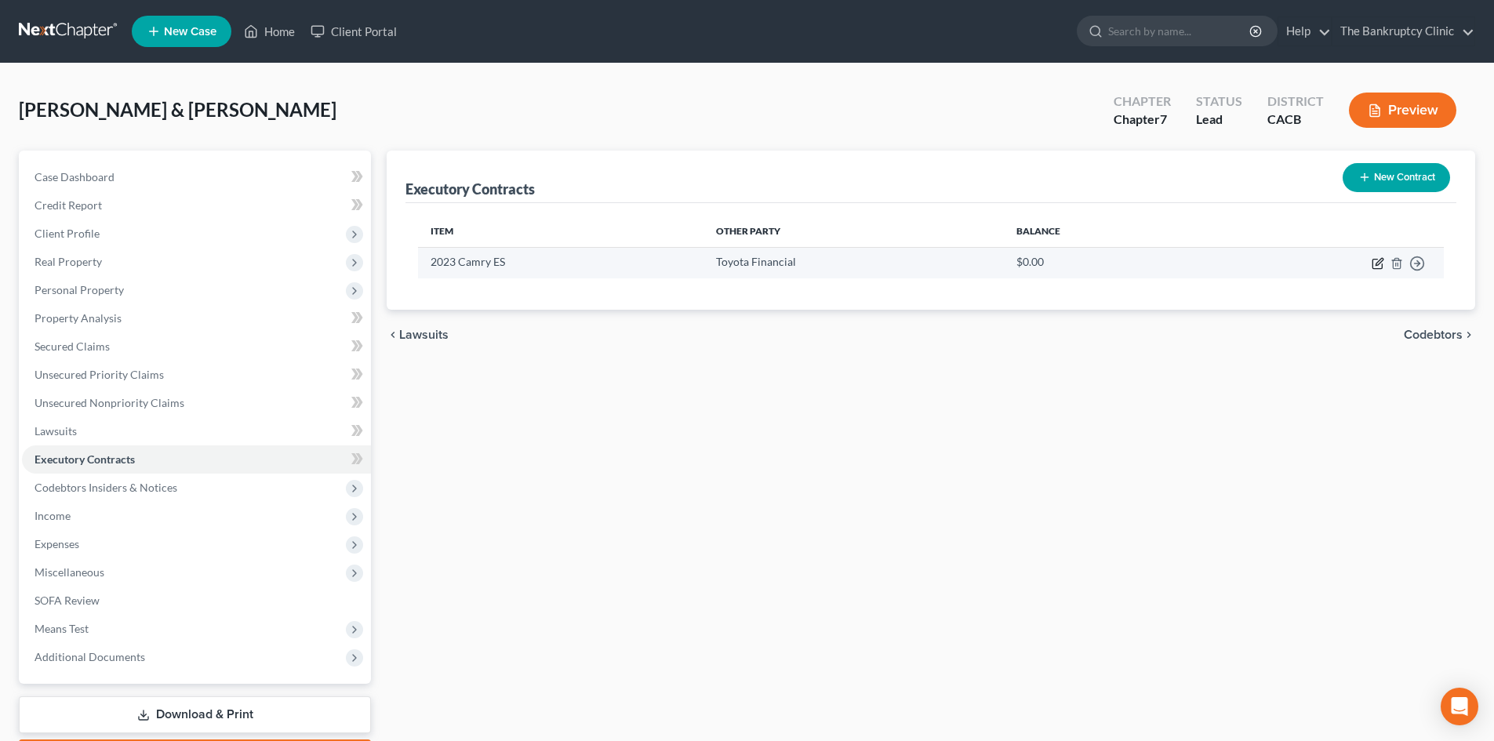
click at [1380, 264] on icon "button" at bounding box center [1377, 263] width 13 height 13
select select "3"
select select "1"
select select "0"
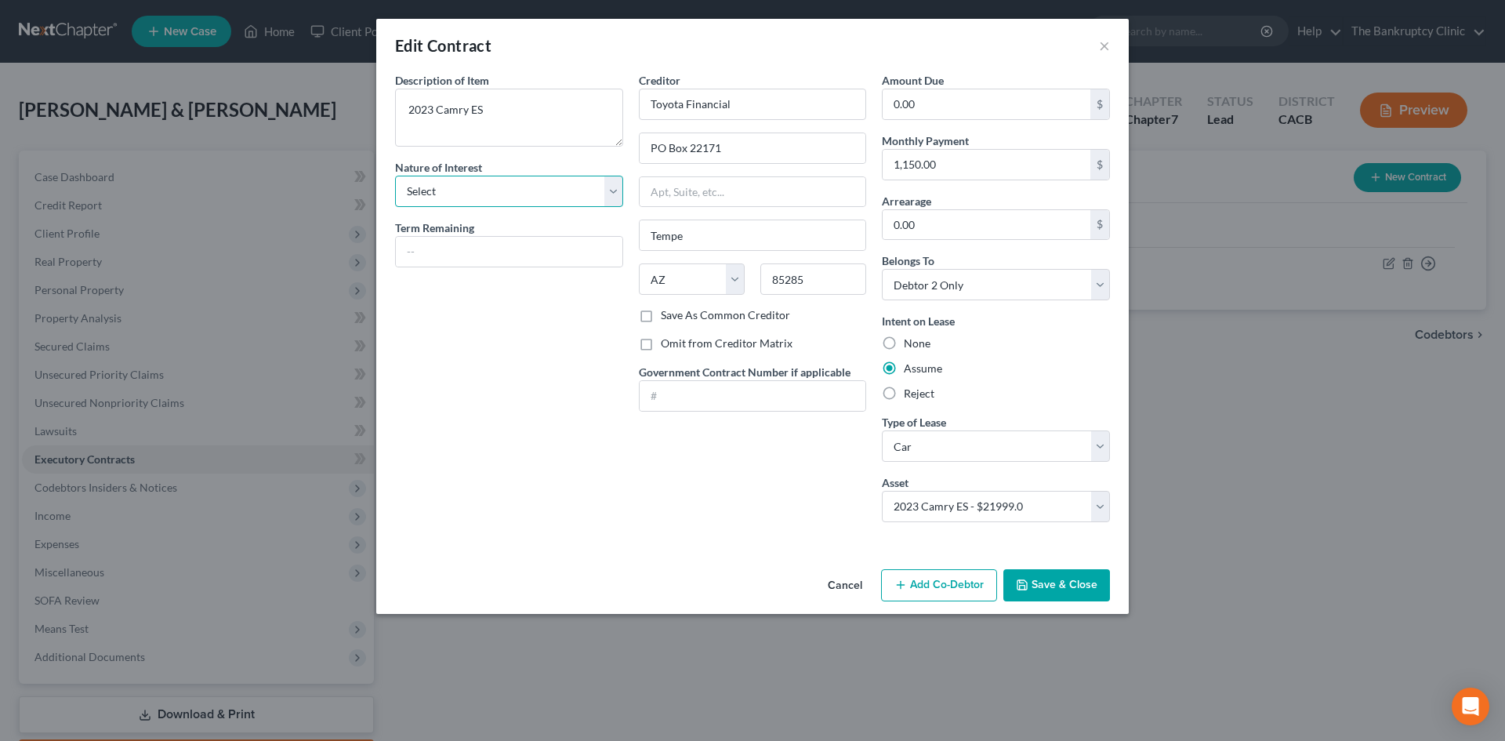
click at [612, 191] on select "Select Purchaser Agent Lessor Lessee" at bounding box center [509, 191] width 228 height 31
click at [395, 176] on select "Select Purchaser Agent Lessor Lessee" at bounding box center [509, 191] width 228 height 31
click at [568, 279] on div "Description of non-residential real property * Description of Item * 2023 Camry…" at bounding box center [509, 303] width 244 height 463
click at [619, 195] on select "Select Purchaser Agent Lessor Lessee" at bounding box center [509, 191] width 228 height 31
select select "3"
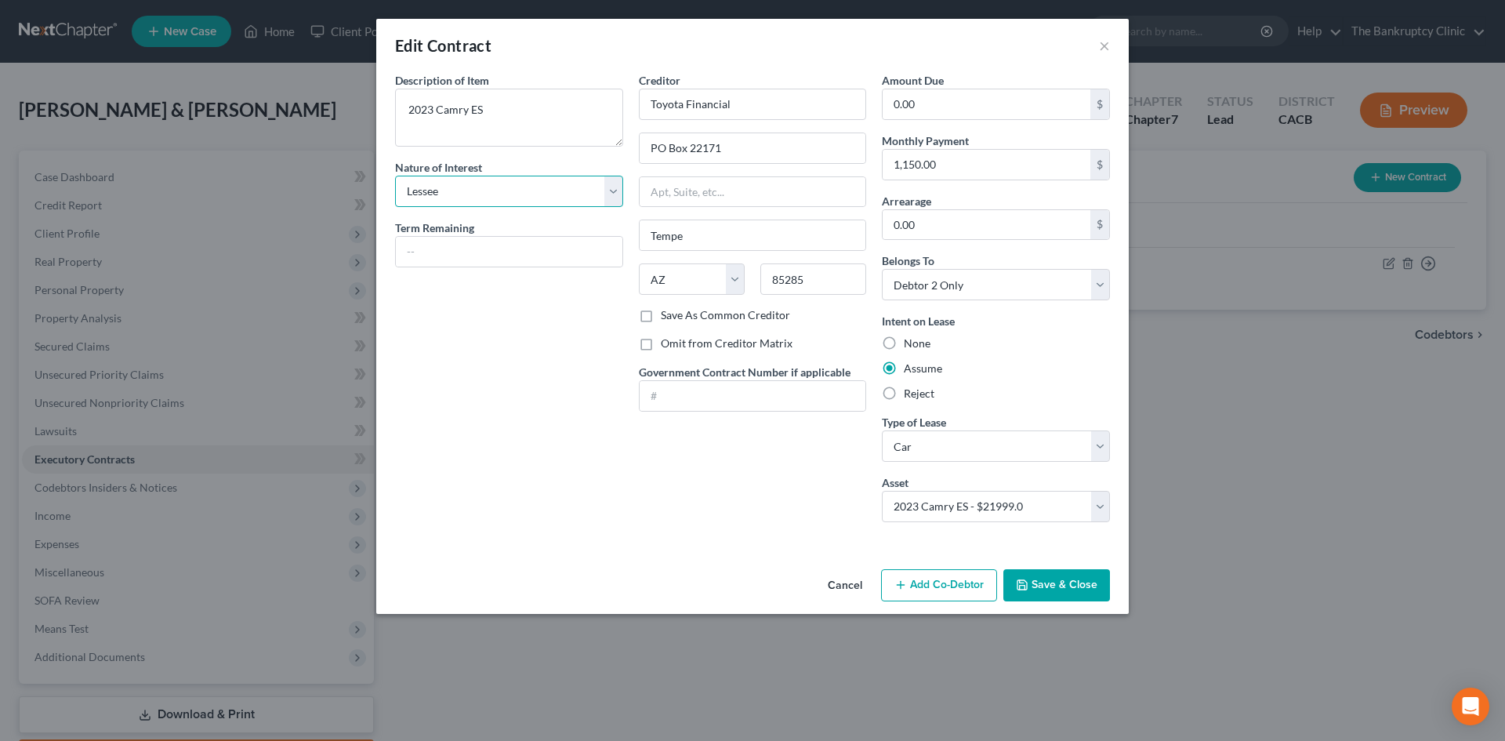
click at [395, 176] on select "Select Purchaser Agent Lessor Lessee" at bounding box center [509, 191] width 228 height 31
click at [661, 318] on label "Save As Common Creditor" at bounding box center [725, 315] width 129 height 16
click at [667, 318] on input "Save As Common Creditor" at bounding box center [672, 312] width 10 height 10
click at [661, 318] on label "Save As Common Creditor" at bounding box center [725, 315] width 129 height 16
click at [667, 318] on input "Save As Common Creditor" at bounding box center [672, 312] width 10 height 10
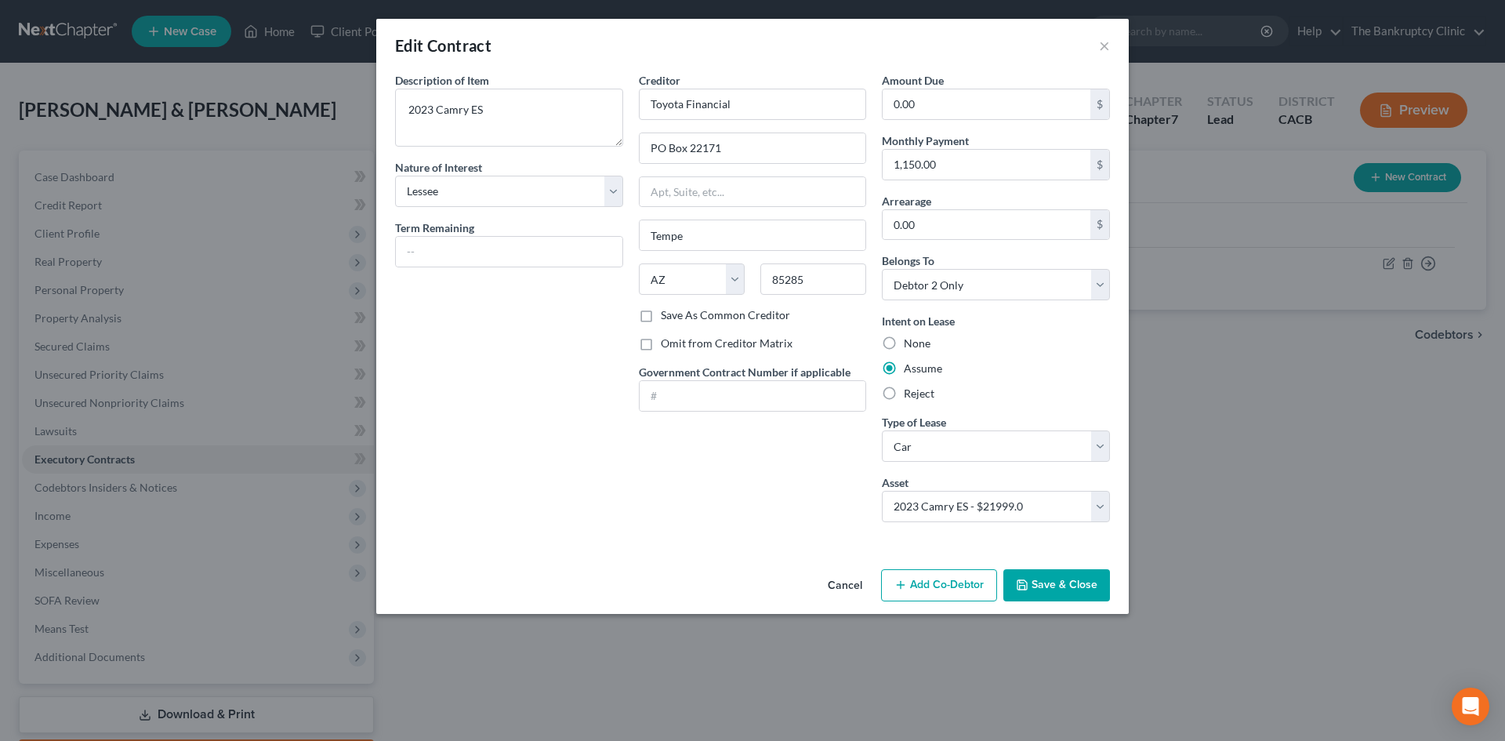
click at [661, 318] on label "Save As Common Creditor" at bounding box center [725, 315] width 129 height 16
click at [667, 318] on input "Save As Common Creditor" at bounding box center [672, 312] width 10 height 10
checkbox input "true"
drag, startPoint x: 1055, startPoint y: 583, endPoint x: 1126, endPoint y: 390, distance: 205.4
click at [1095, 473] on div "Edit Contract × Description of non-residential real property * Description of I…" at bounding box center [752, 316] width 753 height 595
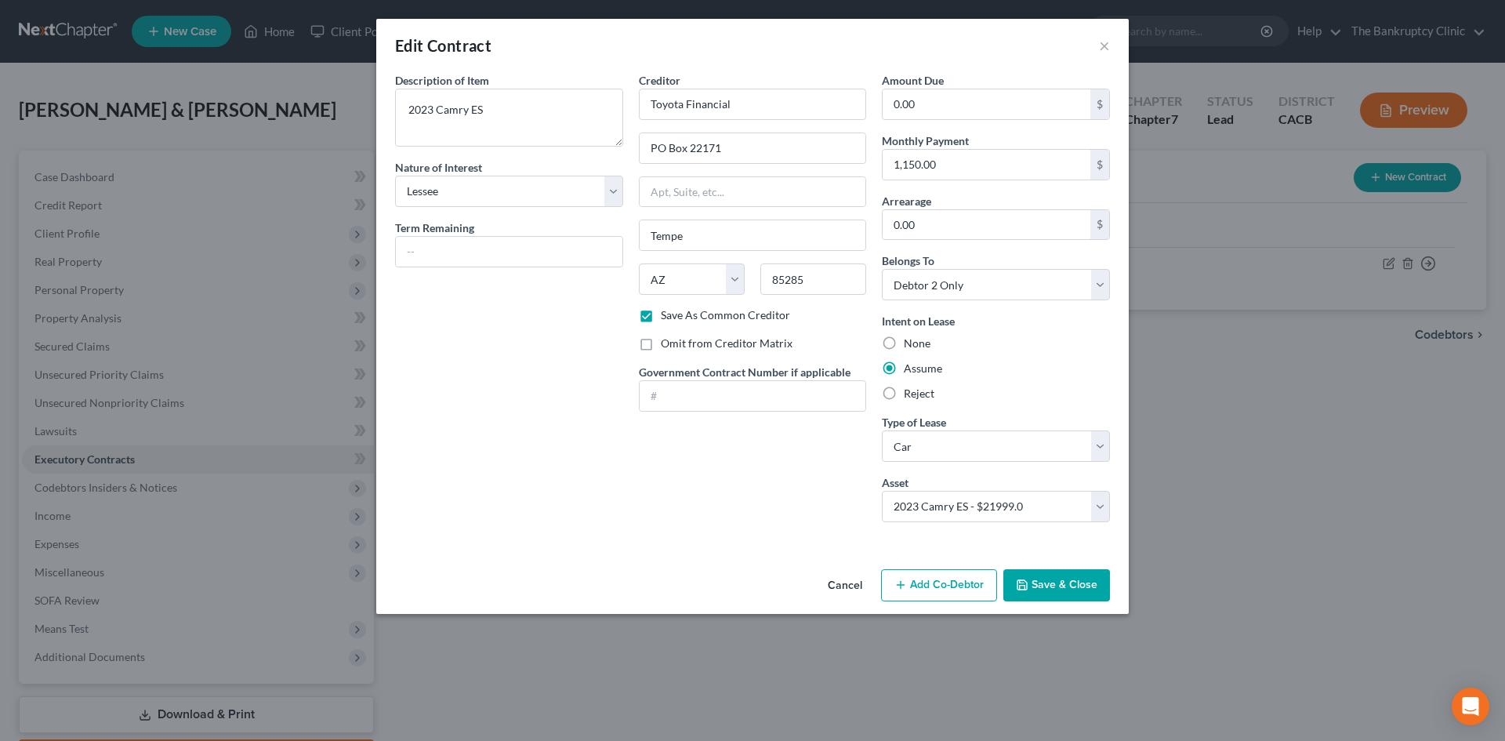
click at [1097, 465] on div "Amount Due 0.00 $ Monthly Payment 1,150.00 $ Arrearage 0.00 $ Belongs To * Sele…" at bounding box center [996, 303] width 244 height 463
click at [941, 98] on input "0.00" at bounding box center [987, 104] width 208 height 30
type input "23,000.00"
click at [534, 245] on input "text" at bounding box center [509, 252] width 227 height 30
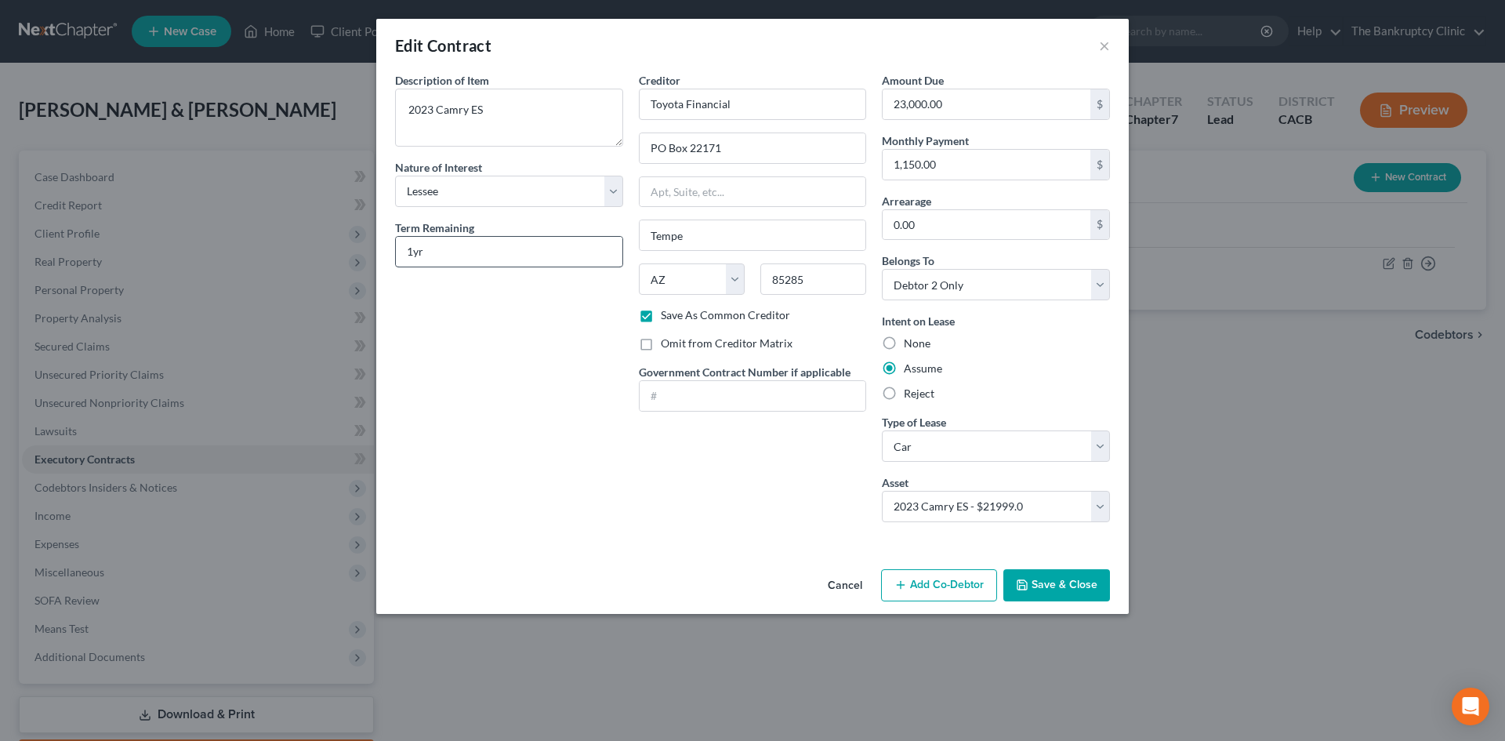
drag, startPoint x: 435, startPoint y: 256, endPoint x: 472, endPoint y: 250, distance: 37.4
click at [570, 228] on div "Term Remaining 1yr" at bounding box center [509, 244] width 228 height 48
click at [413, 249] on input "1yr" at bounding box center [509, 252] width 227 height 30
click at [448, 255] on input "3yr" at bounding box center [509, 252] width 227 height 30
click at [546, 252] on input "3yr lease 1yr remaining" at bounding box center [509, 252] width 227 height 30
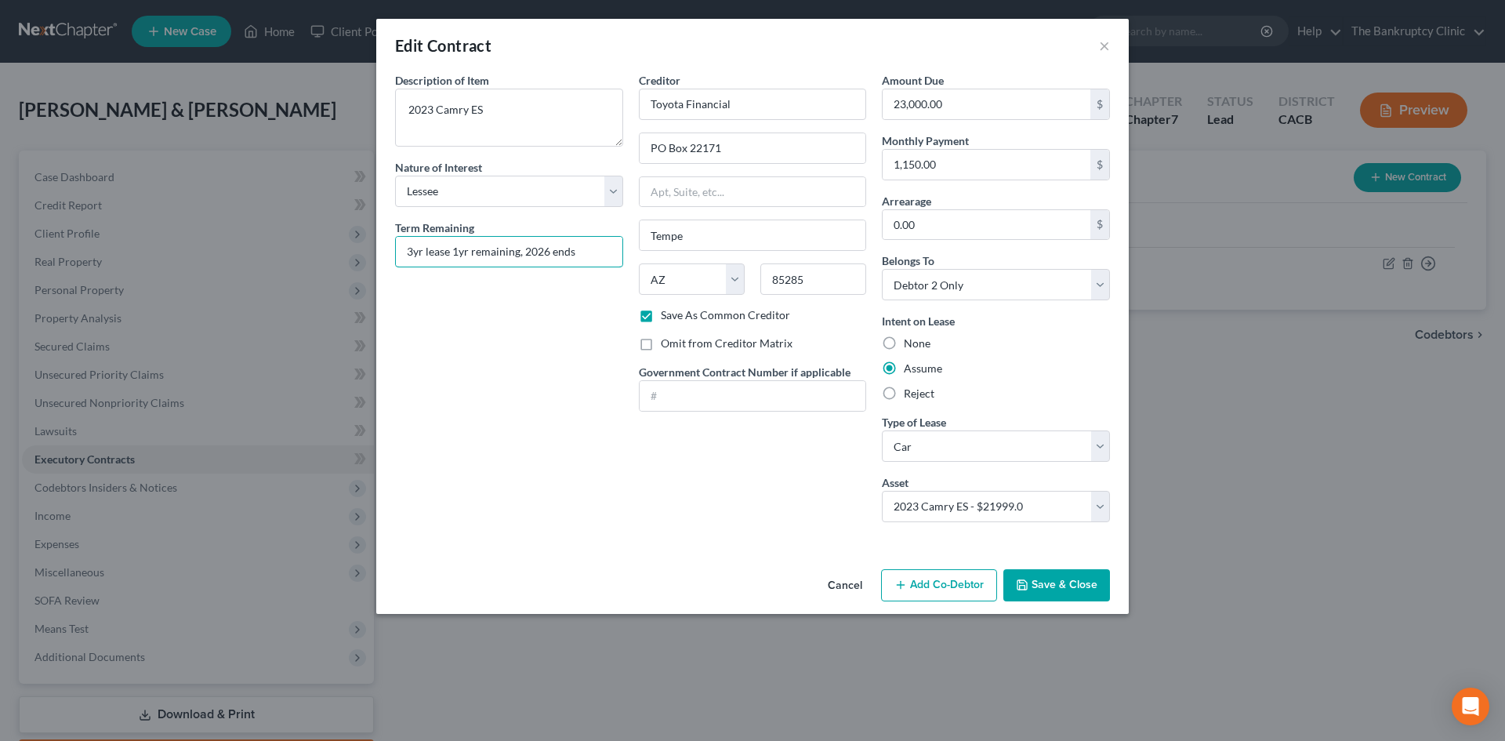
type input "3yr lease 1yr remaining, 2026 ends"
click at [1062, 581] on button "Save & Close" at bounding box center [1057, 585] width 107 height 33
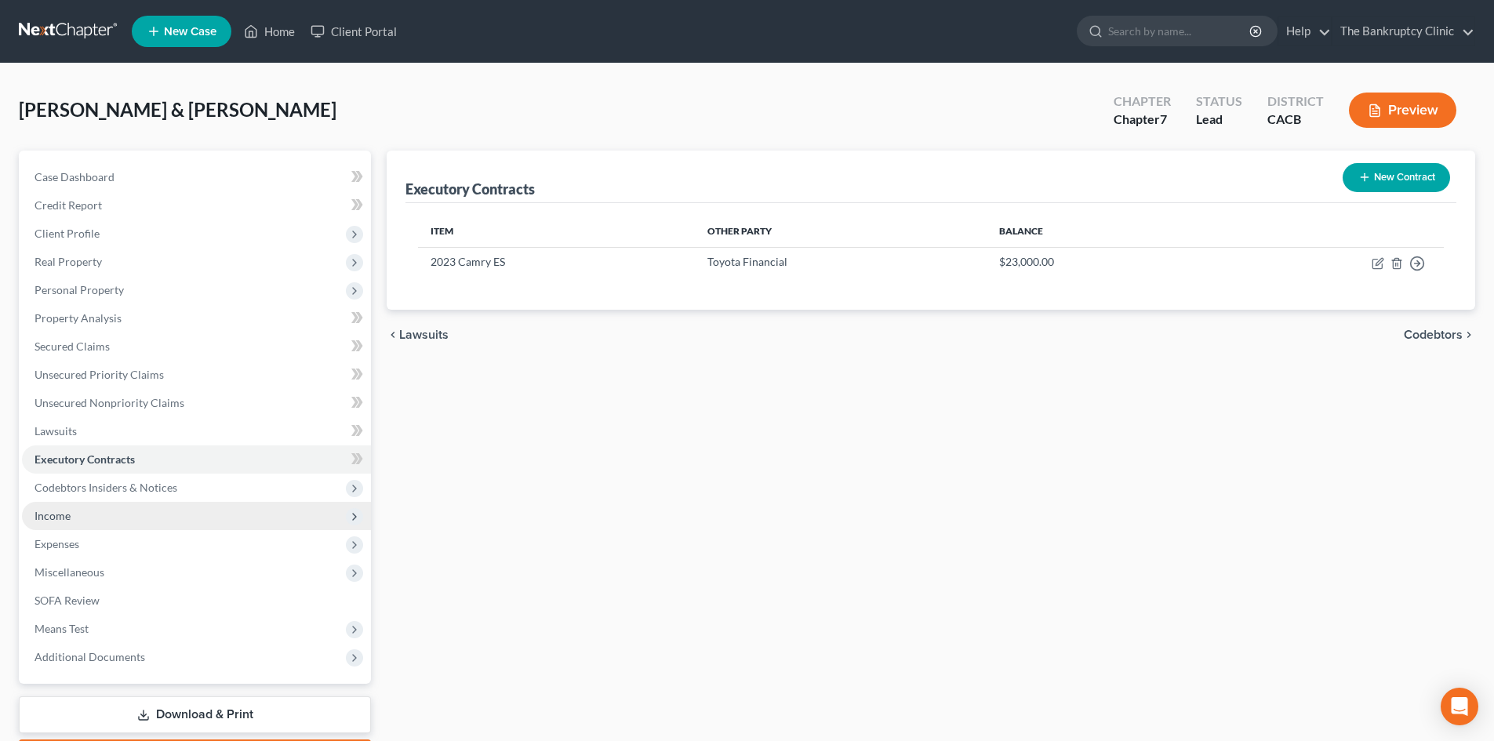
click at [65, 518] on ul "Case Dashboard Payments Invoices Payments Payments Credit Report Client Profile" at bounding box center [196, 417] width 349 height 508
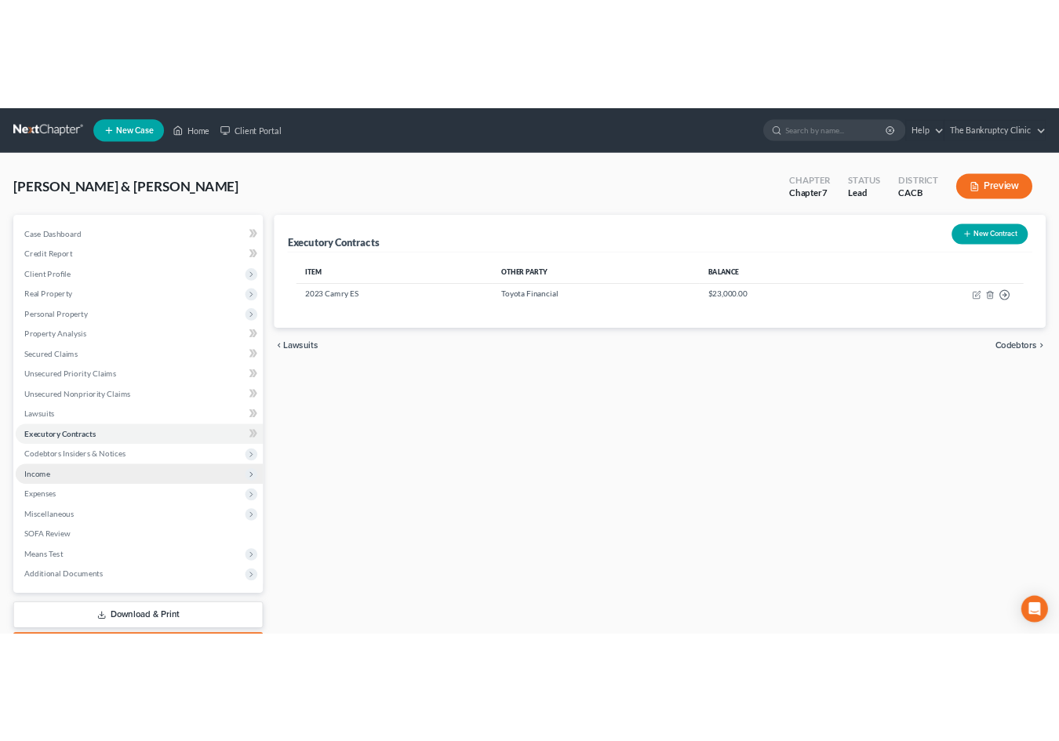
scroll to position [78, 0]
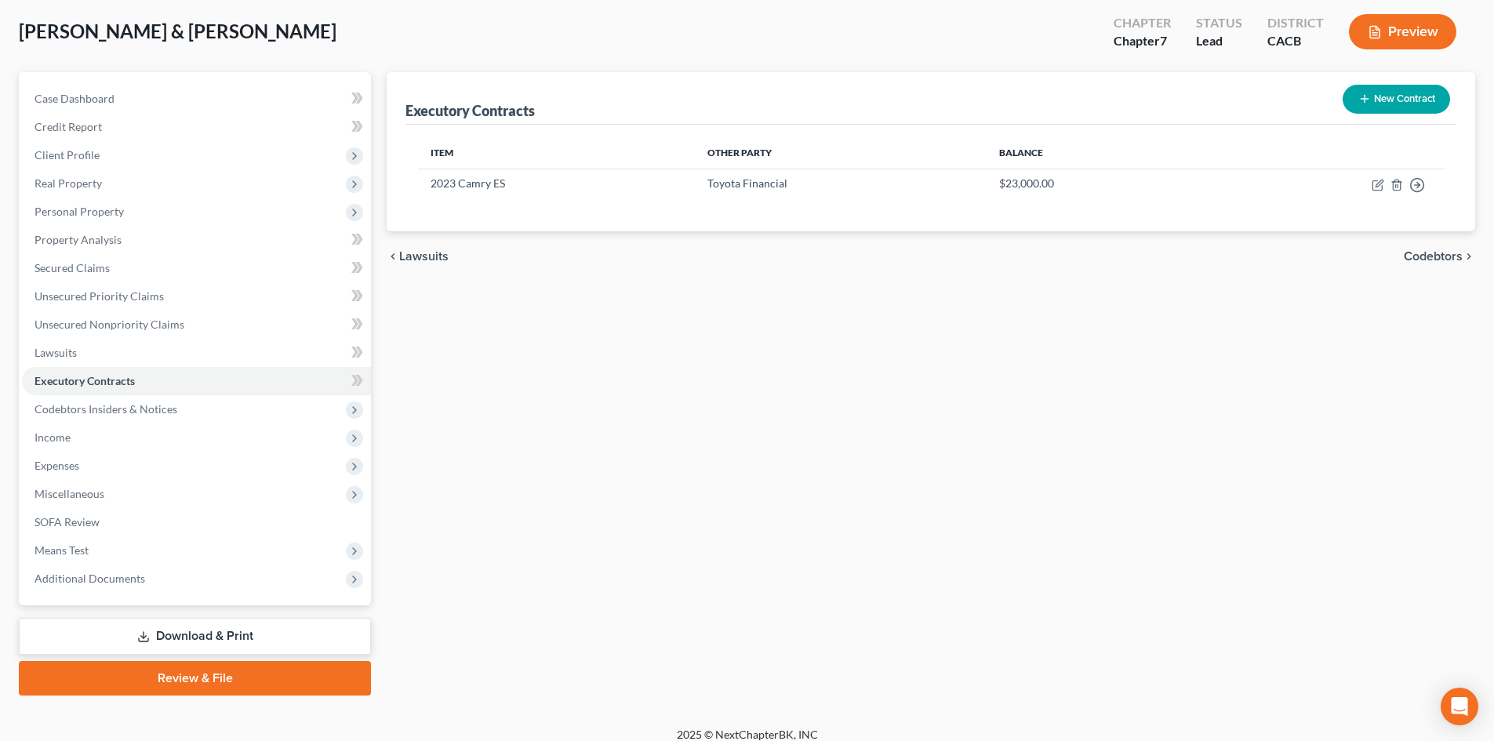
drag, startPoint x: 65, startPoint y: 518, endPoint x: 1104, endPoint y: 536, distance: 1039.1
click at [1104, 536] on div "Executory Contracts New Contract Item Other Party Balance 2023 Camry ES Toyota …" at bounding box center [931, 383] width 1104 height 623
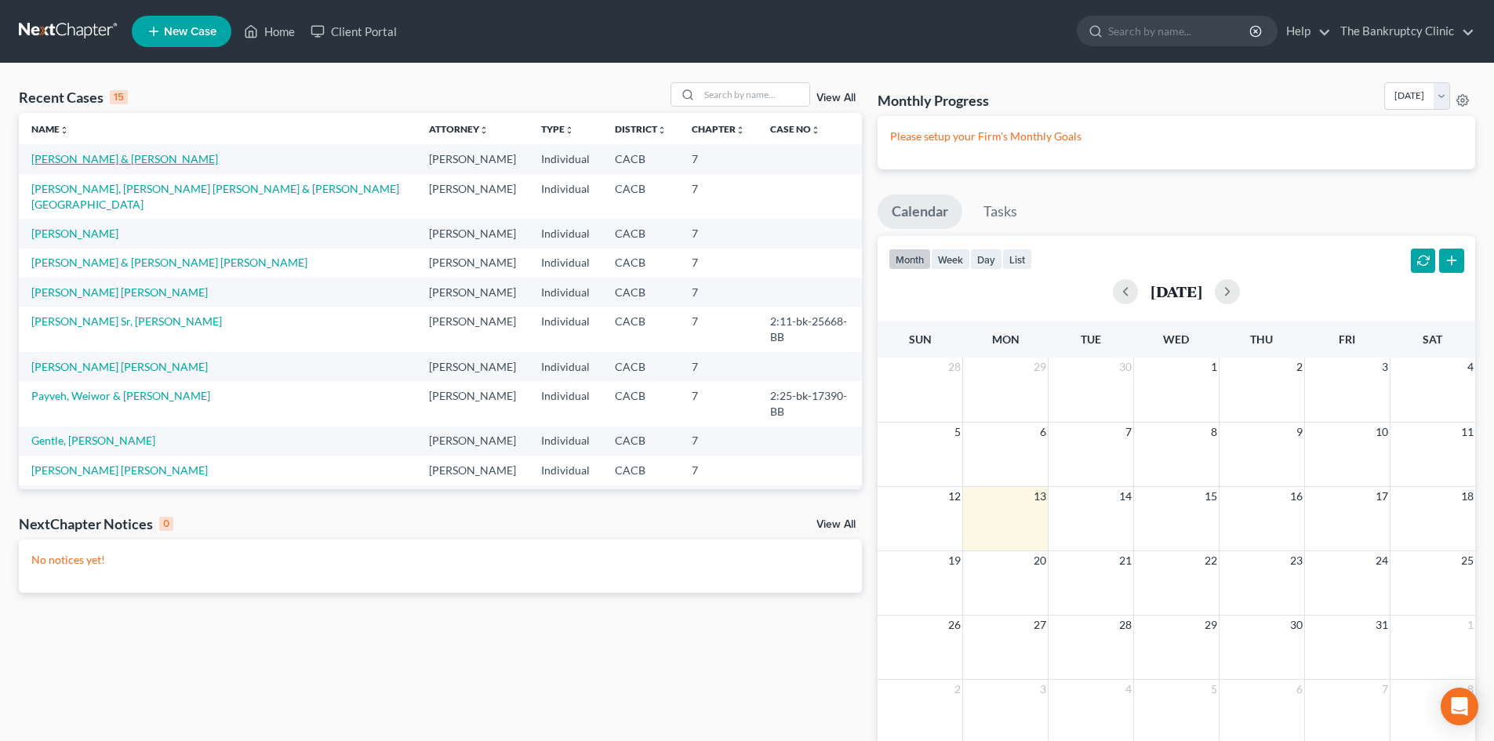
click at [132, 152] on link "[PERSON_NAME] & [PERSON_NAME]" at bounding box center [124, 158] width 187 height 13
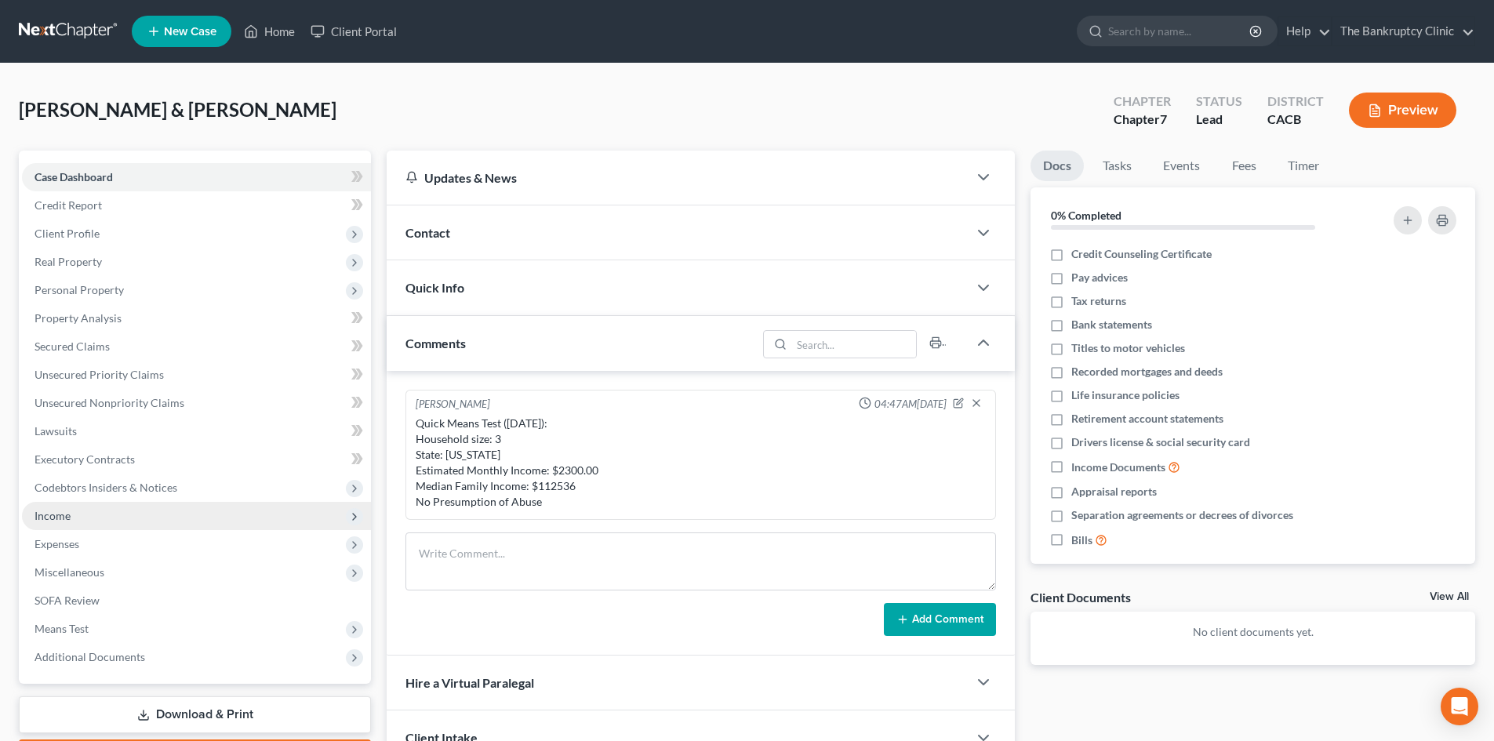
click at [56, 510] on span "Income" at bounding box center [53, 515] width 36 height 13
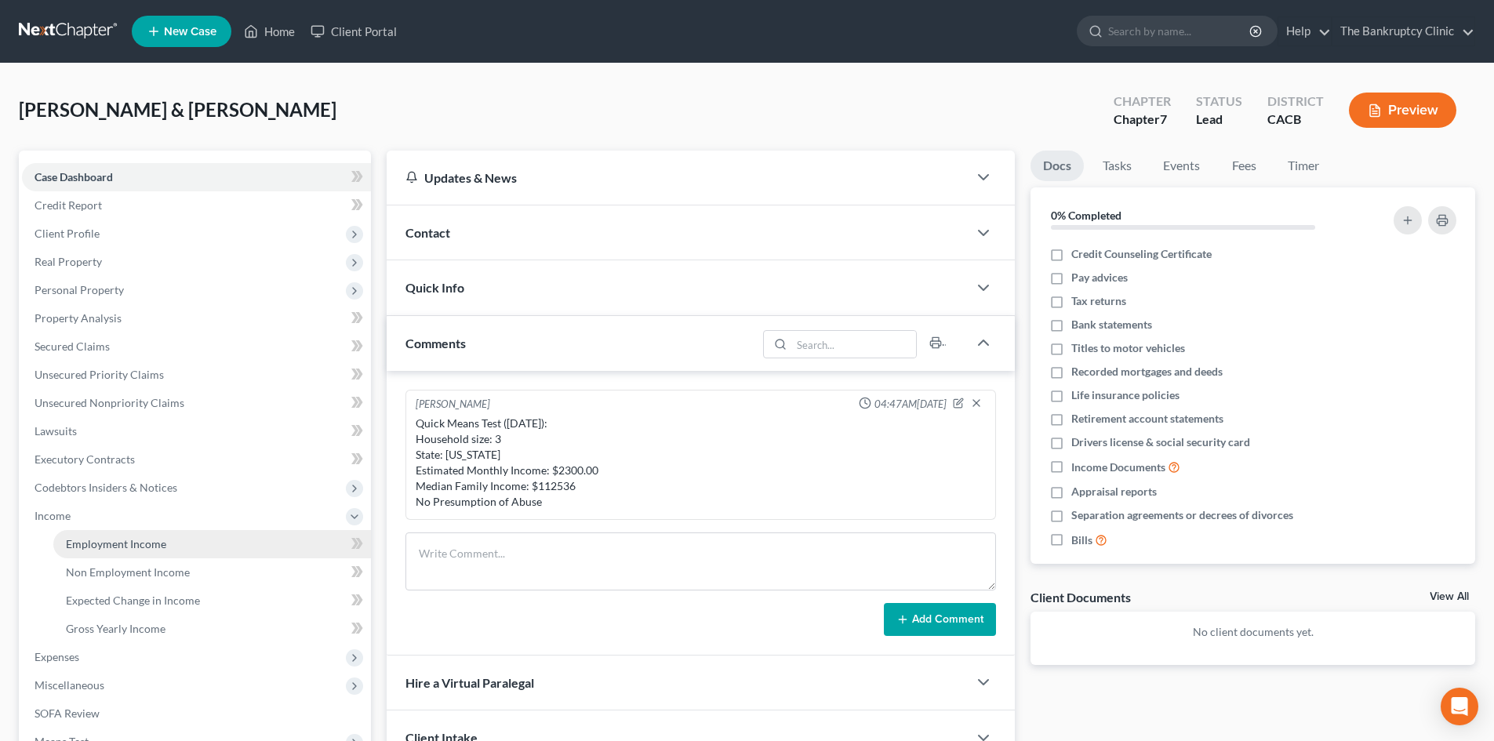
click at [91, 543] on span "Employment Income" at bounding box center [116, 543] width 100 height 13
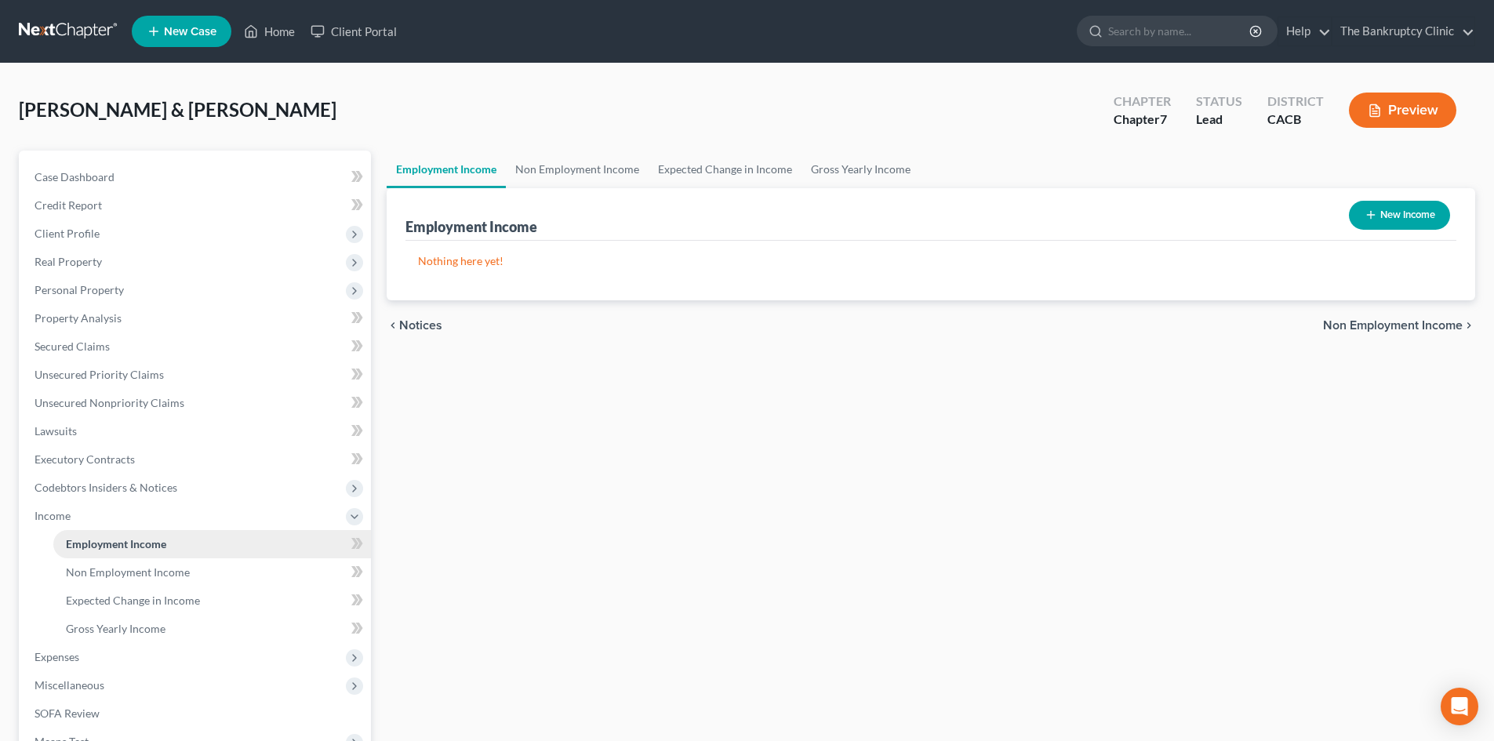
click at [92, 538] on span "Employment Income" at bounding box center [116, 543] width 100 height 13
click at [1423, 213] on button "New Income" at bounding box center [1399, 215] width 101 height 29
select select "0"
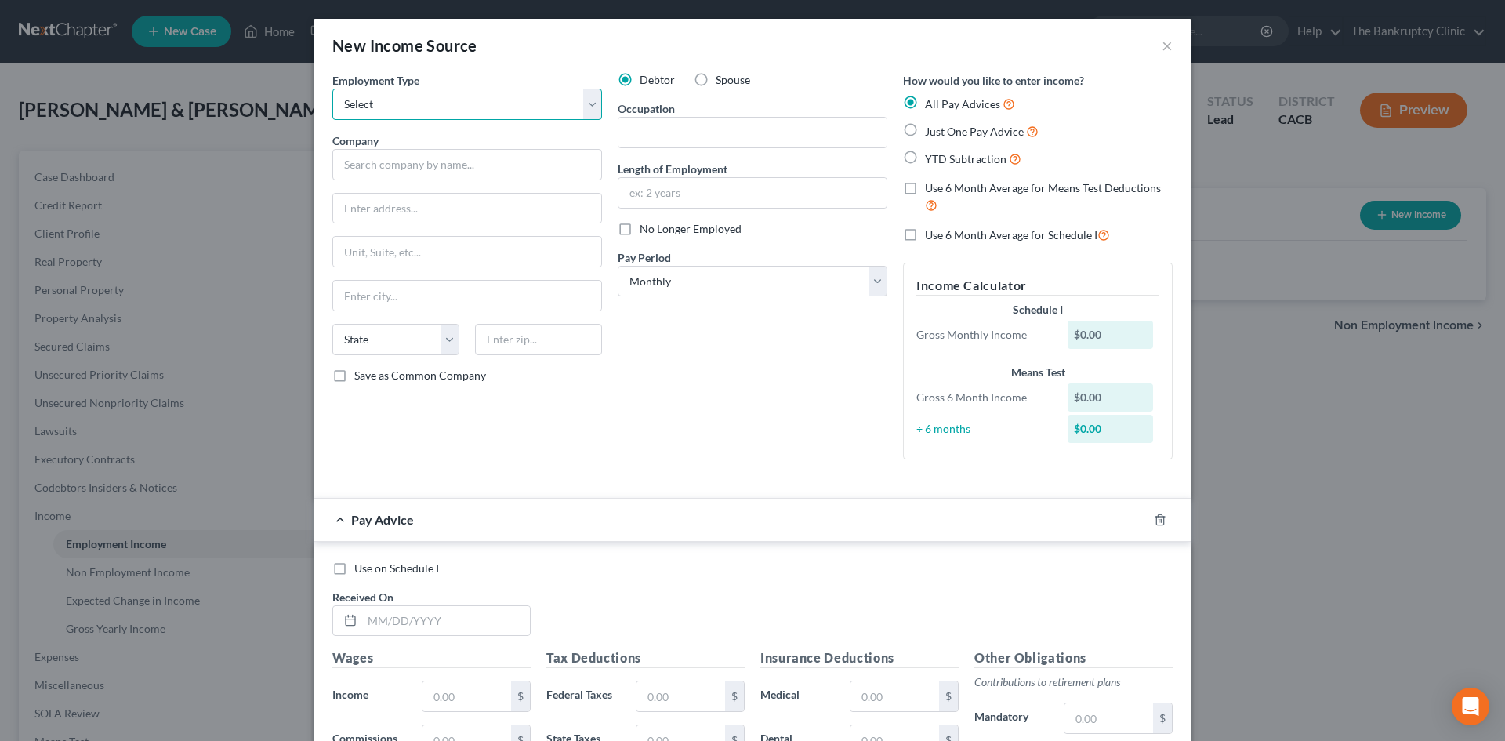
click at [589, 103] on select "Select Full or [DEMOGRAPHIC_DATA] Employment Self Employment" at bounding box center [467, 104] width 270 height 31
select select "0"
click at [332, 89] on select "Select Full or [DEMOGRAPHIC_DATA] Employment Self Employment" at bounding box center [467, 104] width 270 height 31
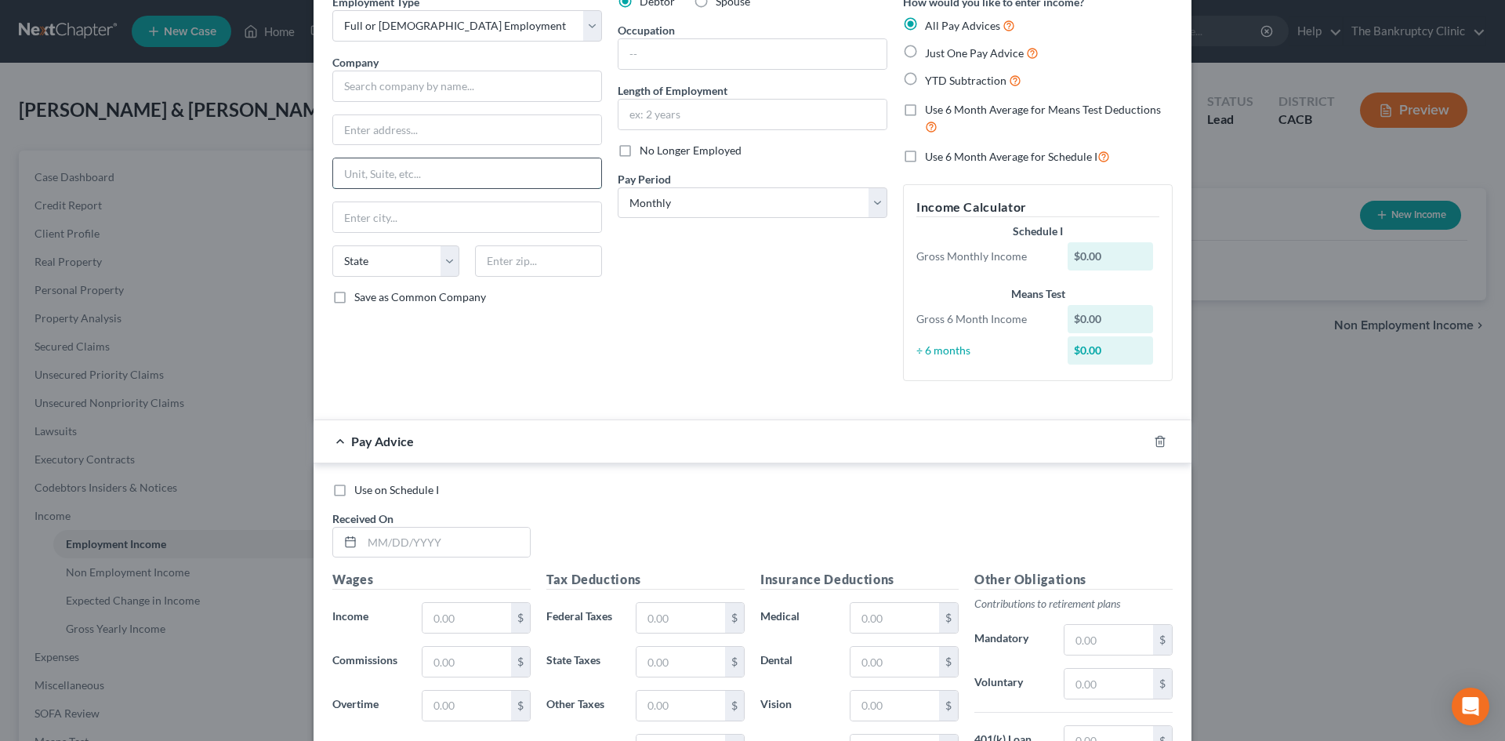
click at [469, 175] on input "text" at bounding box center [467, 173] width 268 height 30
click at [488, 82] on input "text" at bounding box center [467, 86] width 270 height 31
click at [925, 53] on label "Just One Pay Advice" at bounding box center [982, 53] width 114 height 18
click at [932, 53] on input "Just One Pay Advice" at bounding box center [937, 49] width 10 height 10
radio input "true"
